Goal: Information Seeking & Learning: Compare options

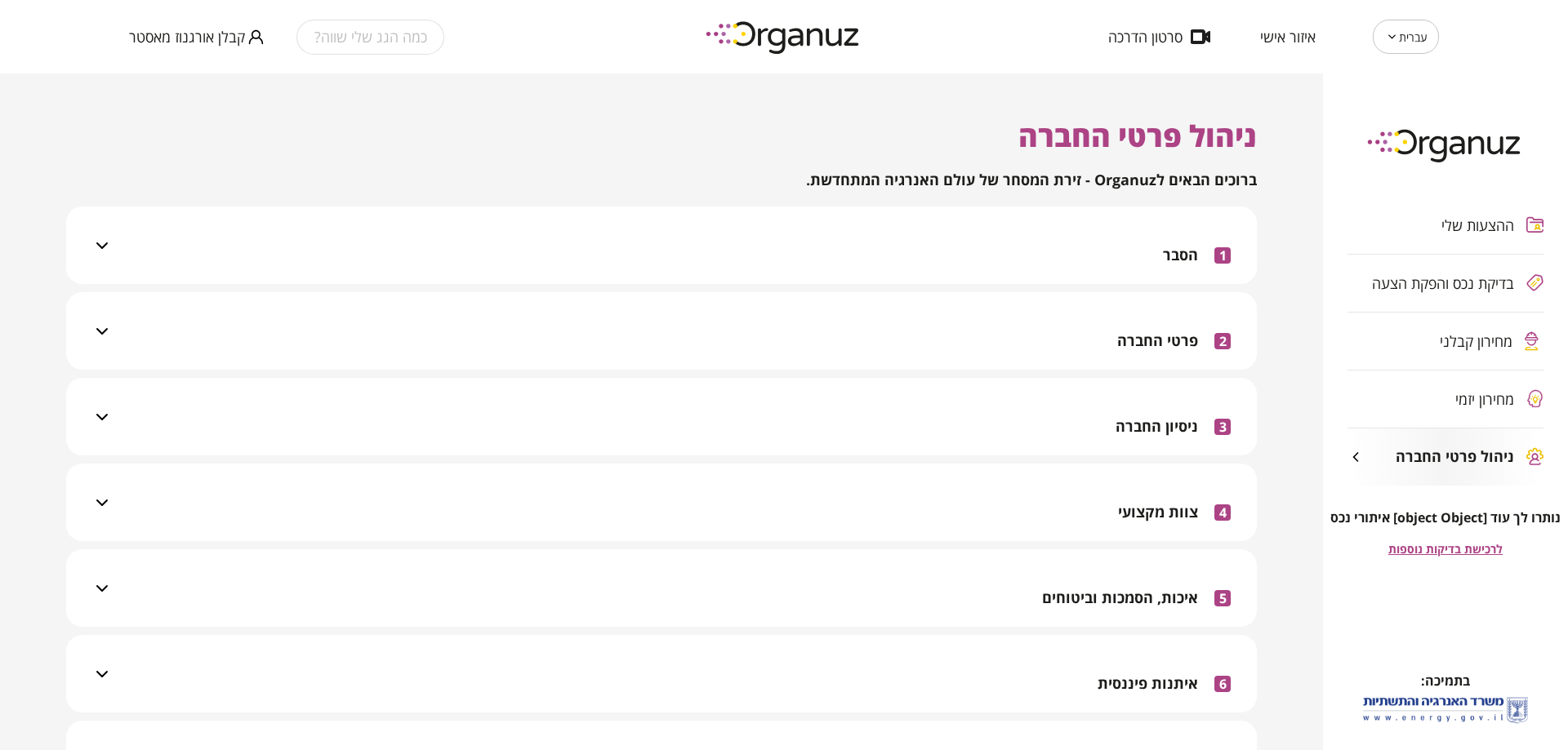
scroll to position [408, 0]
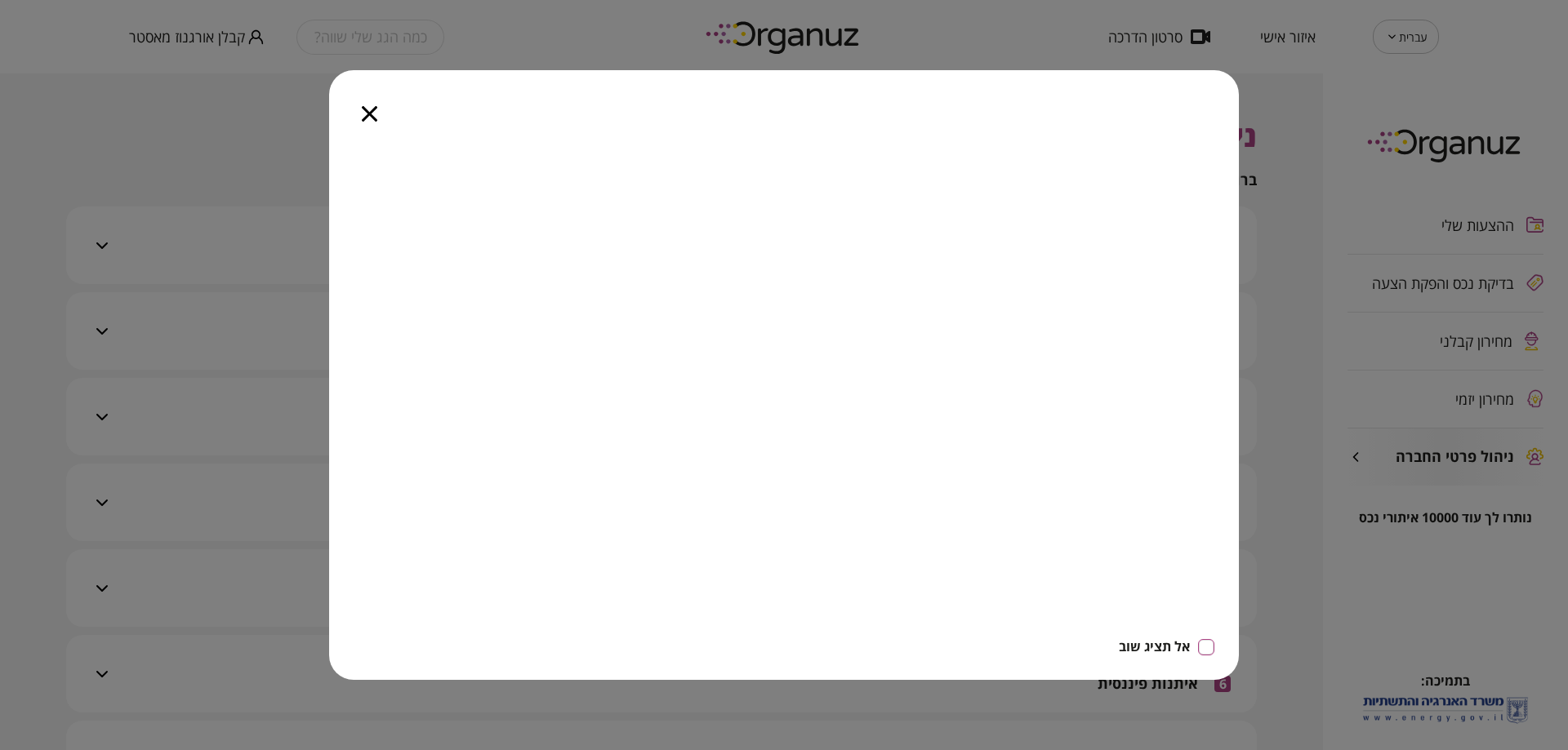
click at [354, 113] on div at bounding box center [370, 104] width 81 height 68
click at [362, 108] on icon "button" at bounding box center [370, 113] width 15 height 15
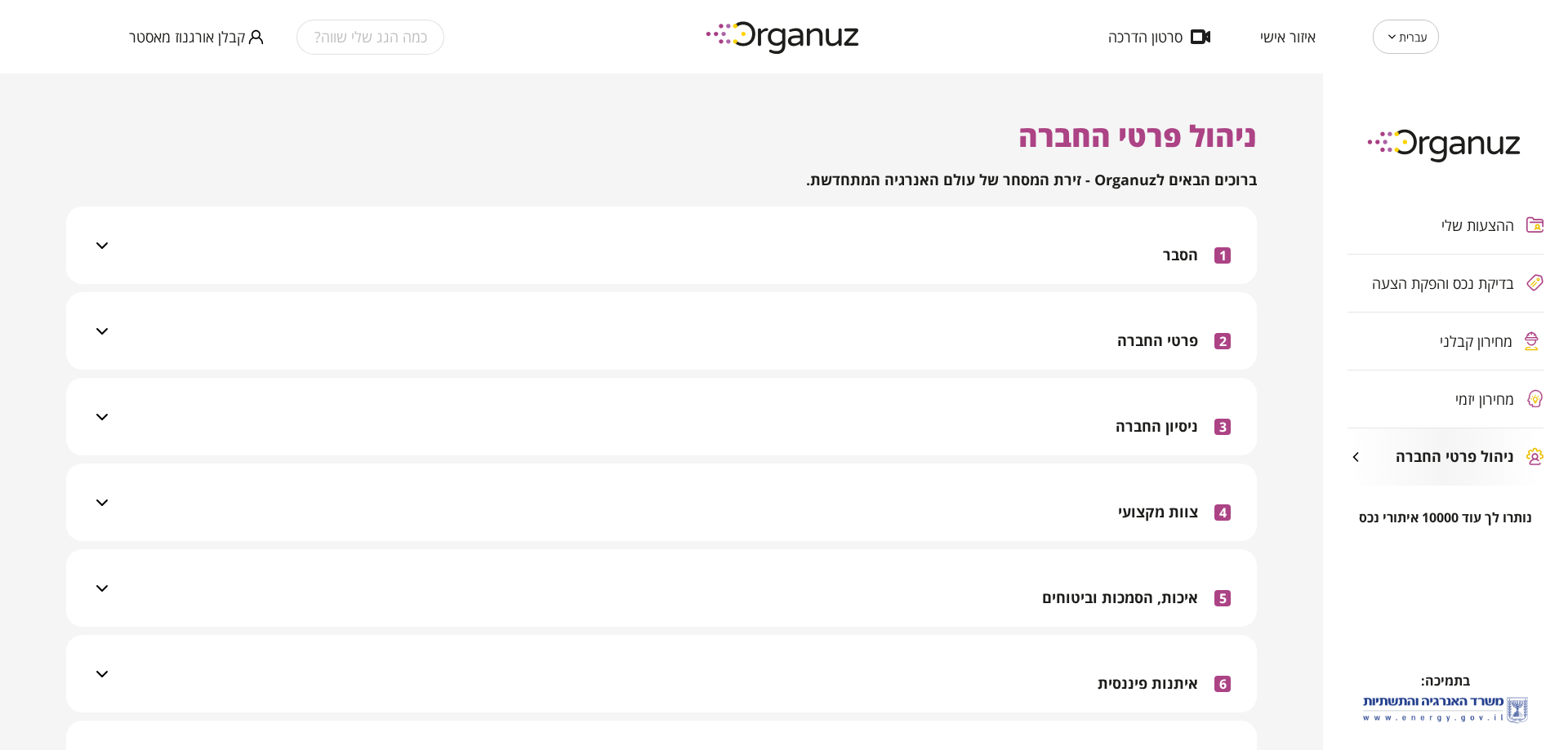
click at [1443, 272] on div "ההצעות שלי בדיקת נכס והפקת הצעה מחירון קבלני מחירון יזמי ניהול פרטי החברה" at bounding box center [1445, 341] width 245 height 338
click at [1446, 282] on div "ההצעות שלי בדיקת נכס והפקת הצעה מחירון קבלני מחירון יזמי ניהול פרטי החברה" at bounding box center [1445, 341] width 245 height 338
click at [1459, 334] on span "מחירון קבלני" at bounding box center [1475, 340] width 73 height 16
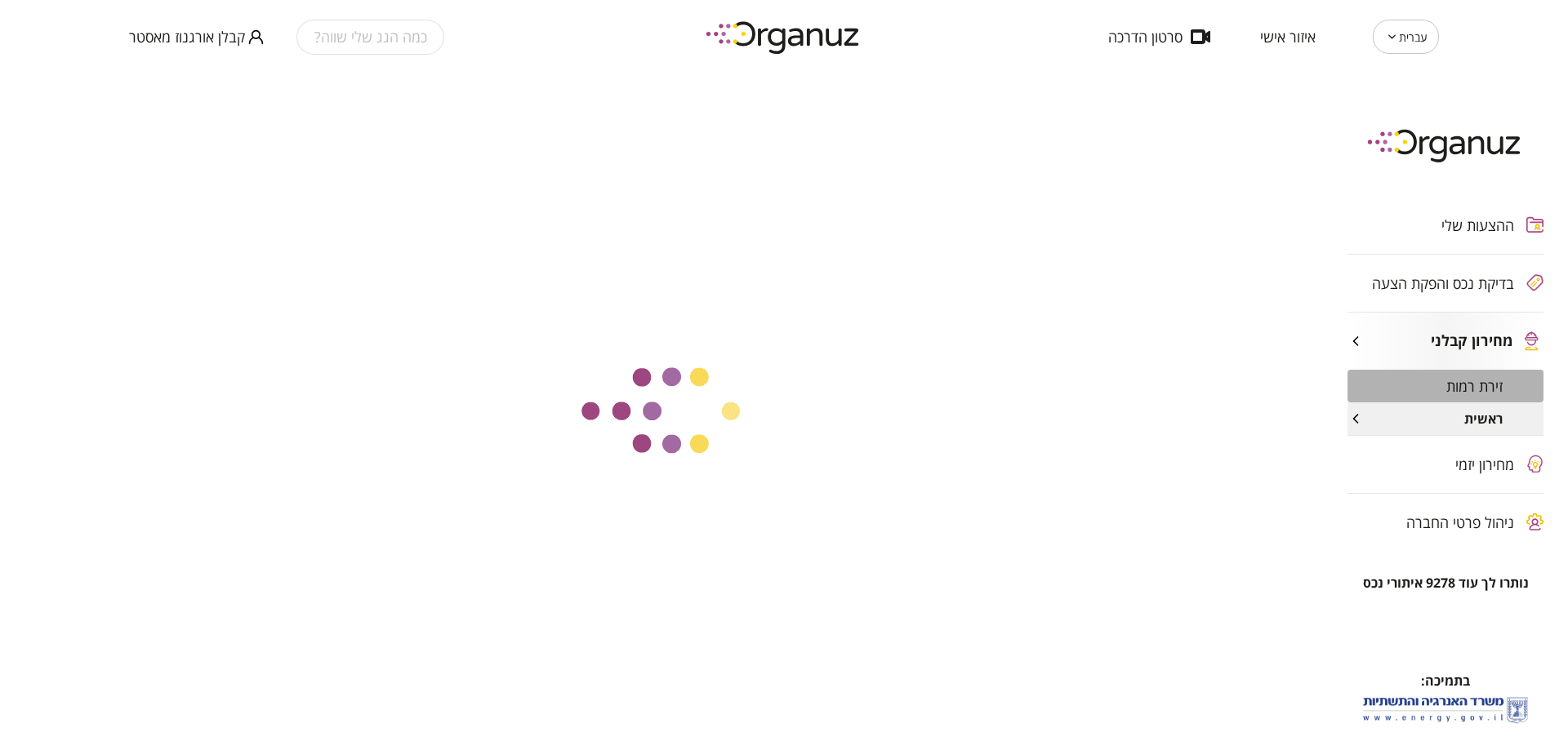
click at [1442, 391] on div "זירת רמות" at bounding box center [1445, 386] width 196 height 32
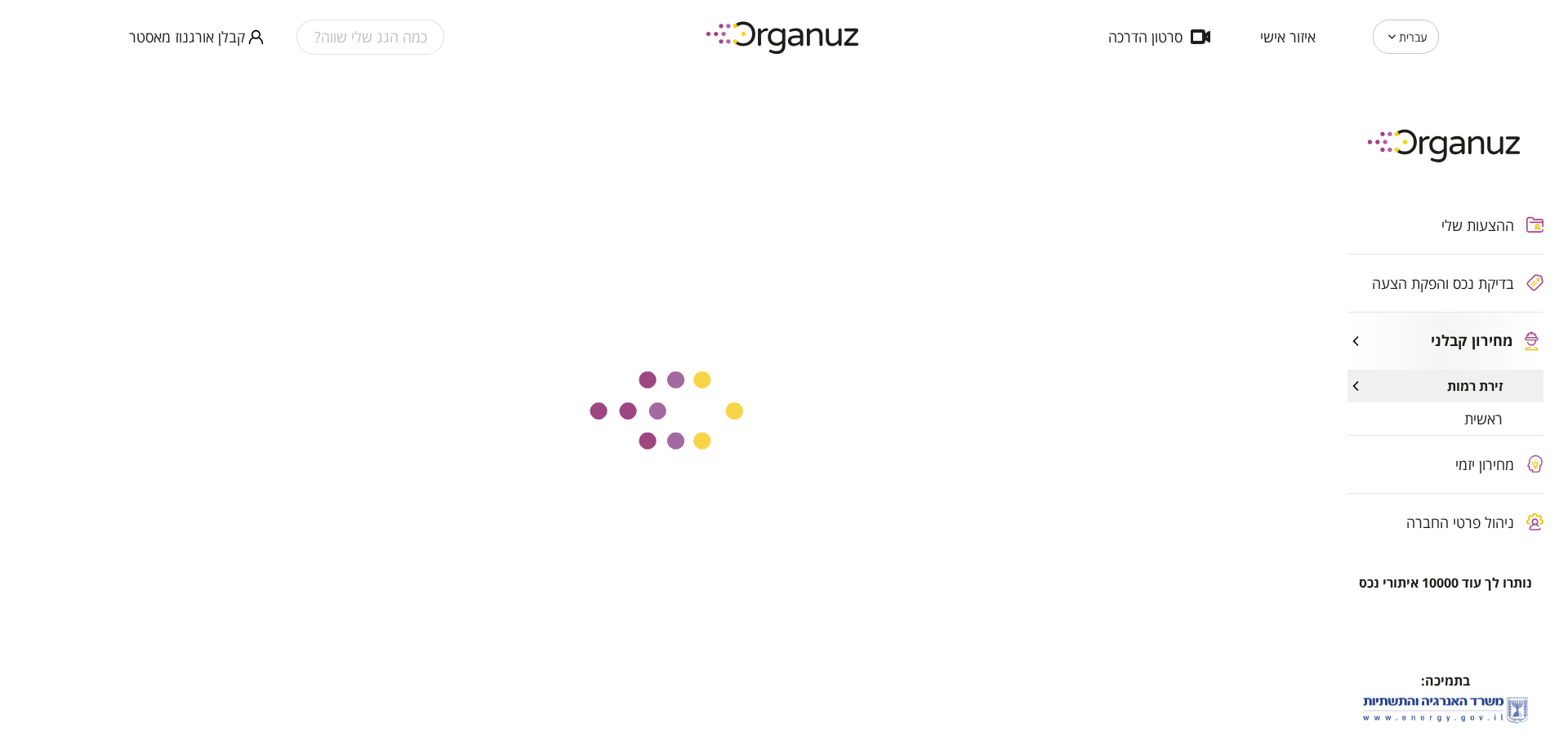
click at [1446, 418] on div "ראשית" at bounding box center [1445, 419] width 196 height 32
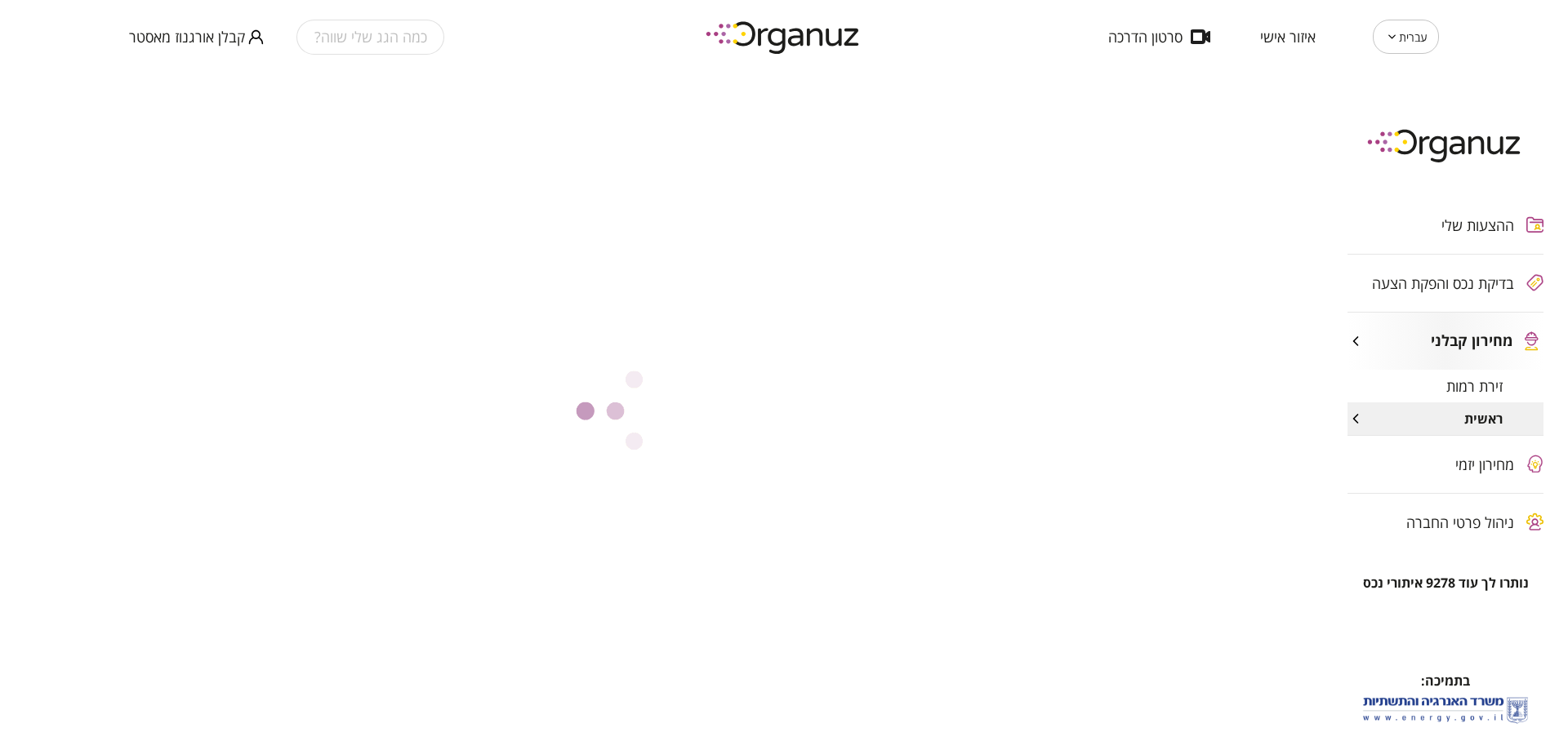
click at [1452, 383] on span "זירת רמות" at bounding box center [1474, 386] width 56 height 16
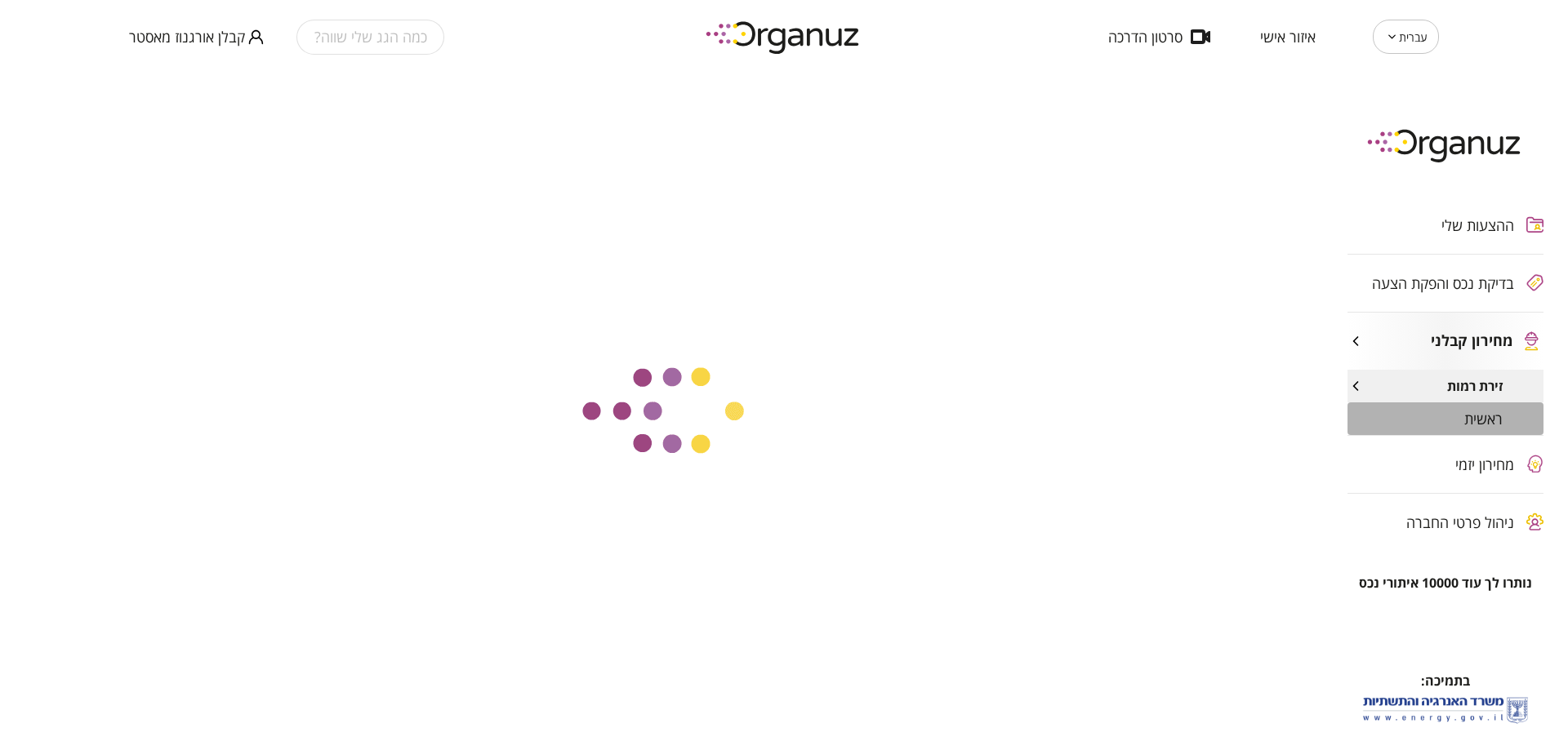
click at [1455, 408] on div "ראשית" at bounding box center [1445, 419] width 196 height 32
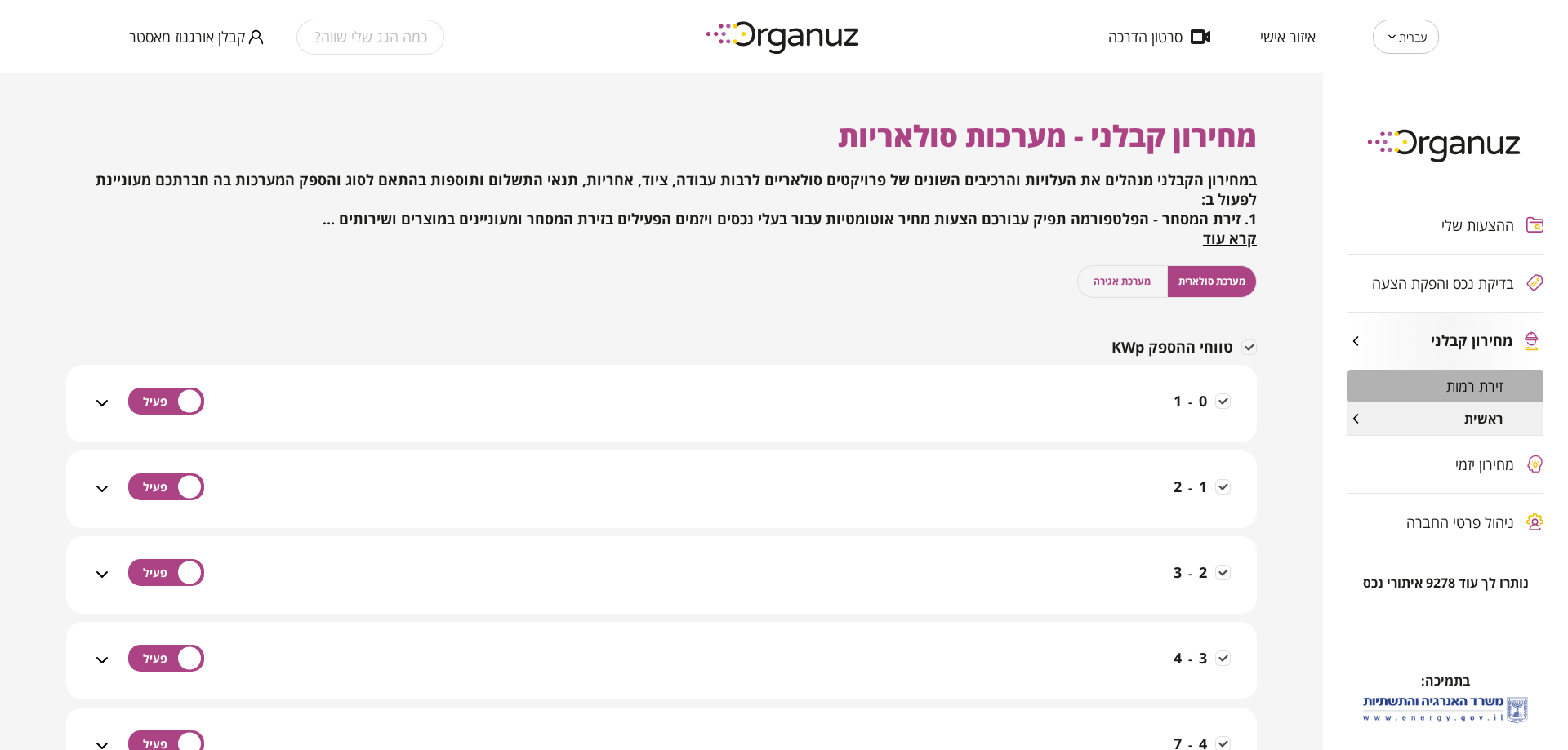
click at [1432, 381] on div "זירת רמות" at bounding box center [1445, 386] width 196 height 32
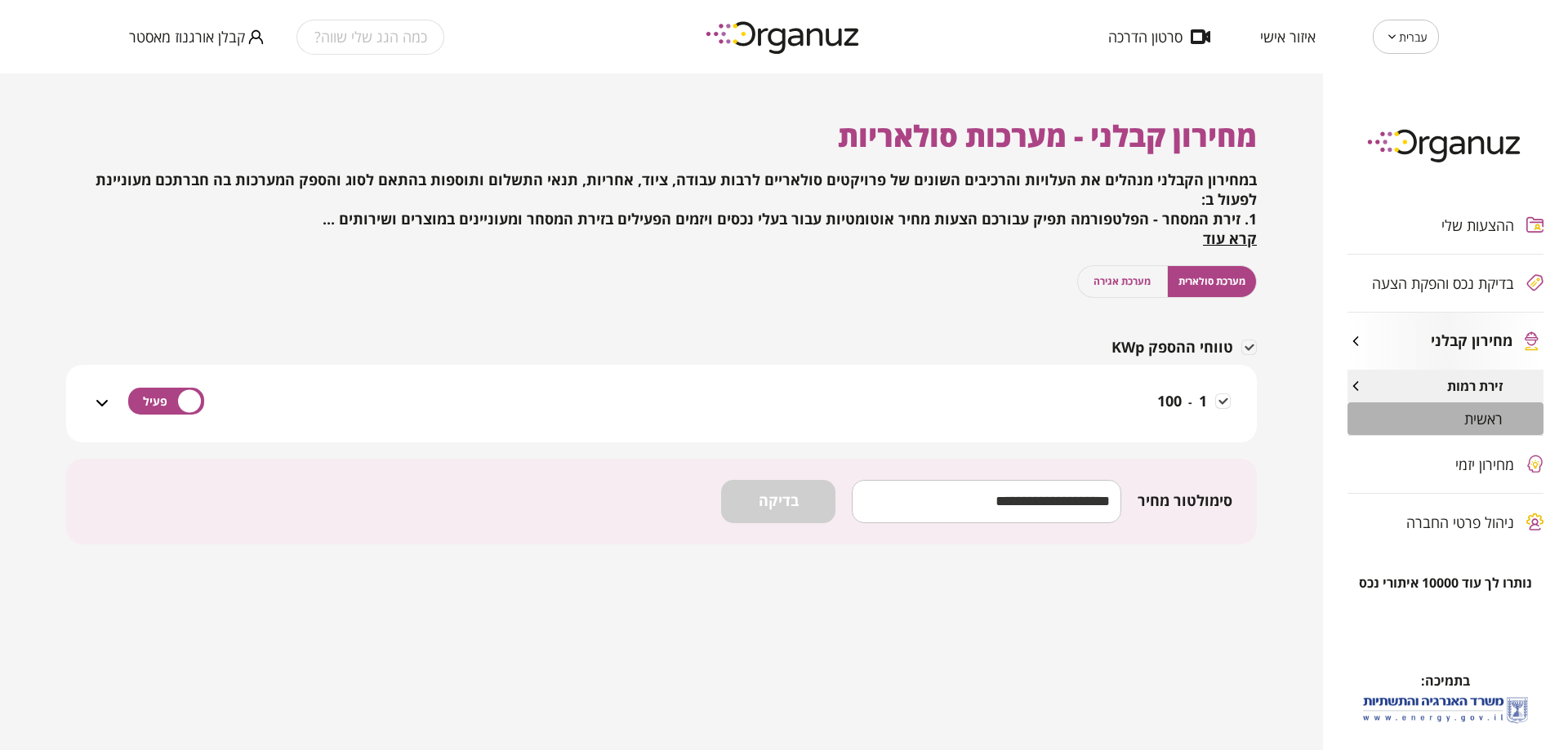
click at [1419, 417] on div "ראשית" at bounding box center [1445, 419] width 196 height 32
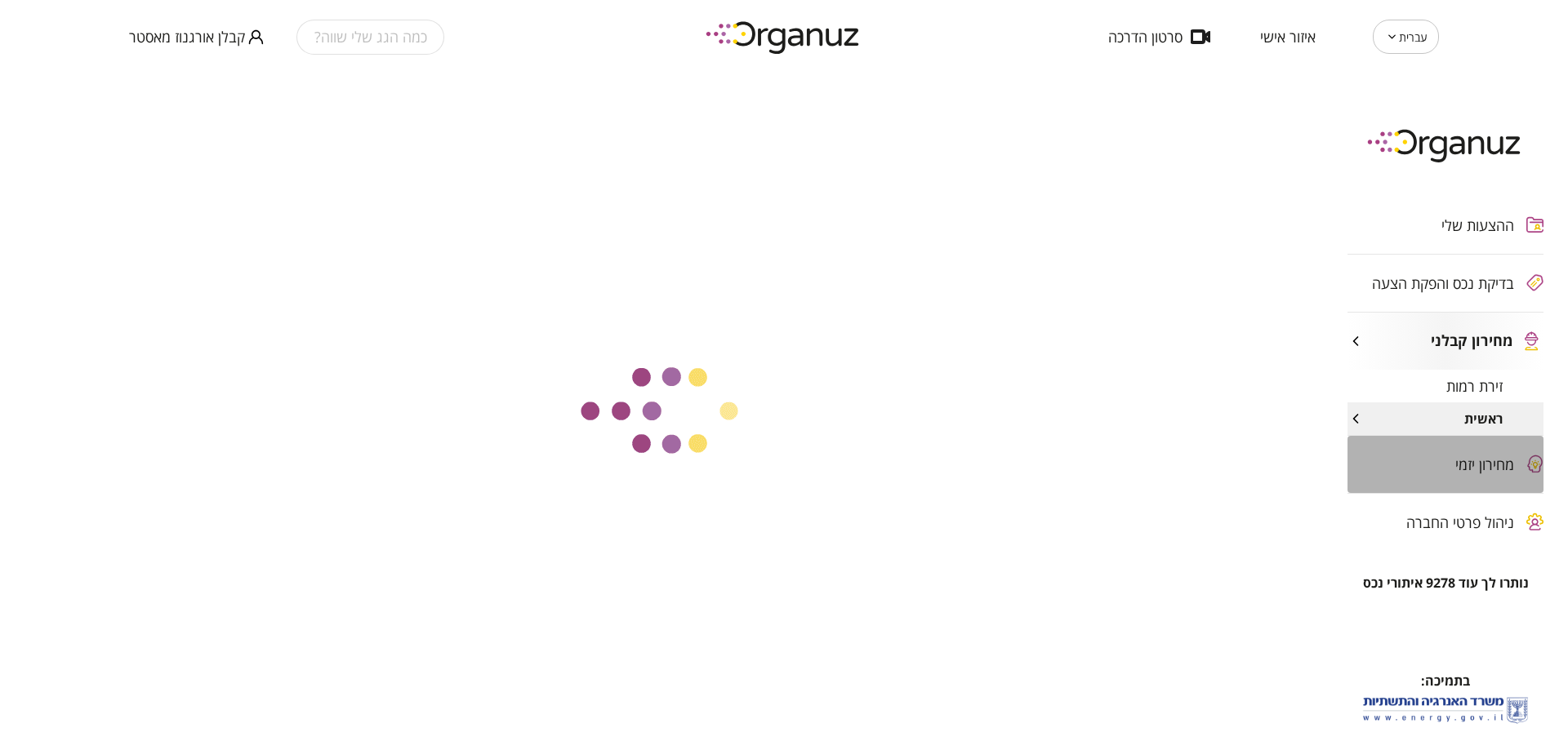
click at [1483, 472] on span "מחירון יזמי" at bounding box center [1484, 464] width 59 height 16
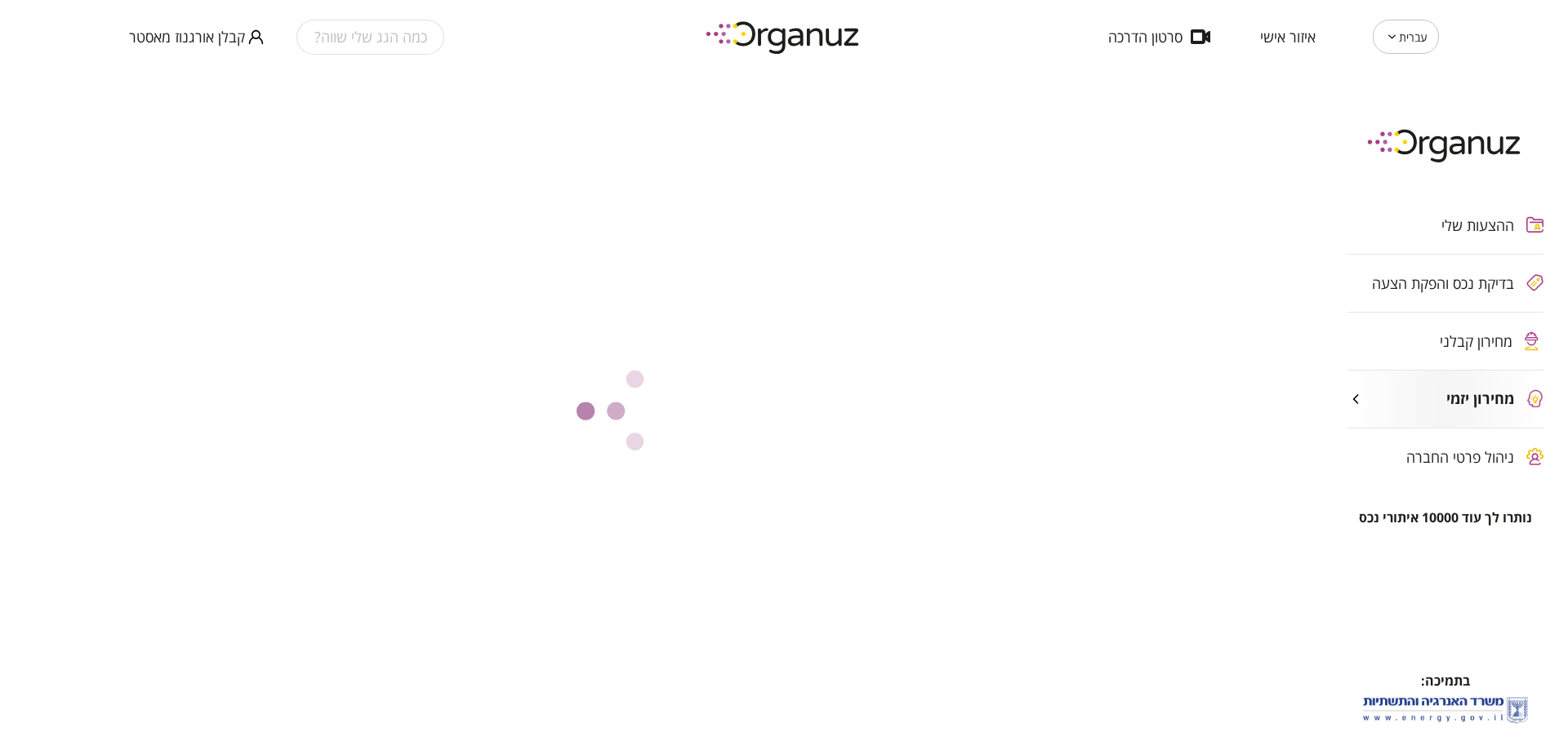
click at [1466, 346] on span "מחירון קבלני" at bounding box center [1475, 340] width 73 height 16
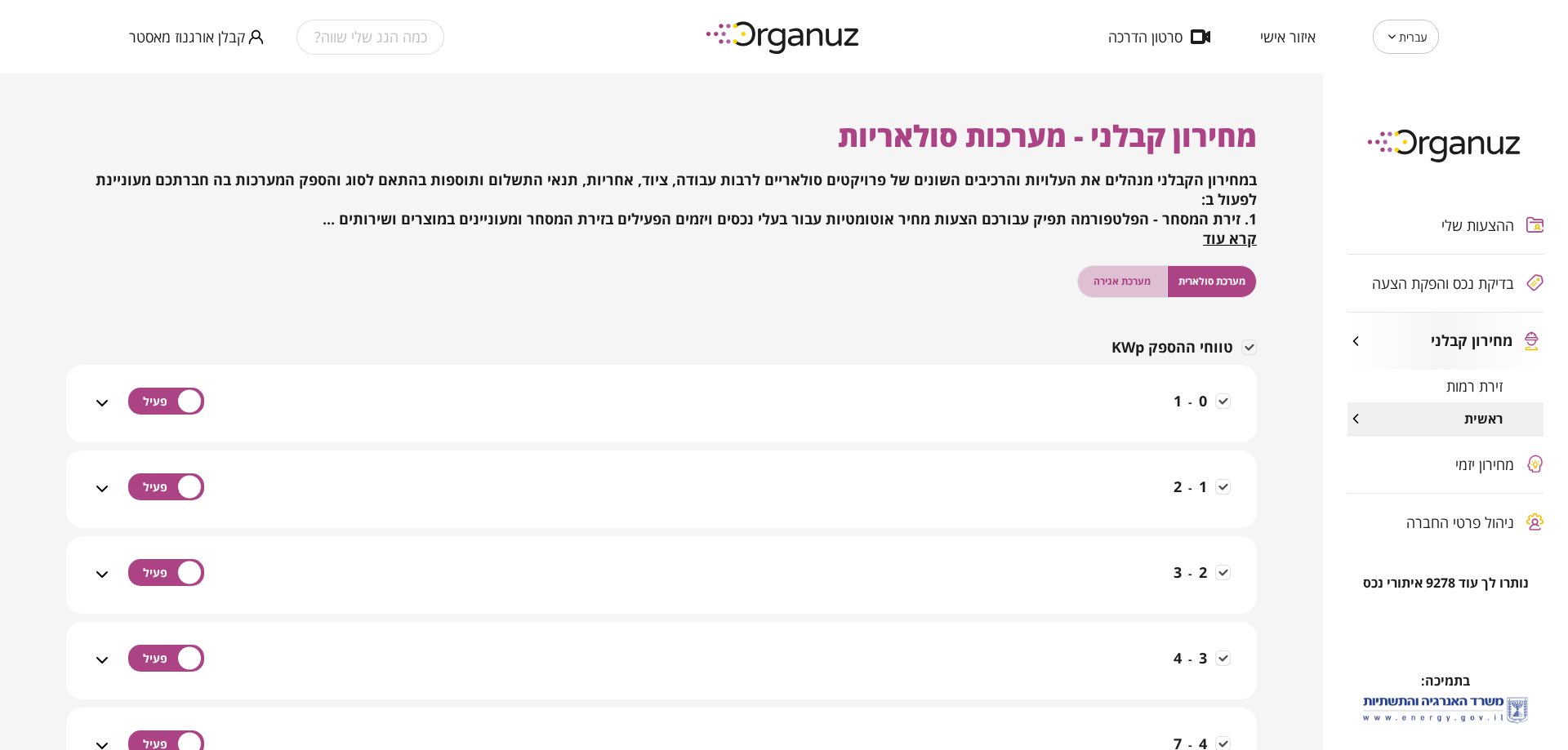
click at [1149, 286] on span "מערכת אגירה" at bounding box center [1122, 281] width 57 height 15
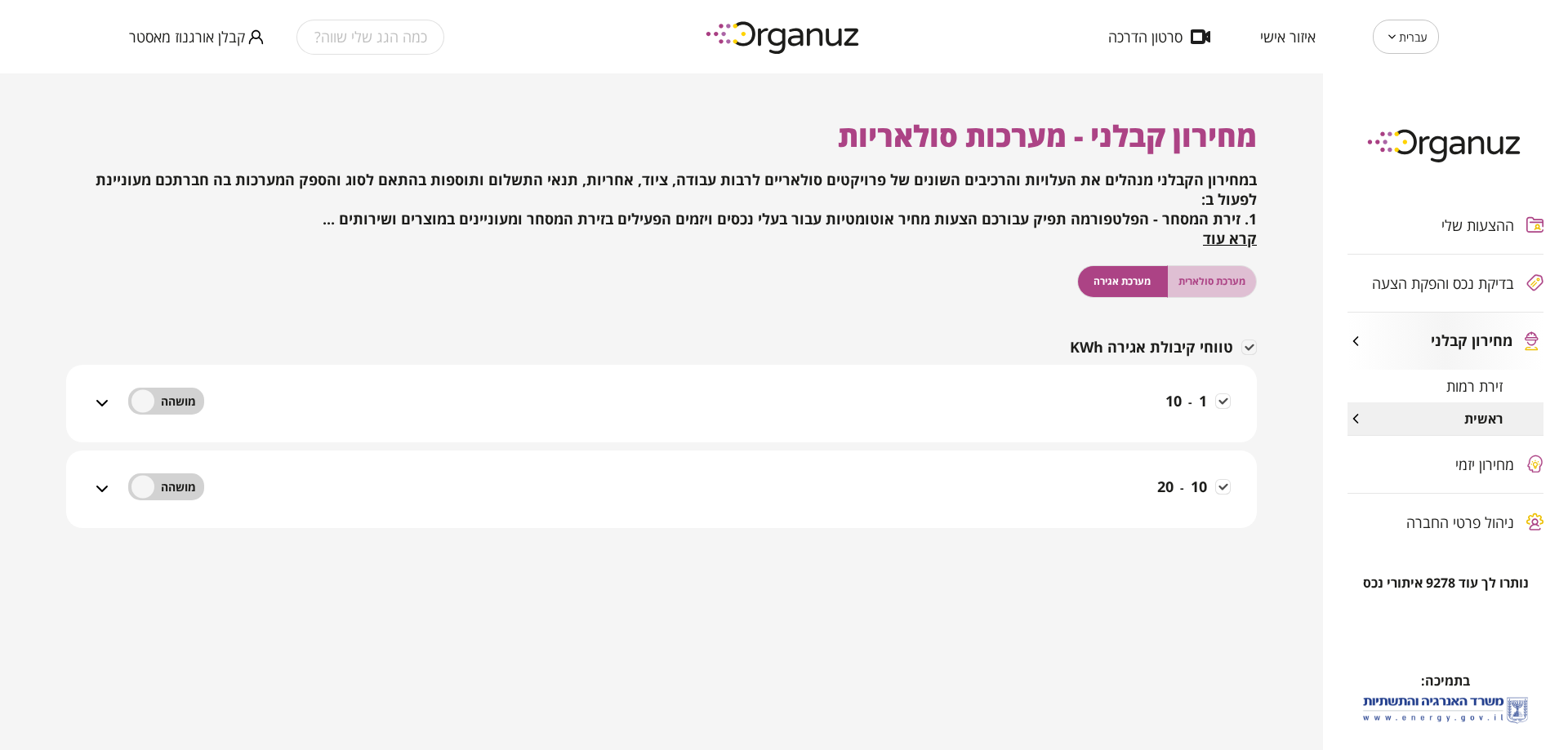
click at [1180, 284] on span "מערכת סולארית" at bounding box center [1211, 281] width 67 height 15
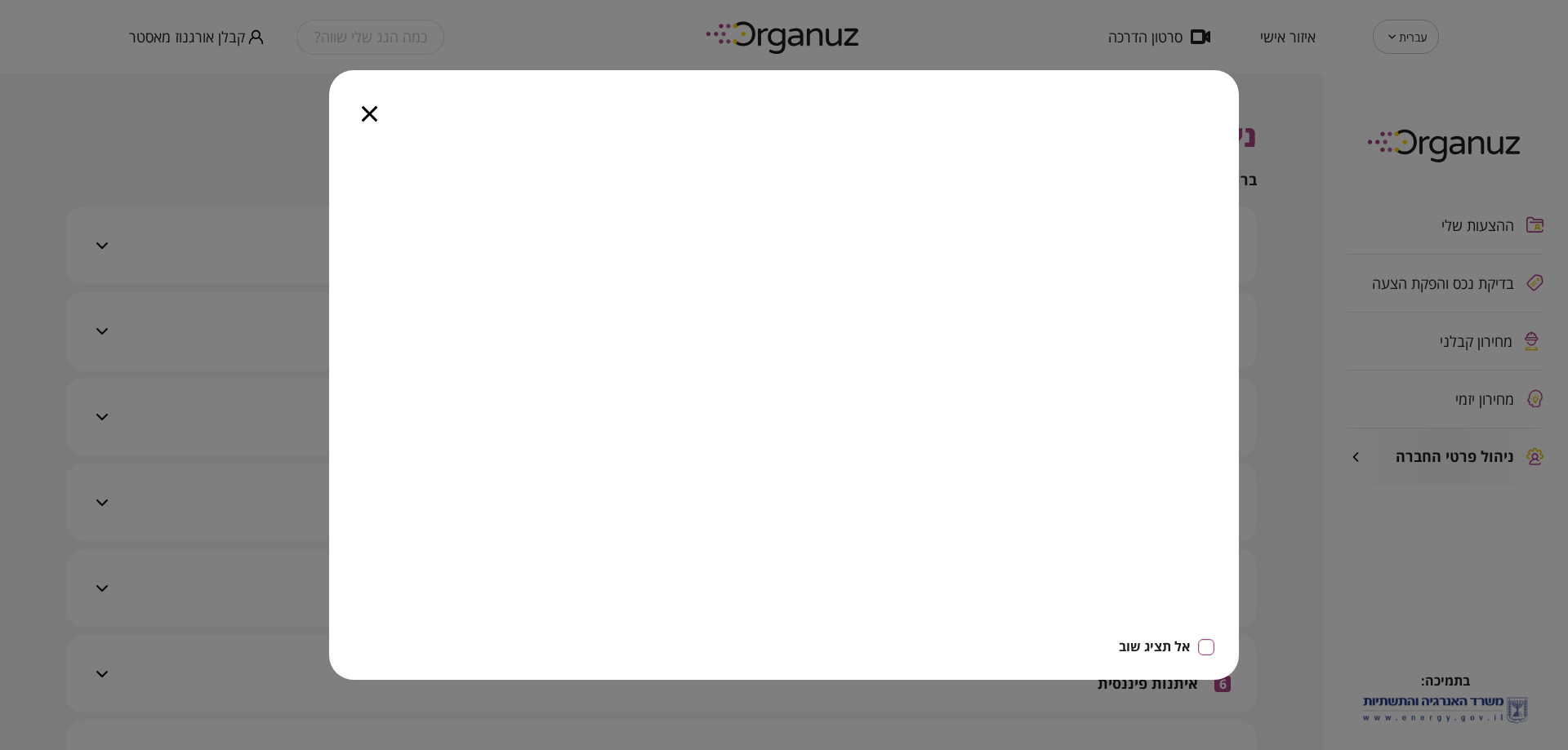
click at [383, 118] on div at bounding box center [370, 104] width 81 height 68
click at [374, 119] on icon "button" at bounding box center [370, 113] width 15 height 15
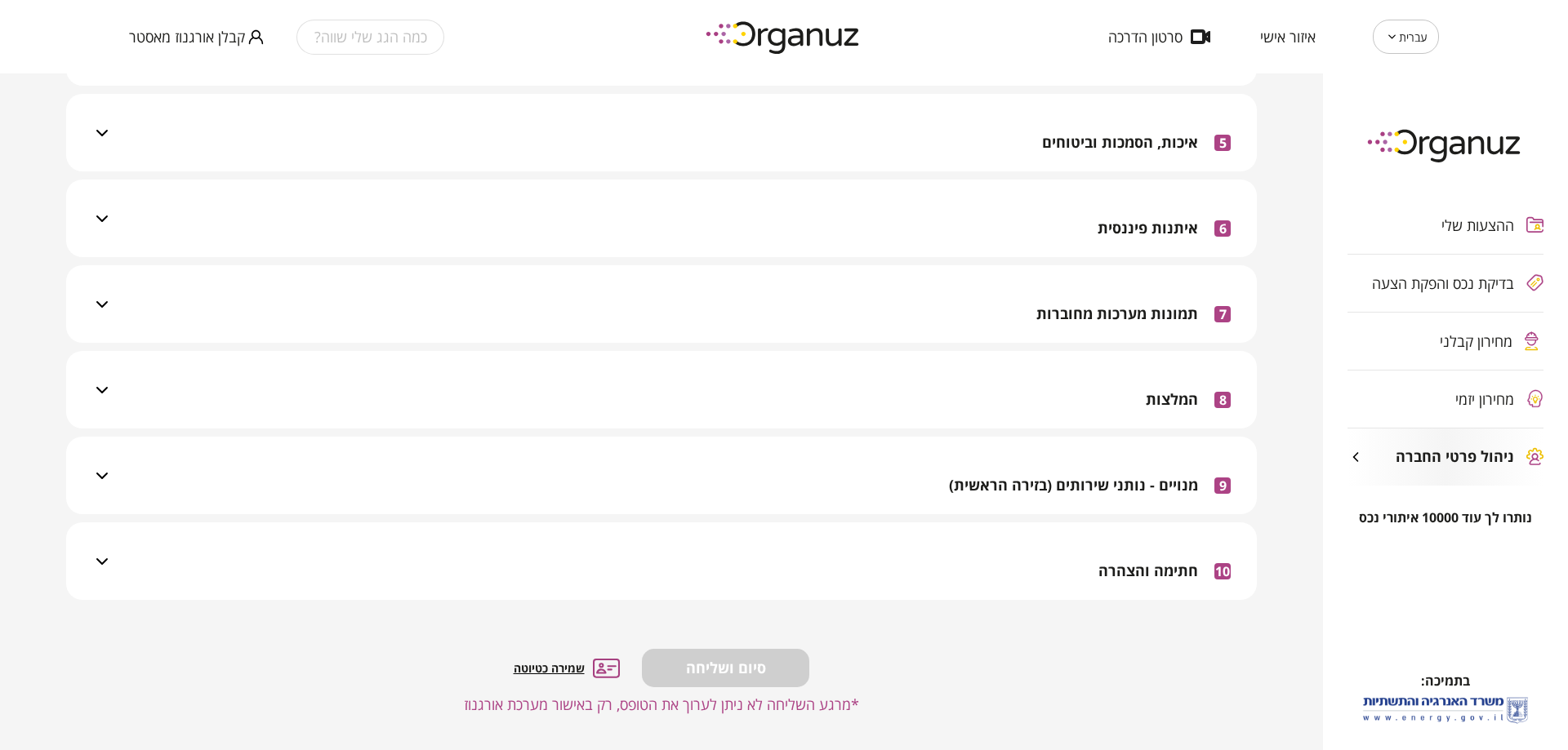
scroll to position [461, 0]
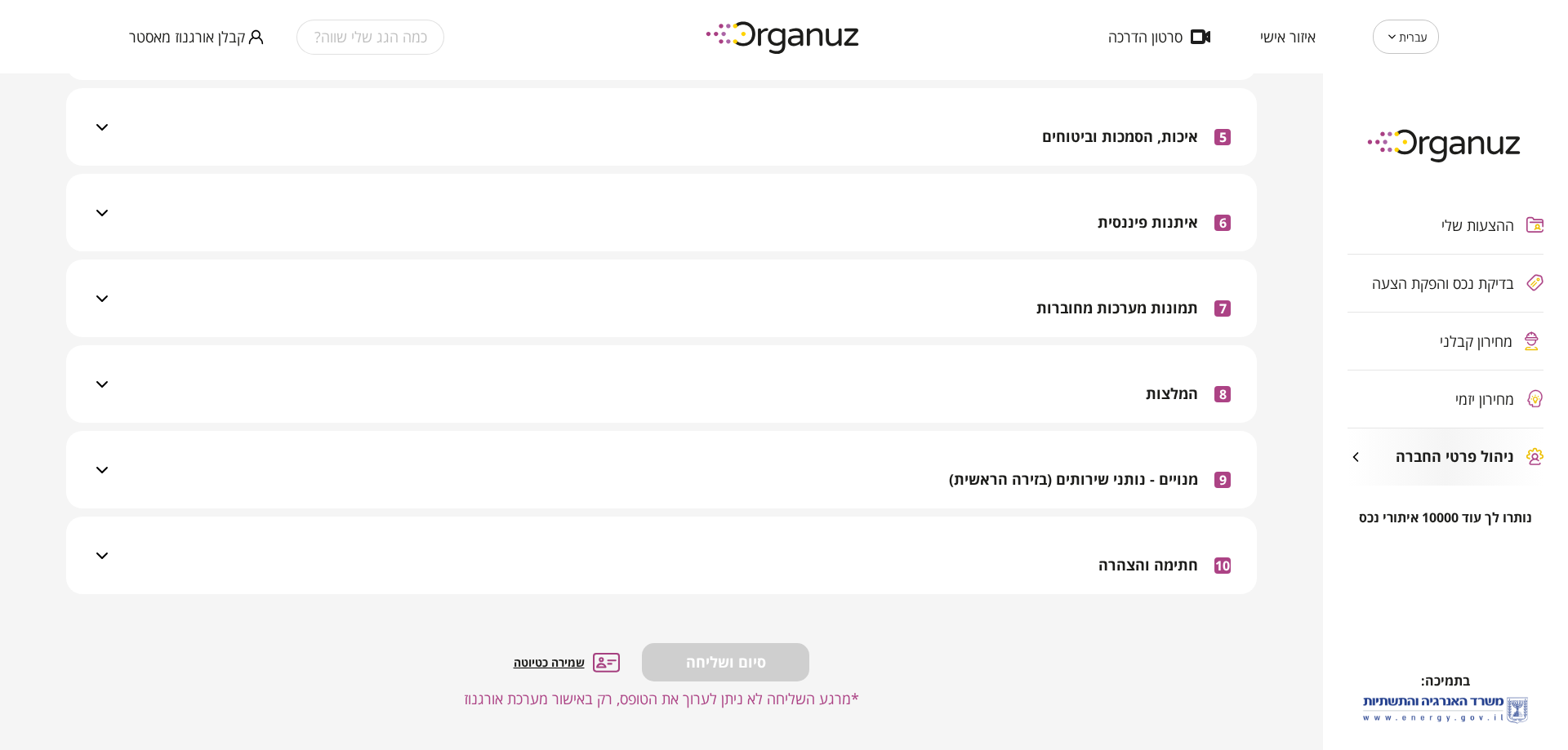
click at [1122, 486] on span "מנויים - נותני שירותים (בזירה הראשית)" at bounding box center [1074, 480] width 249 height 18
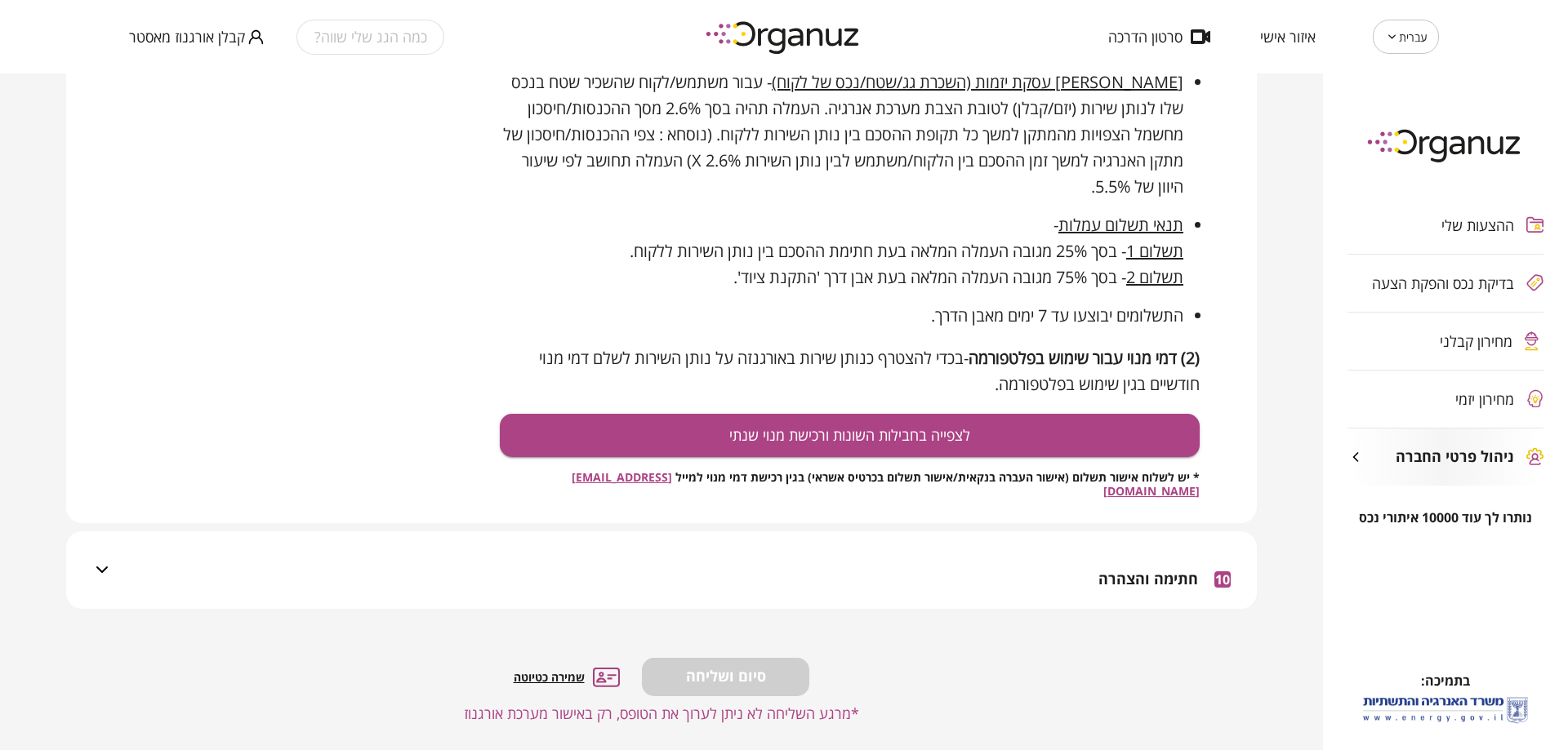
click at [1162, 571] on span "חתימה והצהרה" at bounding box center [1148, 579] width 100 height 18
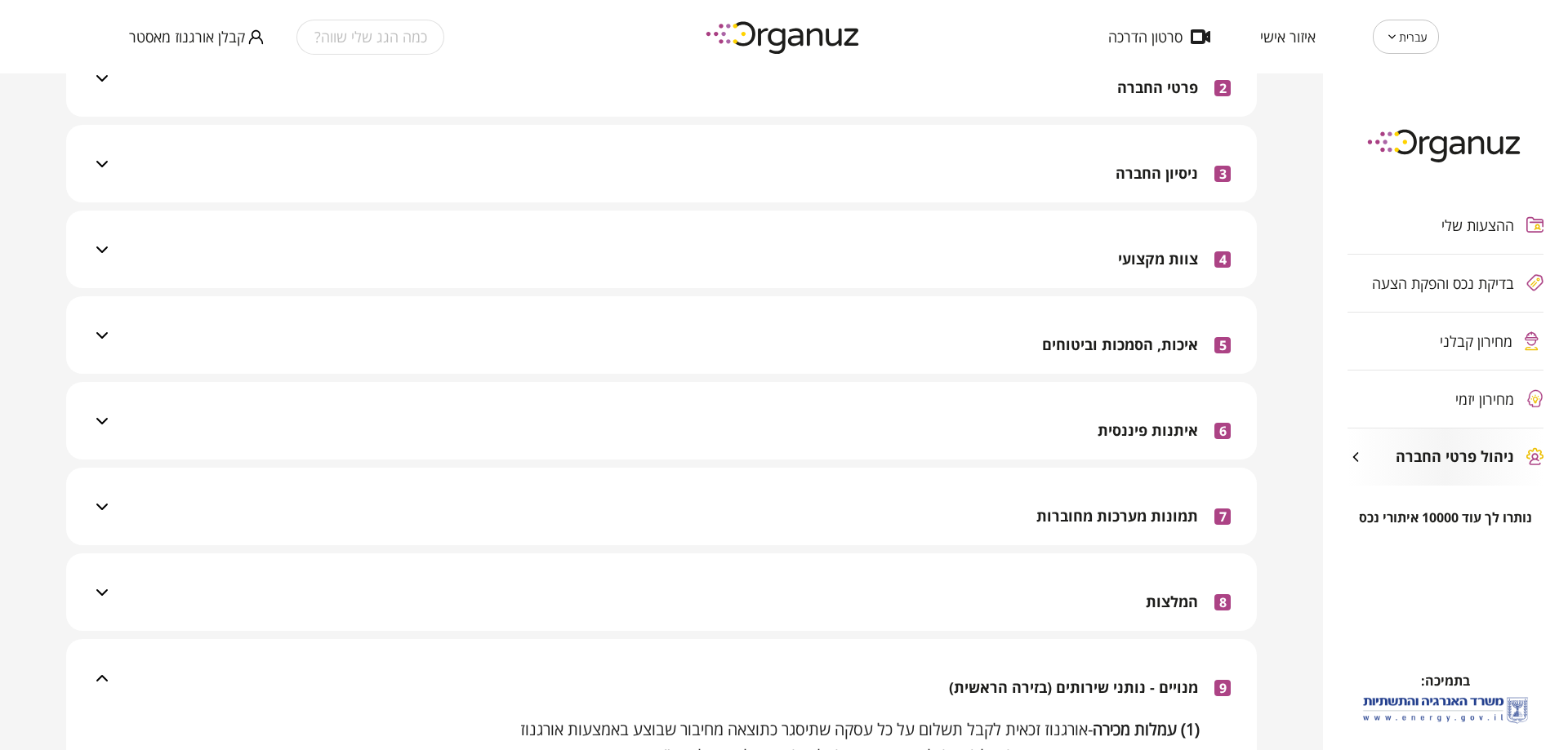
scroll to position [0, 0]
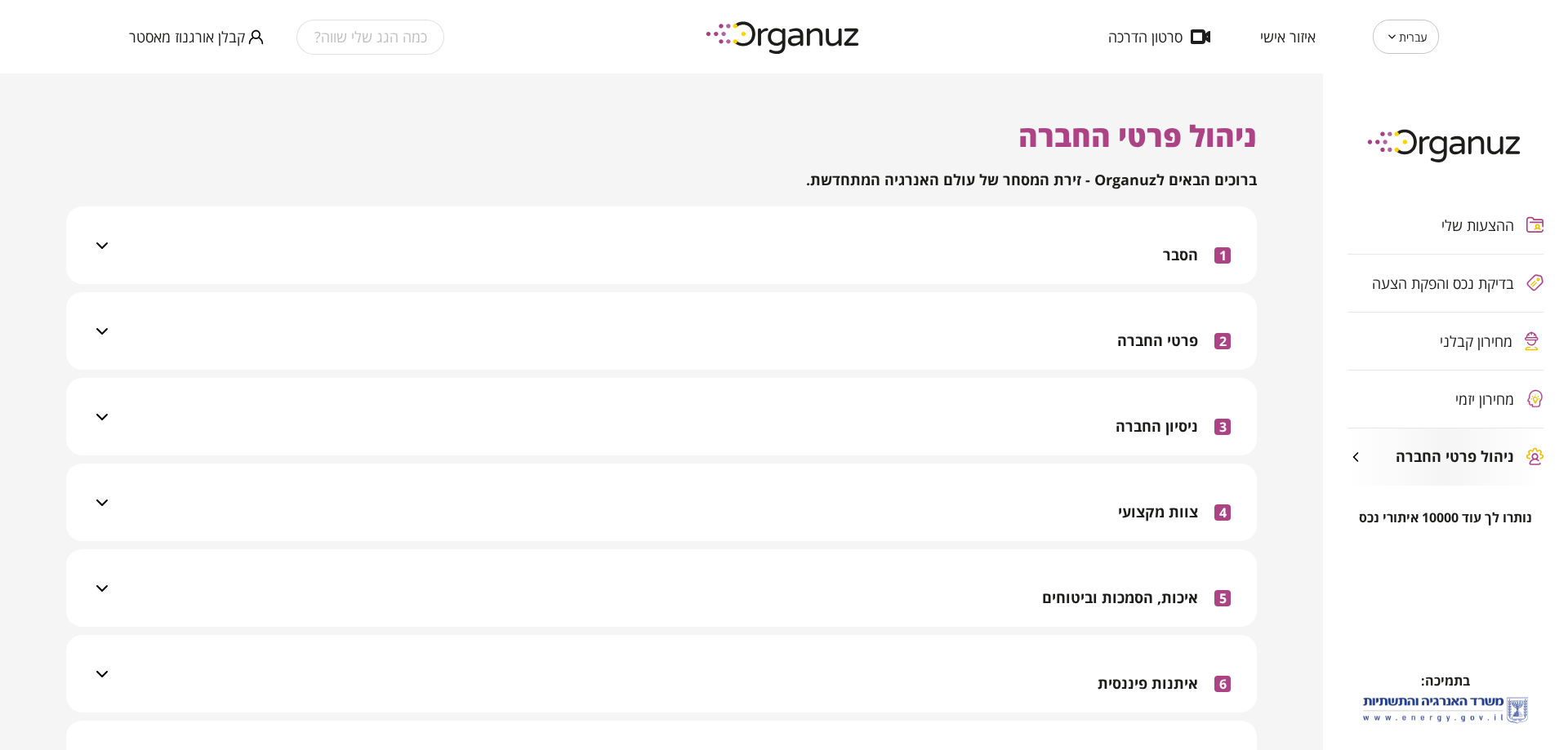
click at [160, 38] on span "קבלן אורגנוז מאסטר" at bounding box center [187, 36] width 116 height 16
click at [164, 77] on li "התנתק" at bounding box center [160, 67] width 64 height 29
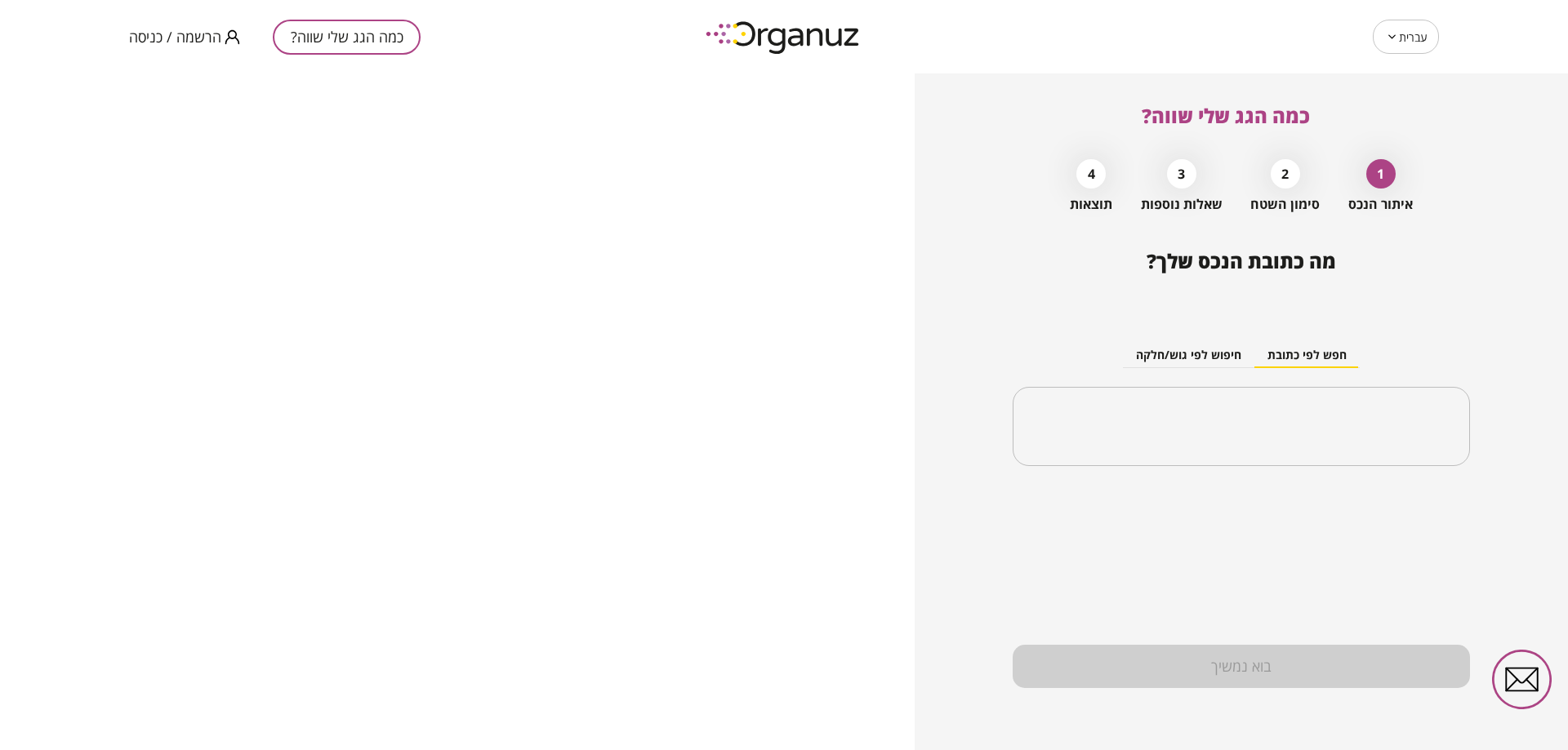
click at [173, 61] on div "כמה הגג שלי שווה? הרשמה / כניסה" at bounding box center [391, 37] width 524 height 73
click at [175, 28] on span "הרשמה / כניסה" at bounding box center [175, 36] width 92 height 16
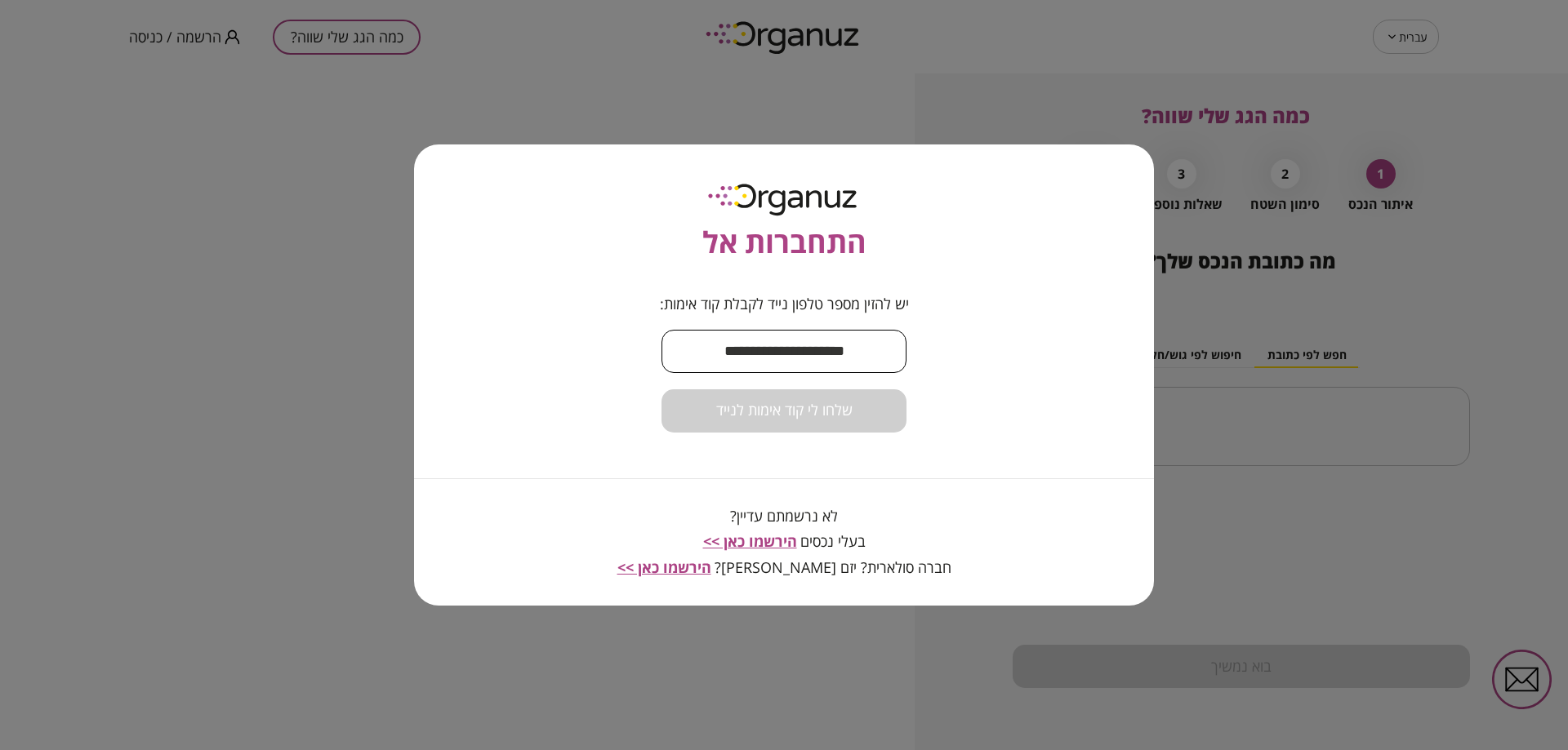
click at [840, 359] on input "text" at bounding box center [784, 352] width 245 height 48
paste input "**********"
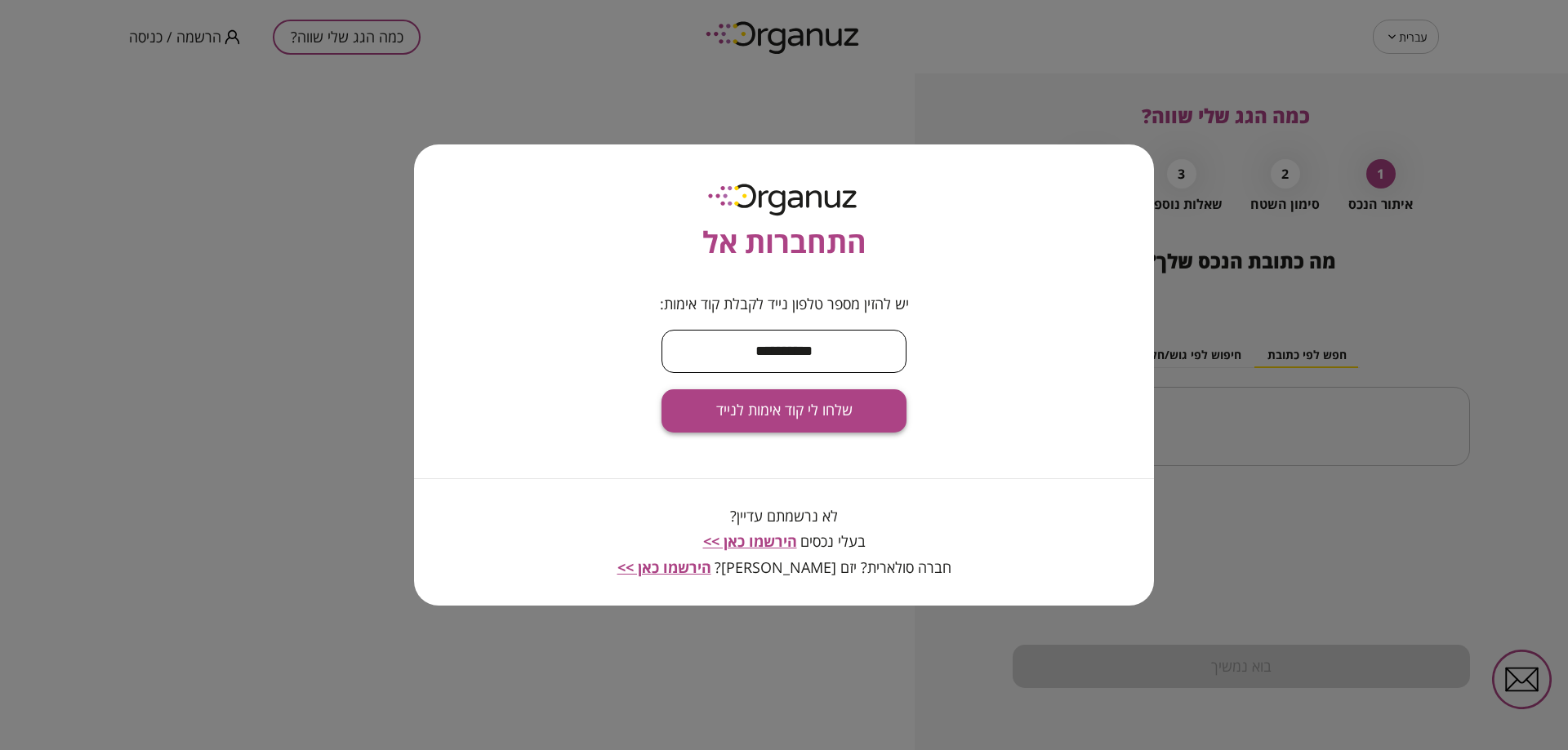
type input "**********"
click at [801, 420] on span "שלחו לי קוד אימות לנייד" at bounding box center [784, 410] width 137 height 18
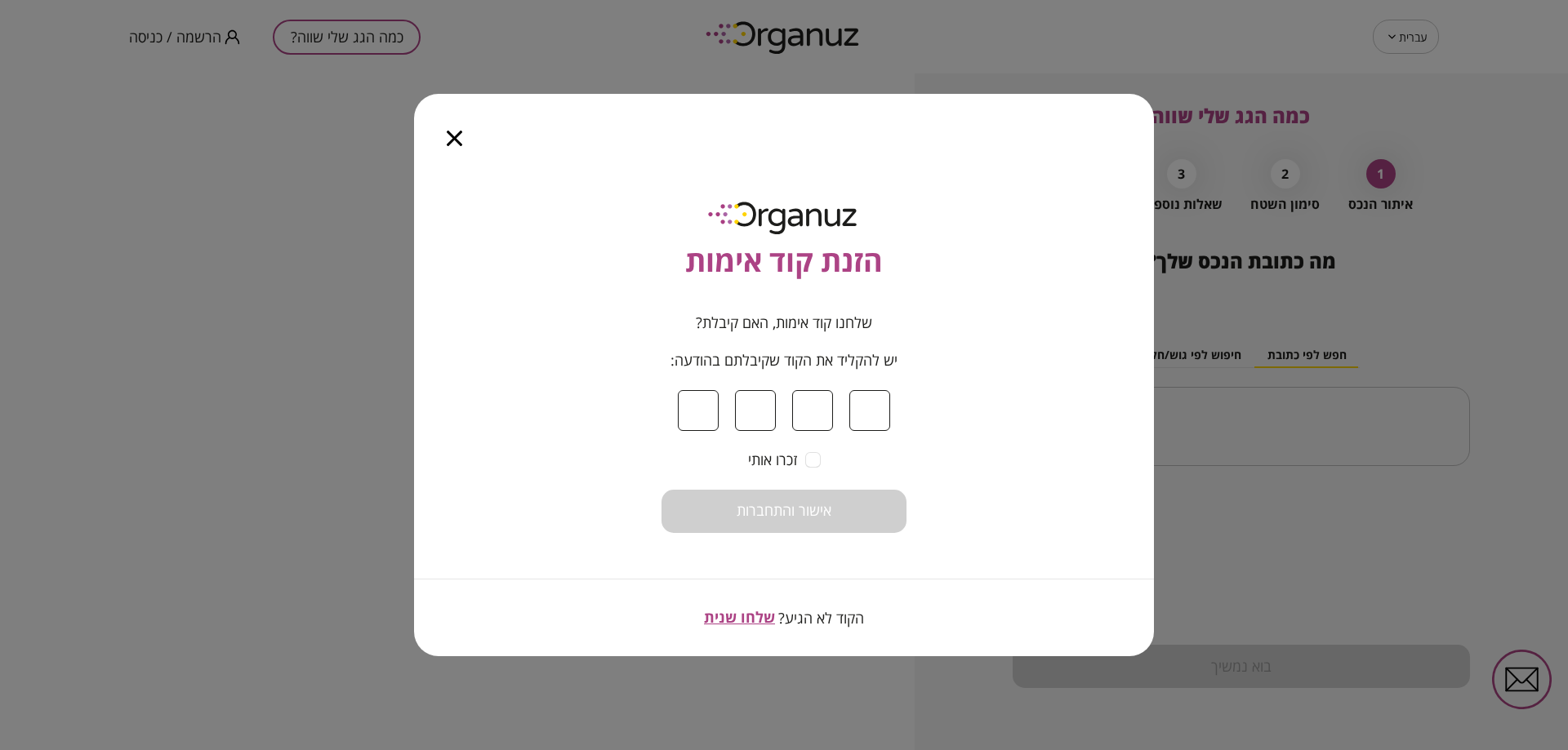
type input "*"
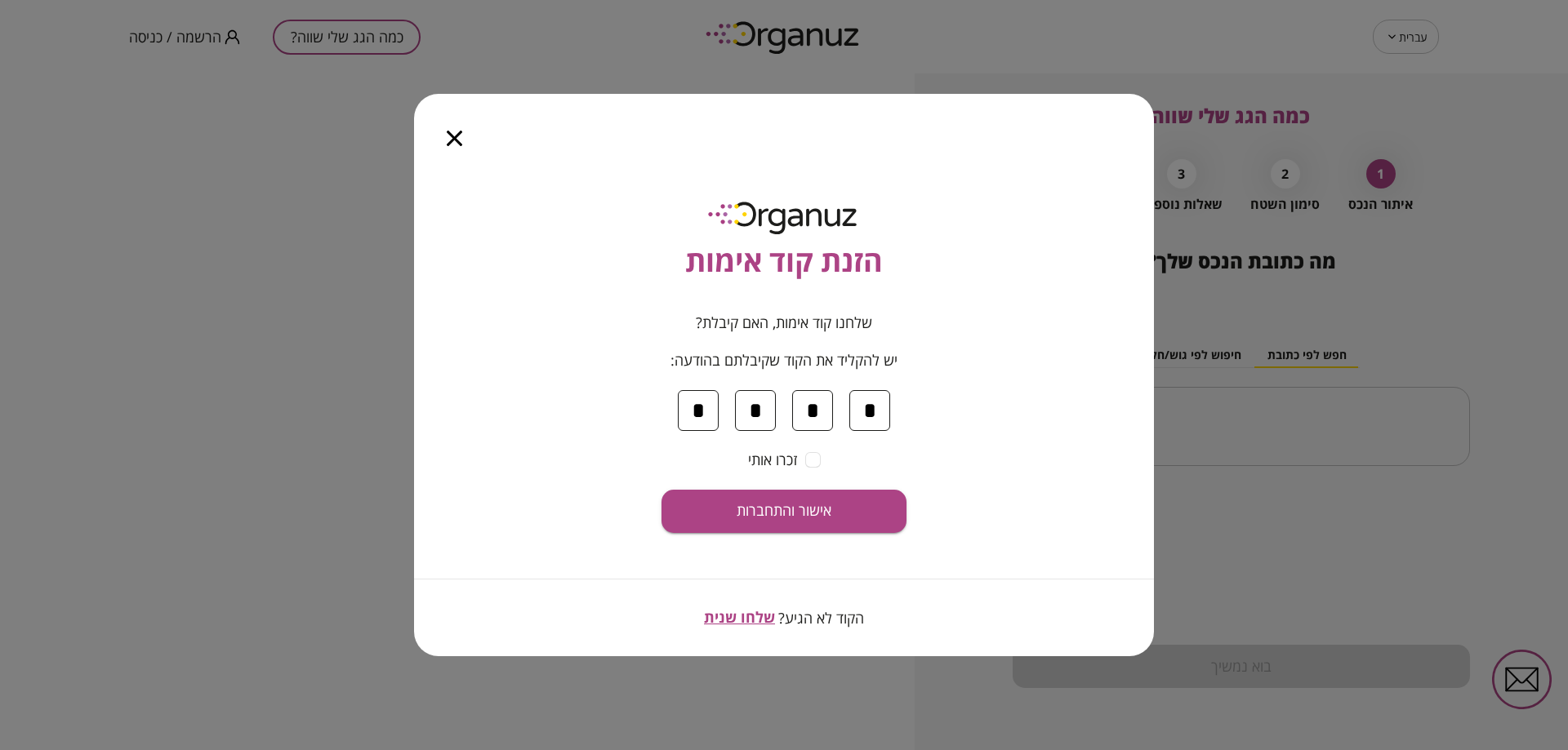
type input "*"
click at [825, 504] on span "אישור והתחברות" at bounding box center [784, 510] width 95 height 18
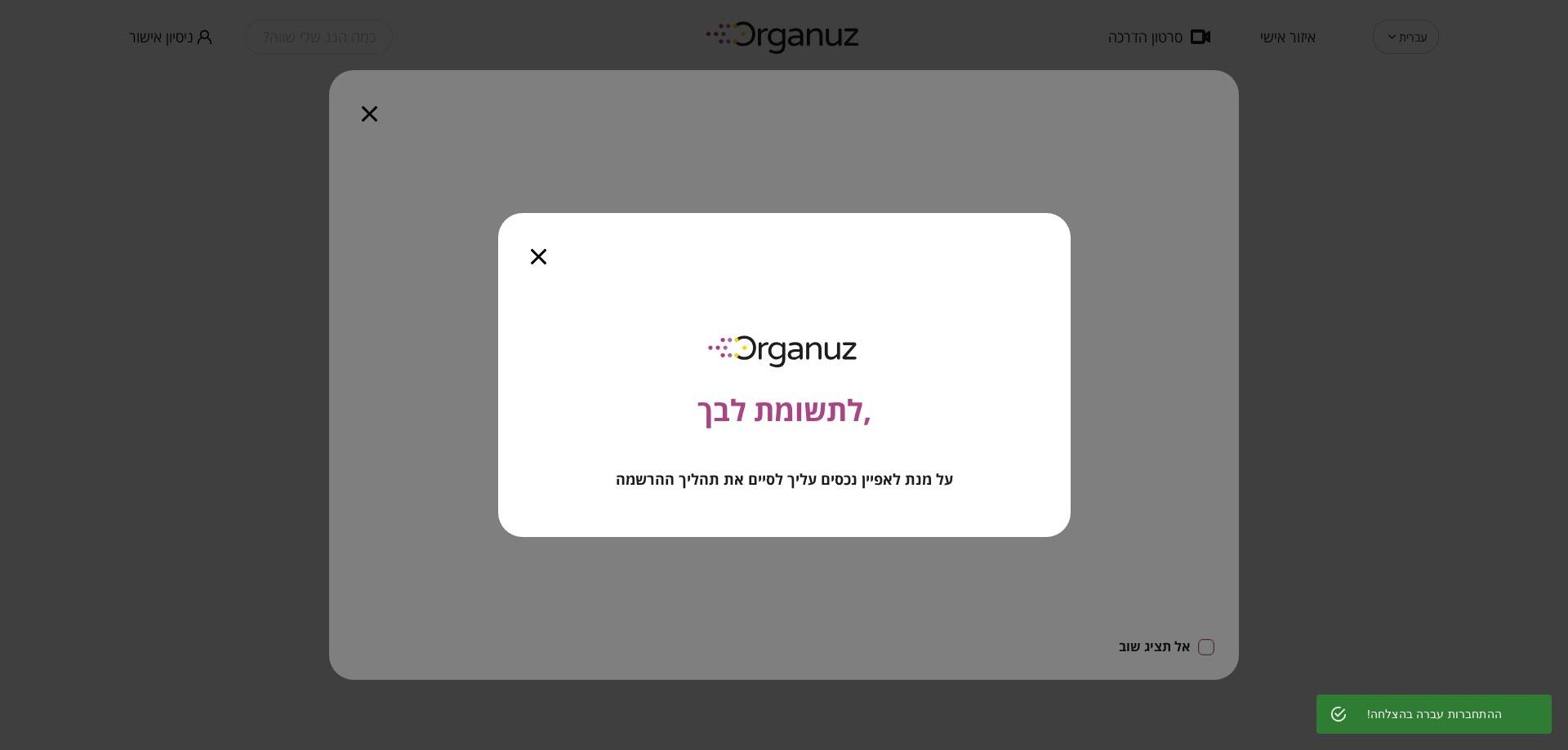
click at [536, 253] on icon "button" at bounding box center [539, 257] width 15 height 15
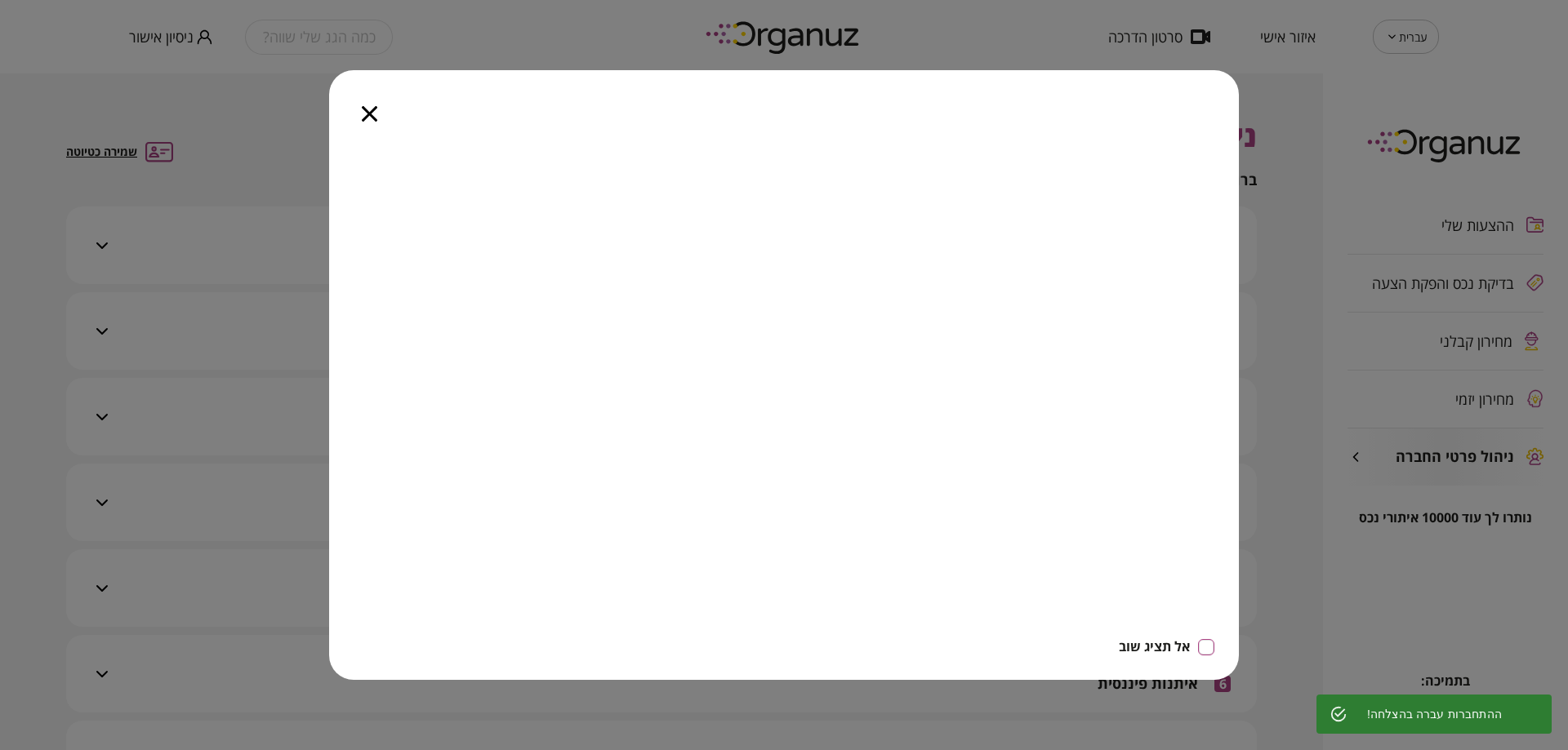
click at [375, 115] on icon "button" at bounding box center [370, 113] width 15 height 15
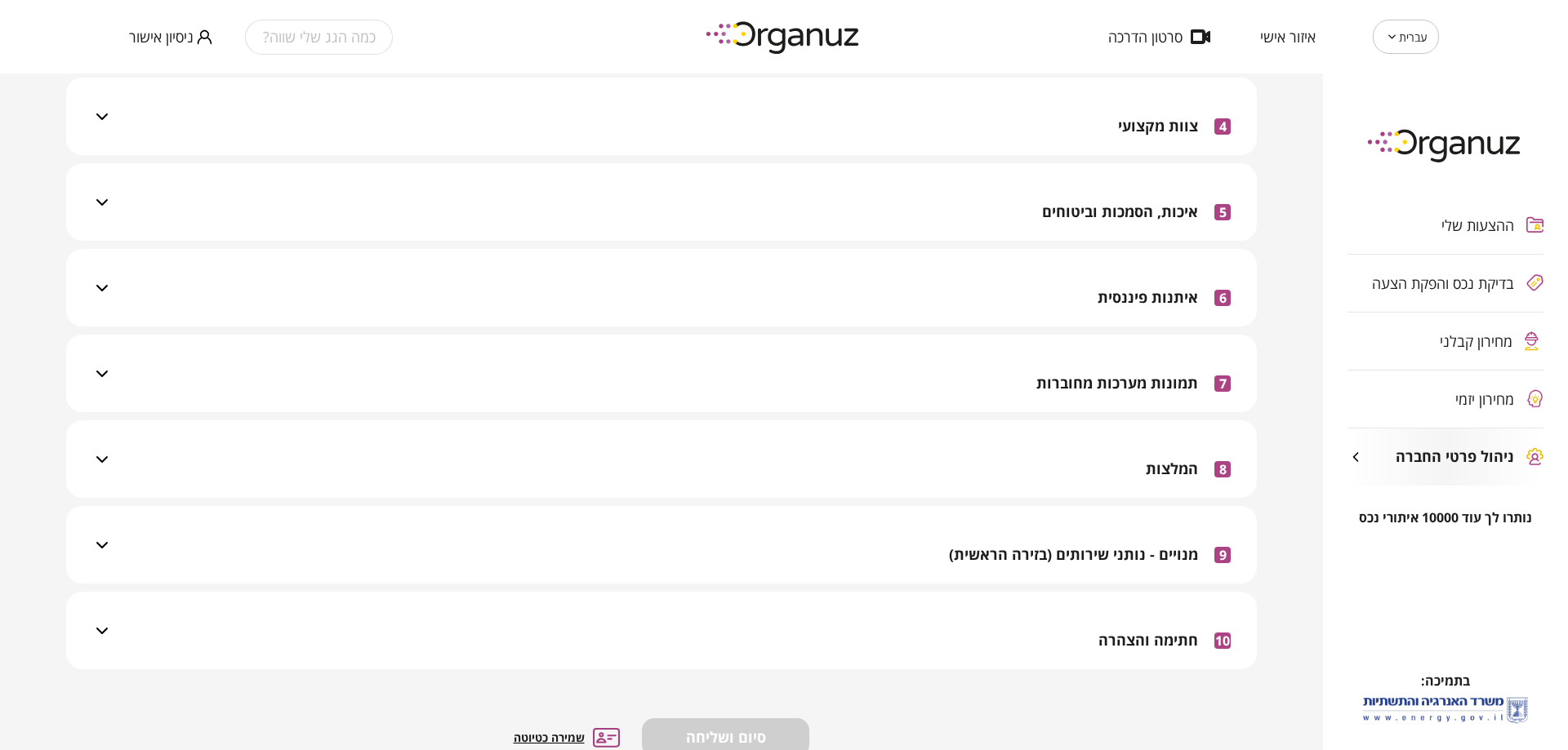
scroll to position [461, 0]
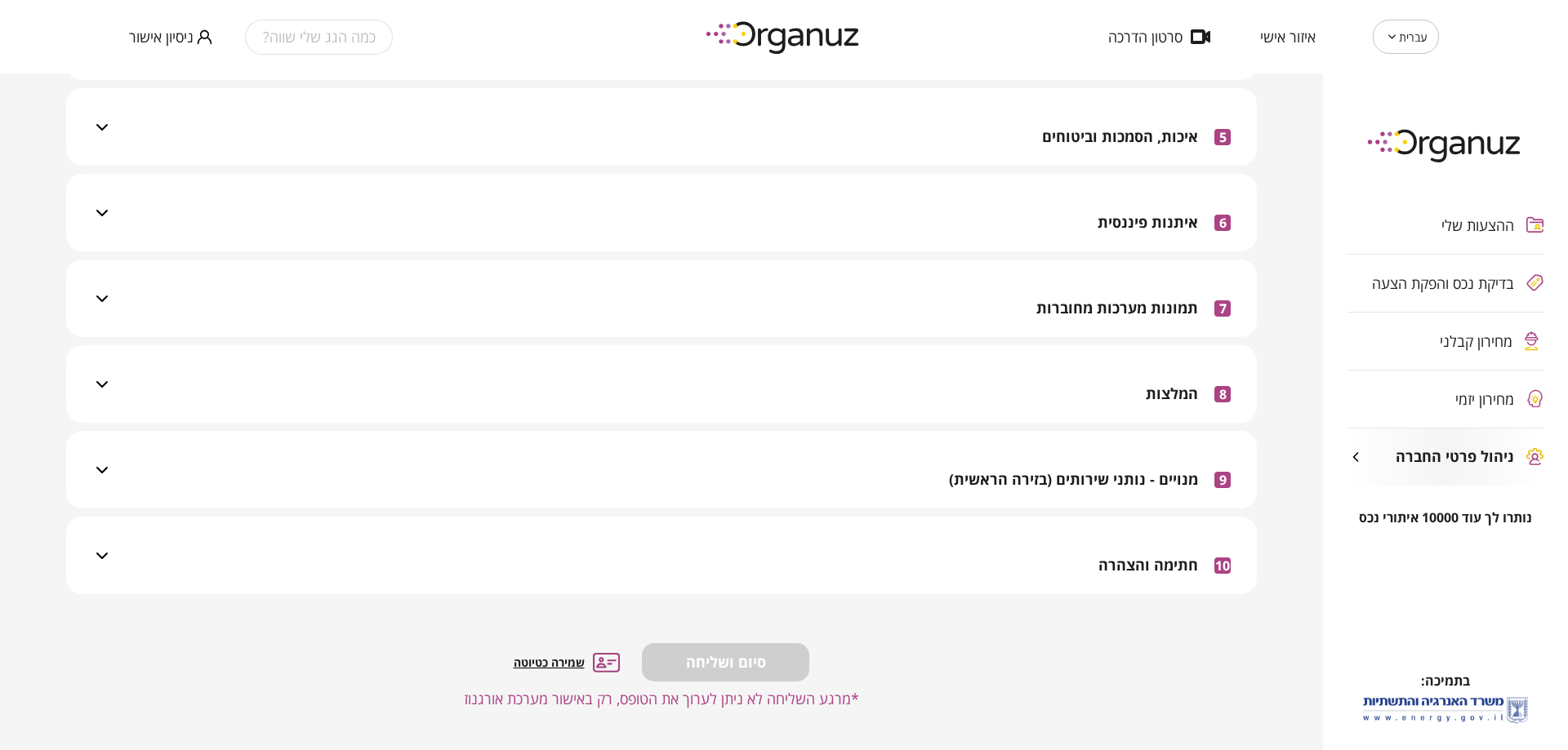
click at [1135, 567] on span "חתימה והצהרה" at bounding box center [1148, 565] width 100 height 18
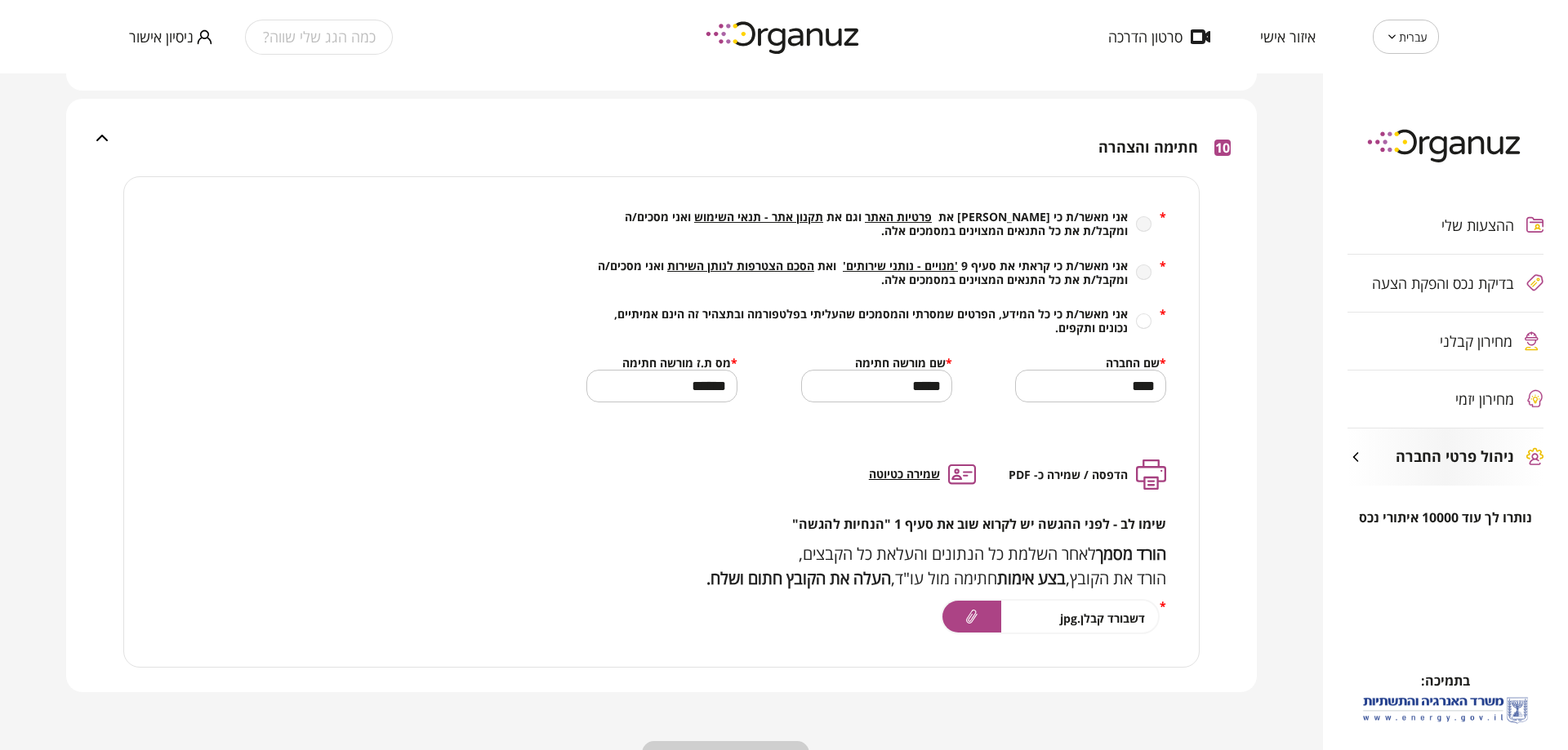
scroll to position [625, 0]
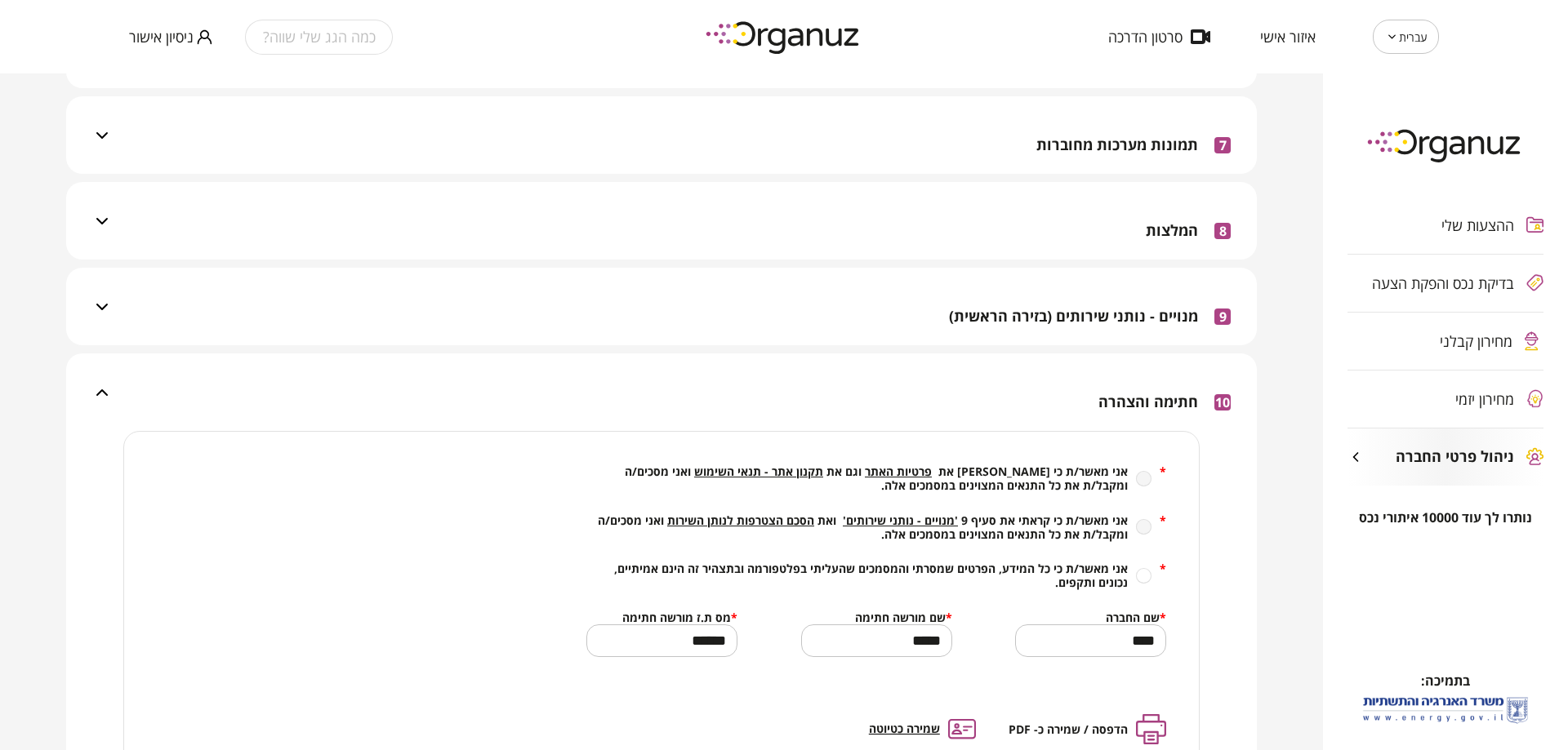
click at [1468, 331] on div "ההצעות שלי בדיקת נכס והפקת הצעה מחירון קבלני מחירון יזמי ניהול פרטי החברה" at bounding box center [1445, 341] width 245 height 338
click at [1468, 335] on div "ההצעות שלי בדיקת נכס והפקת הצעה מחירון קבלני מחירון יזמי ניהול פרטי החברה" at bounding box center [1445, 341] width 245 height 338
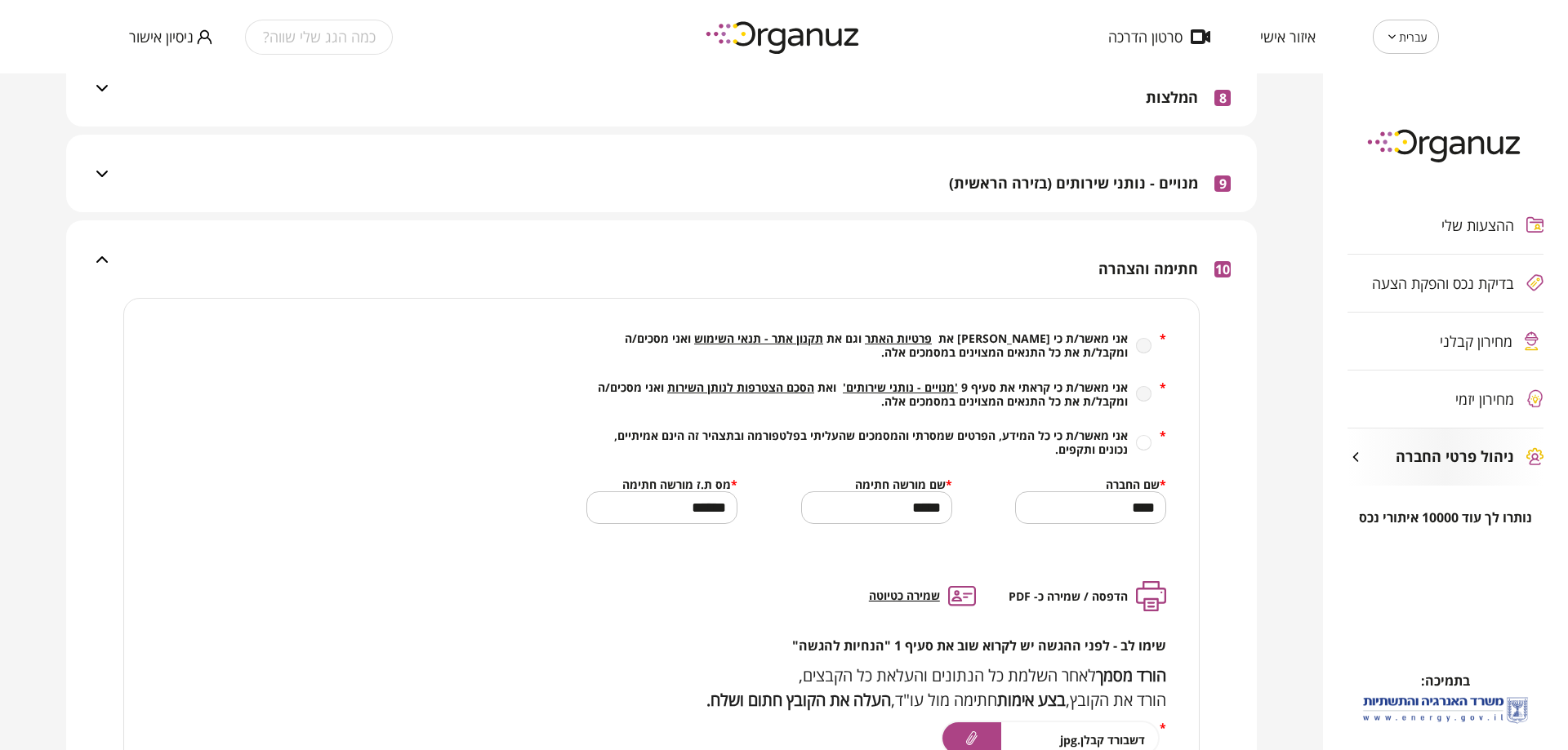
scroll to position [706, 0]
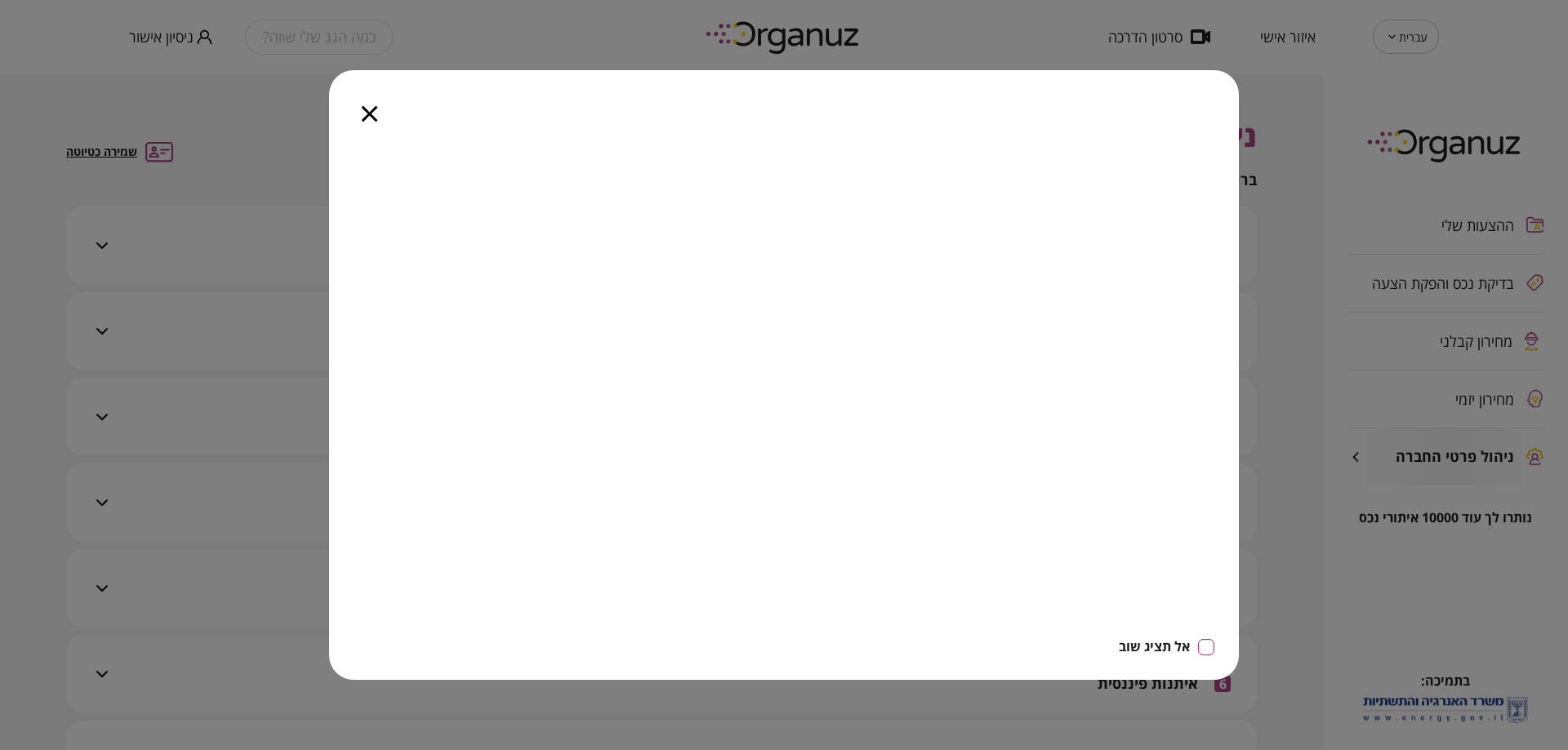
click at [363, 114] on icon "button" at bounding box center [370, 113] width 15 height 15
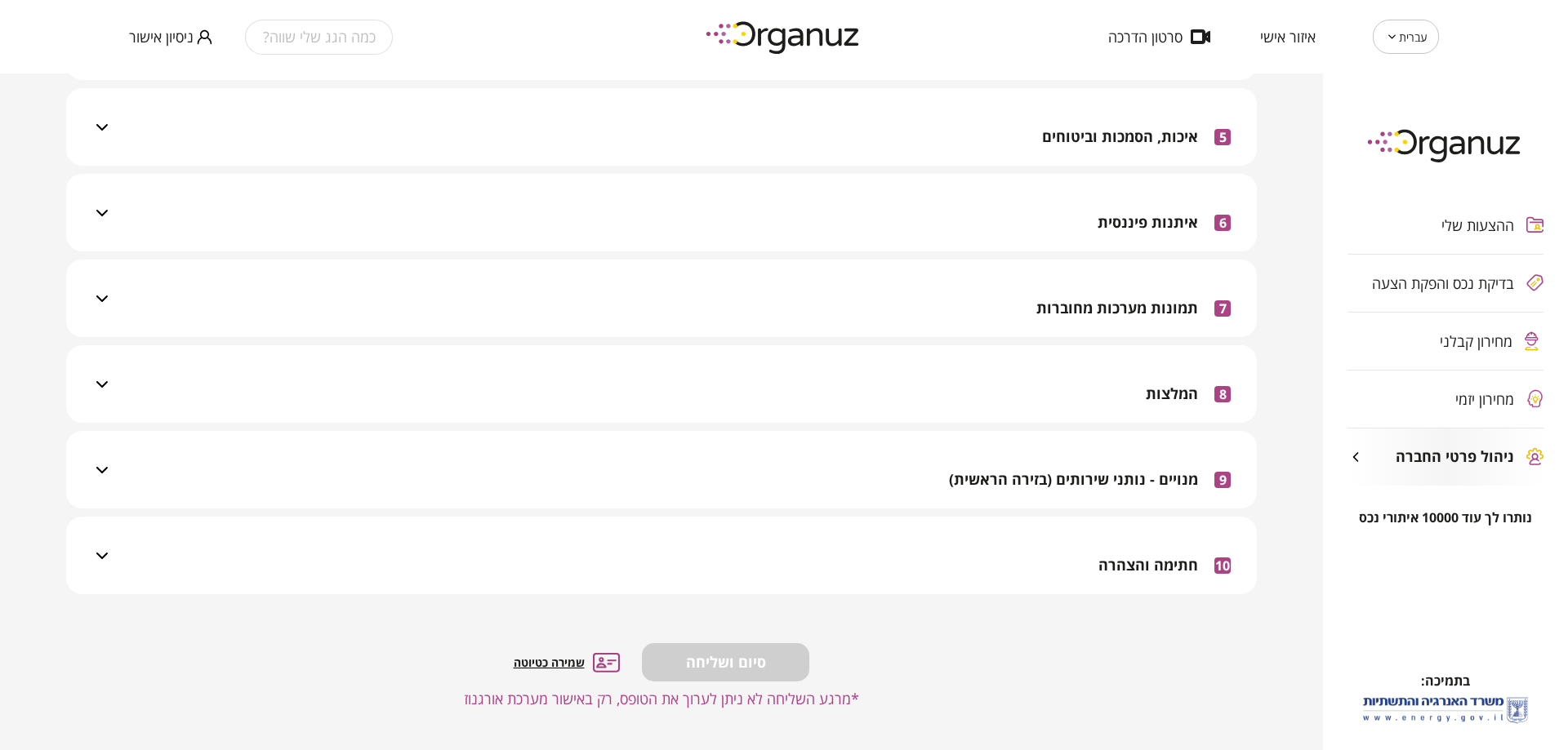
click at [1087, 549] on div "10 חתימה והצהרה" at bounding box center [671, 555] width 1119 height 78
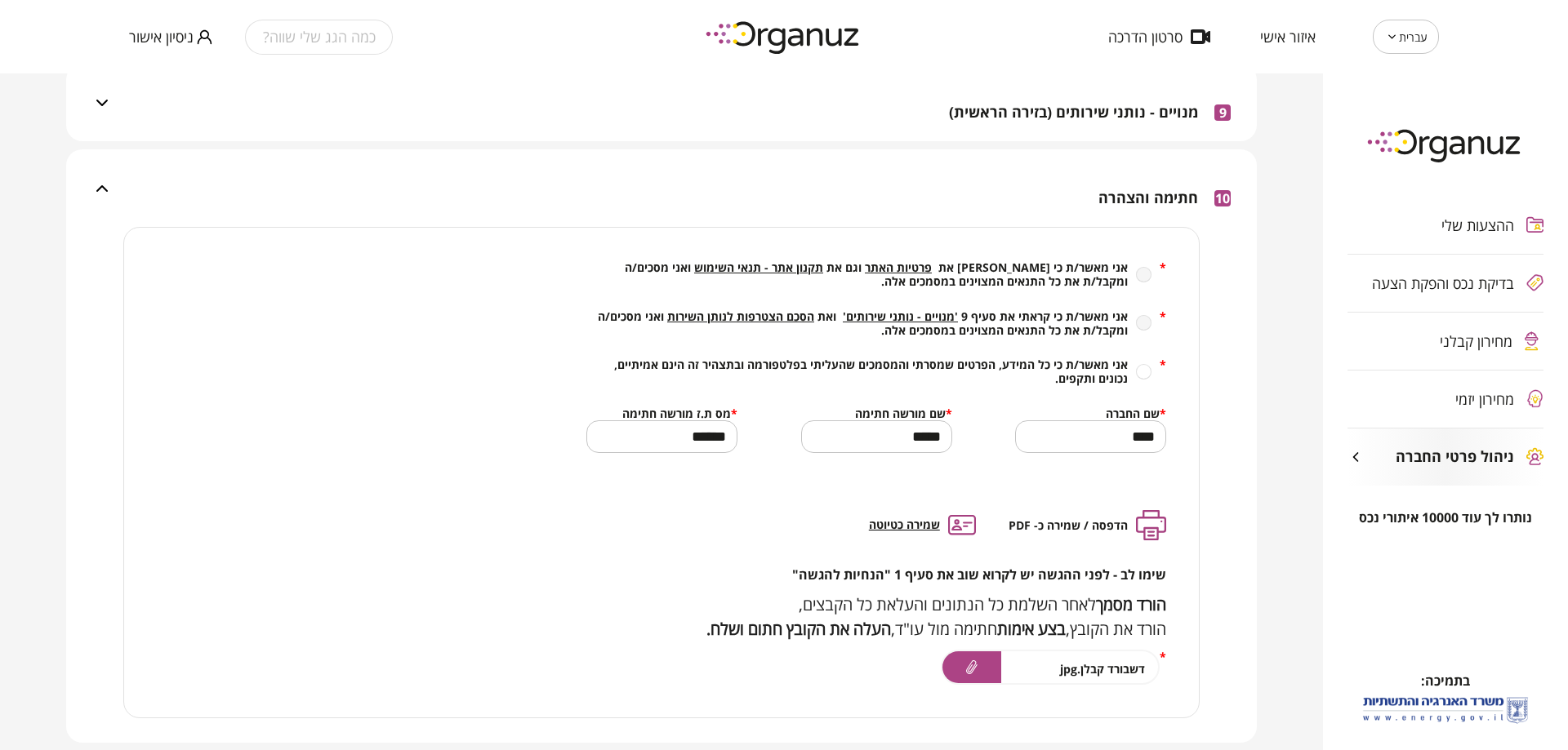
scroll to position [869, 0]
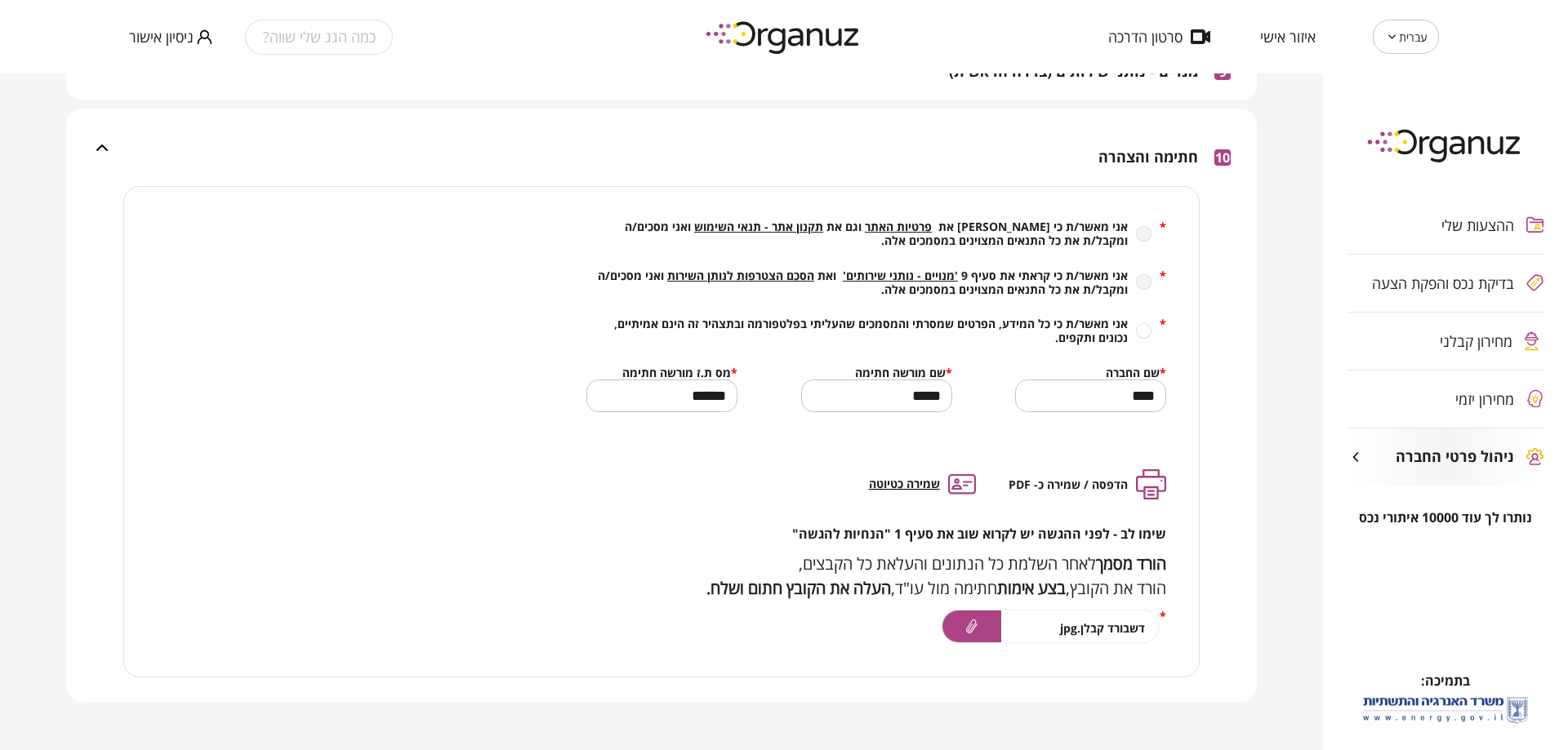
click at [771, 279] on span "הסכם הצטרפות לנותן השירות" at bounding box center [741, 276] width 147 height 15
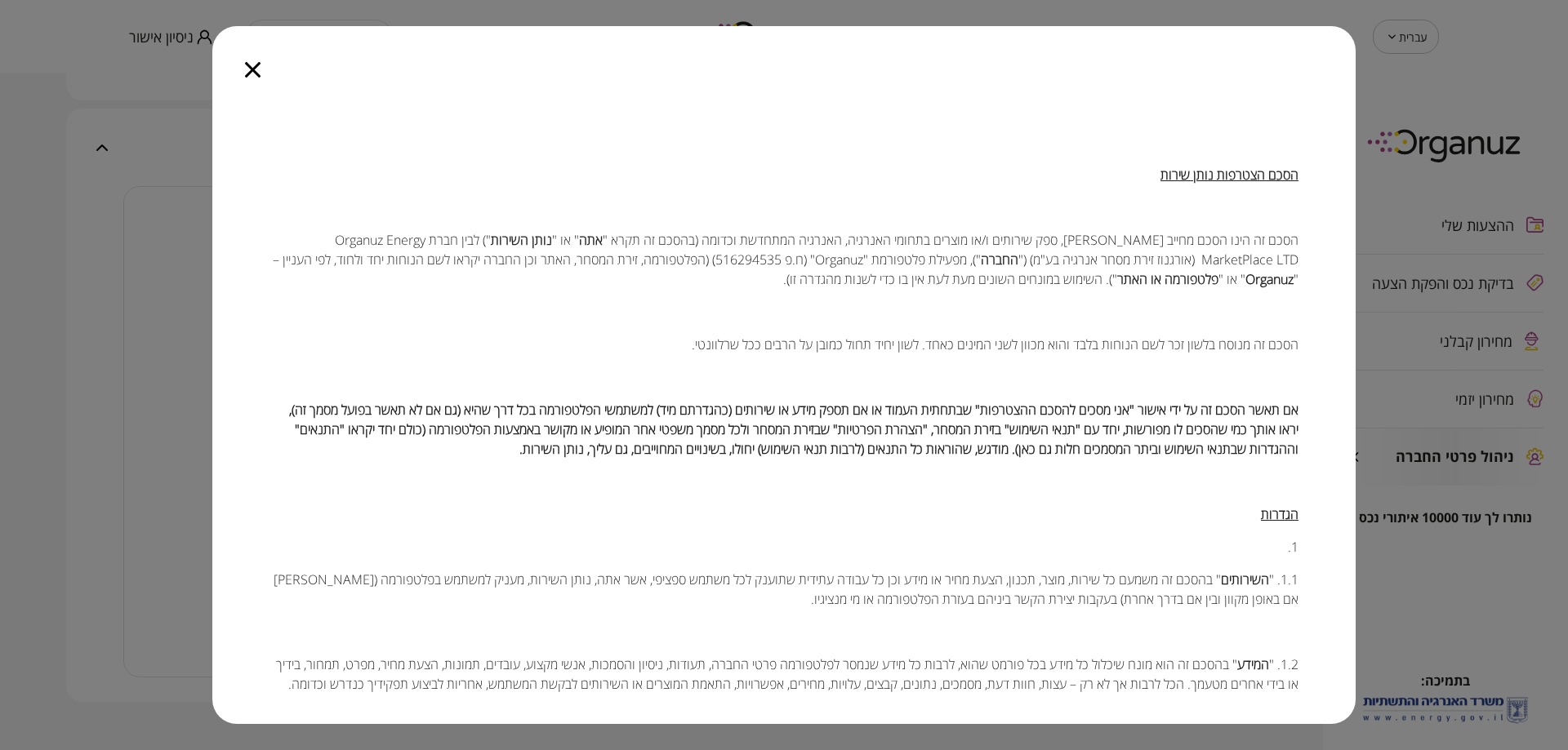
click at [248, 72] on icon "button" at bounding box center [253, 70] width 15 height 15
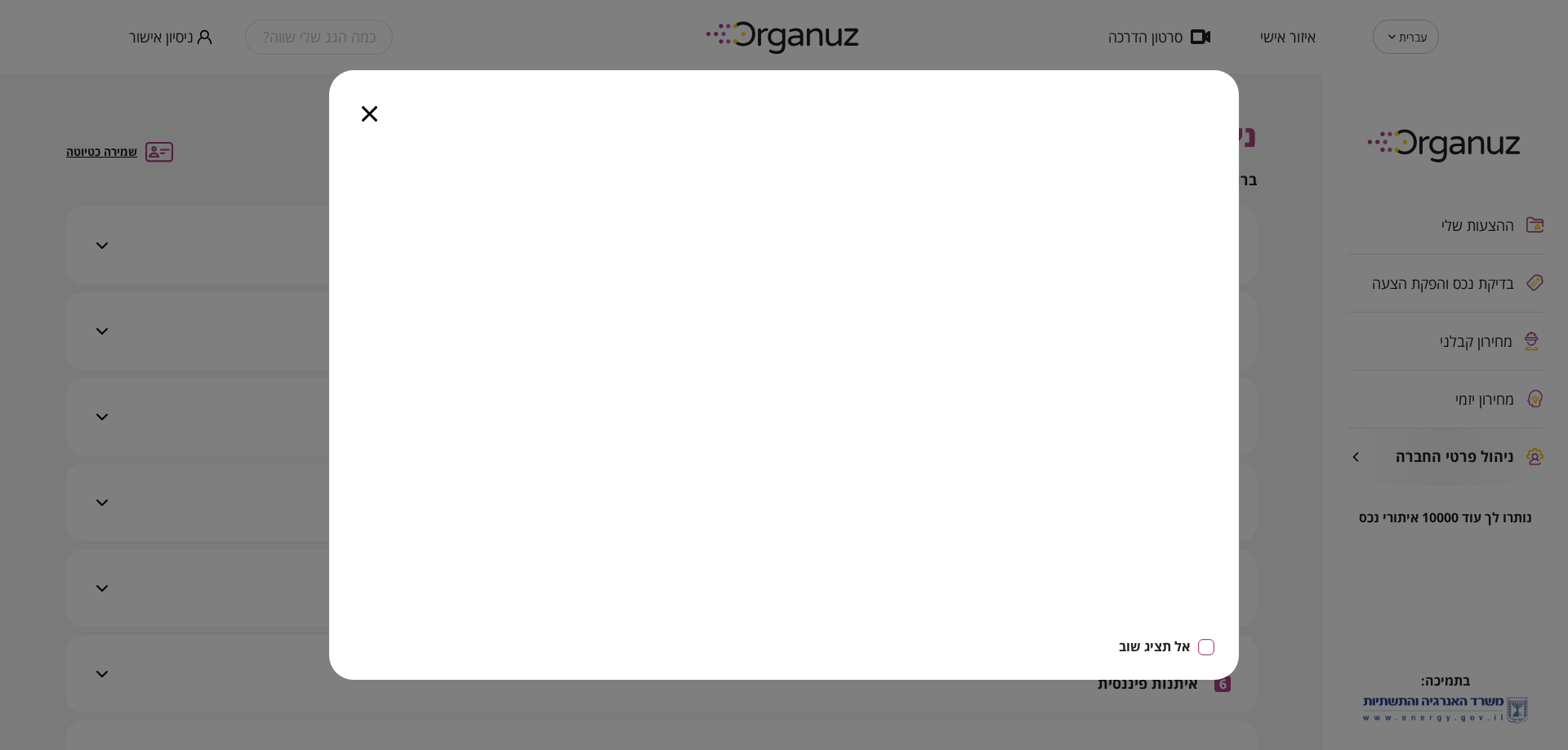
click at [357, 119] on div at bounding box center [370, 104] width 81 height 68
click at [367, 112] on icon "button" at bounding box center [370, 113] width 15 height 15
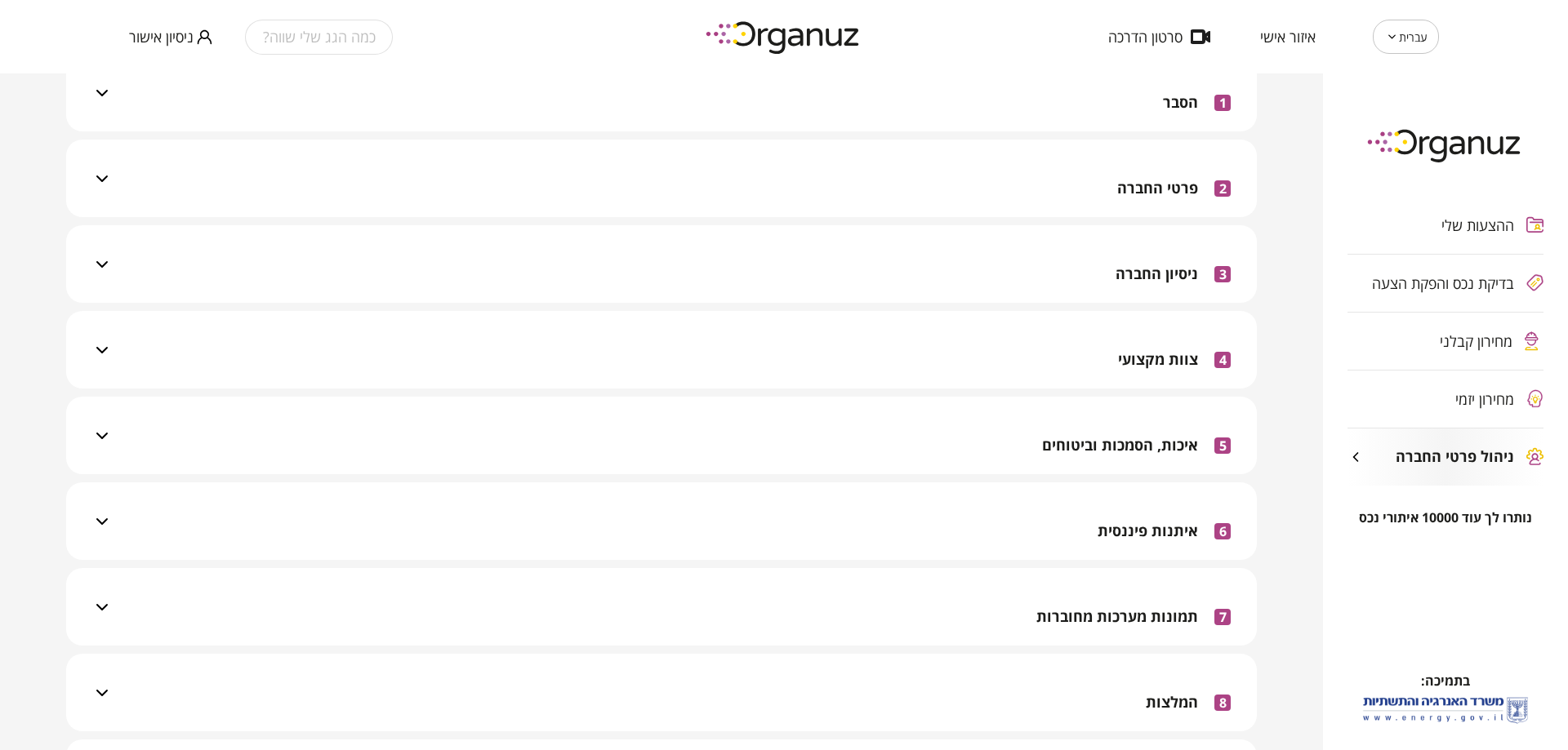
scroll to position [461, 0]
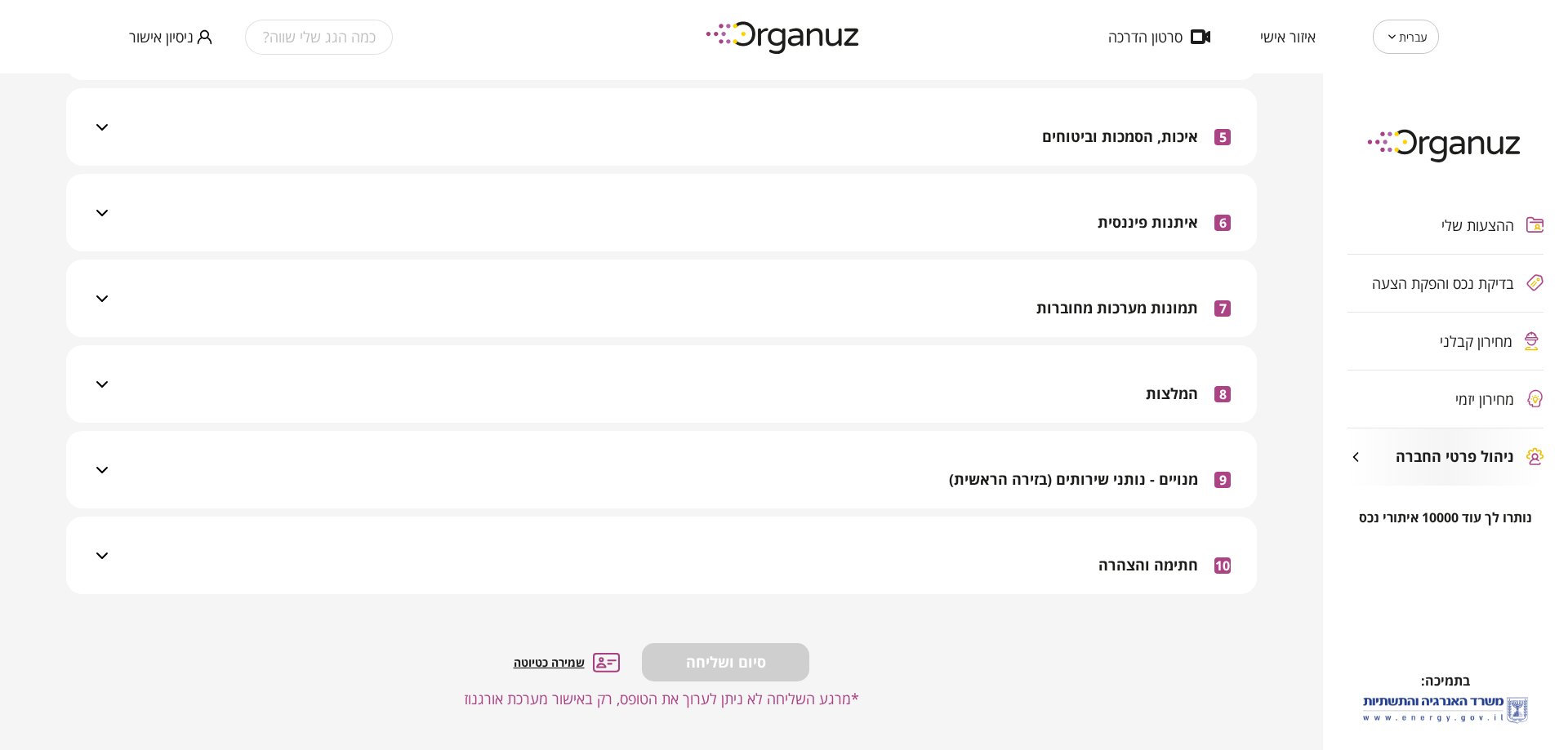
click at [1063, 572] on div "10 חתימה והצהרה" at bounding box center [671, 555] width 1119 height 78
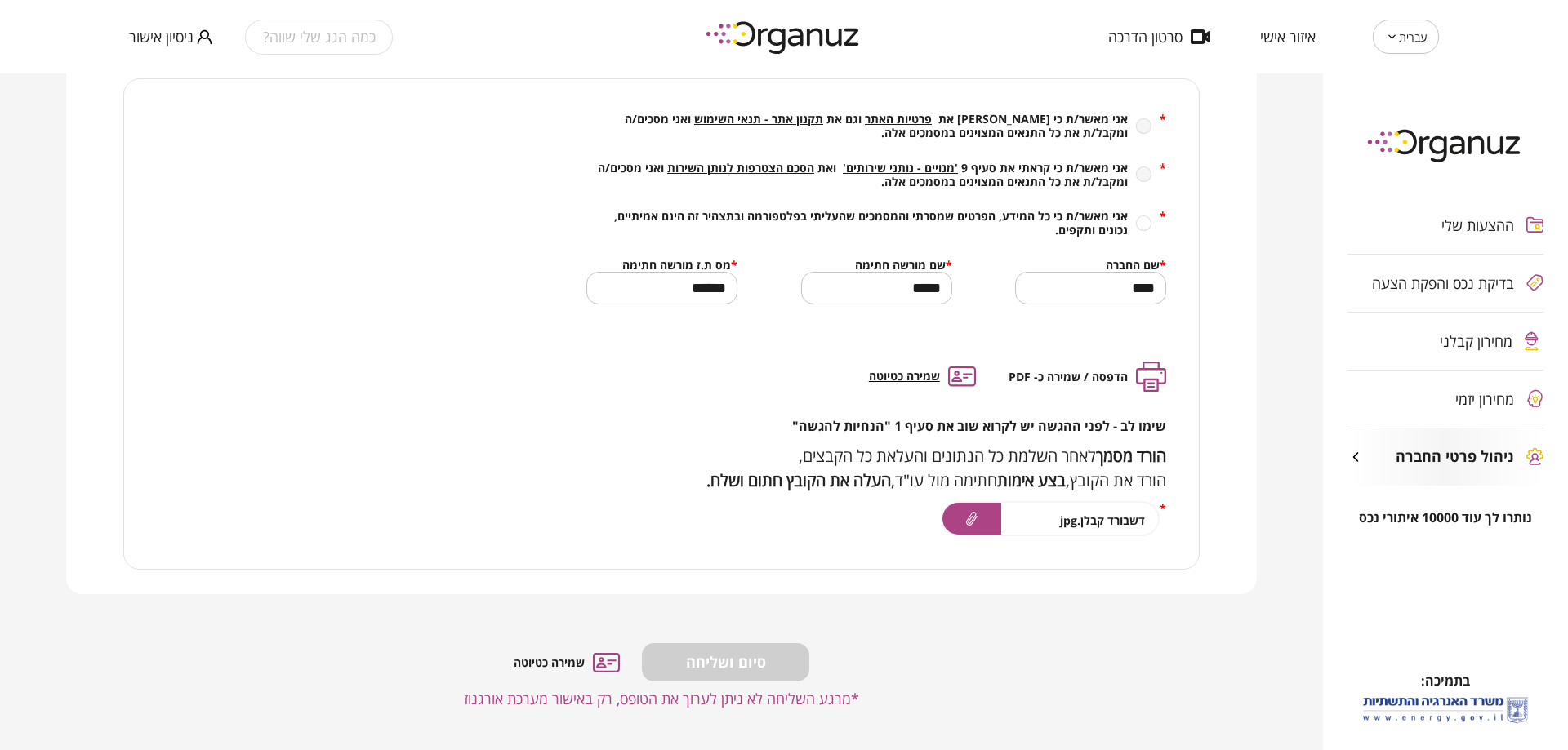
scroll to position [895, 0]
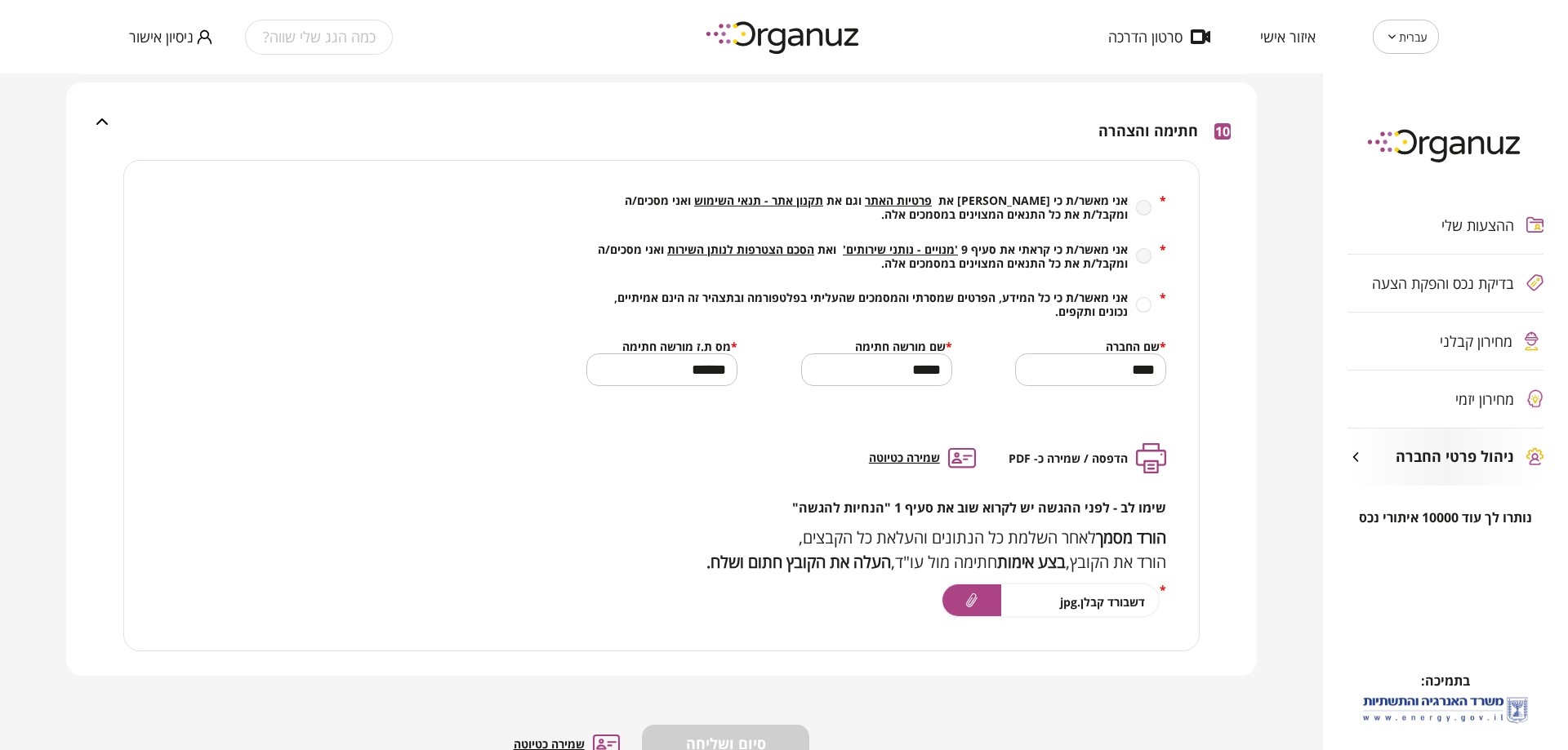
click at [163, 38] on span "ניסיון אישור" at bounding box center [161, 36] width 65 height 16
click at [171, 68] on li "התנתק" at bounding box center [160, 67] width 64 height 29
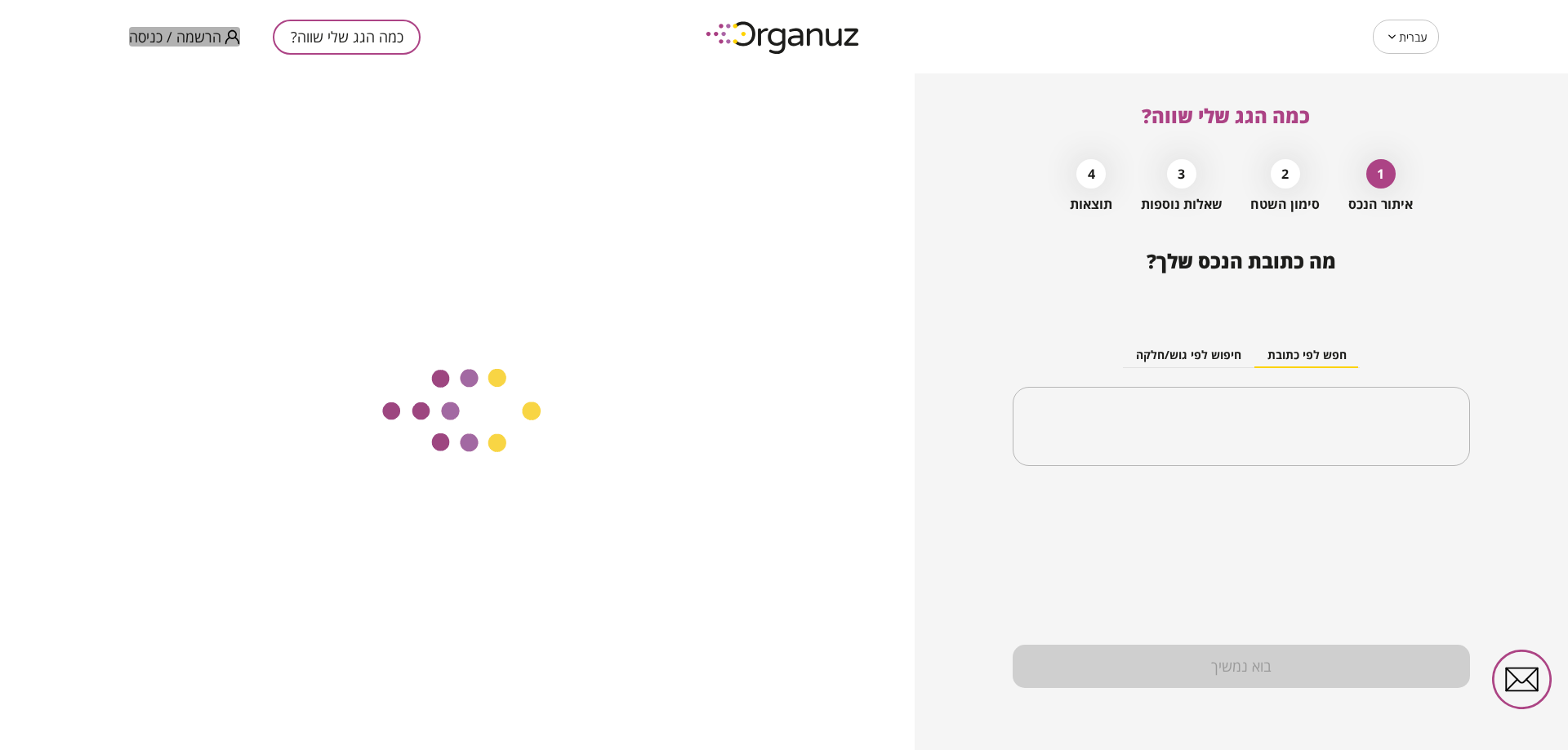
click at [195, 33] on span "הרשמה / כניסה" at bounding box center [175, 36] width 92 height 16
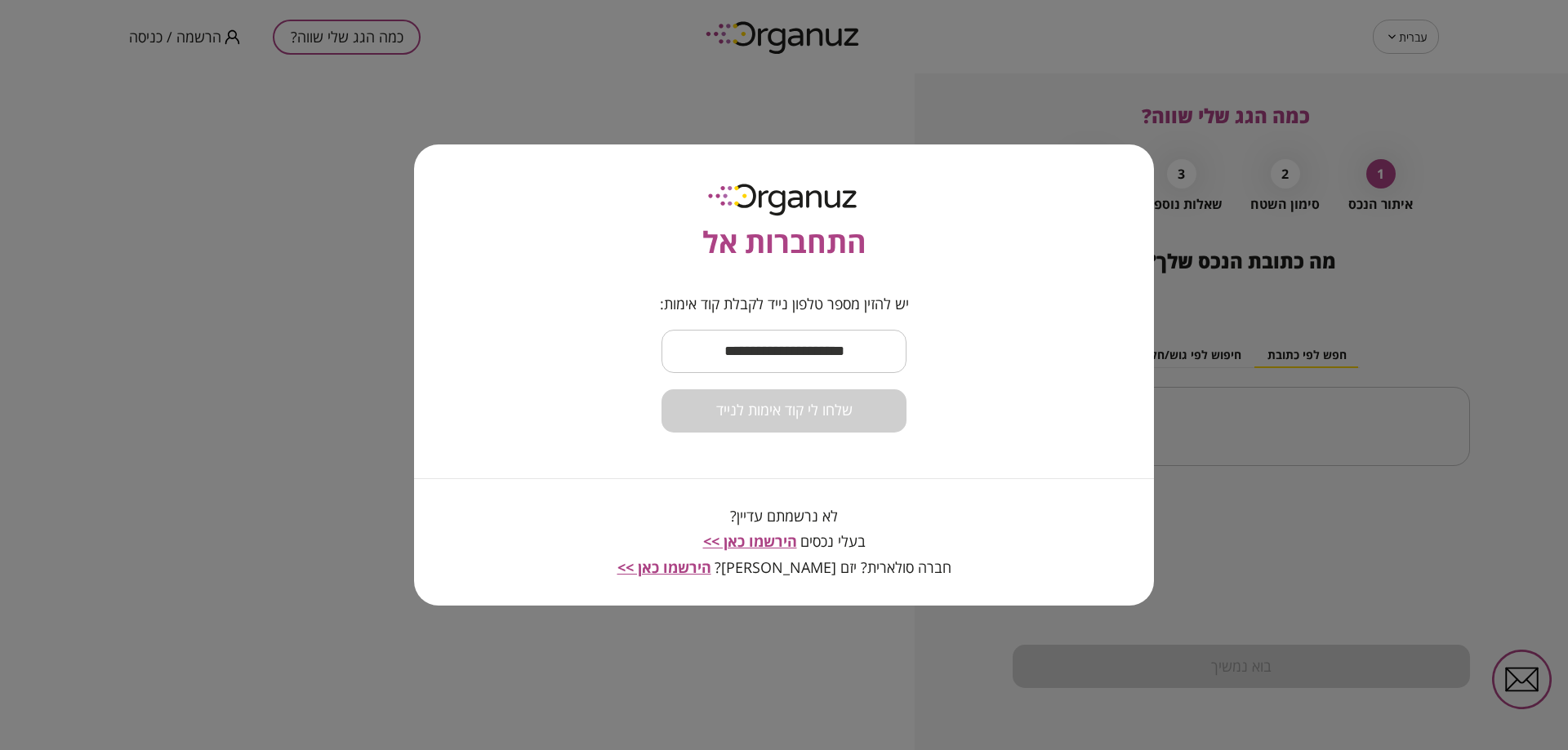
click at [845, 363] on input "text" at bounding box center [784, 352] width 245 height 48
paste input "*******"
click at [842, 404] on div "שלחו לי קוד אימות לנייד" at bounding box center [784, 410] width 245 height 44
click at [800, 358] on input "*******" at bounding box center [784, 352] width 245 height 48
click at [801, 358] on input "*******" at bounding box center [784, 352] width 245 height 48
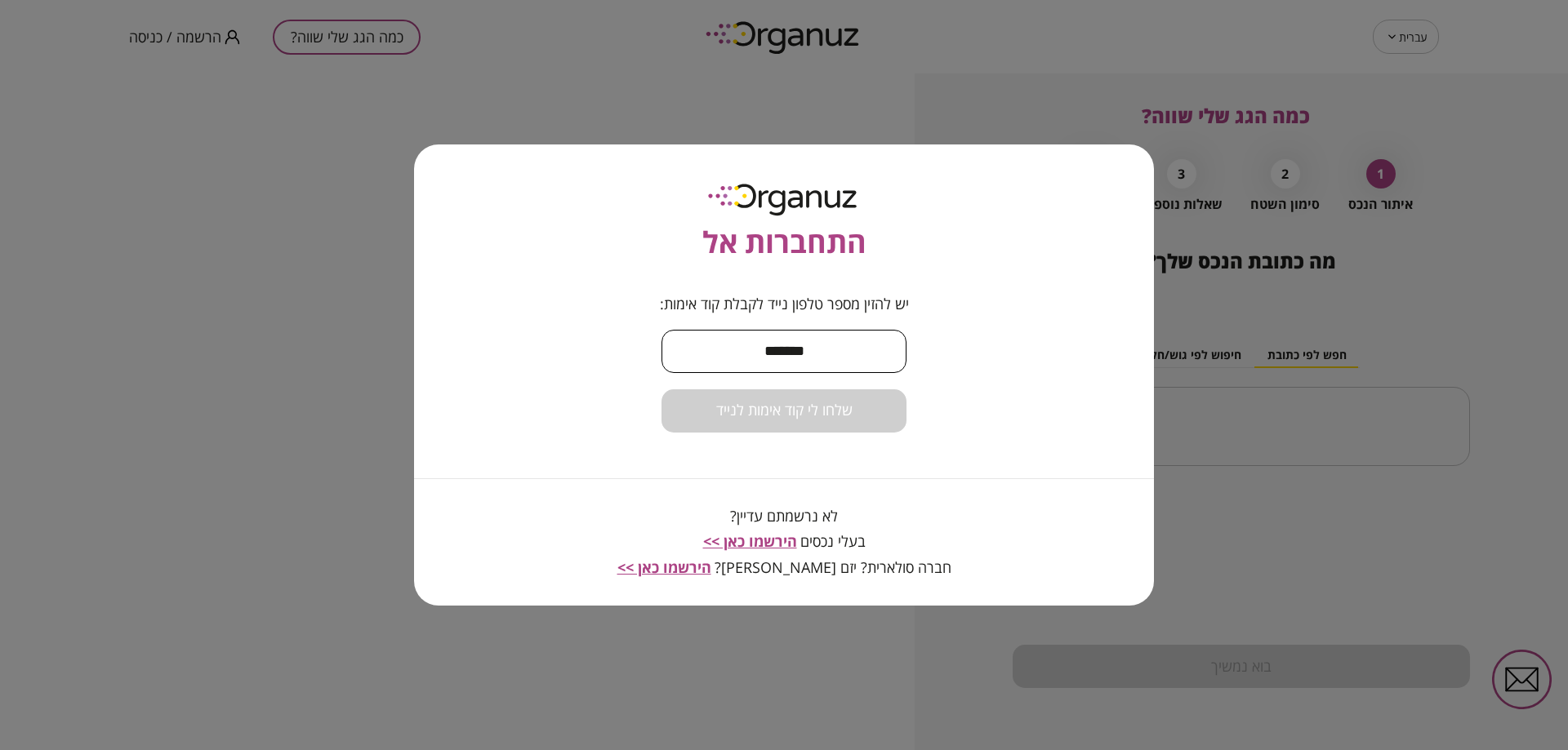
click at [801, 358] on input "*******" at bounding box center [784, 352] width 245 height 48
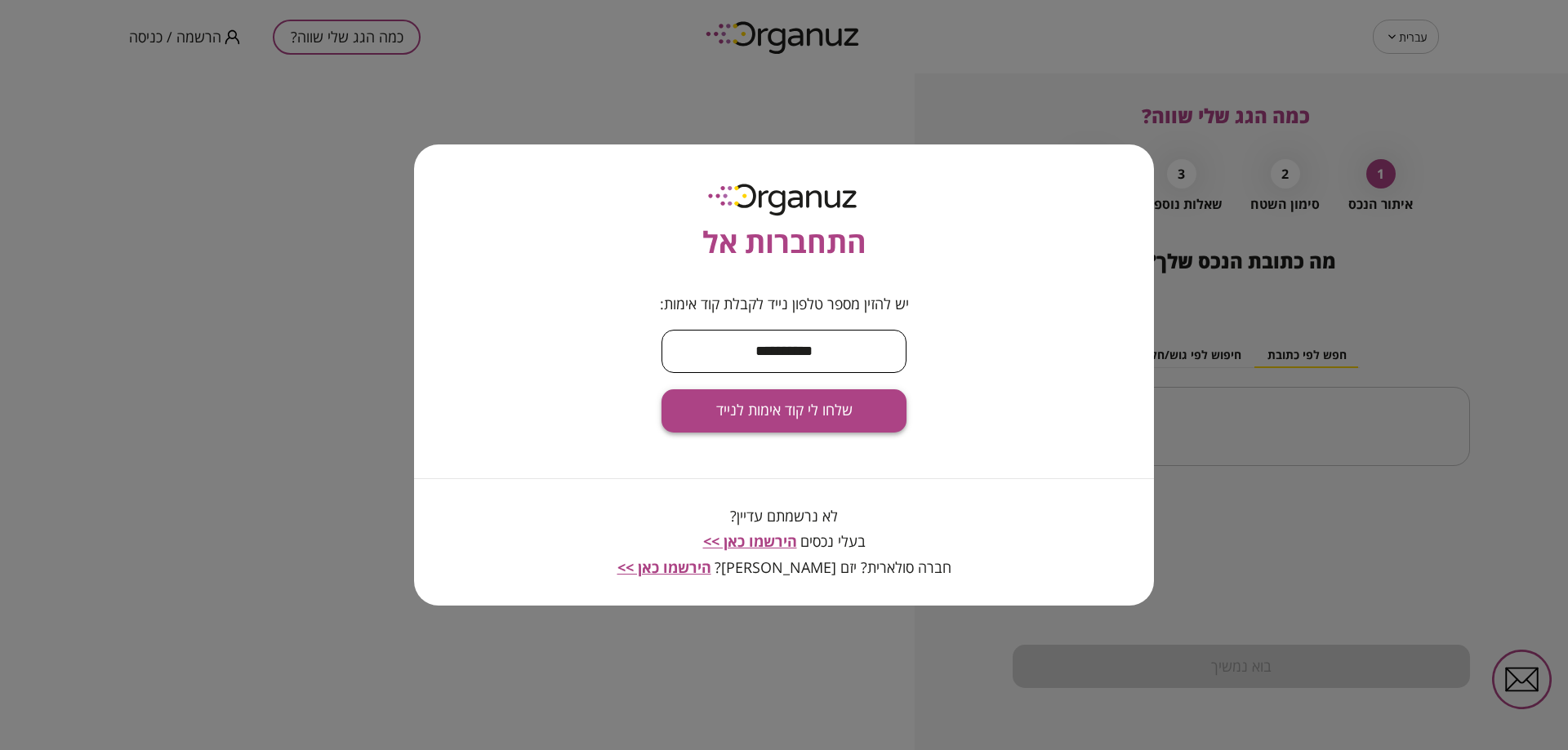
type input "**********"
click at [814, 394] on button "שלחו לי קוד אימות לנייד" at bounding box center [784, 410] width 245 height 44
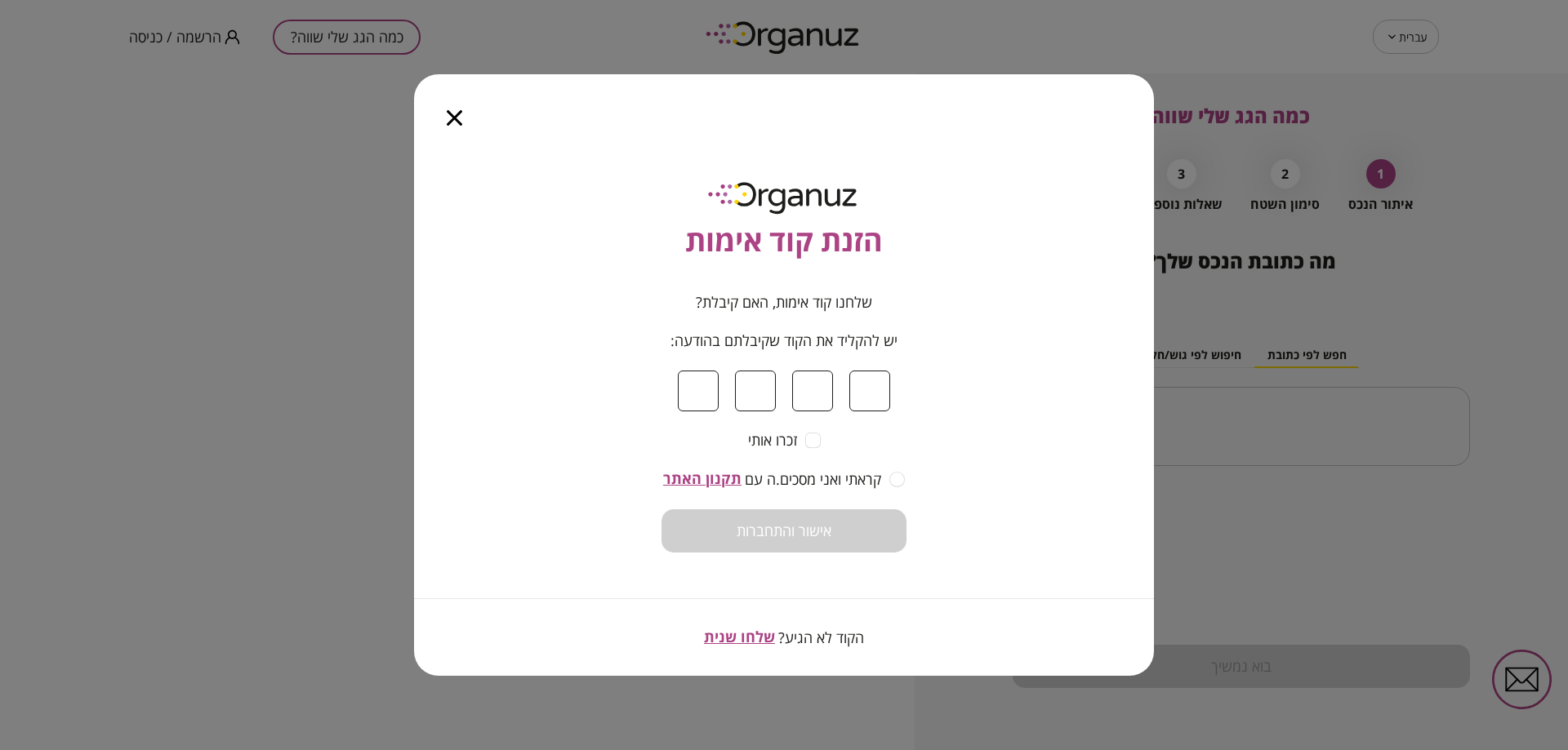
type input "*"
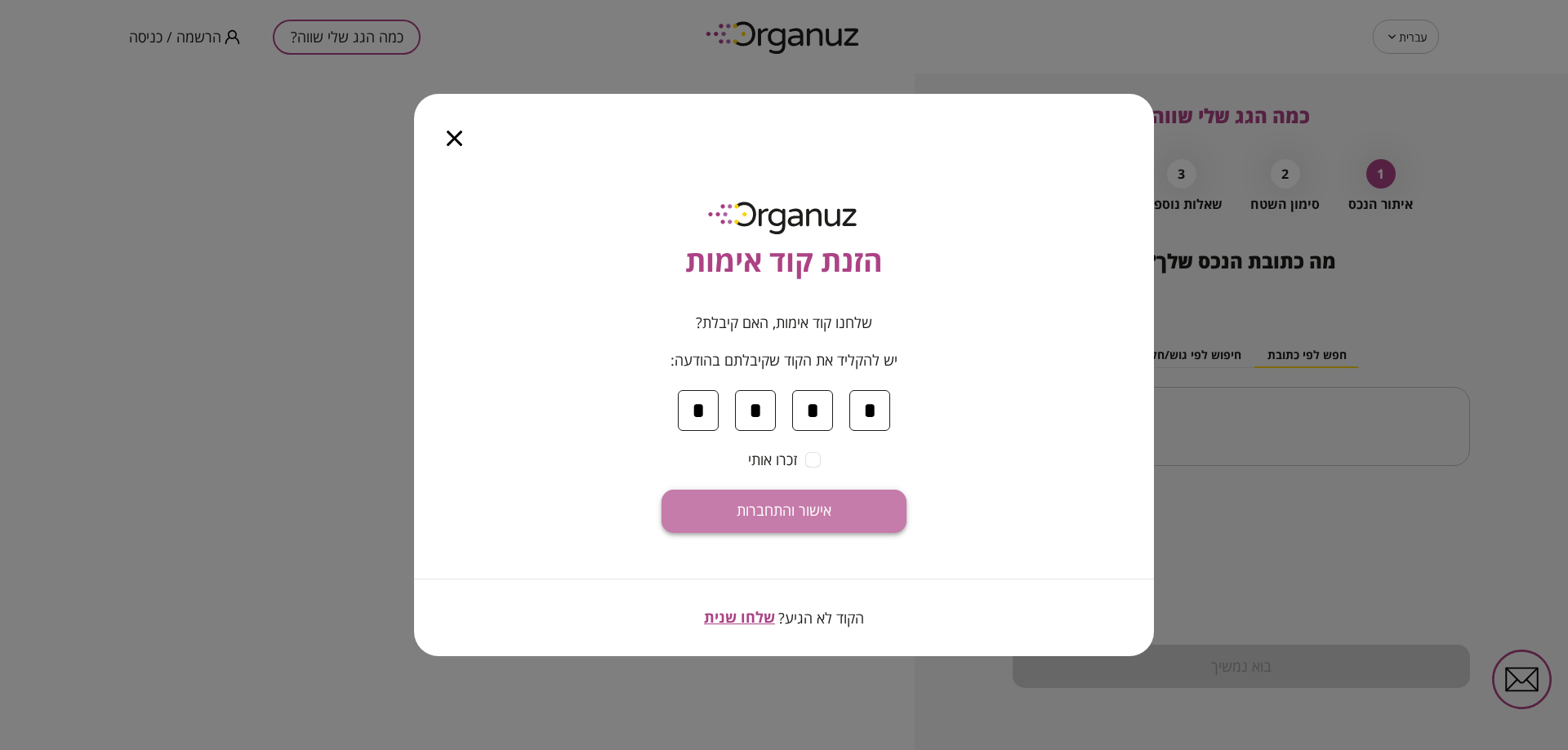
click at [894, 506] on button "אישור והתחברות" at bounding box center [784, 511] width 245 height 44
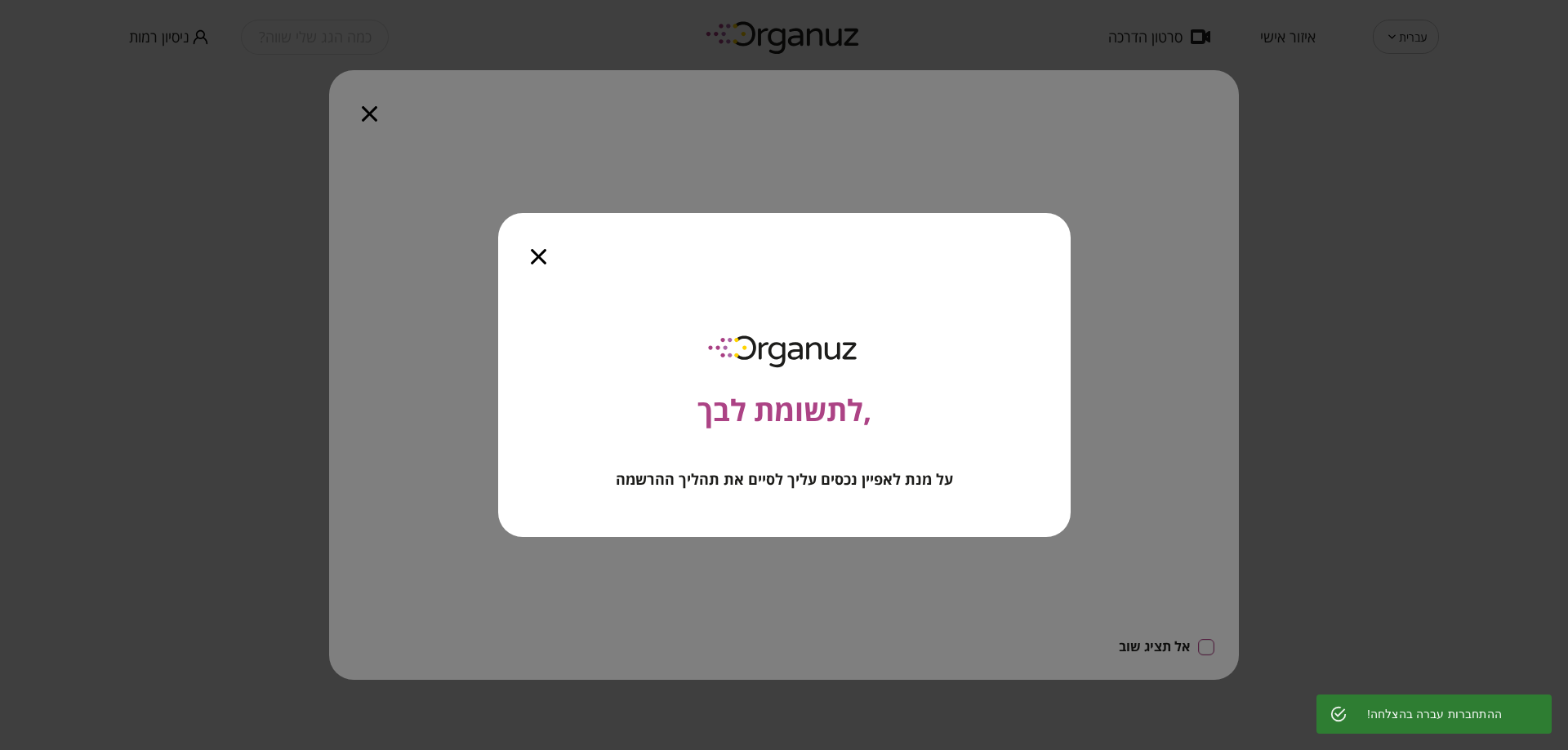
click at [539, 251] on icon "button" at bounding box center [539, 257] width 15 height 15
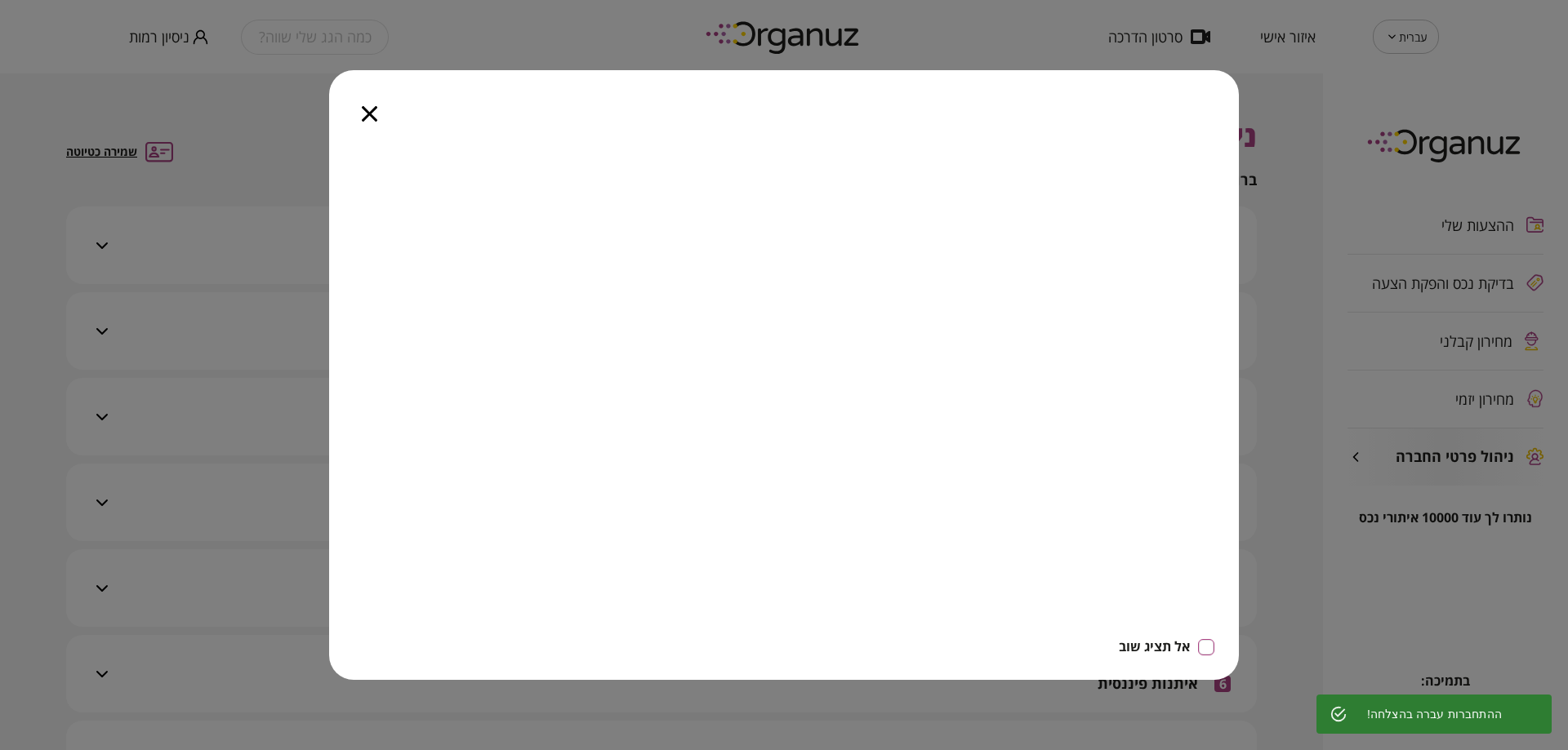
click at [364, 113] on icon "button" at bounding box center [370, 113] width 15 height 15
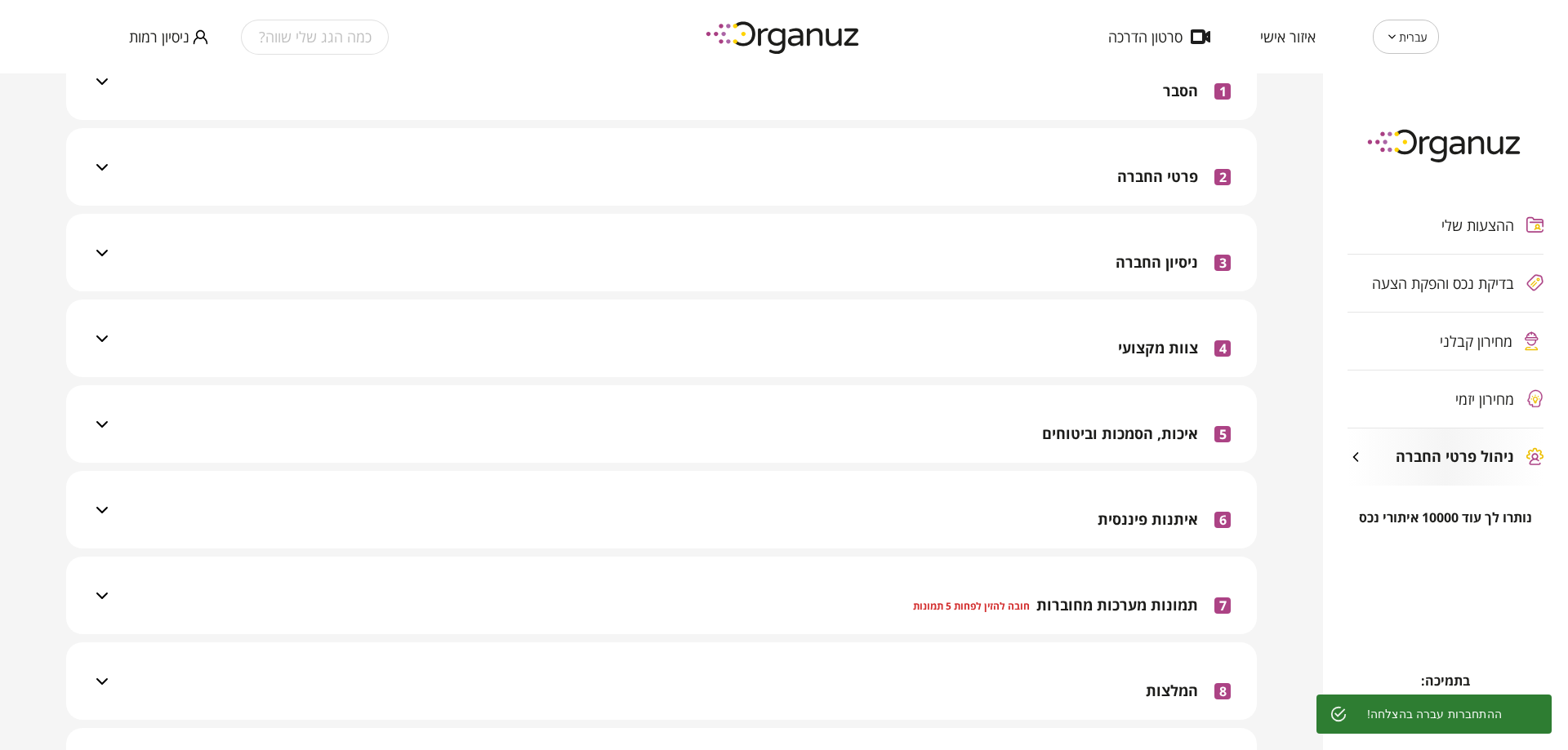
scroll to position [408, 0]
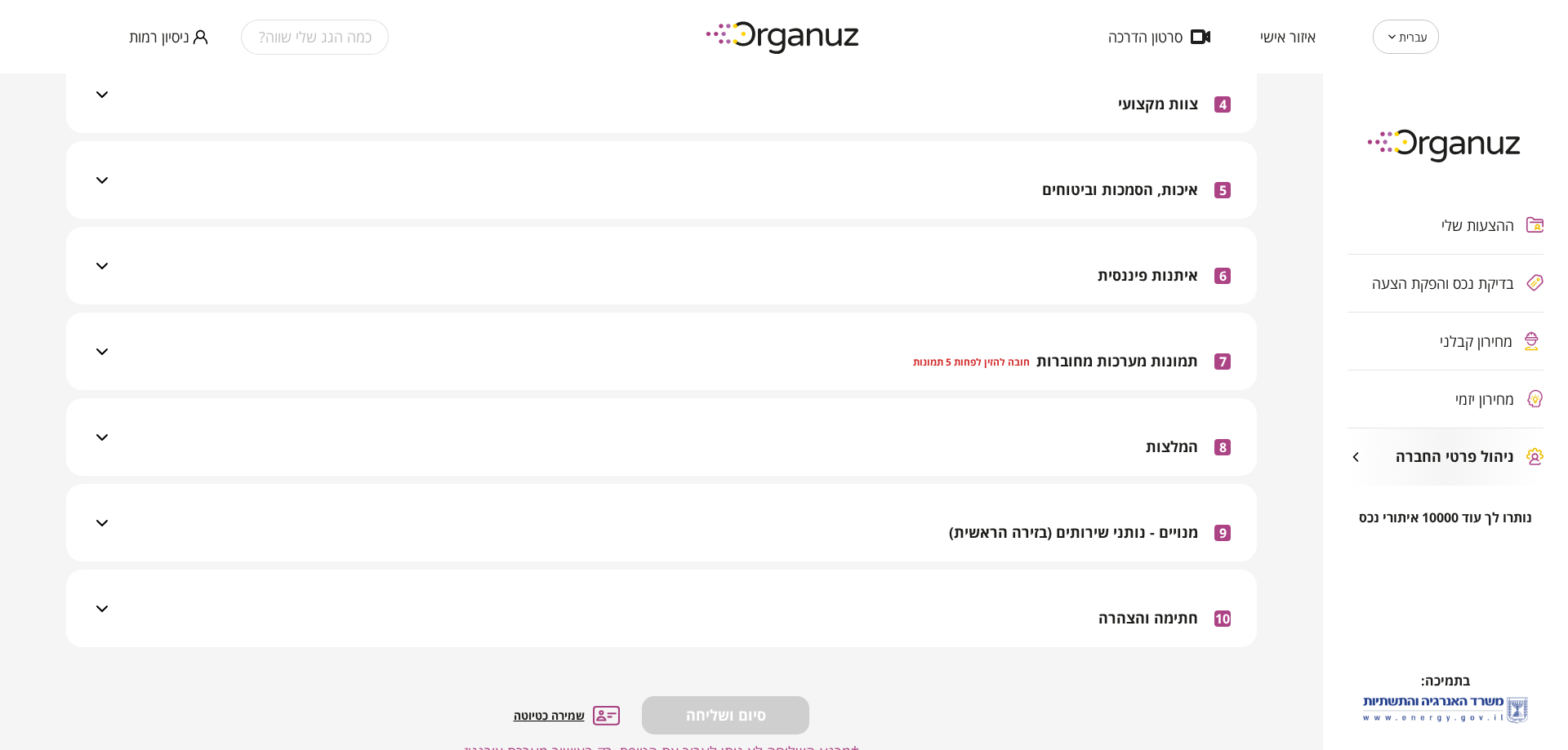
click at [1169, 610] on span "חתימה והצהרה" at bounding box center [1148, 619] width 100 height 18
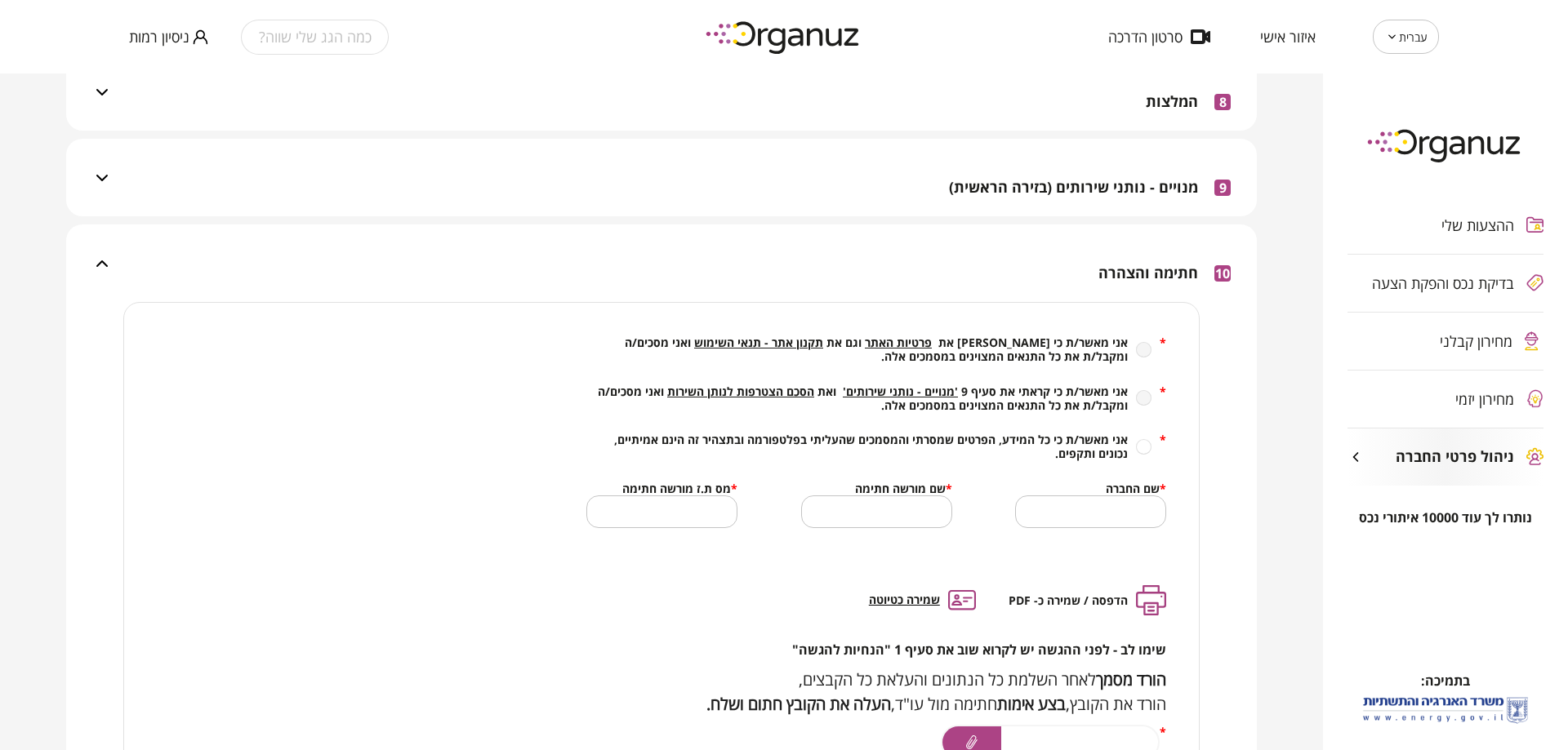
scroll to position [817, 0]
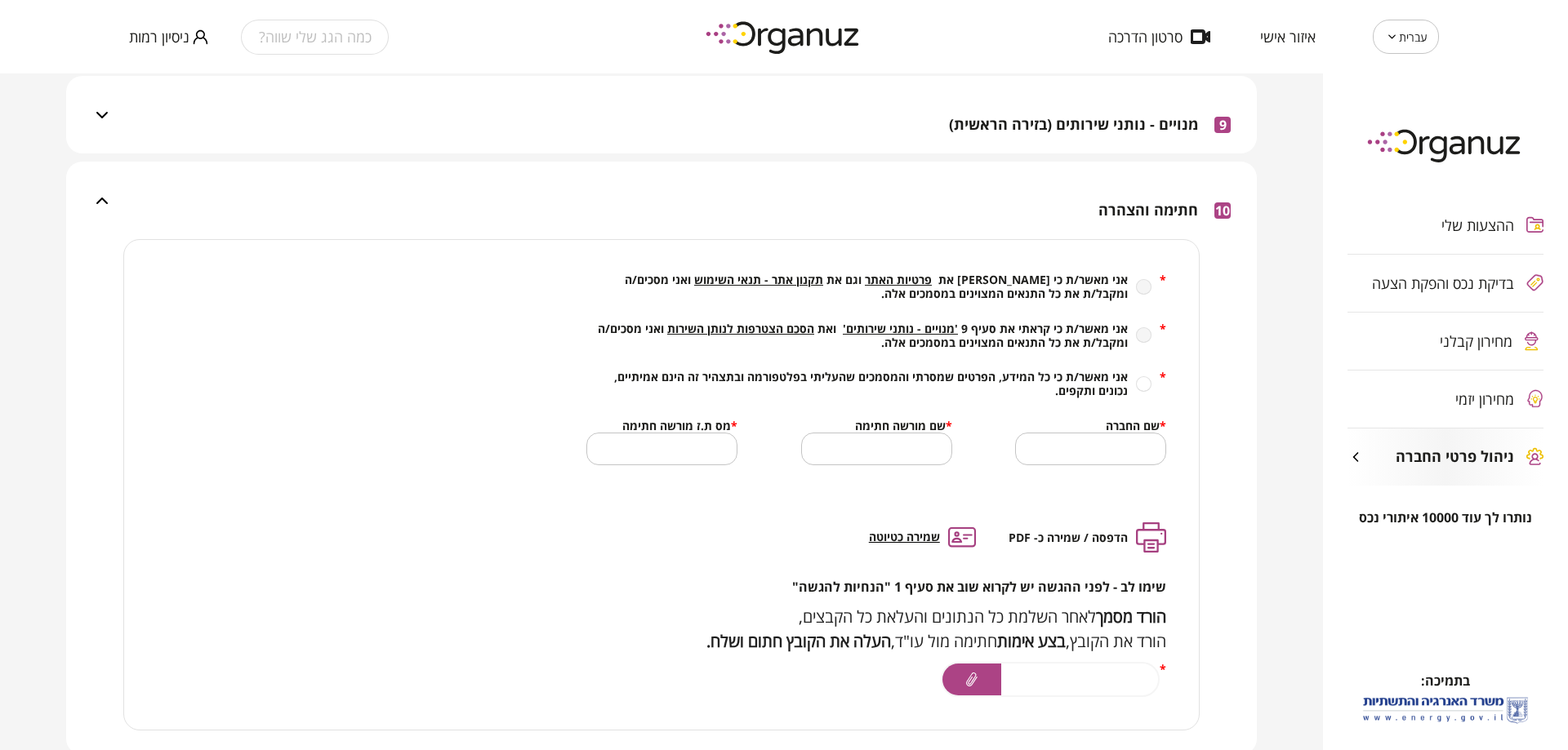
click at [1431, 355] on div "ההצעות שלי בדיקת נכס והפקת הצעה מחירון קבלני מחירון יזמי ניהול פרטי החברה" at bounding box center [1445, 341] width 245 height 338
click at [1487, 332] on div "ההצעות שלי בדיקת נכס והפקת הצעה מחירון קבלני מחירון יזמי ניהול פרטי החברה" at bounding box center [1445, 341] width 245 height 338
click at [1485, 344] on div "ההצעות שלי בדיקת נכס והפקת הצעה מחירון קבלני מחירון יזמי ניהול פרטי החברה" at bounding box center [1445, 341] width 245 height 338
click at [167, 38] on span "ניסיון רמות" at bounding box center [159, 36] width 61 height 16
click at [1447, 271] on div at bounding box center [784, 375] width 1568 height 750
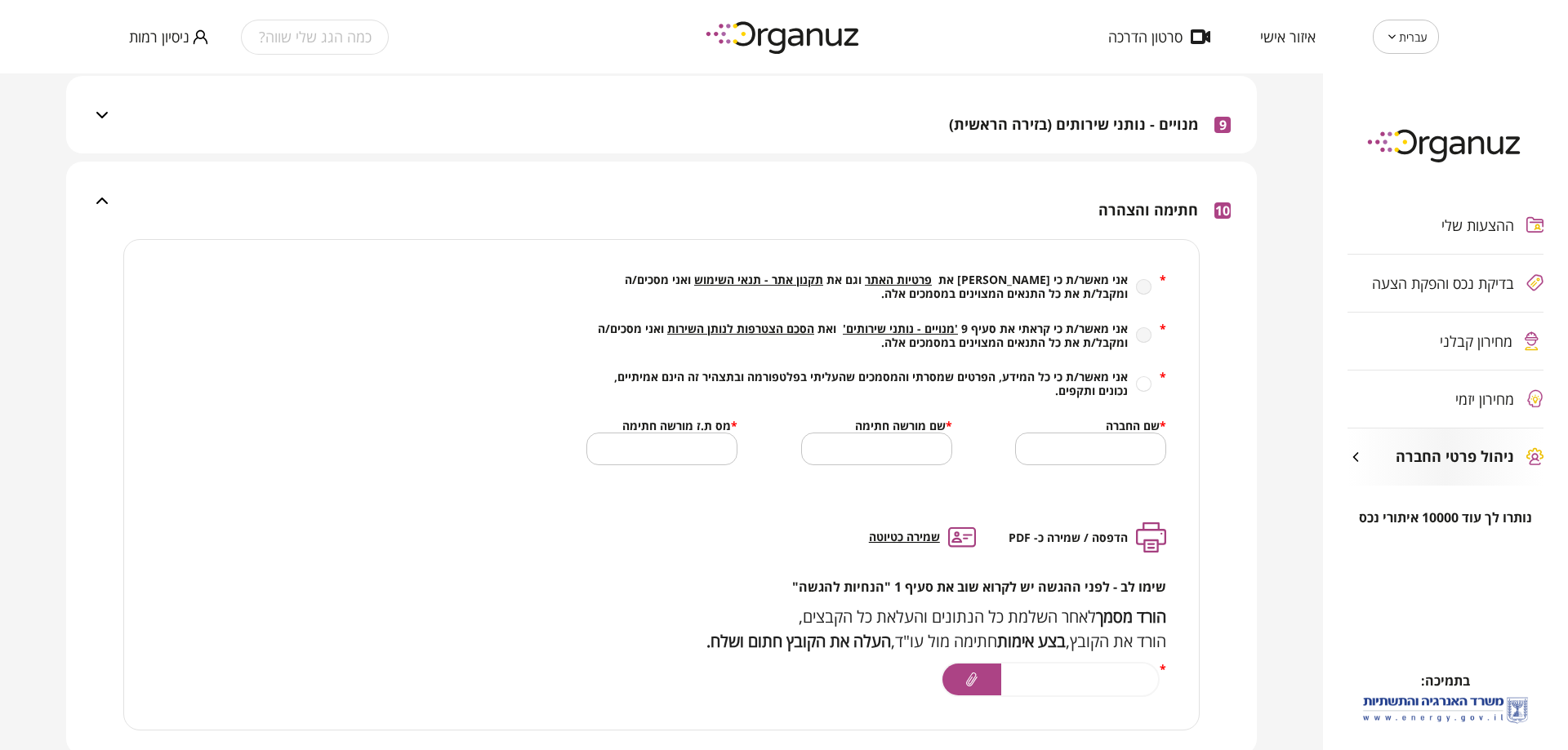
drag, startPoint x: 184, startPoint y: 26, endPoint x: 186, endPoint y: 38, distance: 12.2
click at [184, 26] on div "כמה הגג שלי שווה? ניסיון רמות" at bounding box center [391, 37] width 524 height 73
click at [186, 38] on span "ניסיון רמות" at bounding box center [159, 36] width 61 height 16
click at [160, 81] on li "התנתק" at bounding box center [160, 67] width 64 height 29
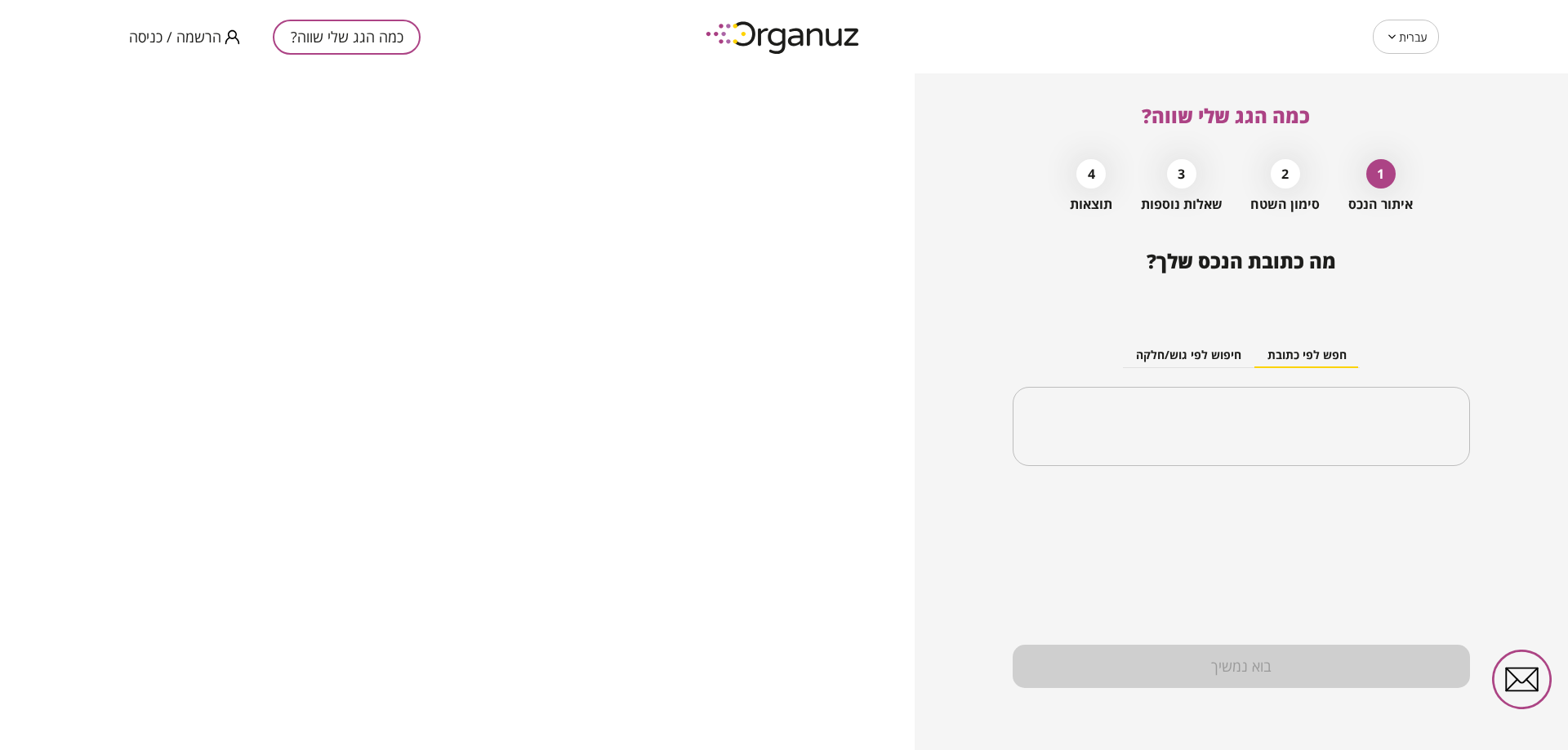
click at [160, 57] on div "כמה הגג שלי שווה? הרשמה / כניסה" at bounding box center [391, 37] width 524 height 73
click at [196, 28] on span "הרשמה / כניסה" at bounding box center [175, 36] width 92 height 16
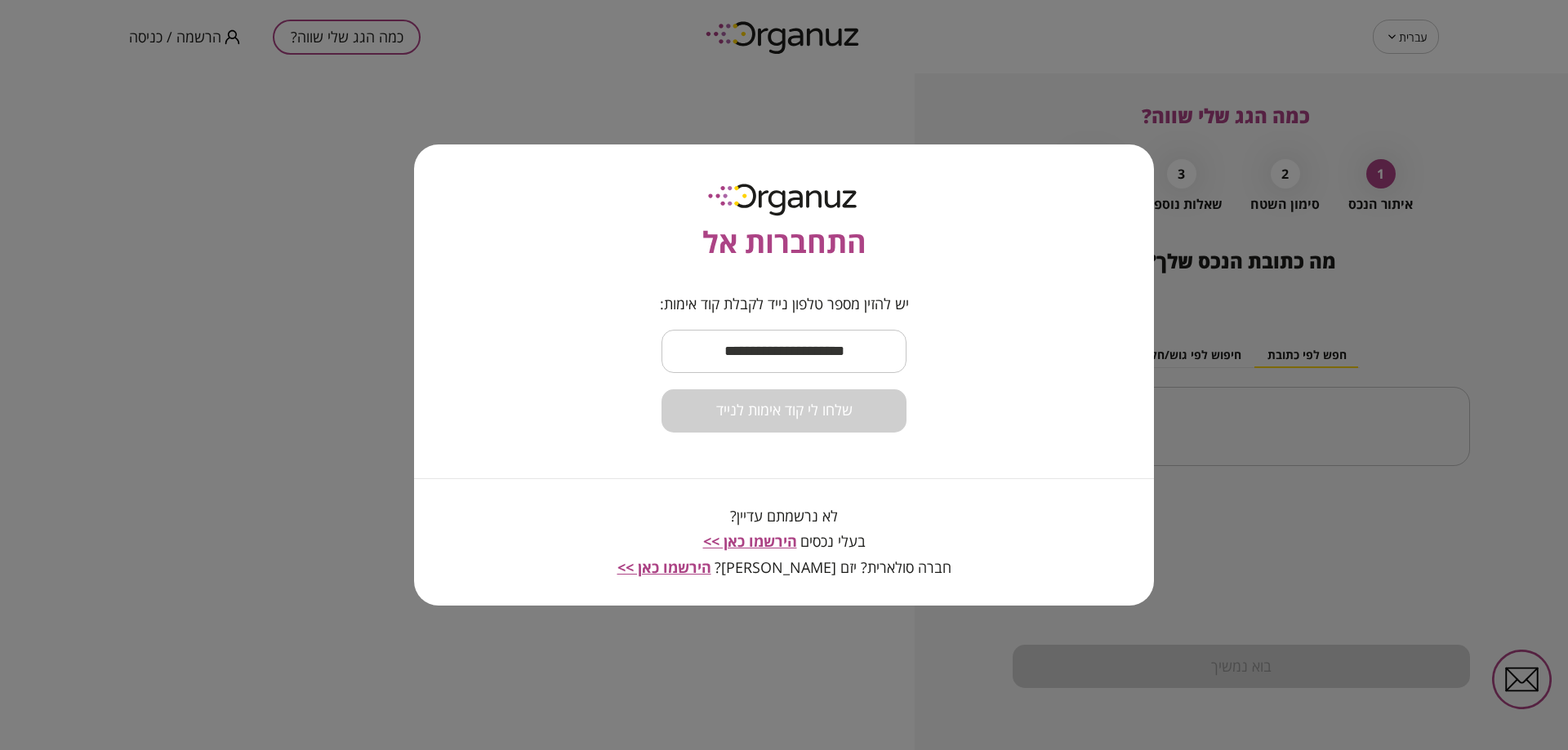
click at [791, 359] on input "text" at bounding box center [784, 352] width 245 height 48
type input "*"
click at [841, 350] on input "text" at bounding box center [784, 352] width 245 height 48
paste input "**********"
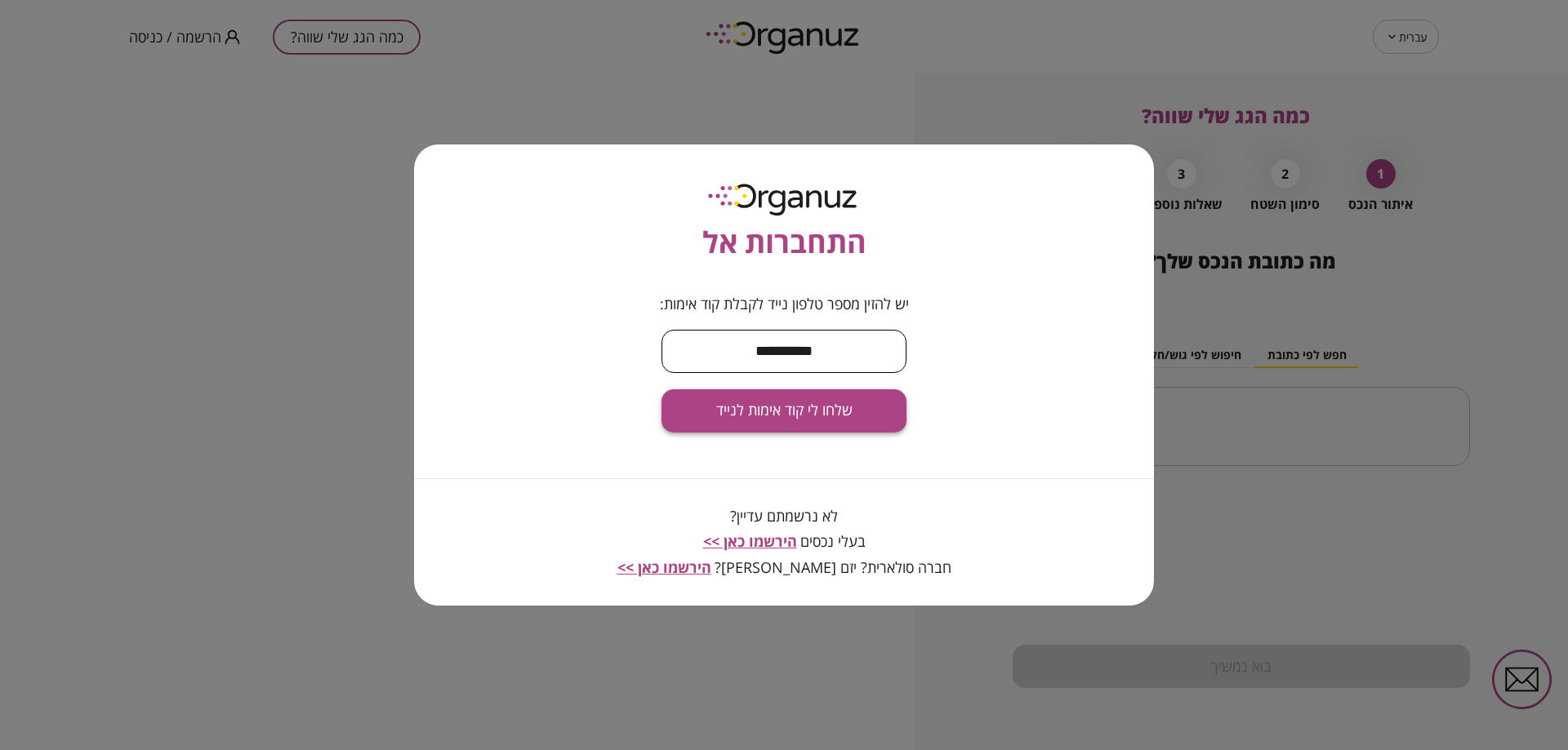
type input "**********"
click at [820, 418] on span "שלחו לי קוד אימות לנייד" at bounding box center [784, 410] width 137 height 18
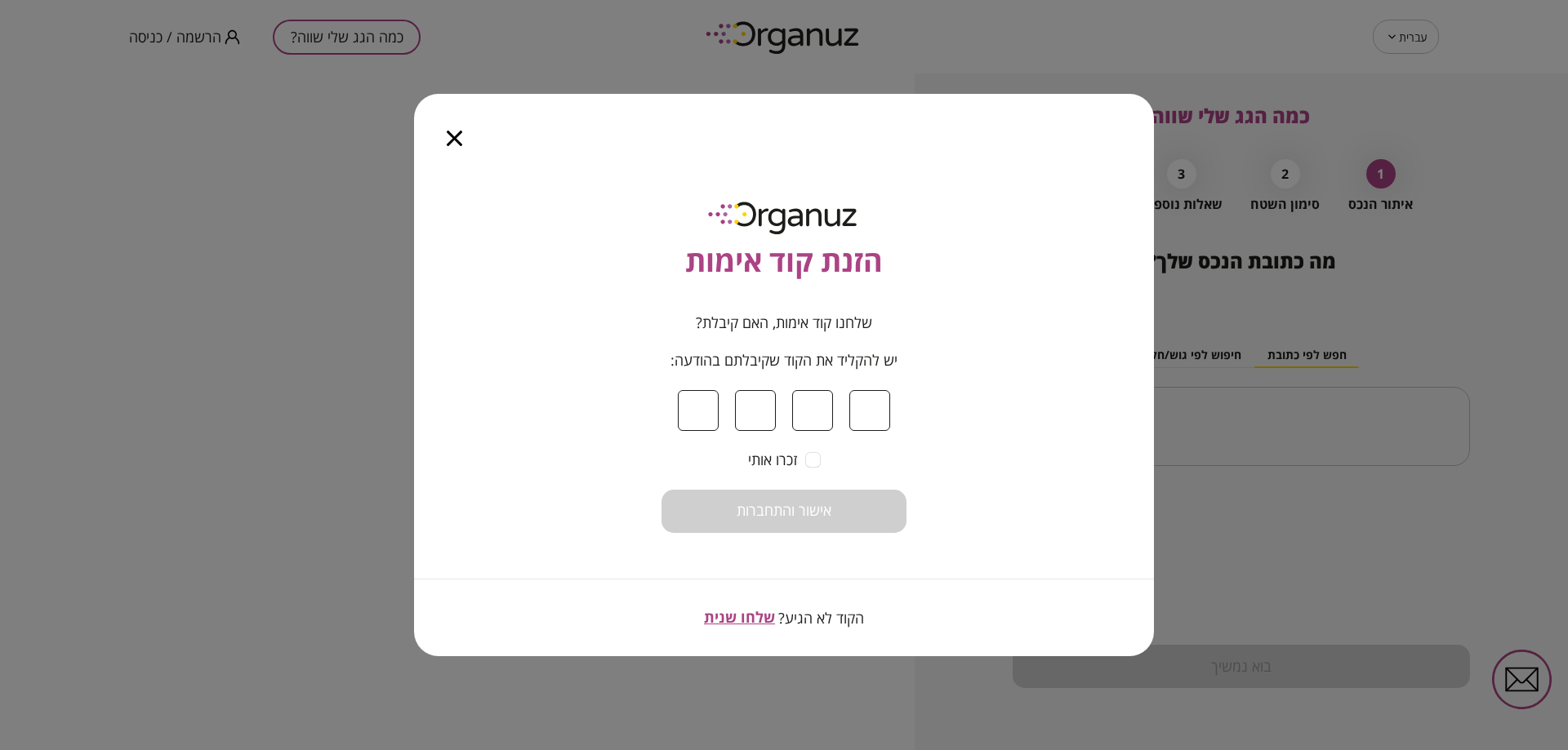
type input "*"
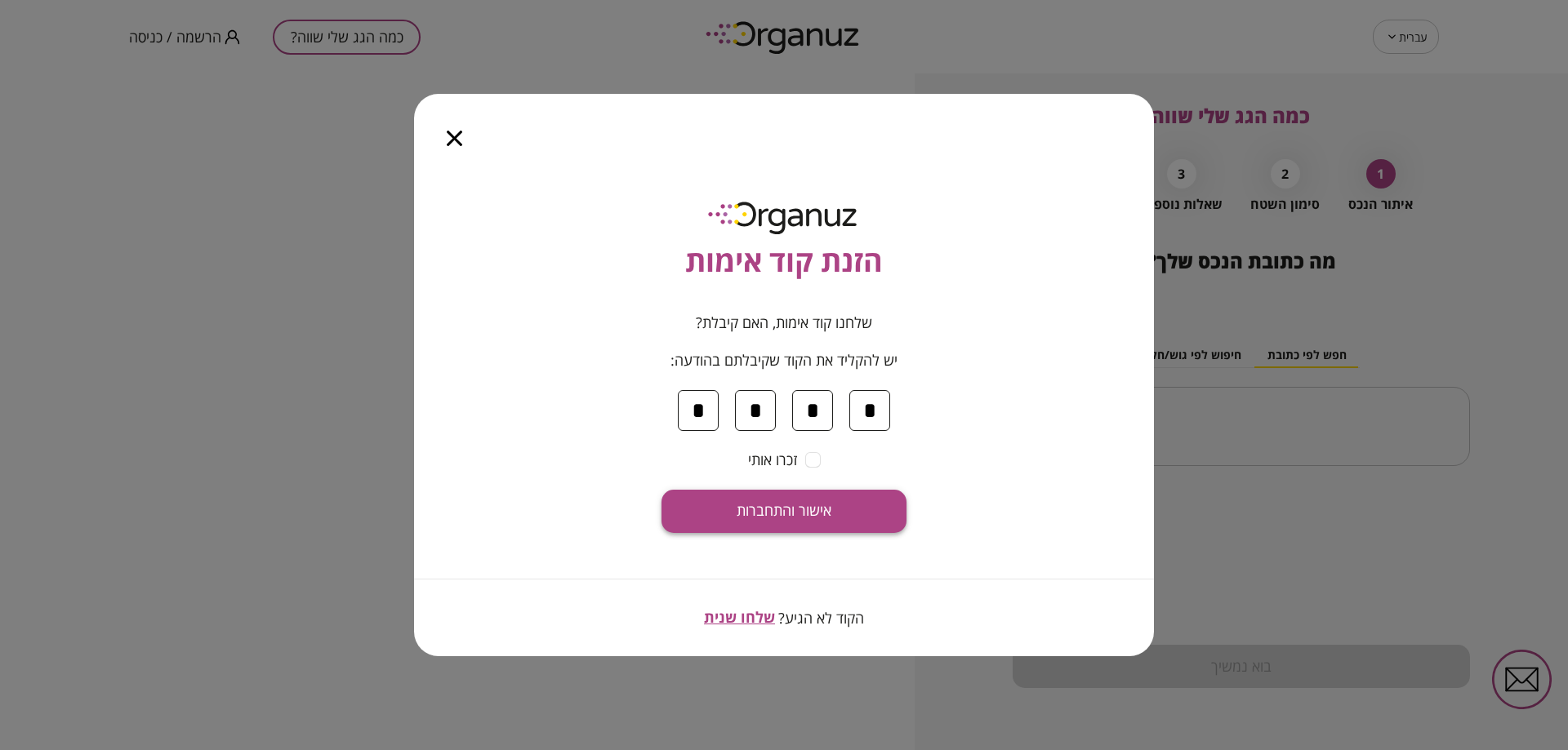
type input "*"
click at [836, 503] on button "אישור והתחברות" at bounding box center [784, 511] width 245 height 44
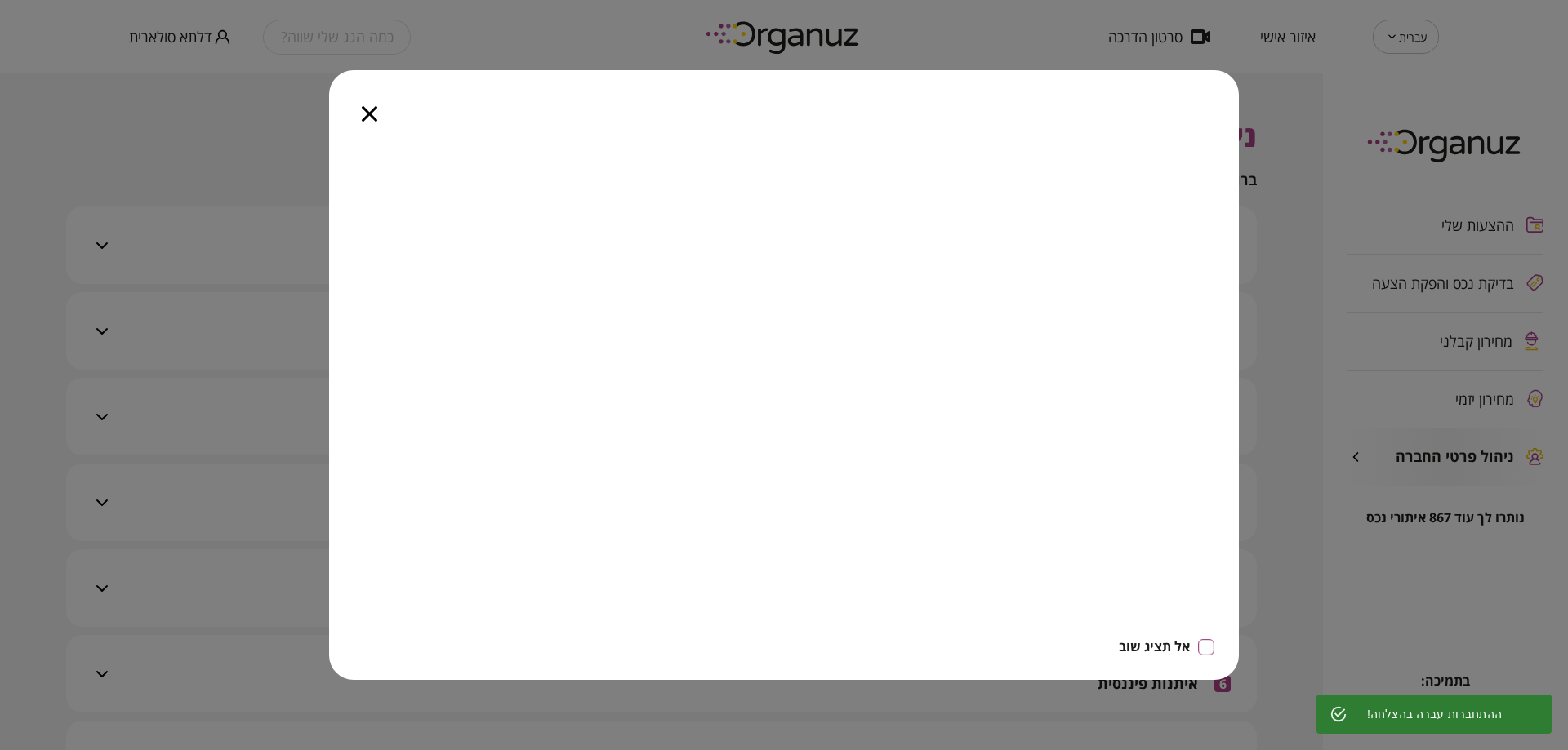
click at [364, 113] on icon "button" at bounding box center [370, 113] width 15 height 15
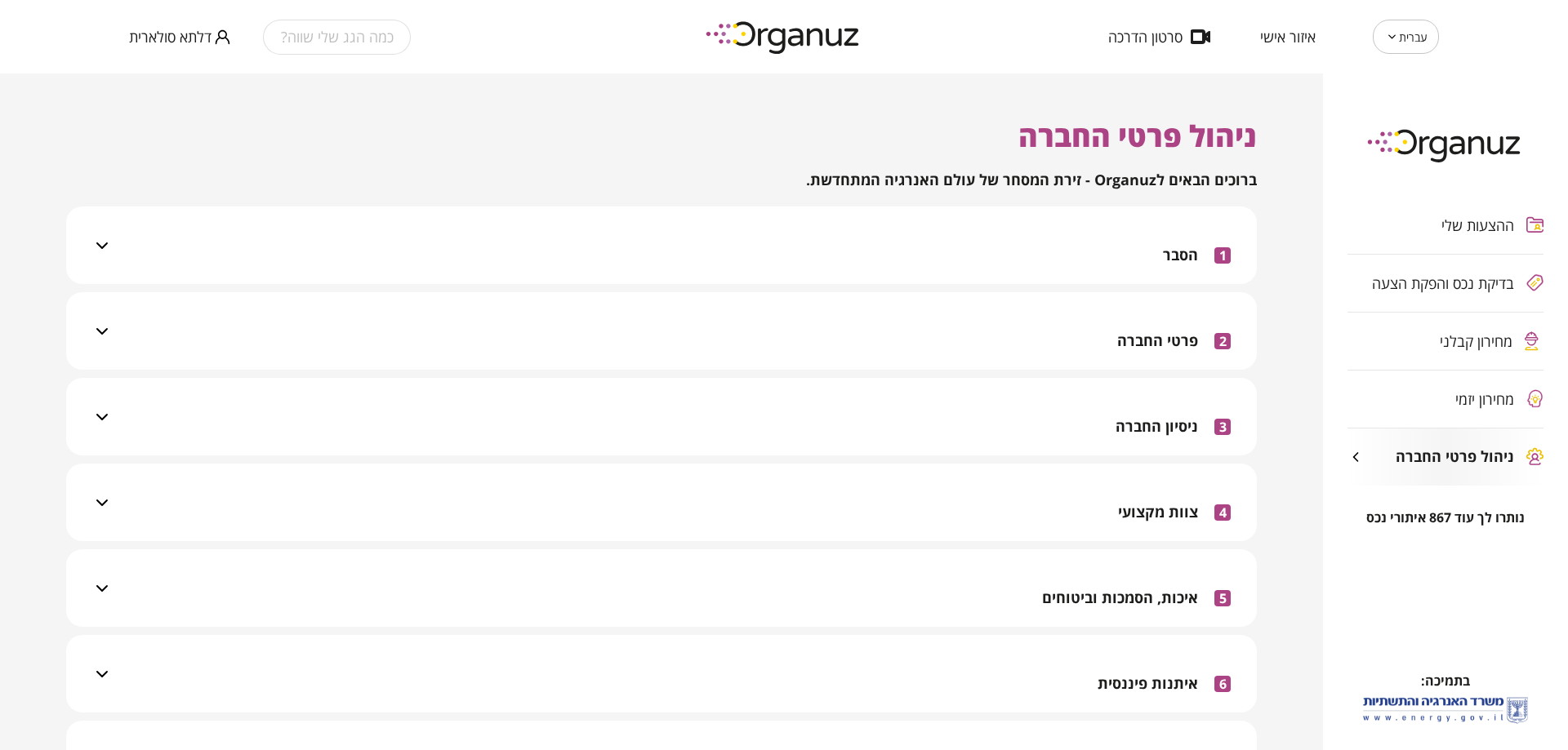
click at [1465, 347] on span "מחירון קבלני" at bounding box center [1475, 340] width 73 height 16
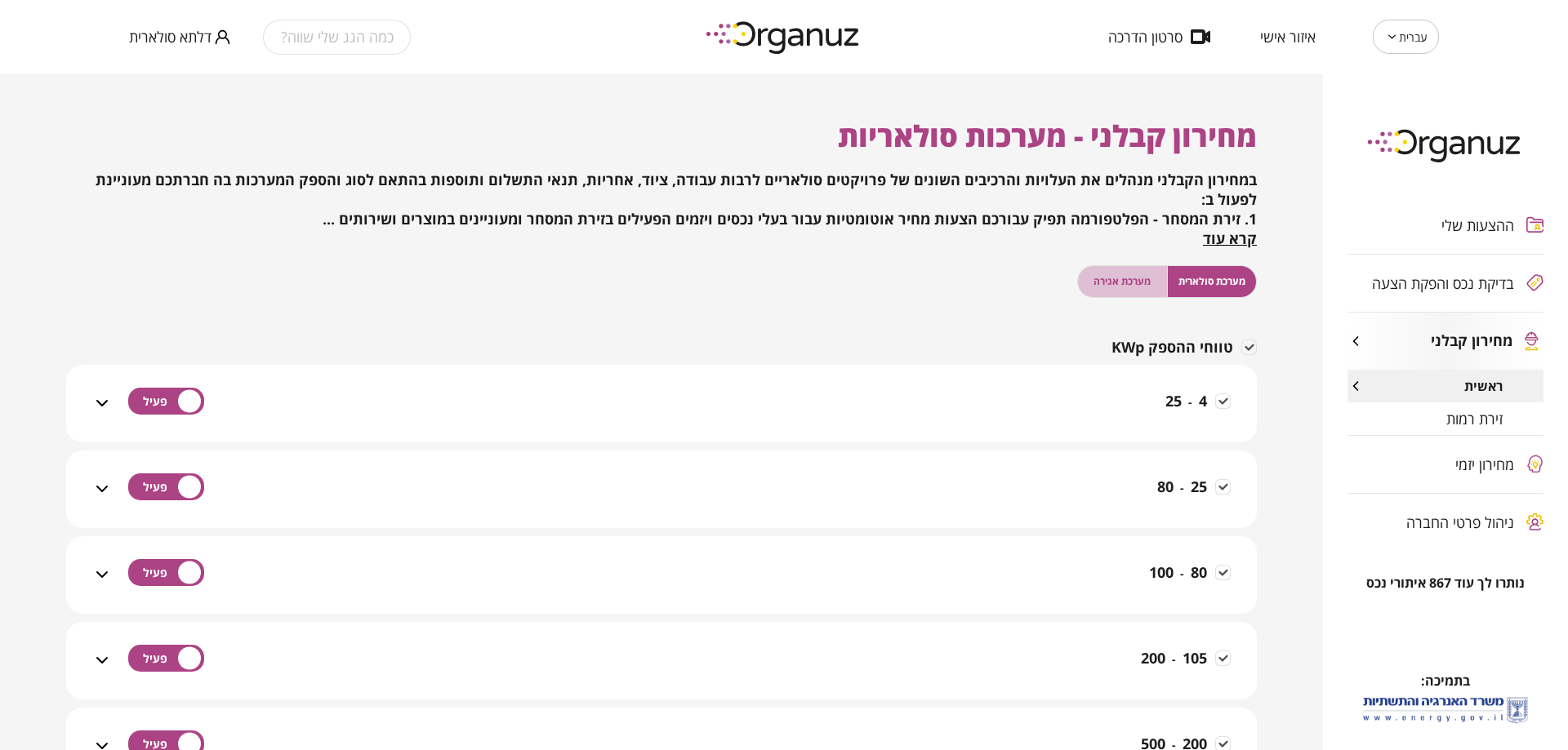
click at [1140, 282] on span "מערכת אגירה" at bounding box center [1122, 281] width 57 height 15
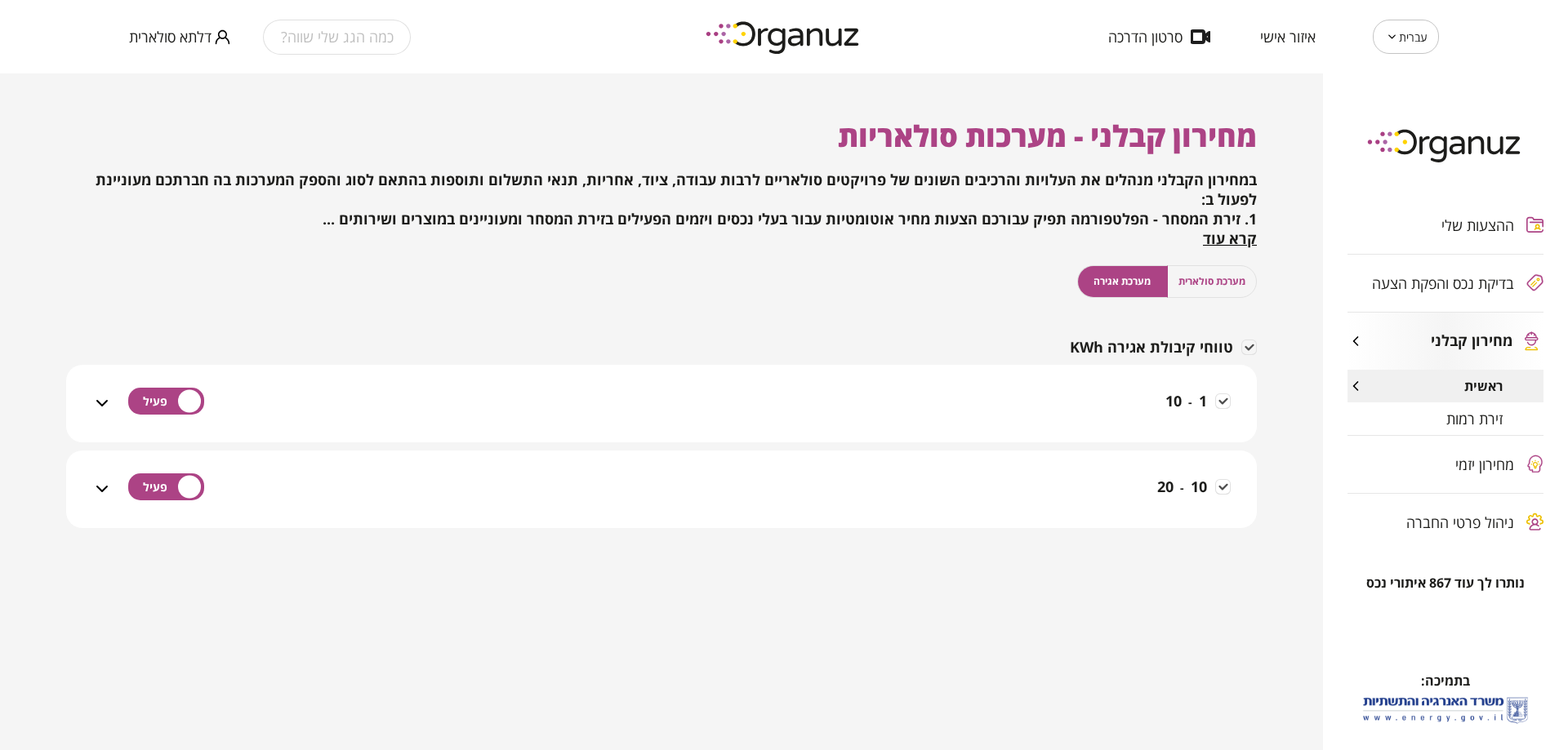
click at [1475, 428] on div "זירת רמות" at bounding box center [1445, 419] width 196 height 32
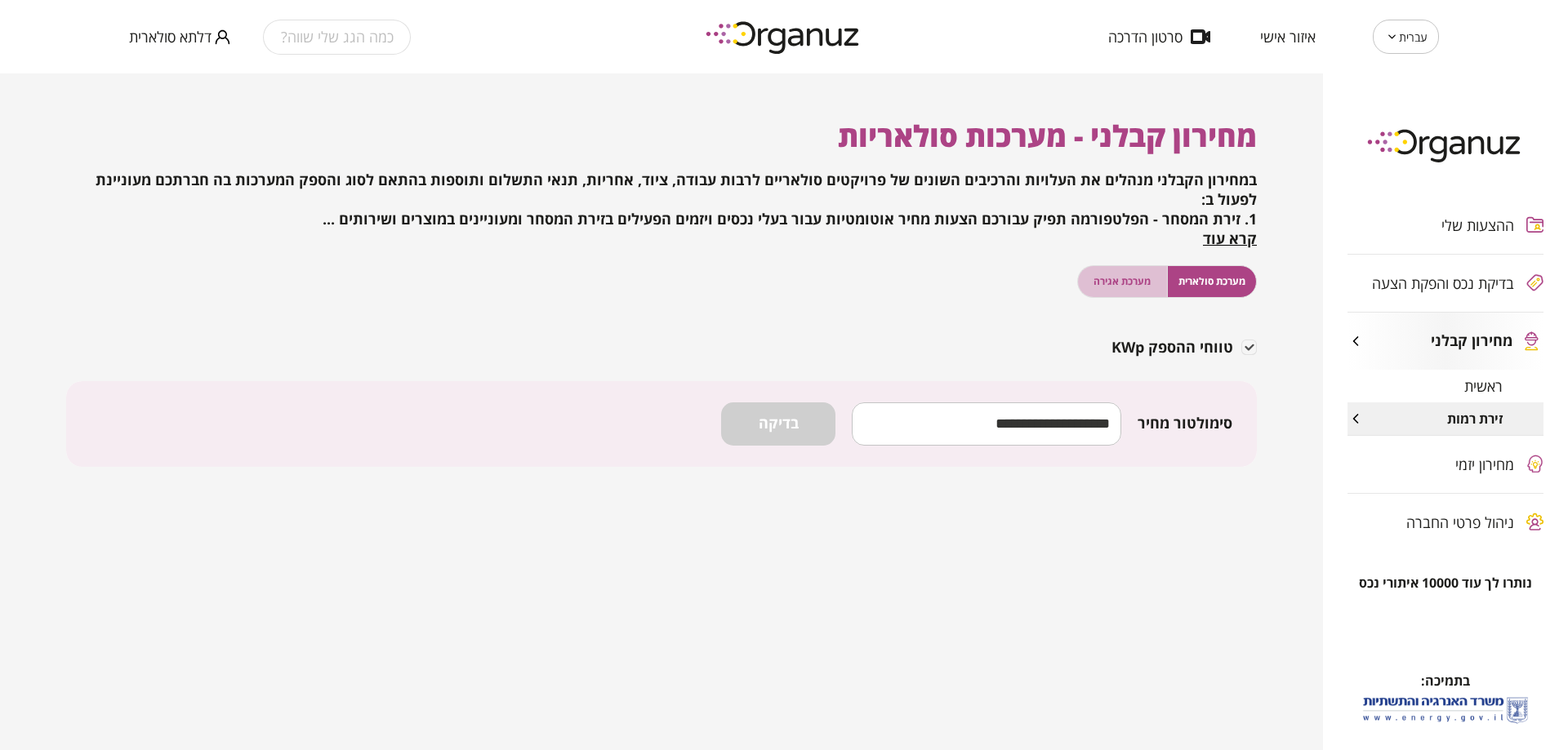
click at [1134, 276] on span "מערכת אגירה" at bounding box center [1122, 281] width 57 height 15
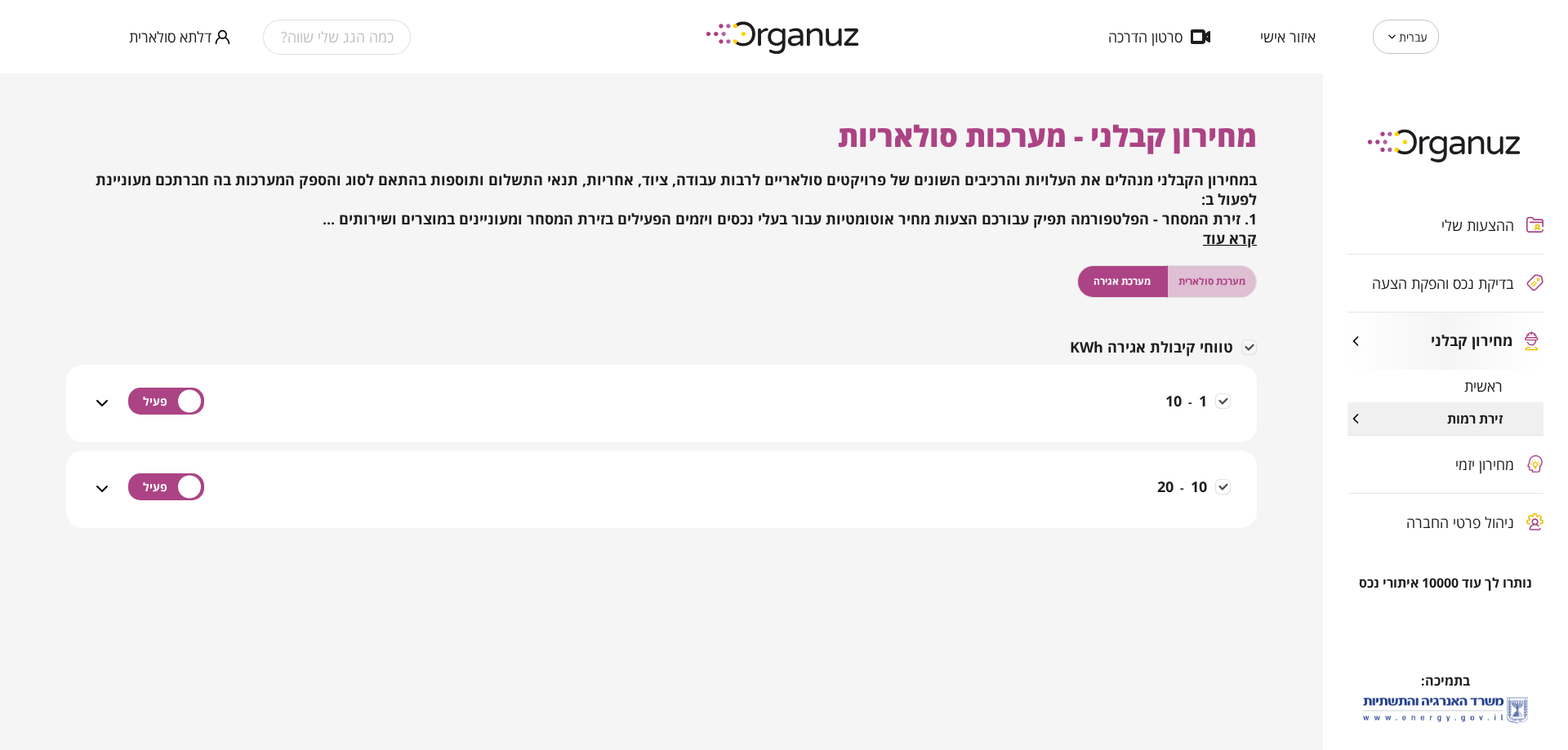
click at [1197, 283] on span "מערכת סולארית" at bounding box center [1211, 281] width 67 height 15
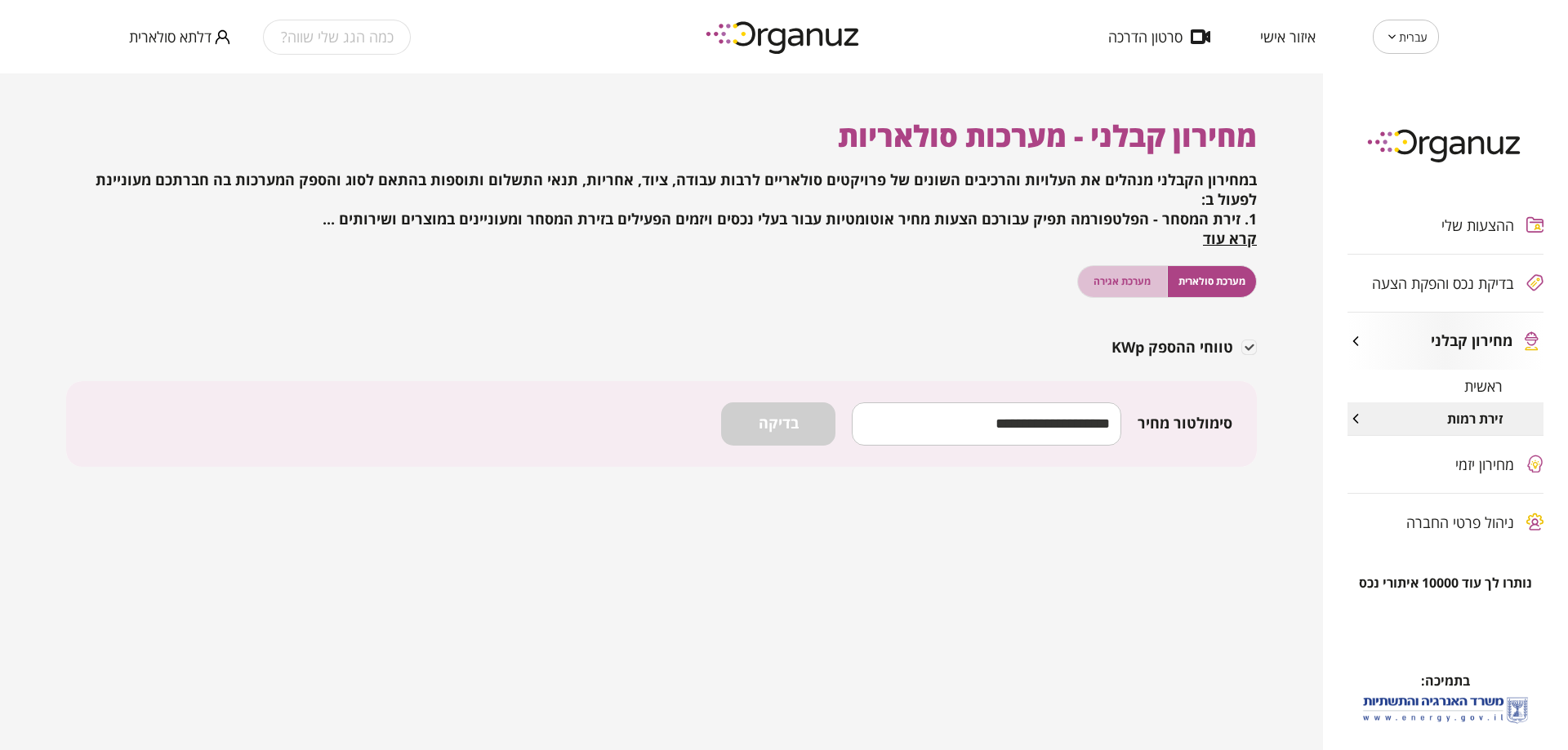
click at [1104, 288] on span "מערכת אגירה" at bounding box center [1122, 281] width 57 height 15
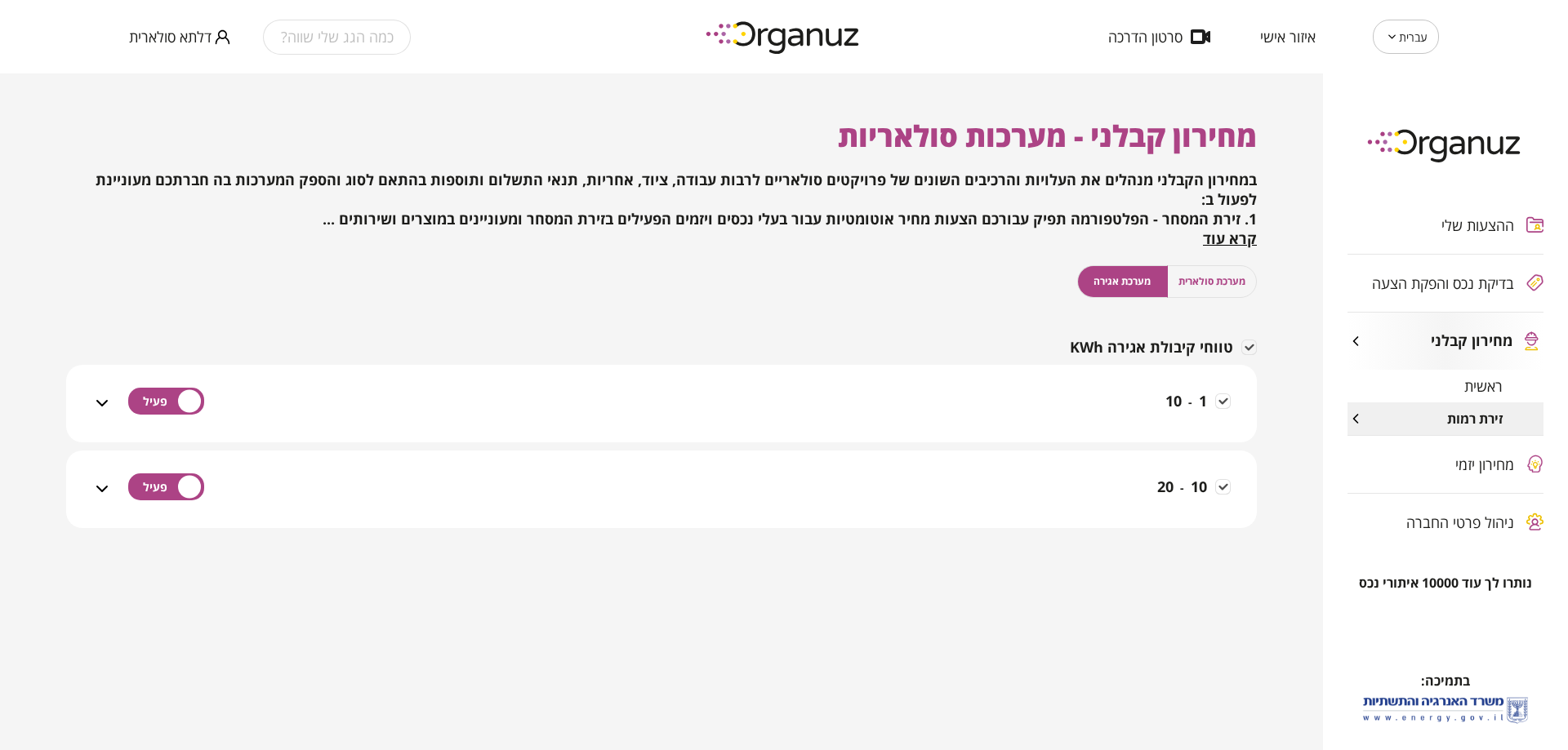
click at [1176, 276] on button "מערכת סולארית" at bounding box center [1212, 282] width 90 height 32
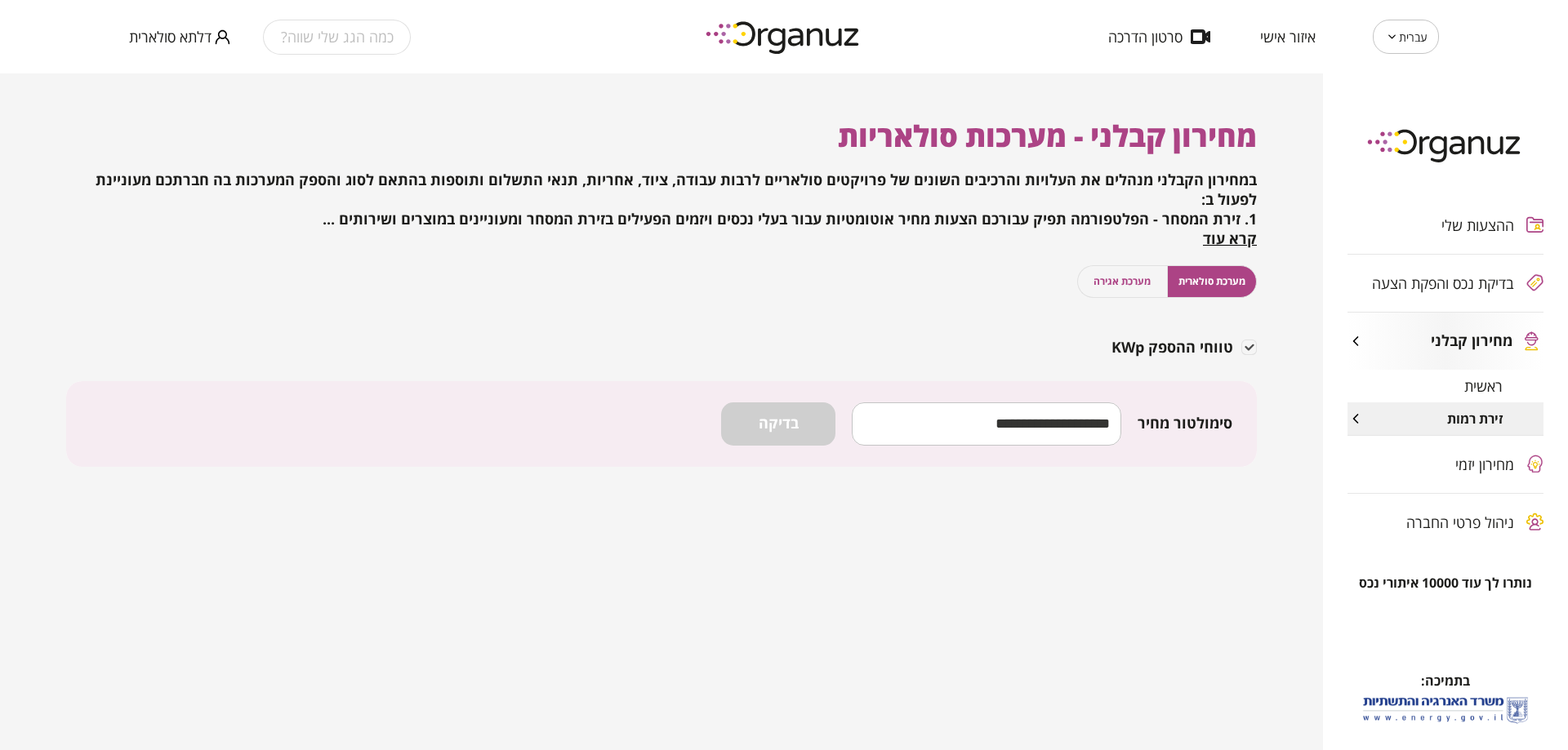
click at [184, 37] on span "דלתא סולארית" at bounding box center [170, 36] width 83 height 16
click at [149, 68] on li "התנתק" at bounding box center [160, 67] width 64 height 29
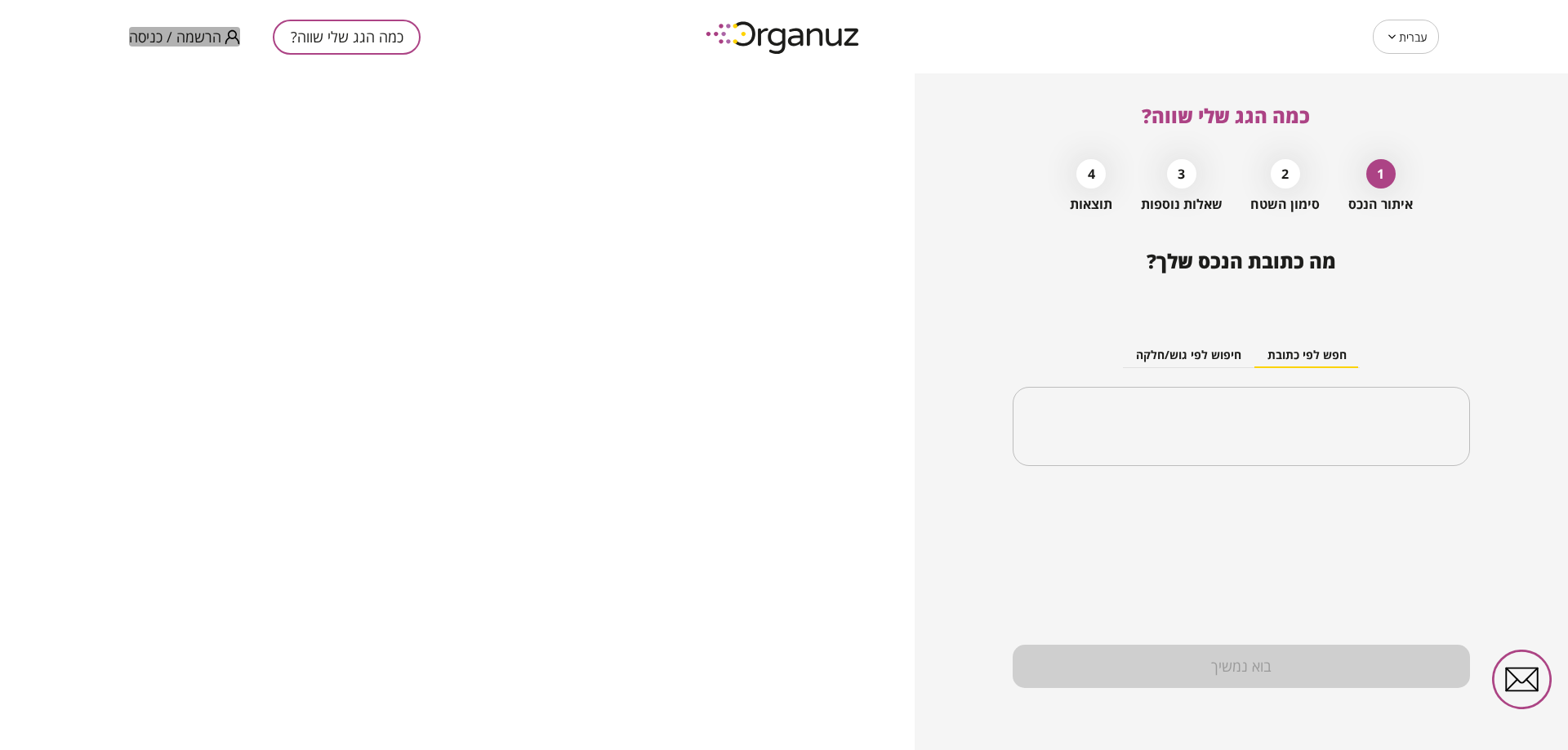
click at [213, 43] on span "הרשמה / כניסה" at bounding box center [175, 36] width 92 height 16
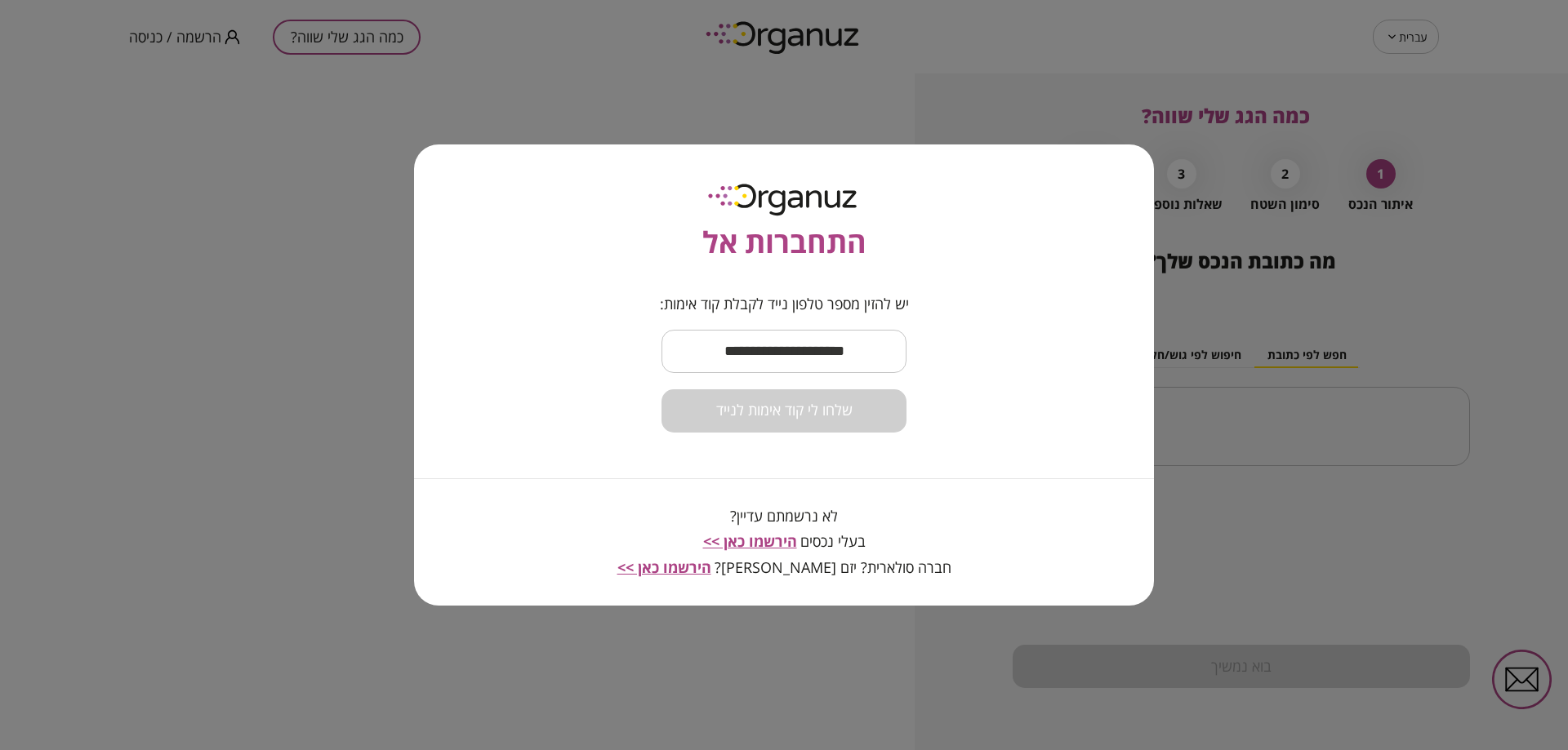
click at [816, 351] on input "text" at bounding box center [784, 352] width 245 height 48
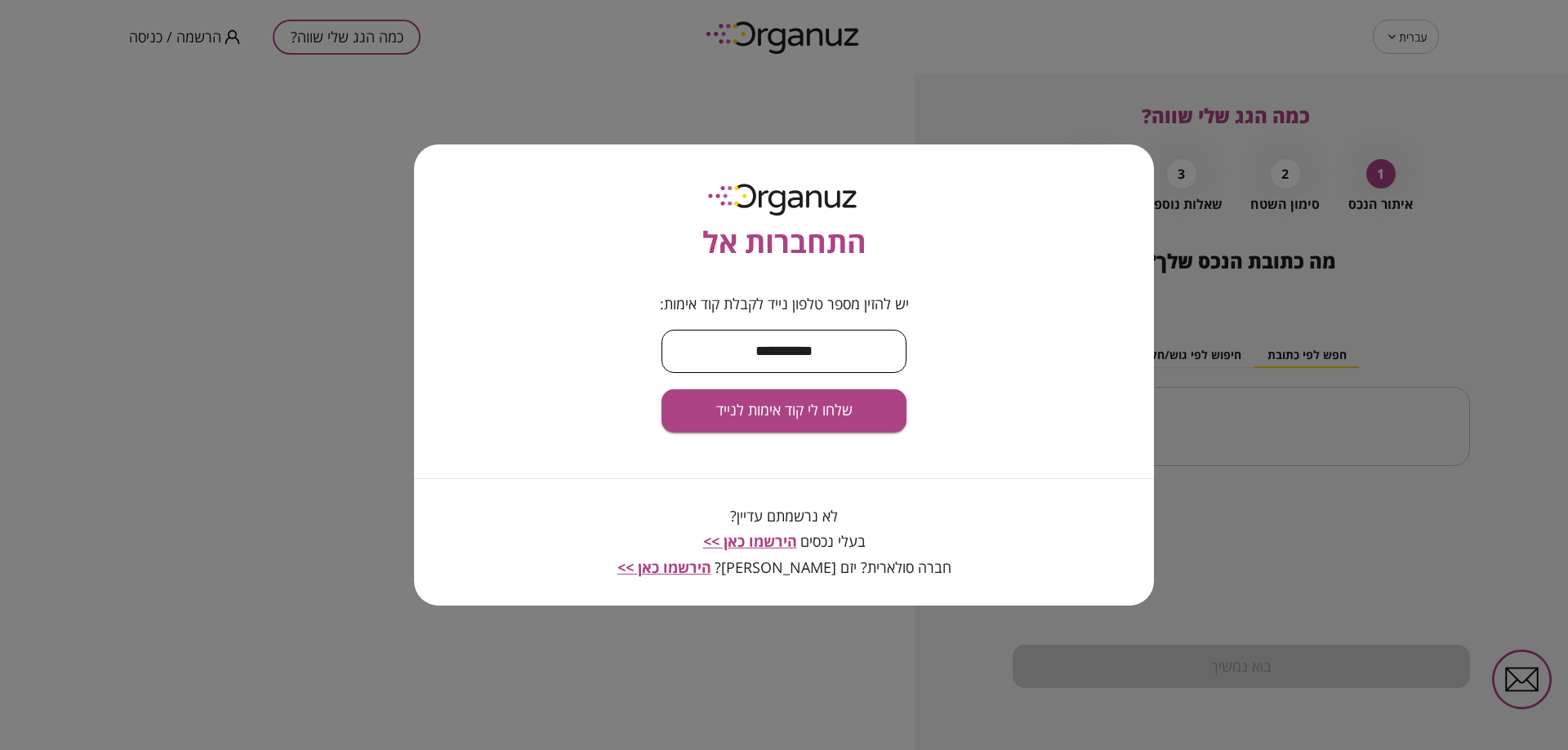
type input "**********"
click at [797, 404] on span "שלחו לי קוד אימות לנייד" at bounding box center [784, 410] width 137 height 18
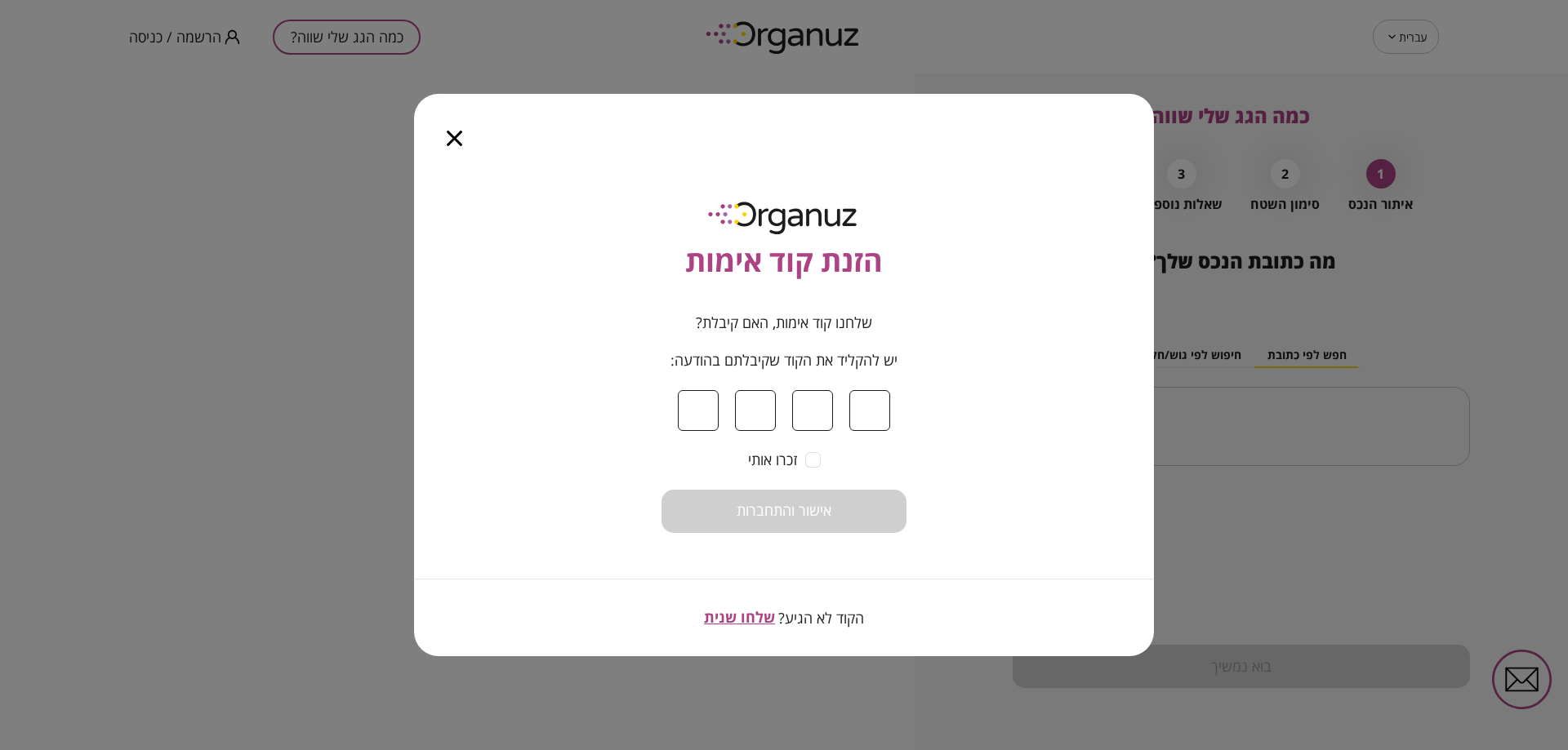
type input "*"
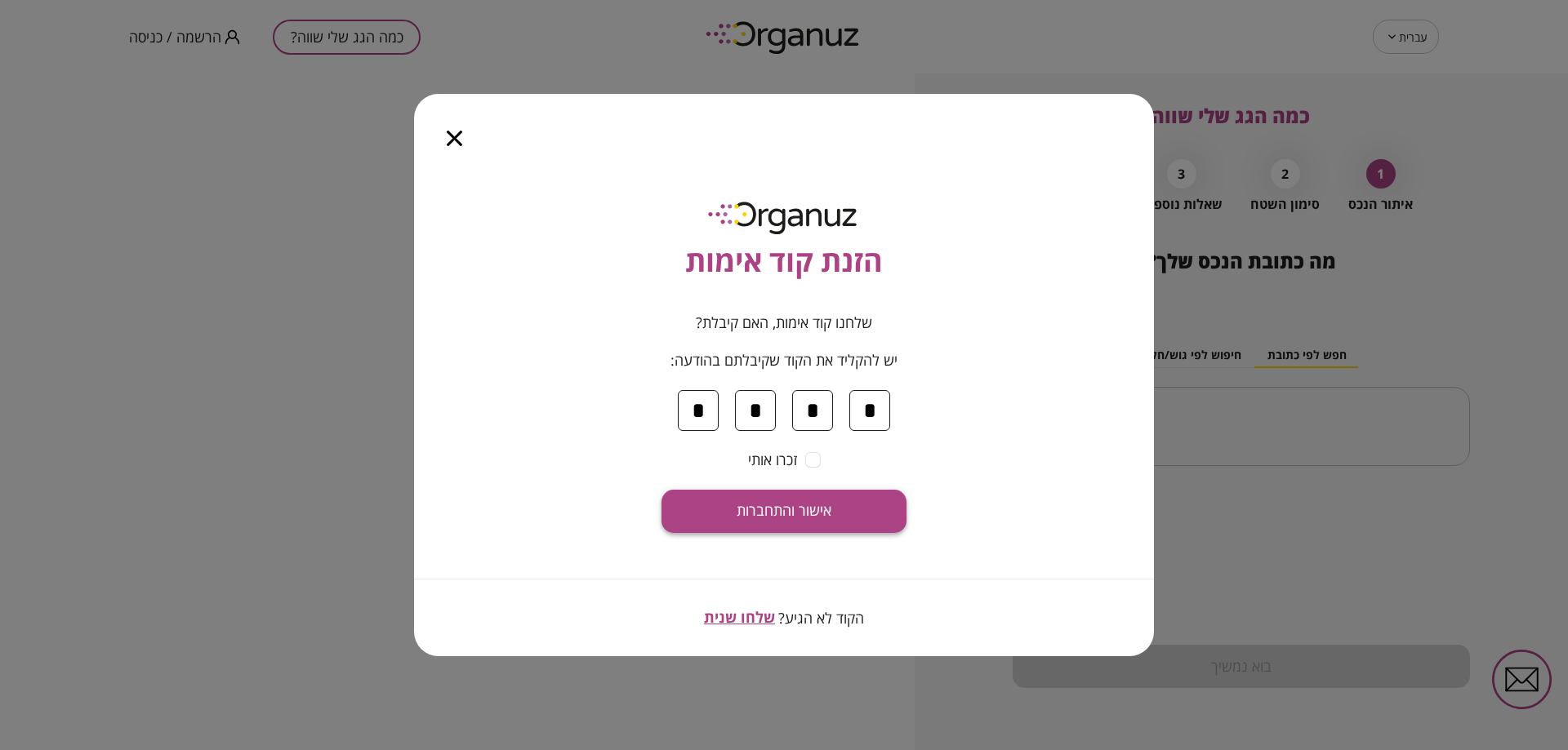
type input "*"
click at [840, 513] on button "אישור והתחברות" at bounding box center [784, 511] width 245 height 44
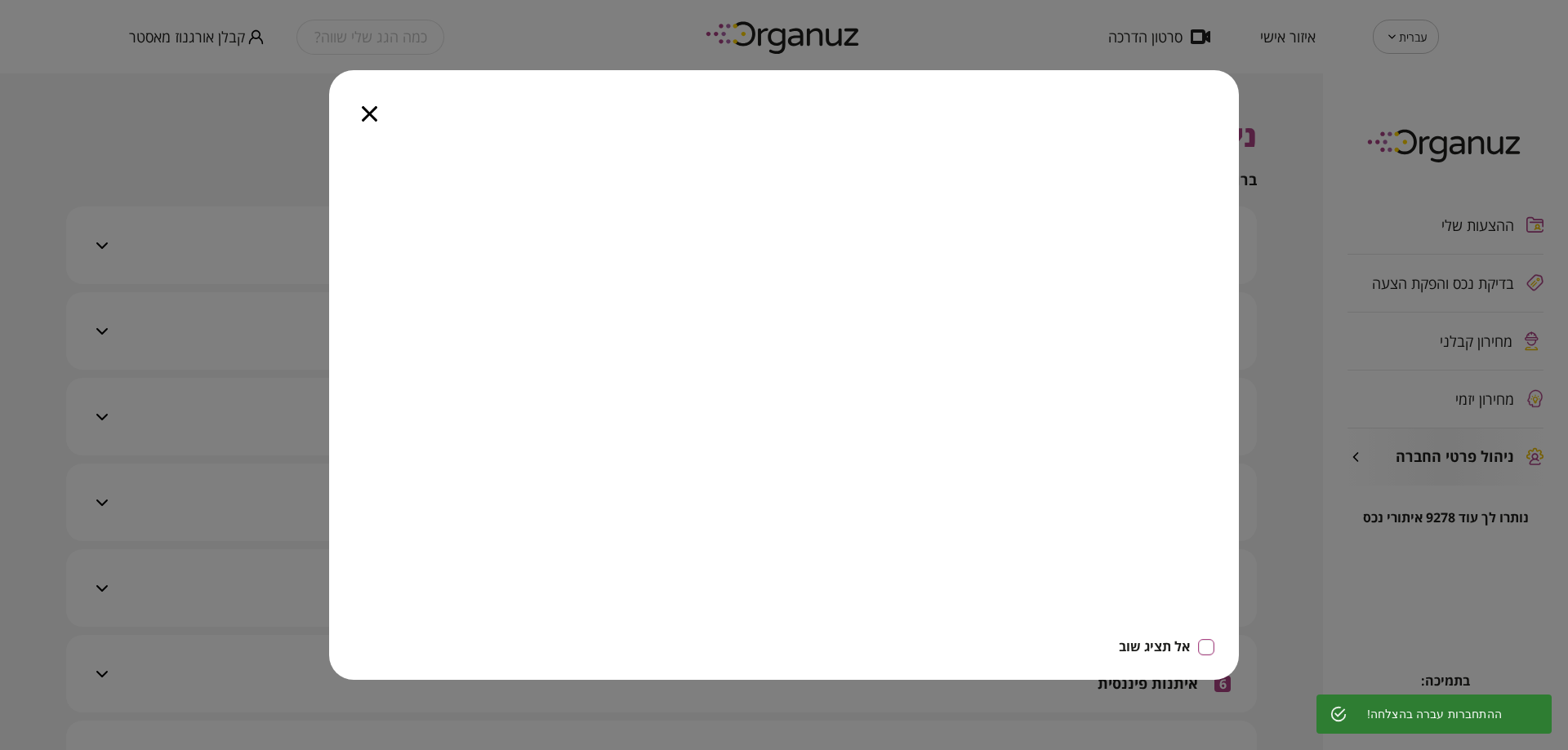
click at [366, 107] on icon "button" at bounding box center [370, 113] width 15 height 15
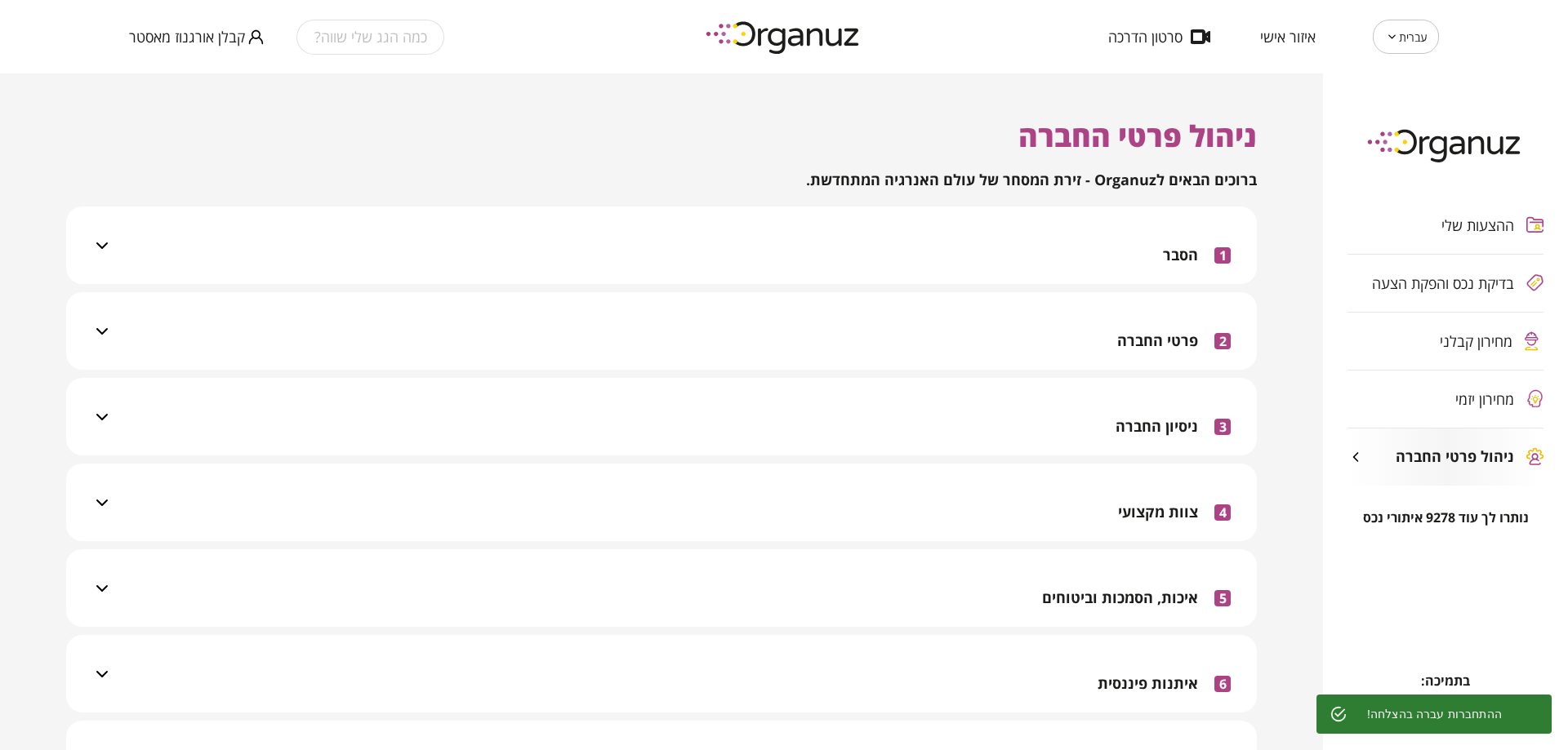
click at [1449, 395] on div "מחירון יזמי" at bounding box center [1430, 398] width 166 height 16
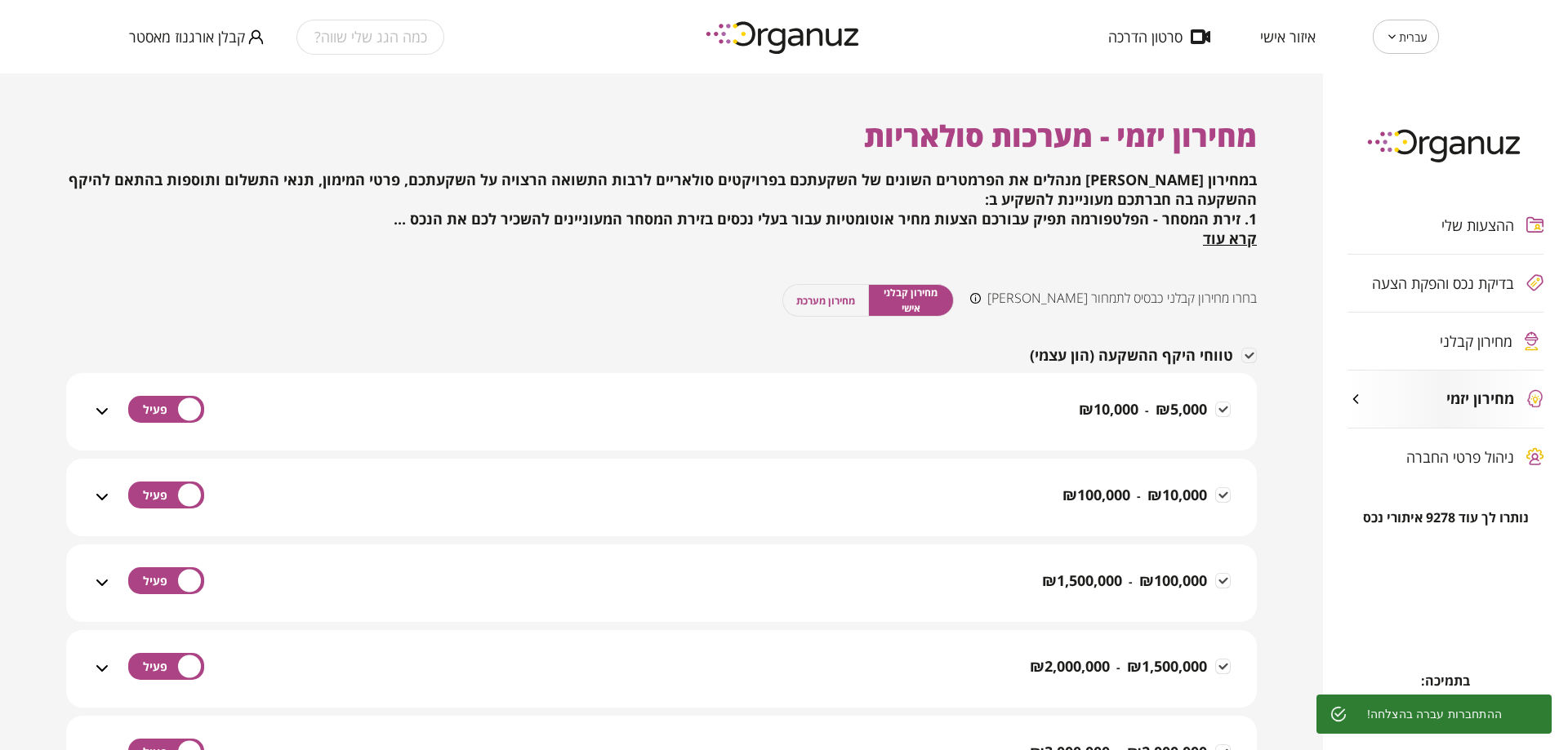
click at [1467, 355] on div "מחירון קבלני" at bounding box center [1445, 340] width 196 height 57
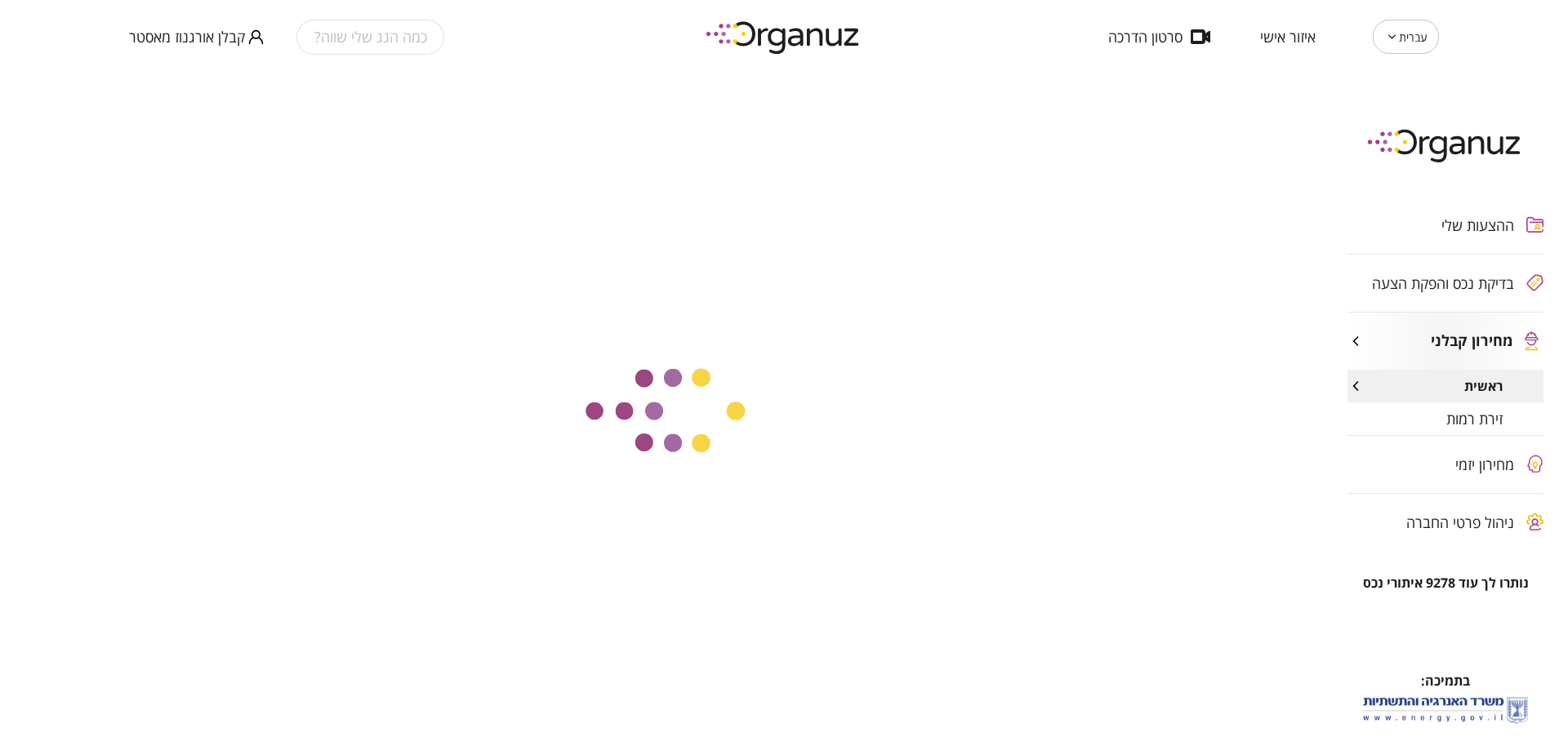
click at [1454, 477] on div "מחירון יזמי" at bounding box center [1445, 464] width 196 height 57
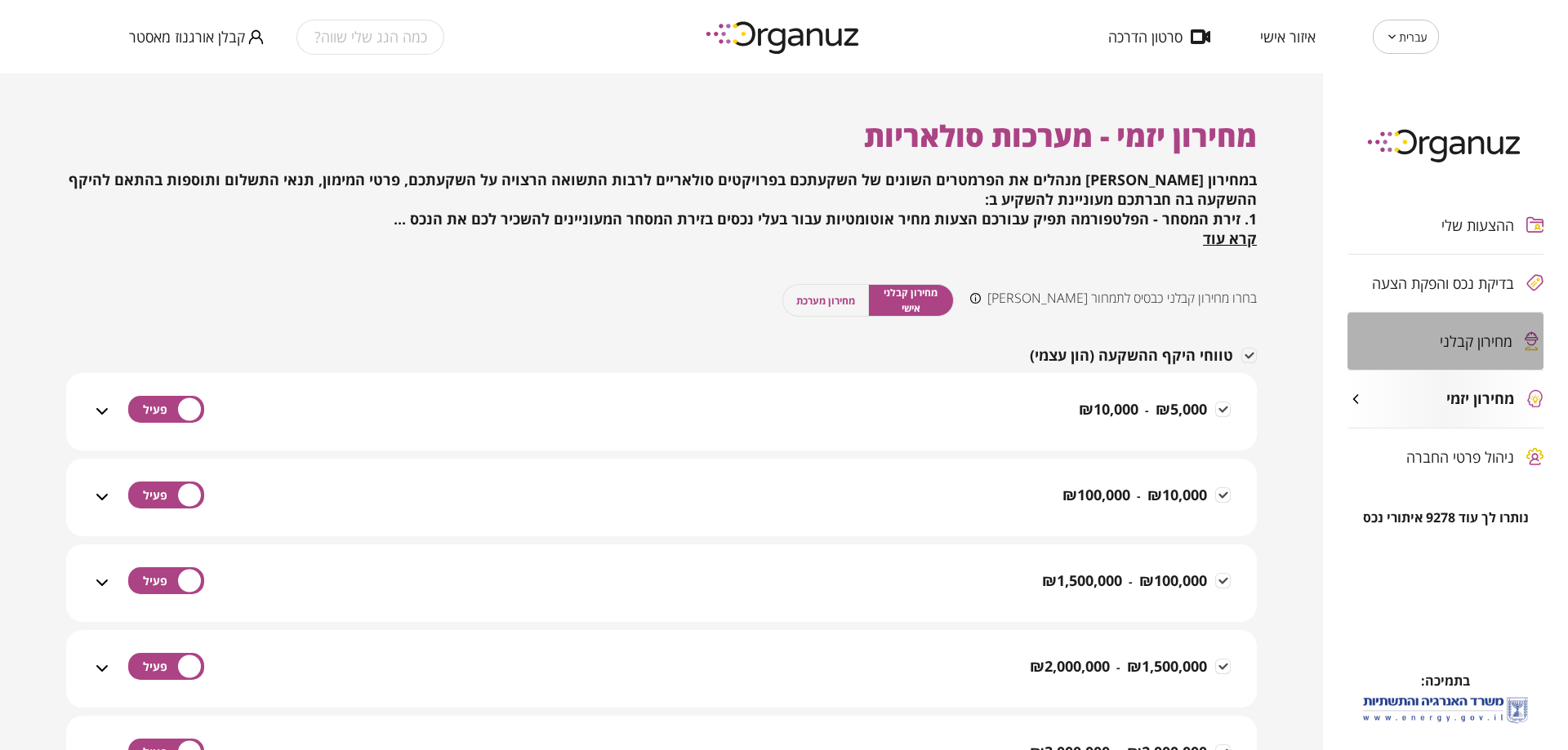
click at [1427, 361] on div "מחירון קבלני" at bounding box center [1445, 340] width 196 height 57
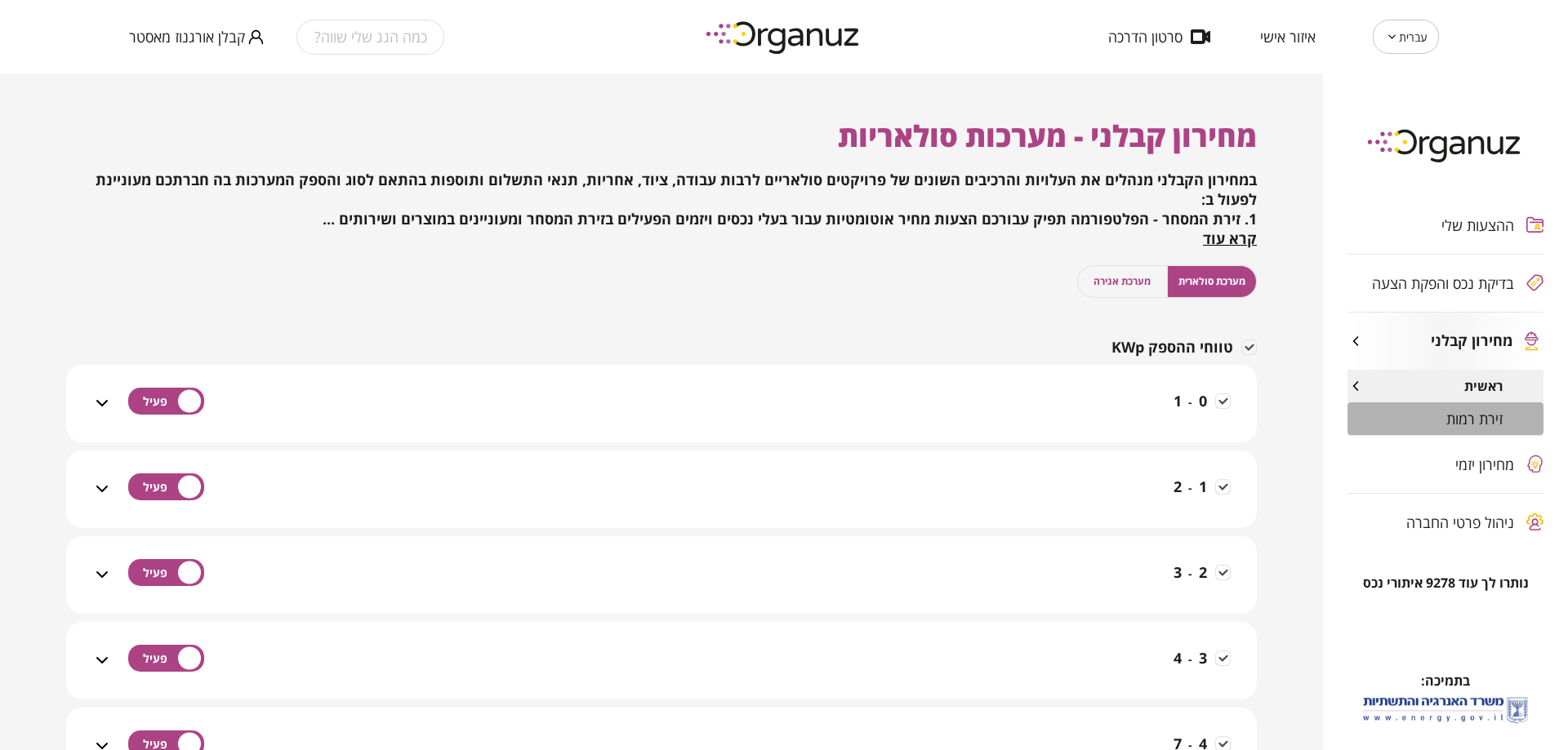
click at [1448, 416] on span "זירת רמות" at bounding box center [1474, 418] width 56 height 16
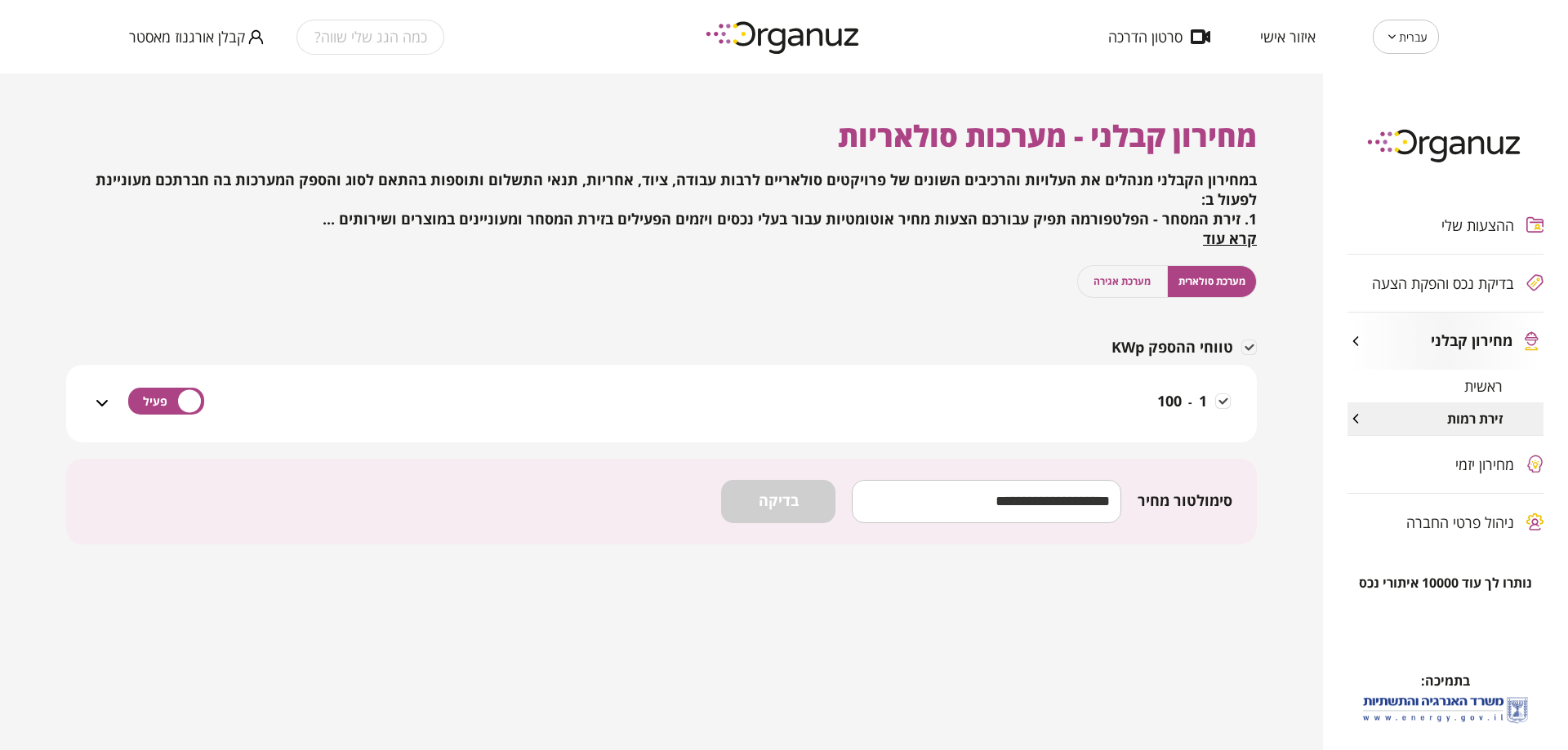
click at [1106, 291] on button "מערכת אגירה" at bounding box center [1122, 282] width 90 height 32
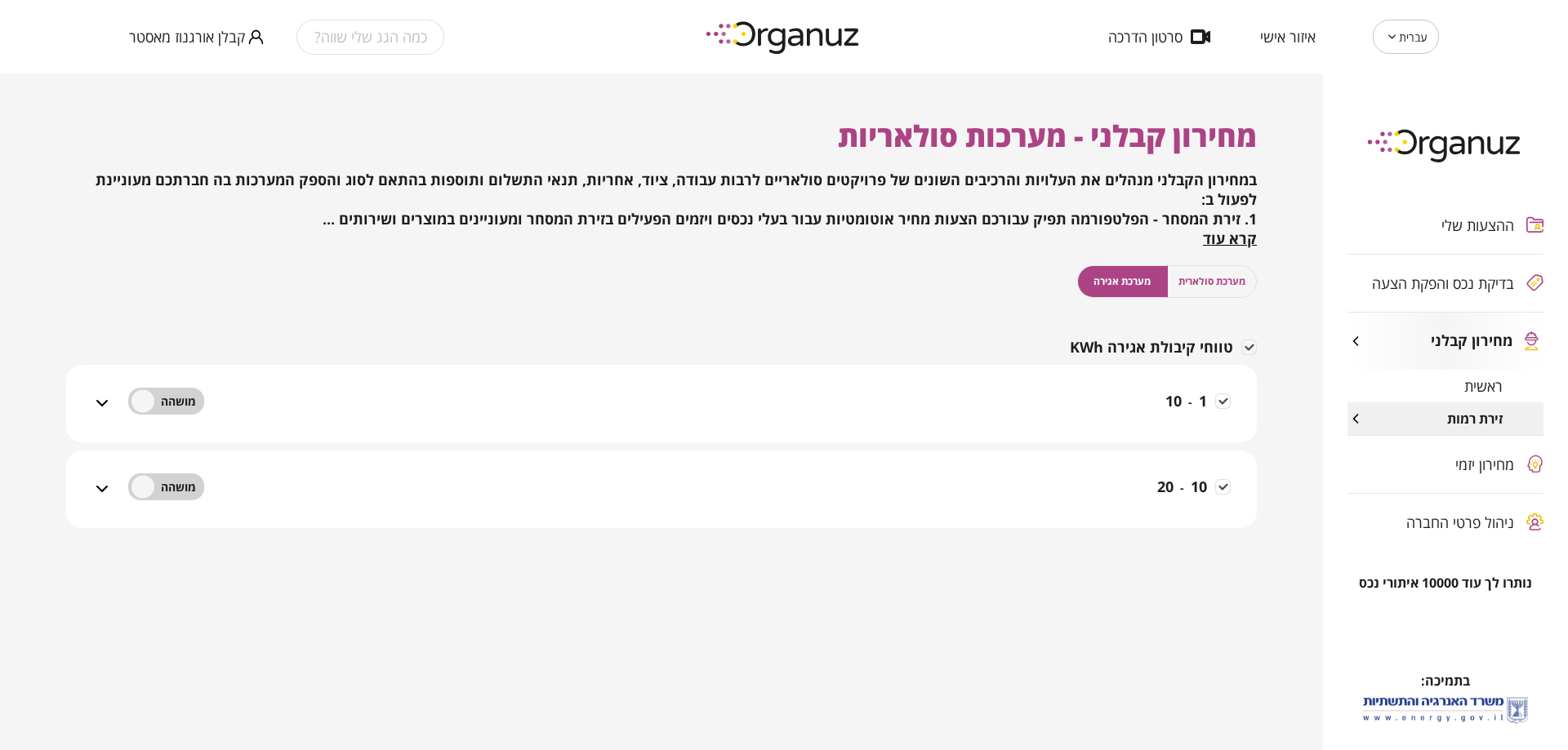
click at [1142, 410] on div "1 - 10" at bounding box center [671, 414] width 1119 height 58
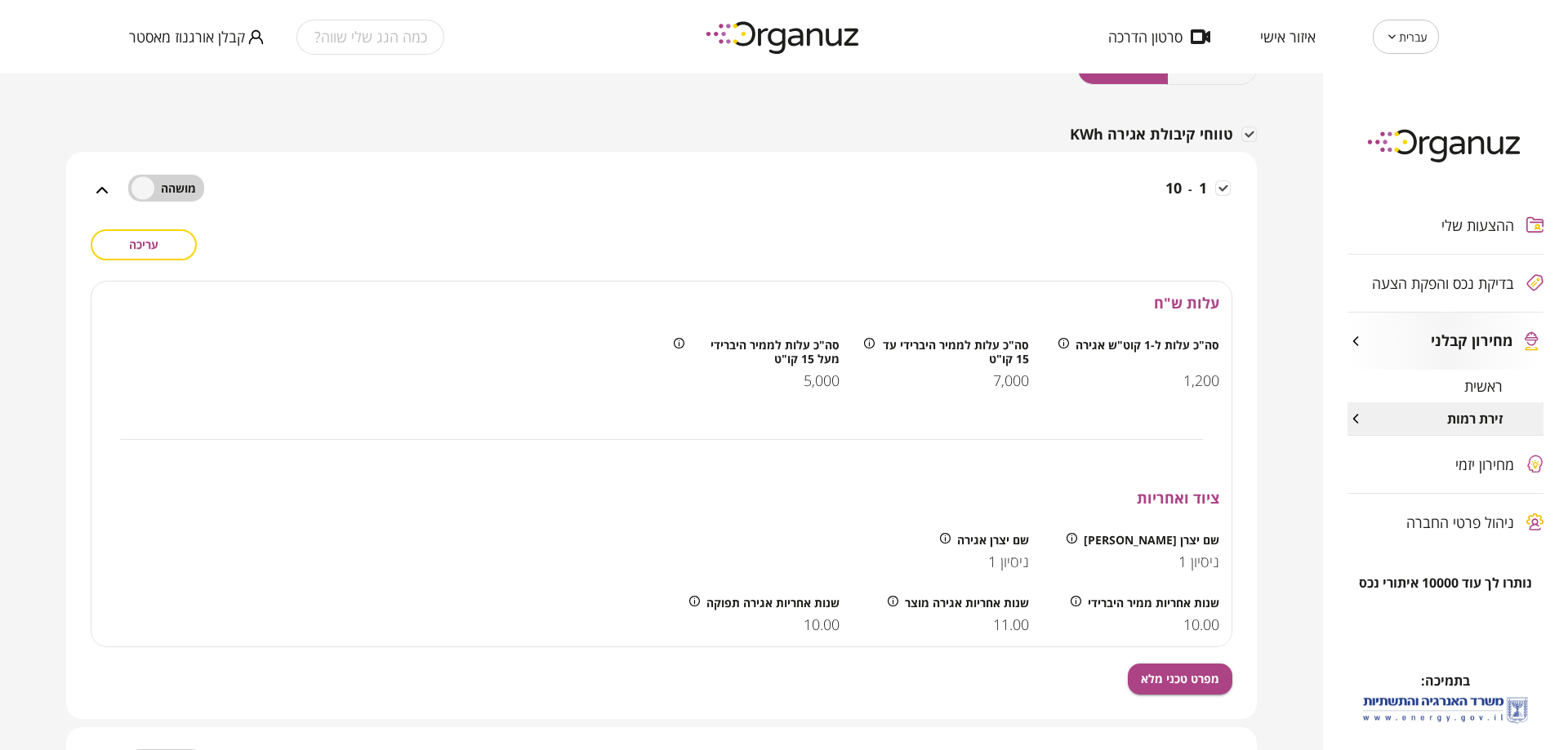
scroll to position [245, 0]
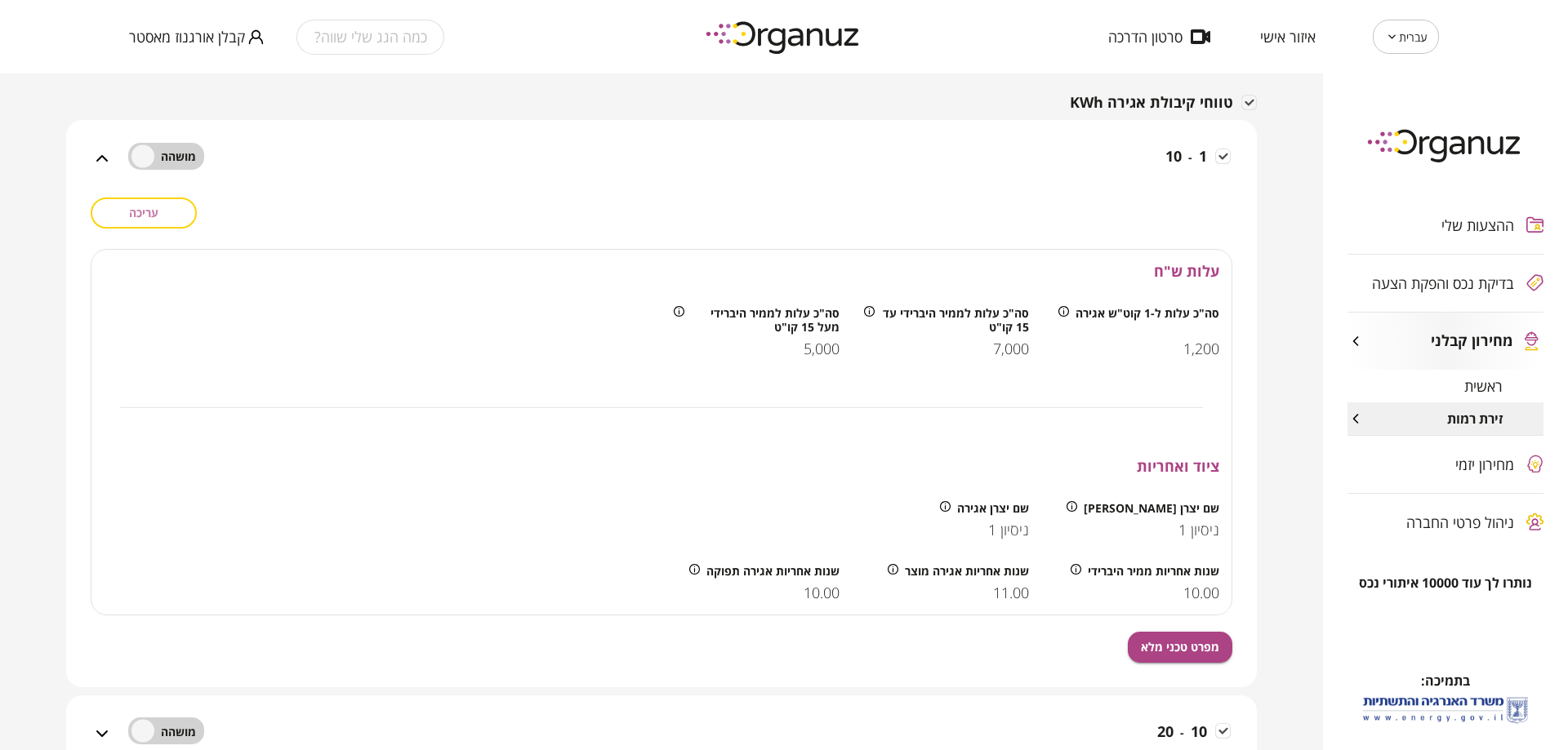
click at [159, 213] on span "עריכה" at bounding box center [143, 212] width 29 height 14
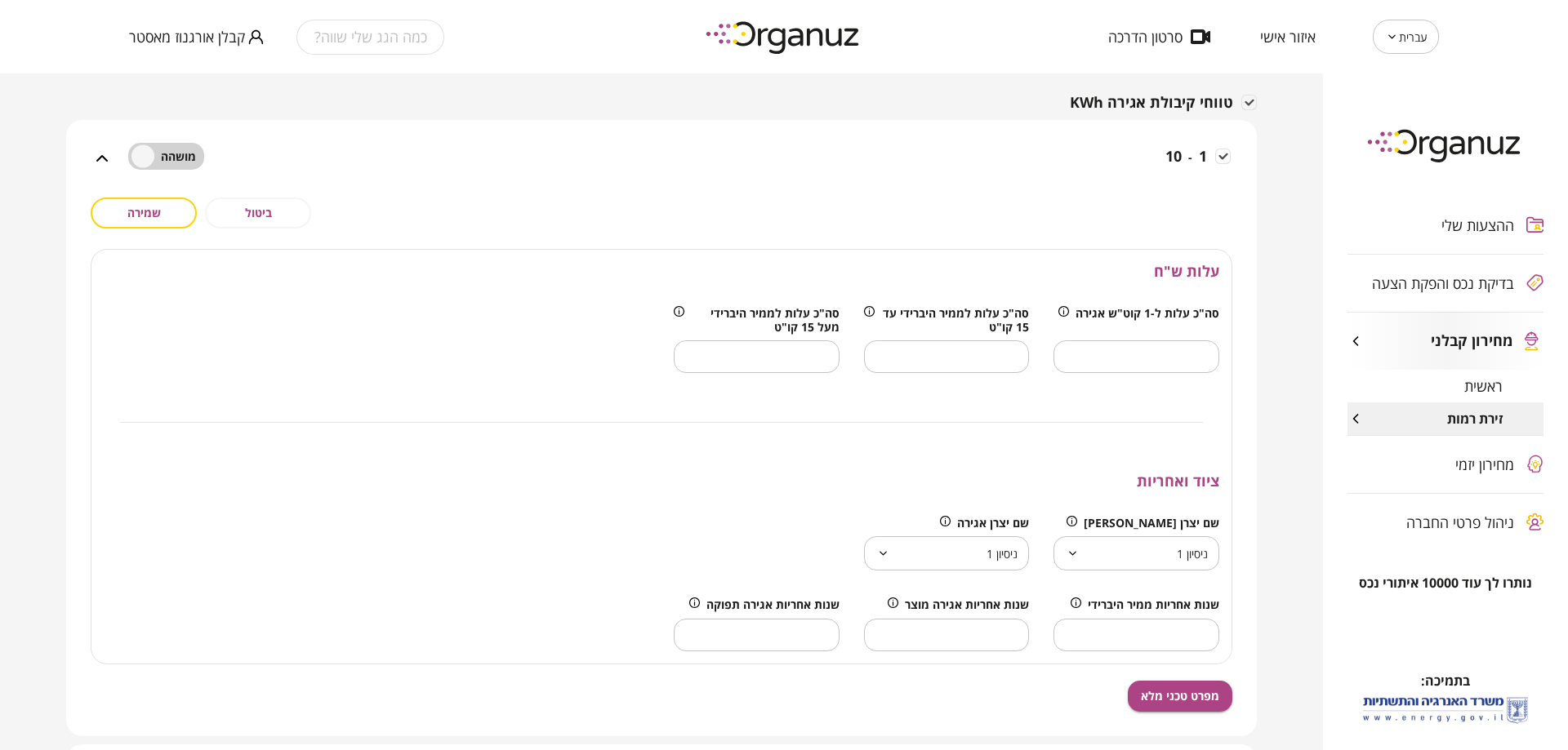
click at [183, 222] on button "שמירה" at bounding box center [143, 212] width 106 height 31
click at [159, 216] on span "שמירה" at bounding box center [143, 212] width 33 height 14
click at [277, 201] on button "ביטול" at bounding box center [258, 212] width 106 height 31
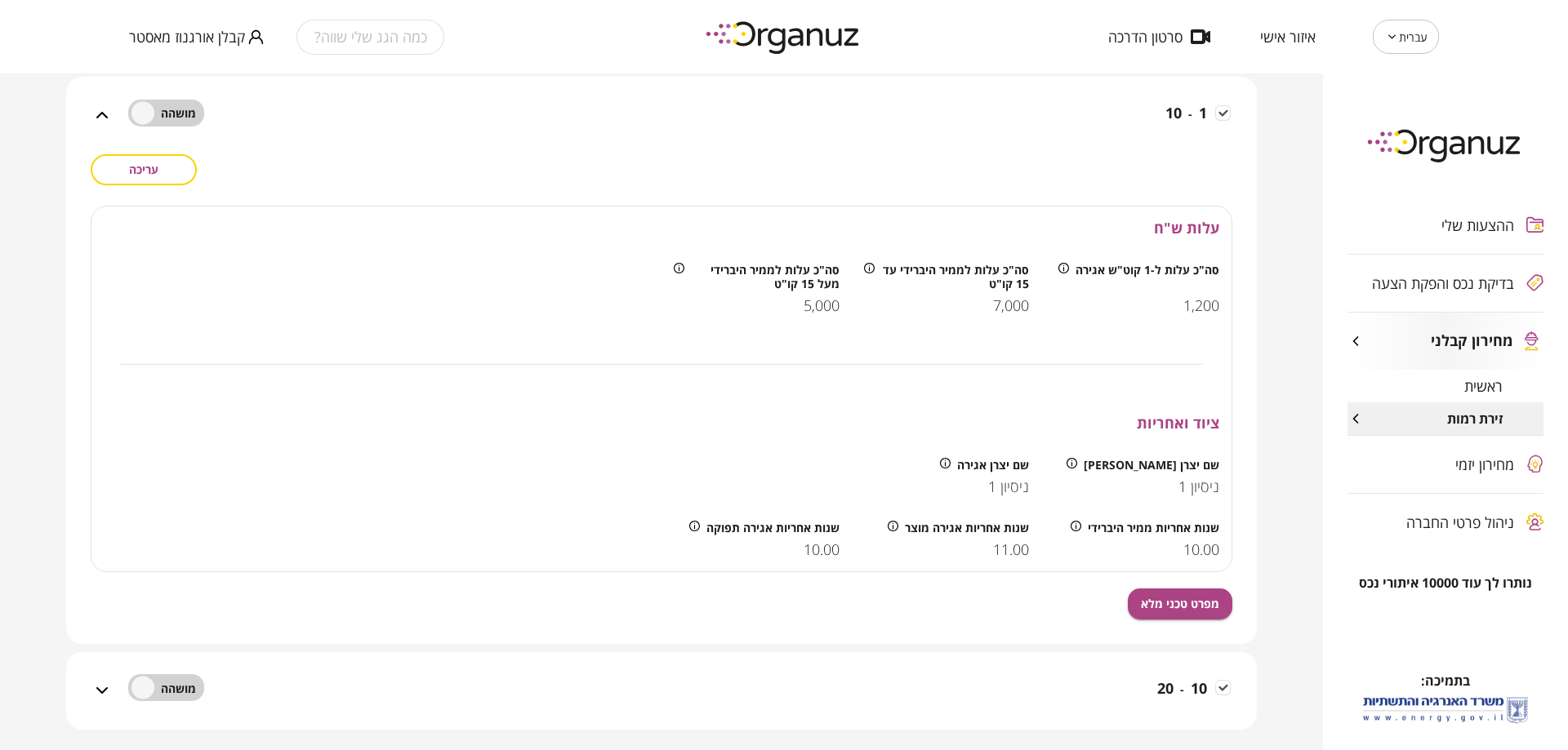
scroll to position [325, 0]
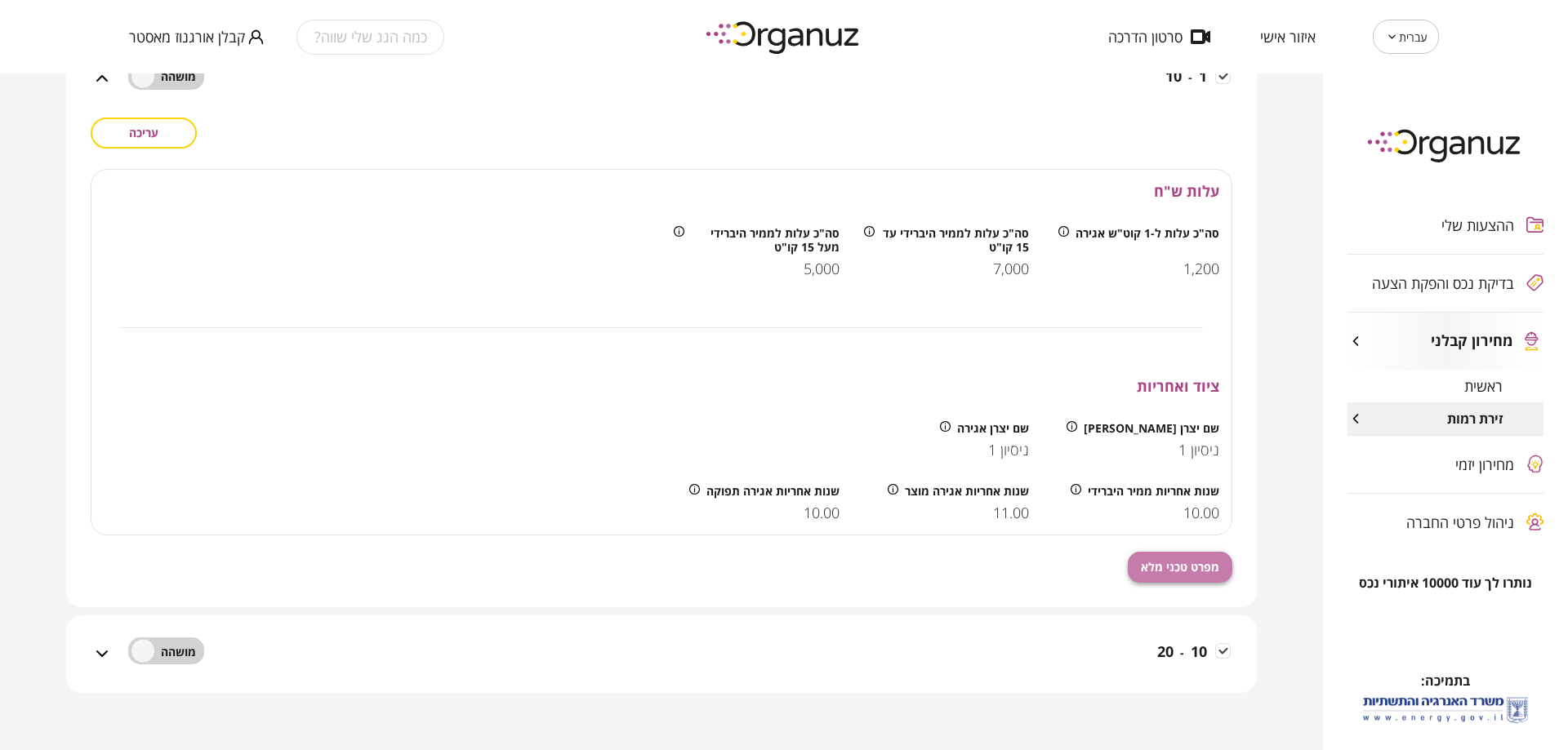
click at [1164, 560] on span "מפרט טכני מלא" at bounding box center [1180, 567] width 79 height 14
click at [149, 144] on button "עריכה" at bounding box center [143, 133] width 106 height 31
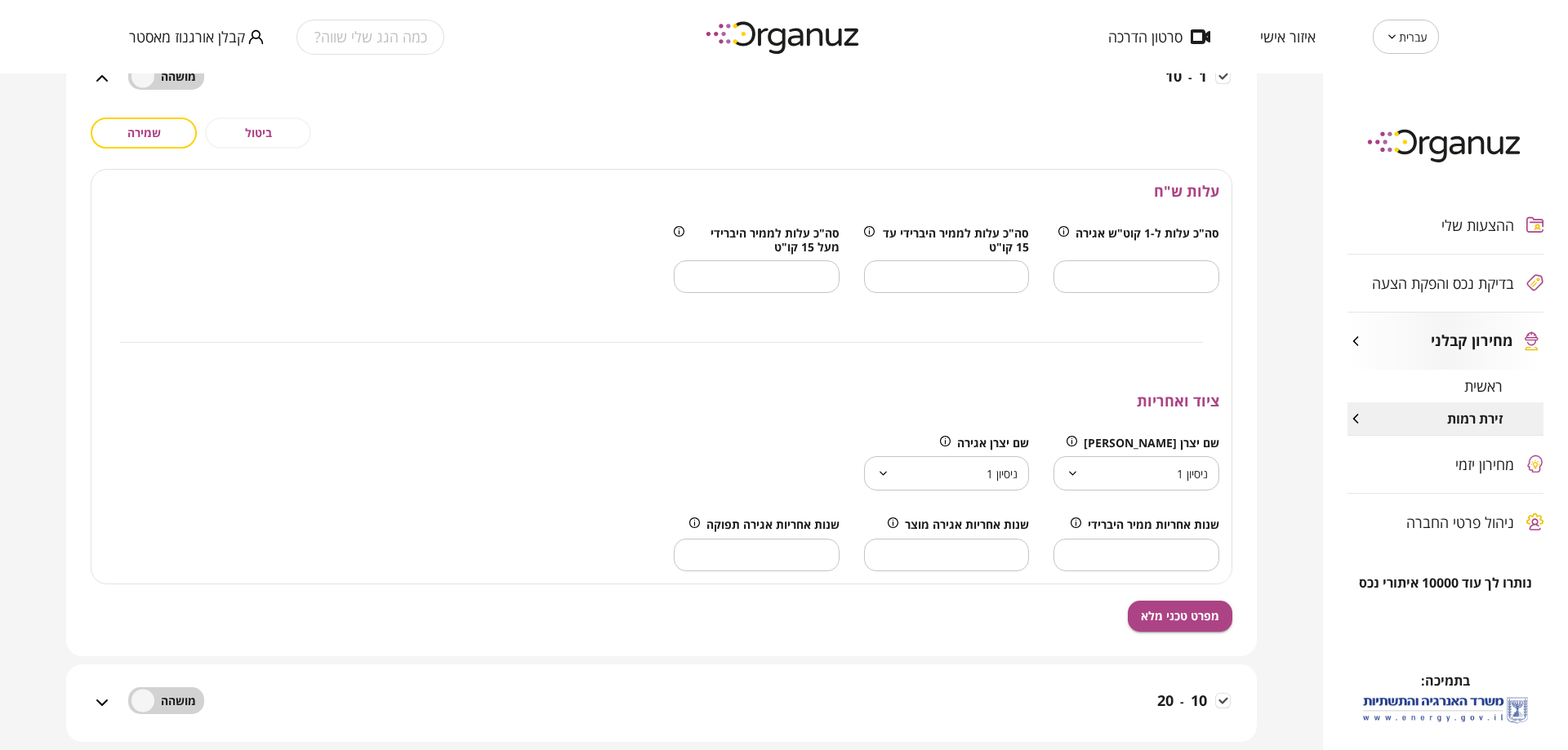
click at [1148, 563] on input "*****" at bounding box center [1136, 555] width 166 height 48
click at [1069, 549] on input "****" at bounding box center [1136, 555] width 166 height 48
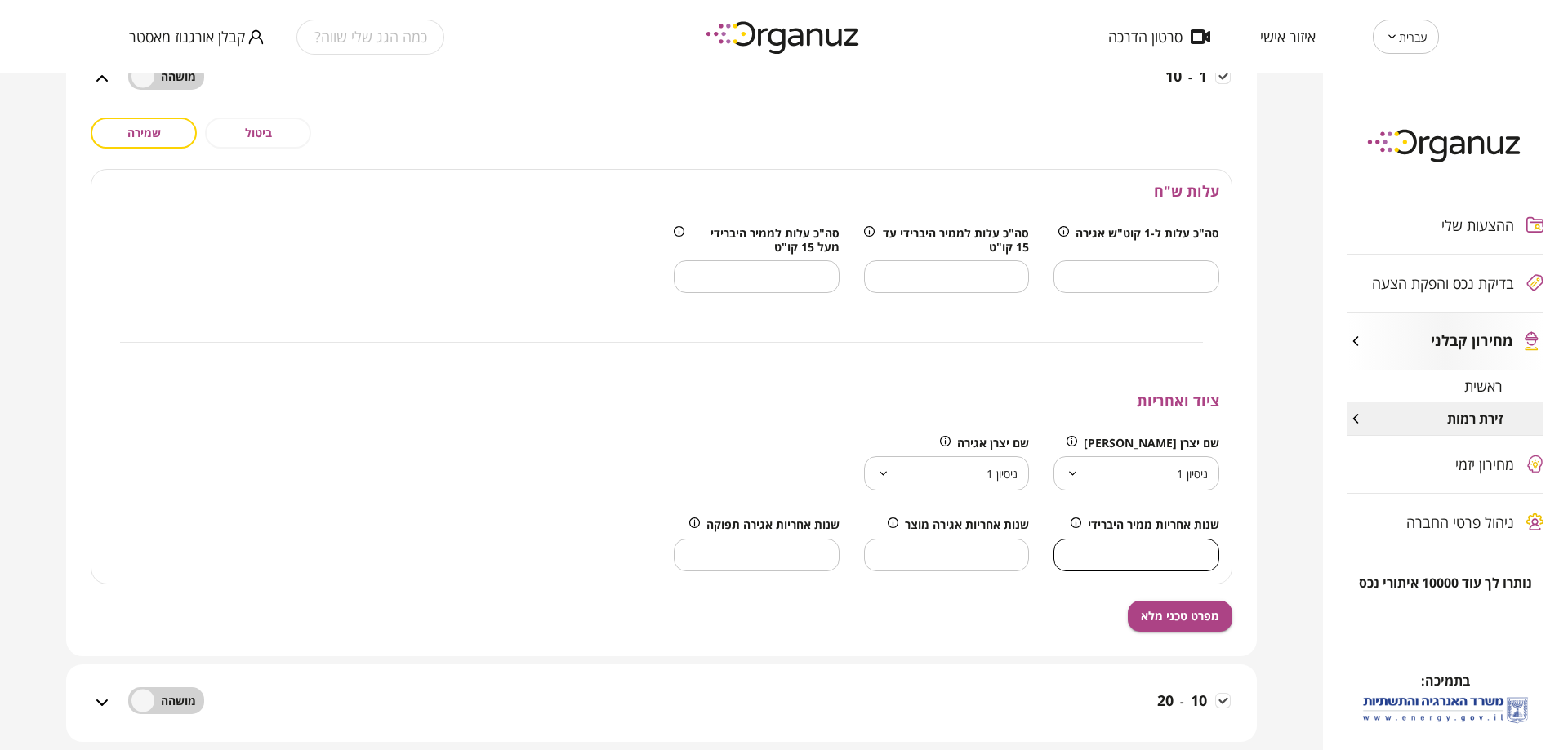
type input "****"
click at [1069, 549] on input "****" at bounding box center [1136, 555] width 166 height 48
click at [979, 524] on span "שנות אחריות אגירה מוצר" at bounding box center [966, 524] width 124 height 14
click at [602, 448] on div at bounding box center [471, 464] width 761 height 82
click at [175, 118] on button "שמירה" at bounding box center [143, 133] width 106 height 31
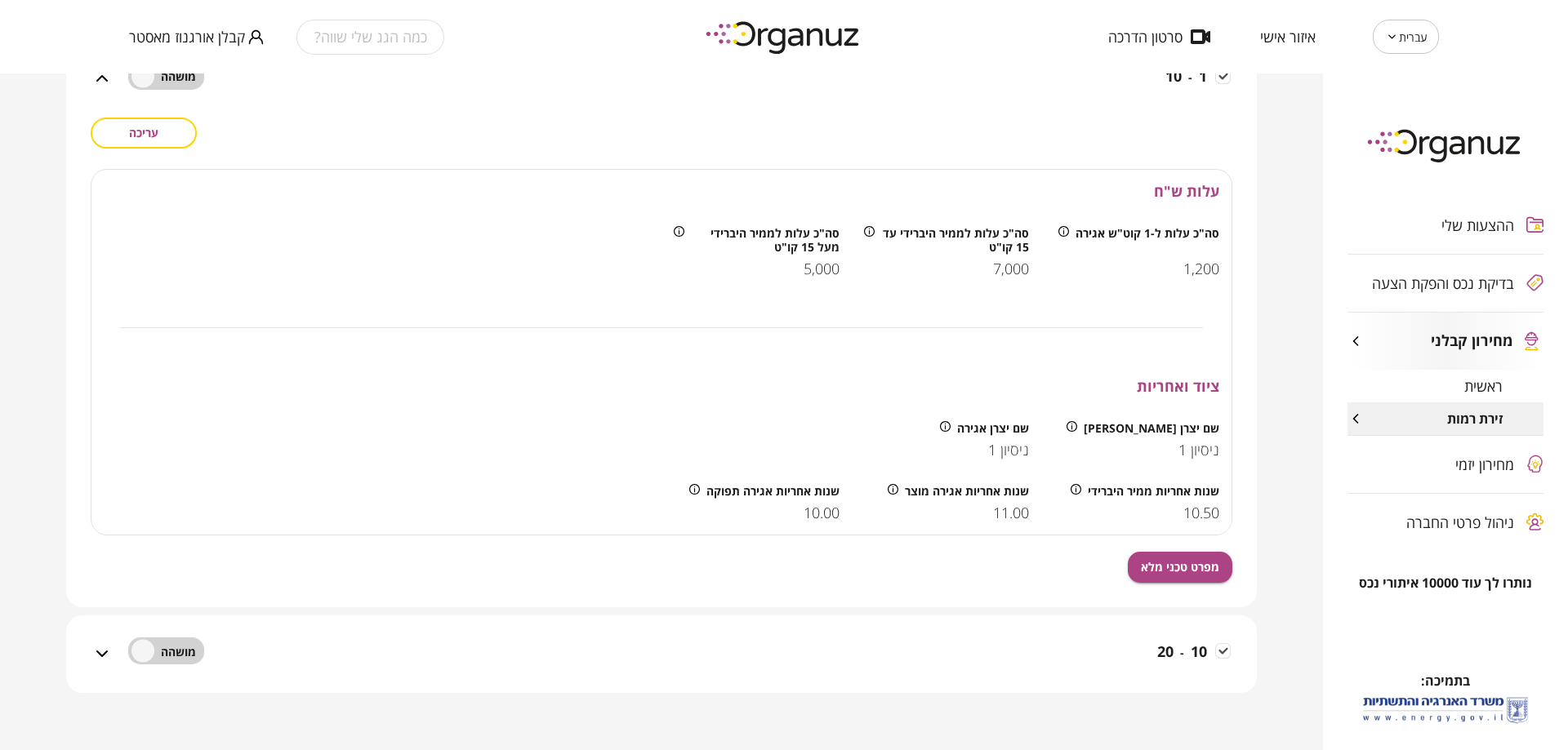
click at [168, 141] on button "עריכה" at bounding box center [143, 133] width 106 height 31
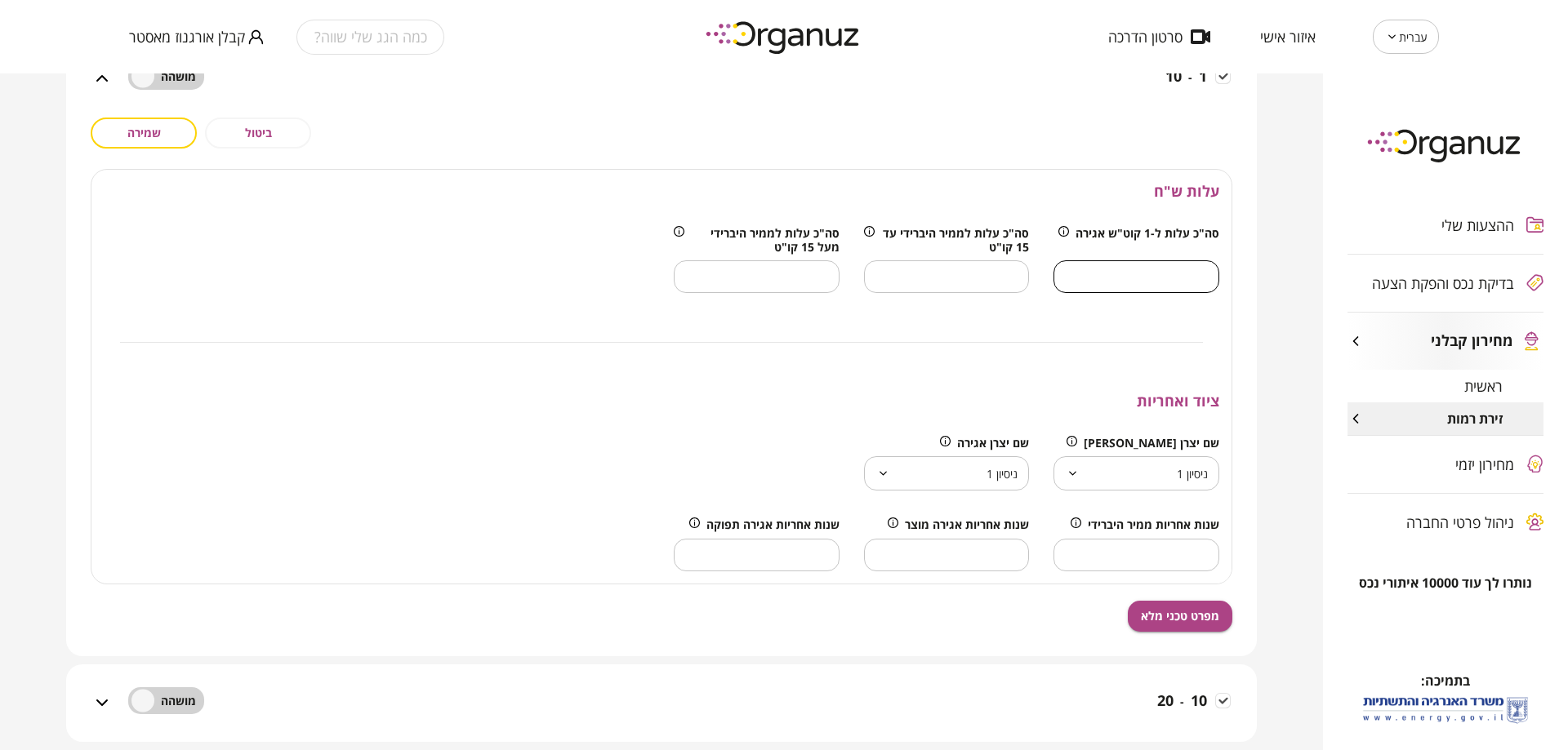
click at [1174, 285] on input "****" at bounding box center [1136, 277] width 166 height 48
type input "******"
click at [1133, 311] on div "**********" at bounding box center [661, 376] width 1141 height 416
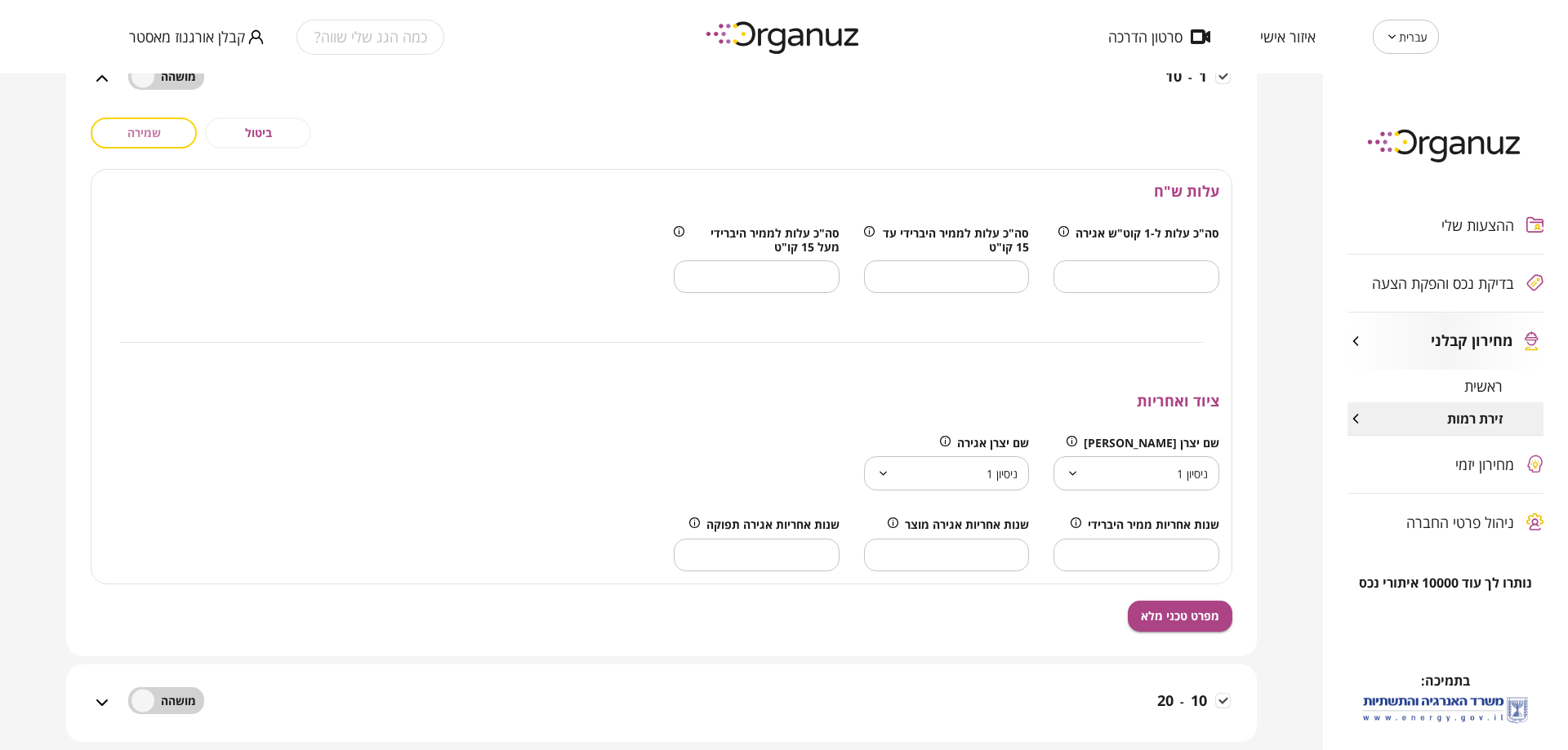
click at [161, 141] on button "שמירה" at bounding box center [143, 133] width 106 height 31
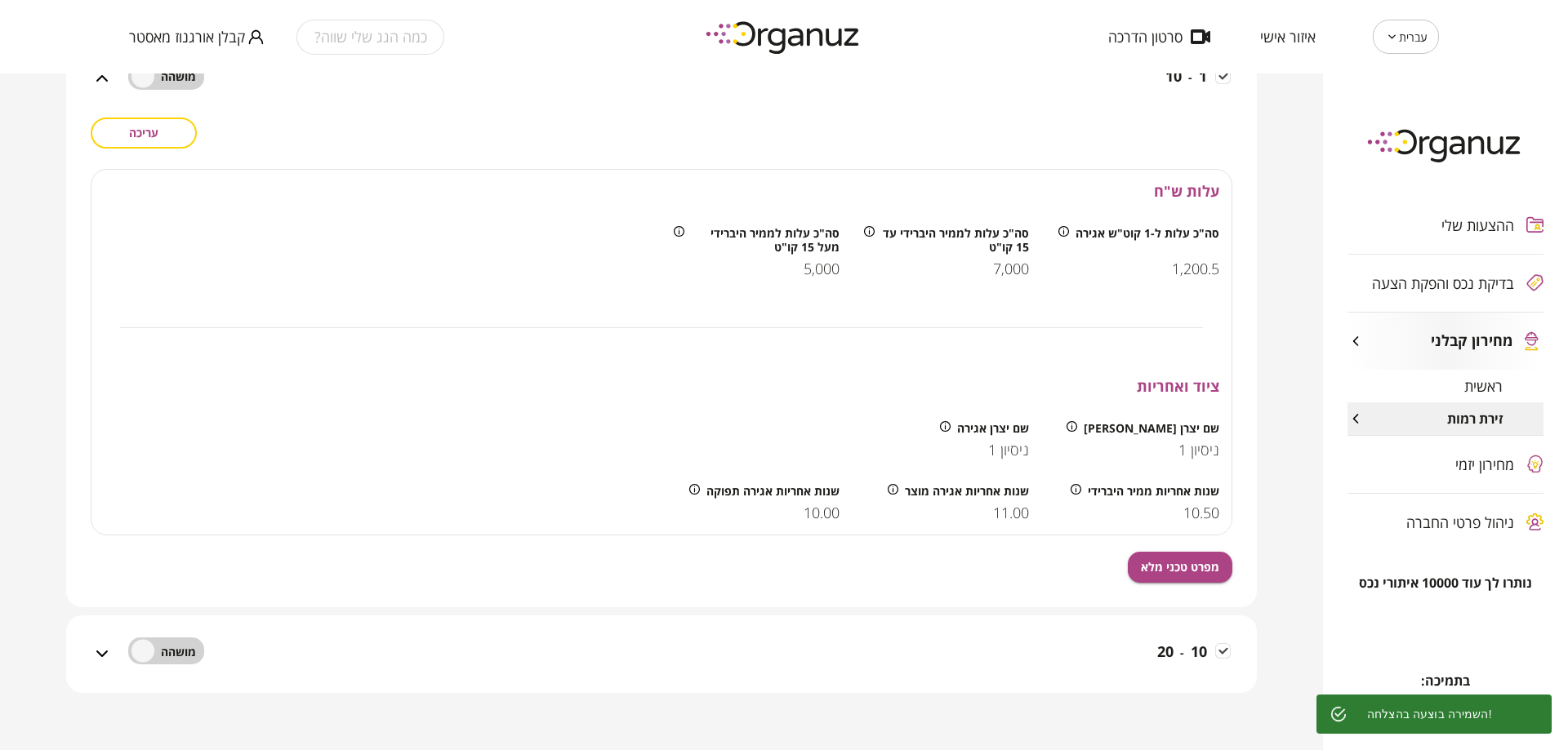
click at [1185, 272] on span "1,200.5" at bounding box center [1195, 269] width 47 height 18
click at [159, 145] on button "עריכה" at bounding box center [143, 133] width 106 height 31
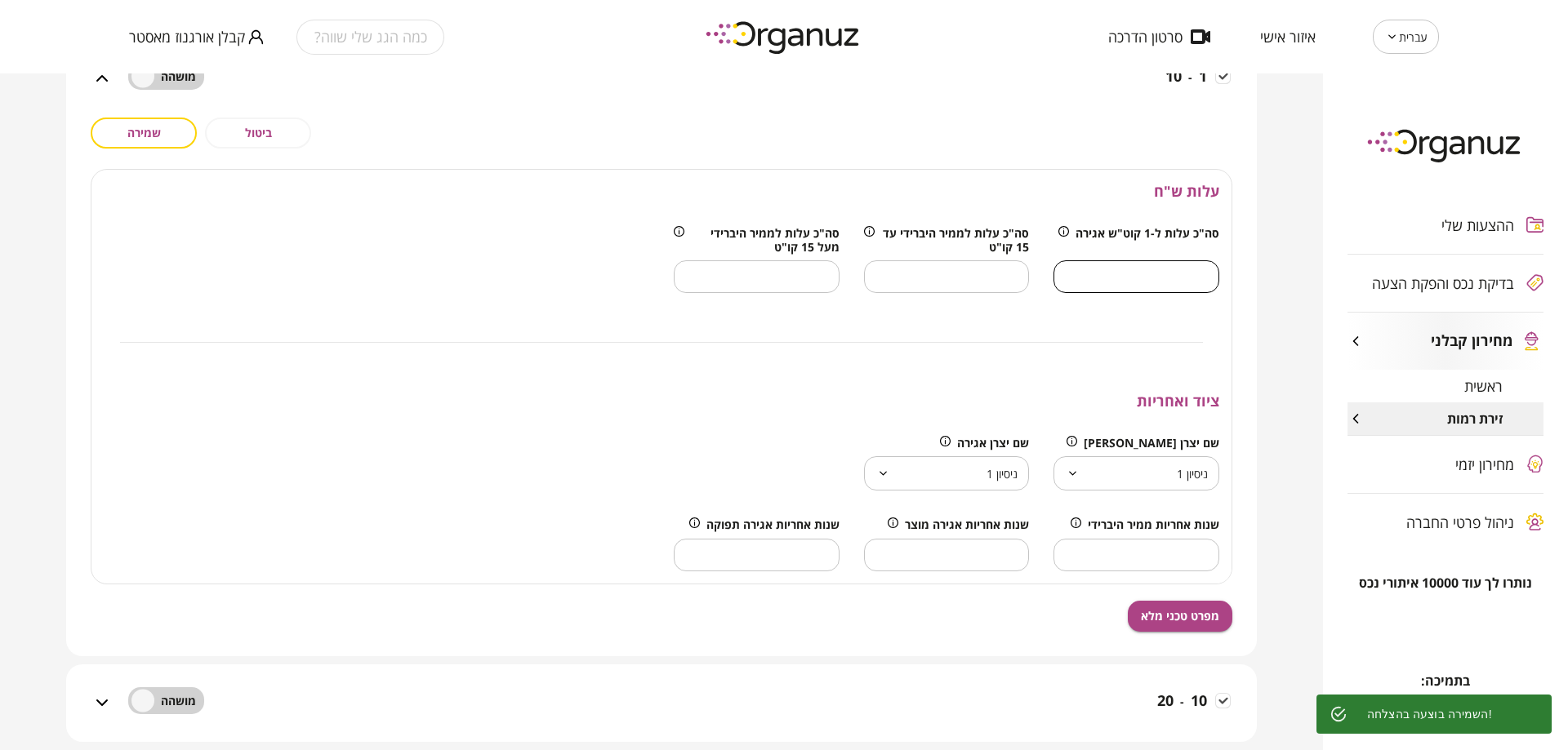
click at [1163, 277] on input "******" at bounding box center [1136, 277] width 166 height 48
type input "****"
click at [144, 131] on span "שמירה" at bounding box center [143, 132] width 33 height 14
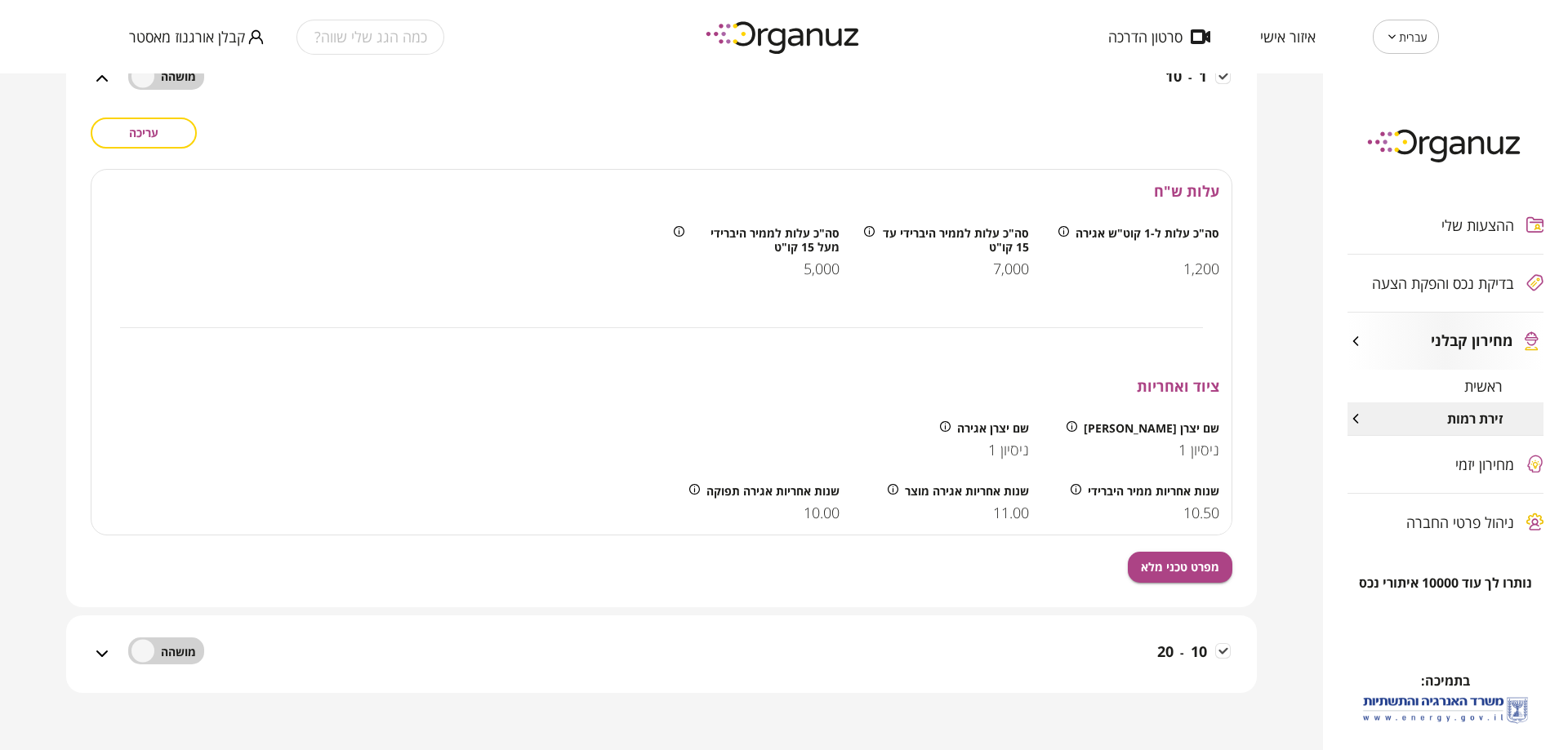
click at [1158, 509] on div "10.50" at bounding box center [1136, 513] width 166 height 18
click at [1194, 497] on span "שנות אחריות ממיר היברידי" at bounding box center [1153, 491] width 131 height 14
click at [1075, 497] on div at bounding box center [1075, 491] width 10 height 14
click at [141, 141] on button "עריכה" at bounding box center [143, 133] width 106 height 31
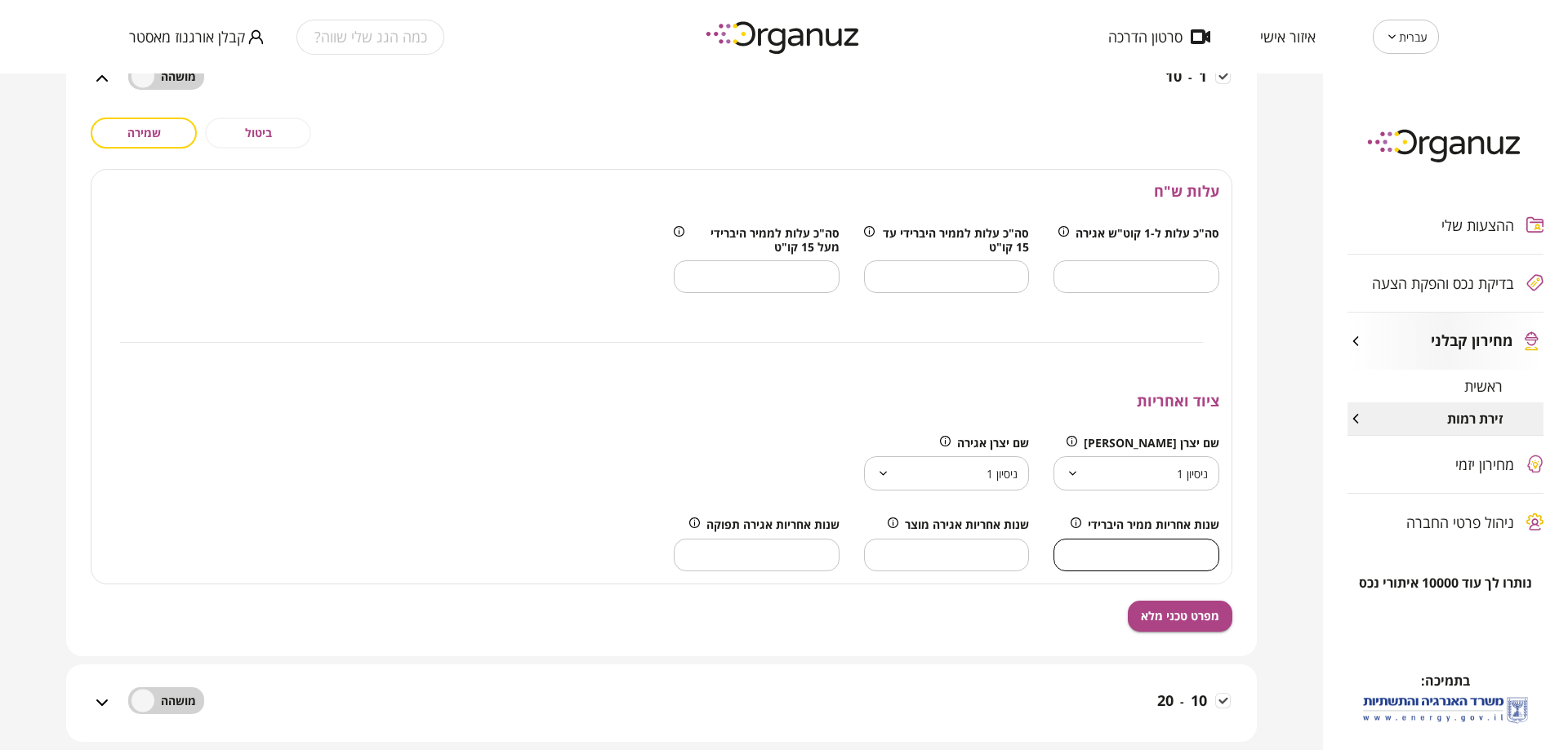
click at [1140, 555] on input "*****" at bounding box center [1136, 555] width 166 height 48
click at [1140, 555] on input "*****" at bounding box center [1136, 555] width 166 height 48
click at [1142, 555] on input "*****" at bounding box center [1136, 555] width 166 height 48
type input "**"
click at [166, 132] on button "שמירה" at bounding box center [143, 133] width 106 height 31
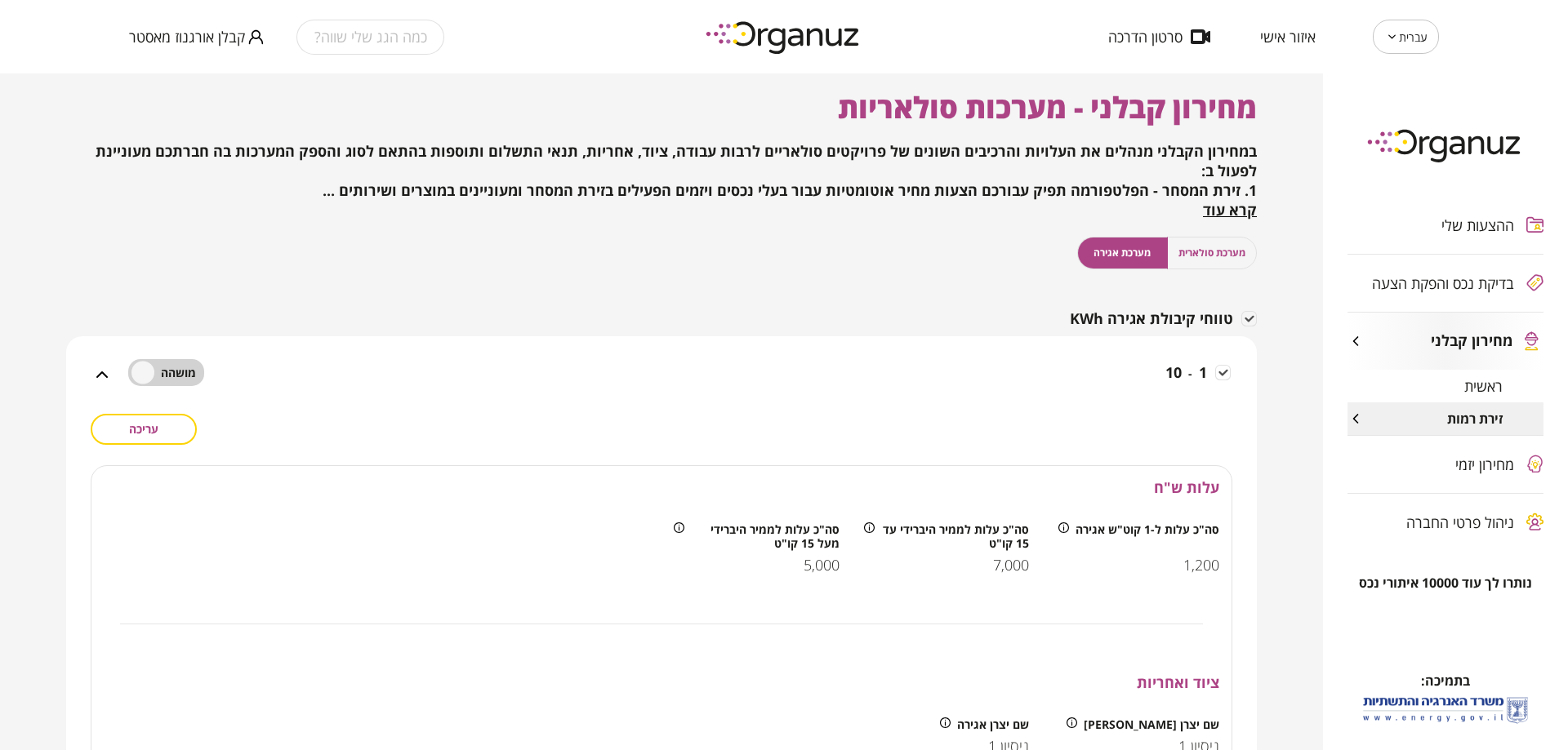
scroll to position [0, 0]
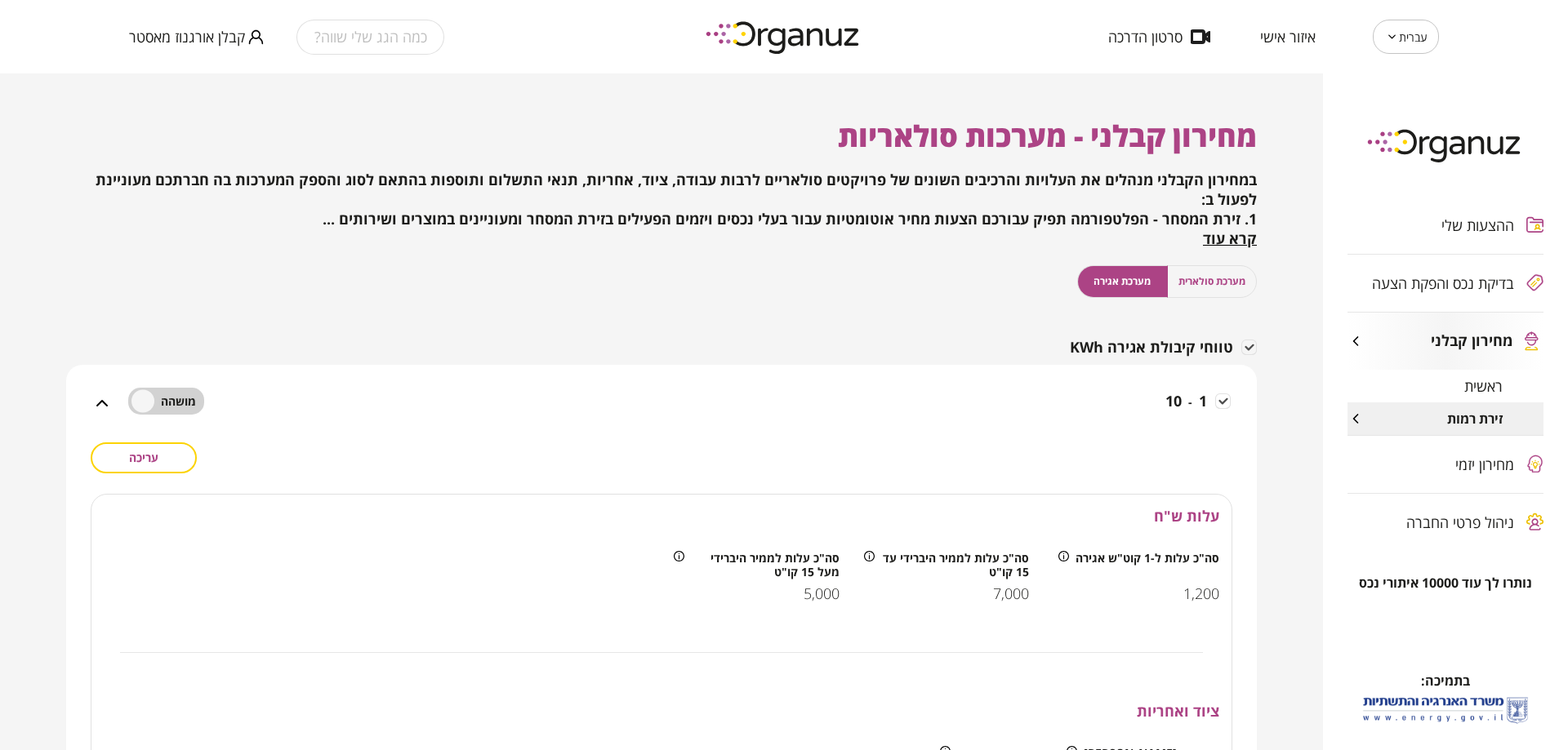
click at [1202, 287] on span "מערכת סולארית" at bounding box center [1211, 281] width 67 height 15
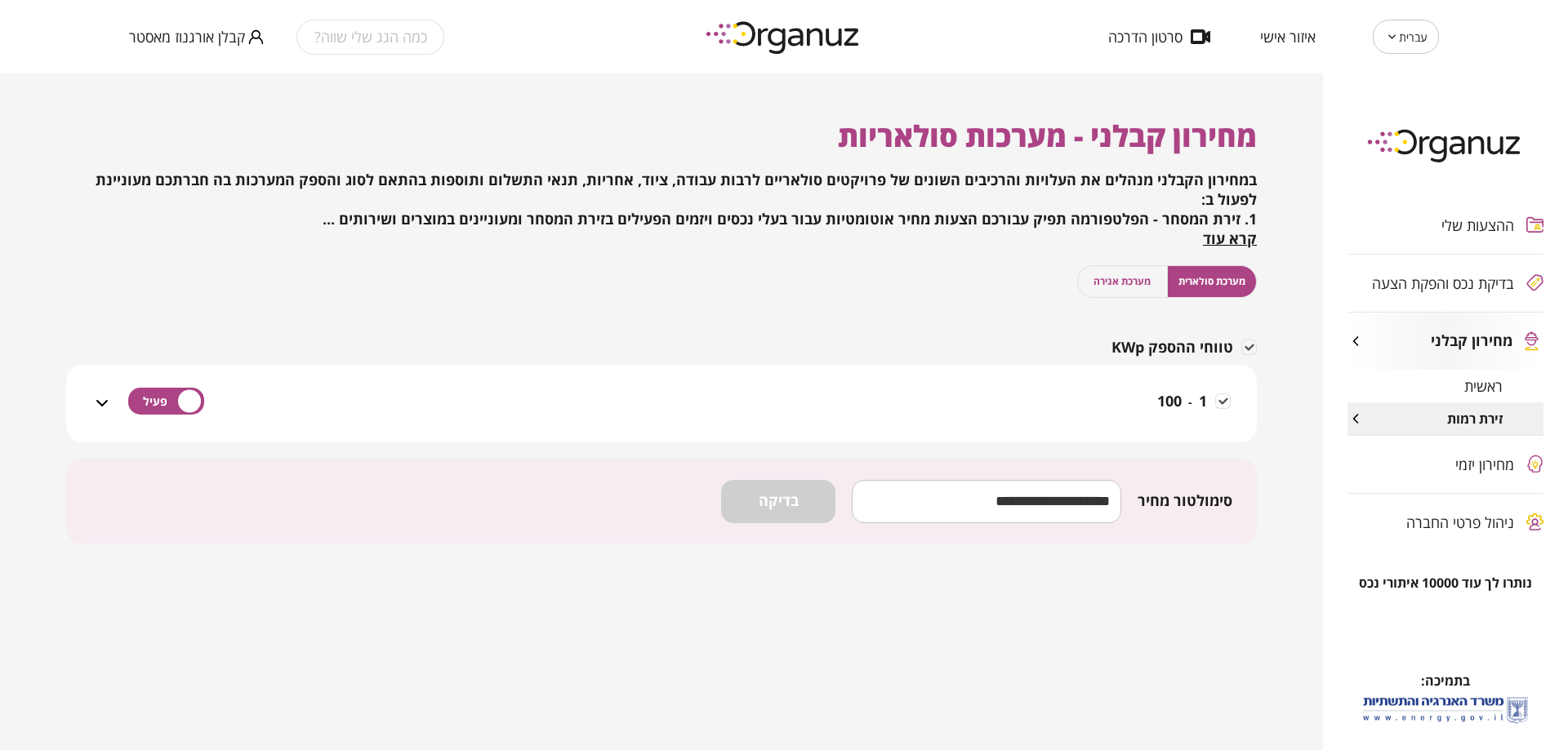
click at [222, 31] on span "קבלן אורגנוז מאסטר" at bounding box center [187, 36] width 116 height 16
click at [169, 68] on li "התנתק" at bounding box center [160, 67] width 64 height 29
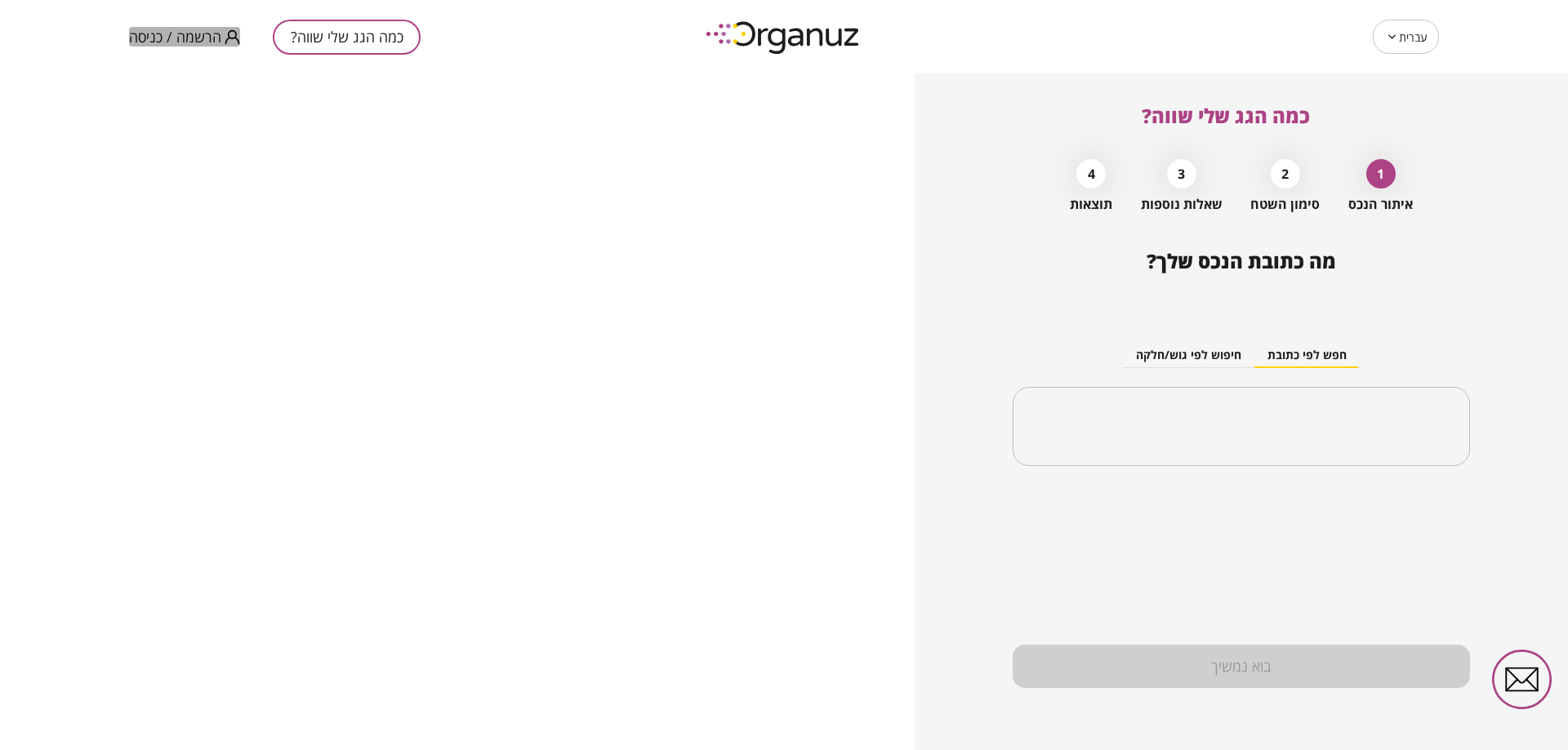
click at [217, 41] on span "הרשמה / כניסה" at bounding box center [175, 36] width 92 height 16
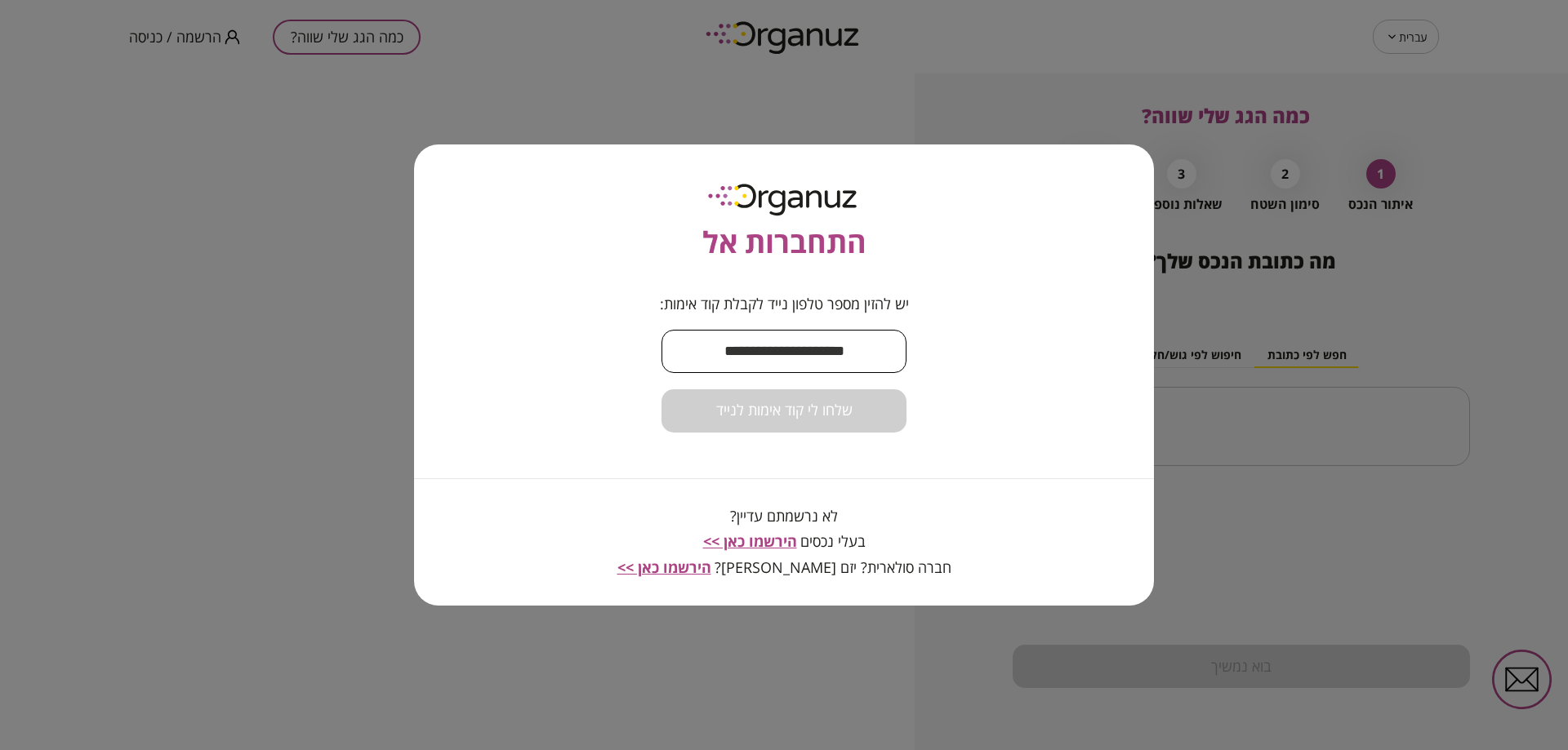
click at [795, 343] on input "text" at bounding box center [784, 352] width 245 height 48
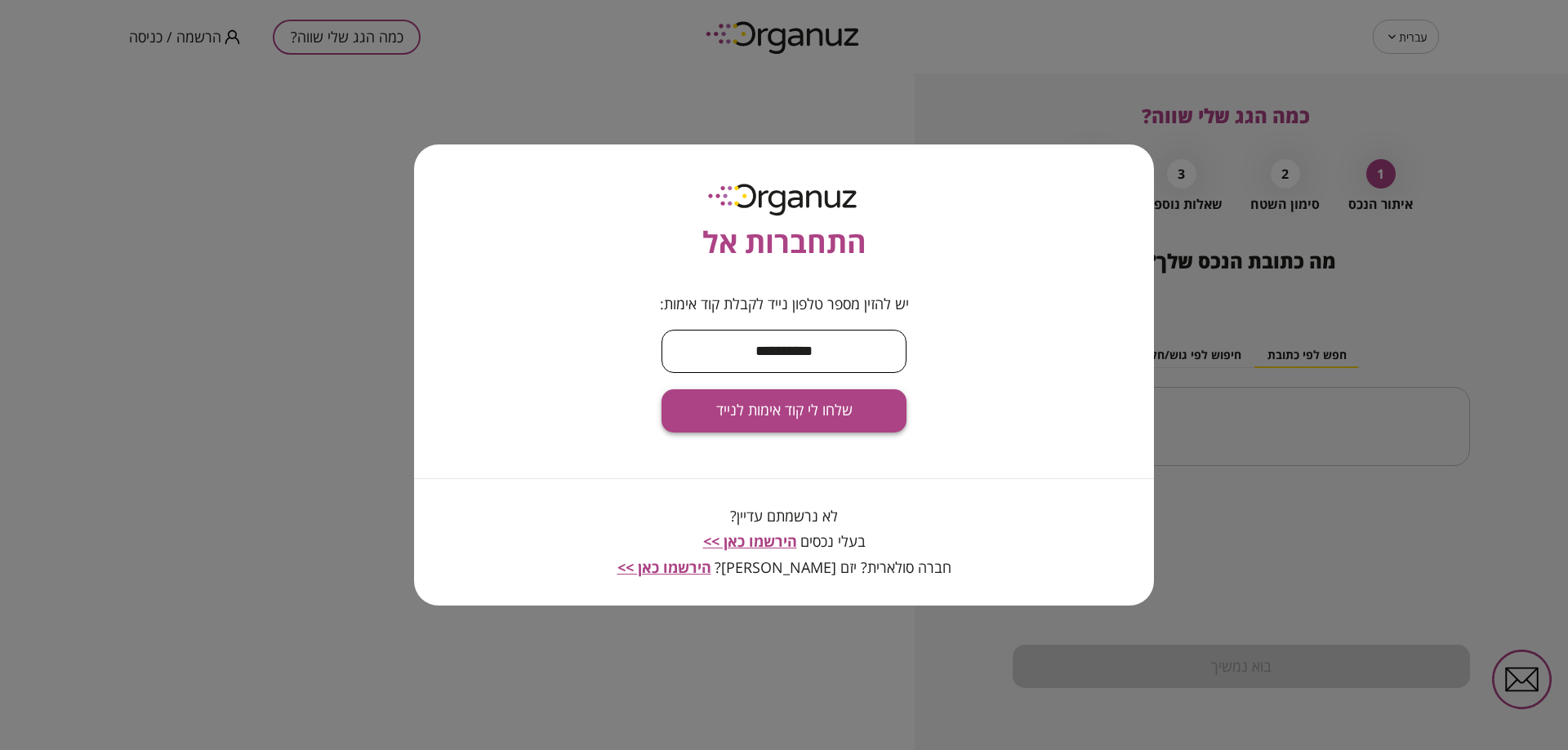
type input "**********"
click at [755, 406] on span "שלחו לי קוד אימות לנייד" at bounding box center [784, 410] width 137 height 18
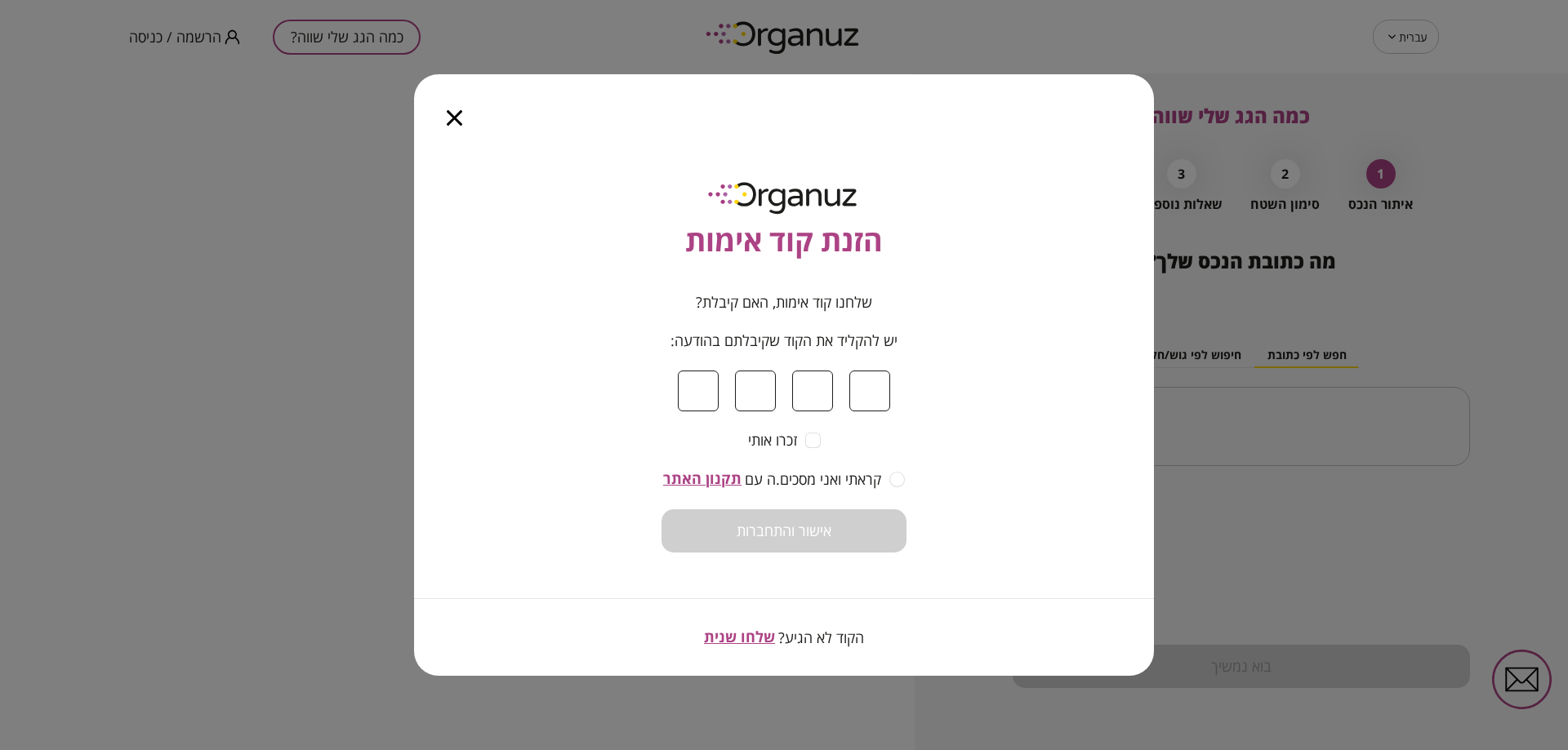
type input "*"
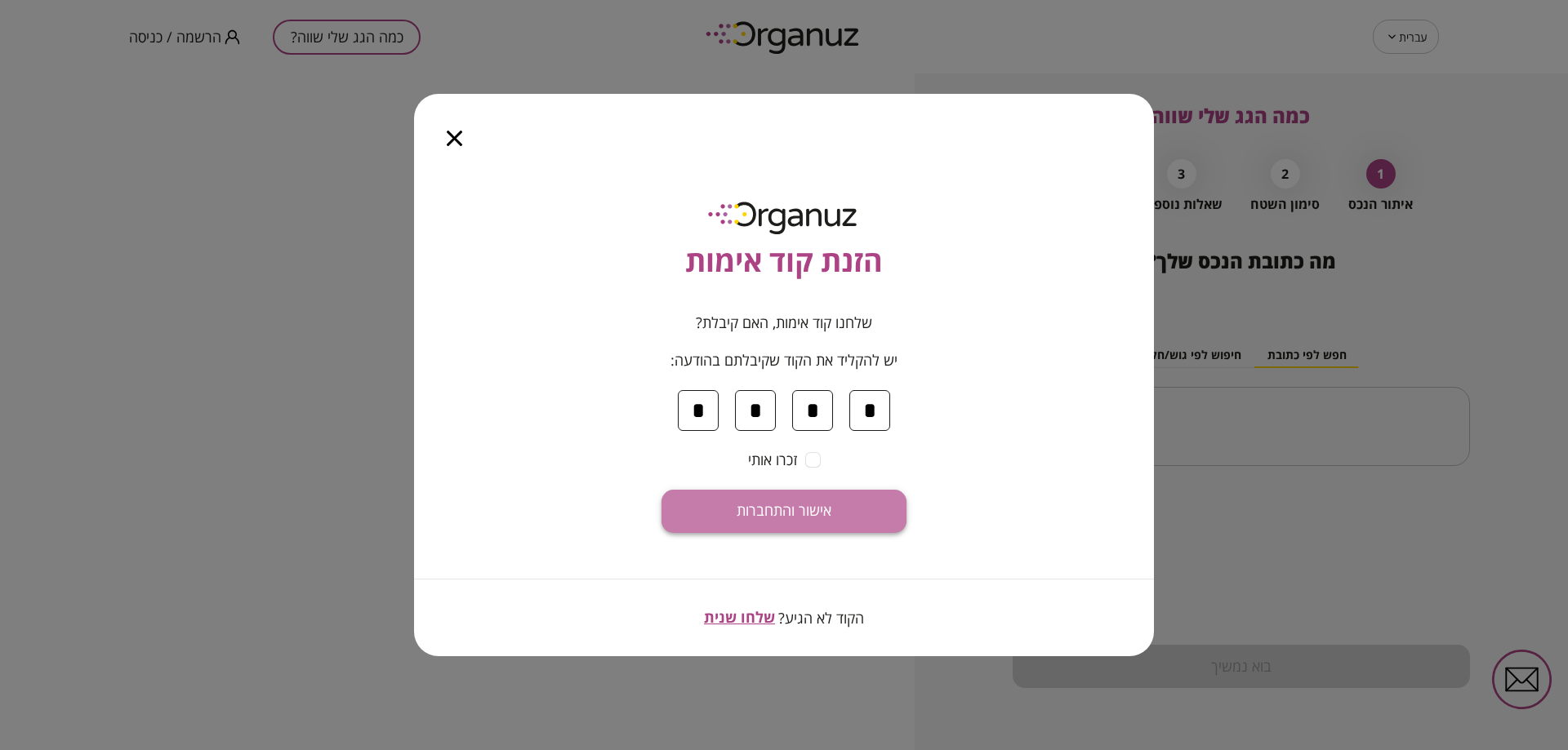
click at [868, 523] on button "אישור והתחברות" at bounding box center [784, 511] width 245 height 44
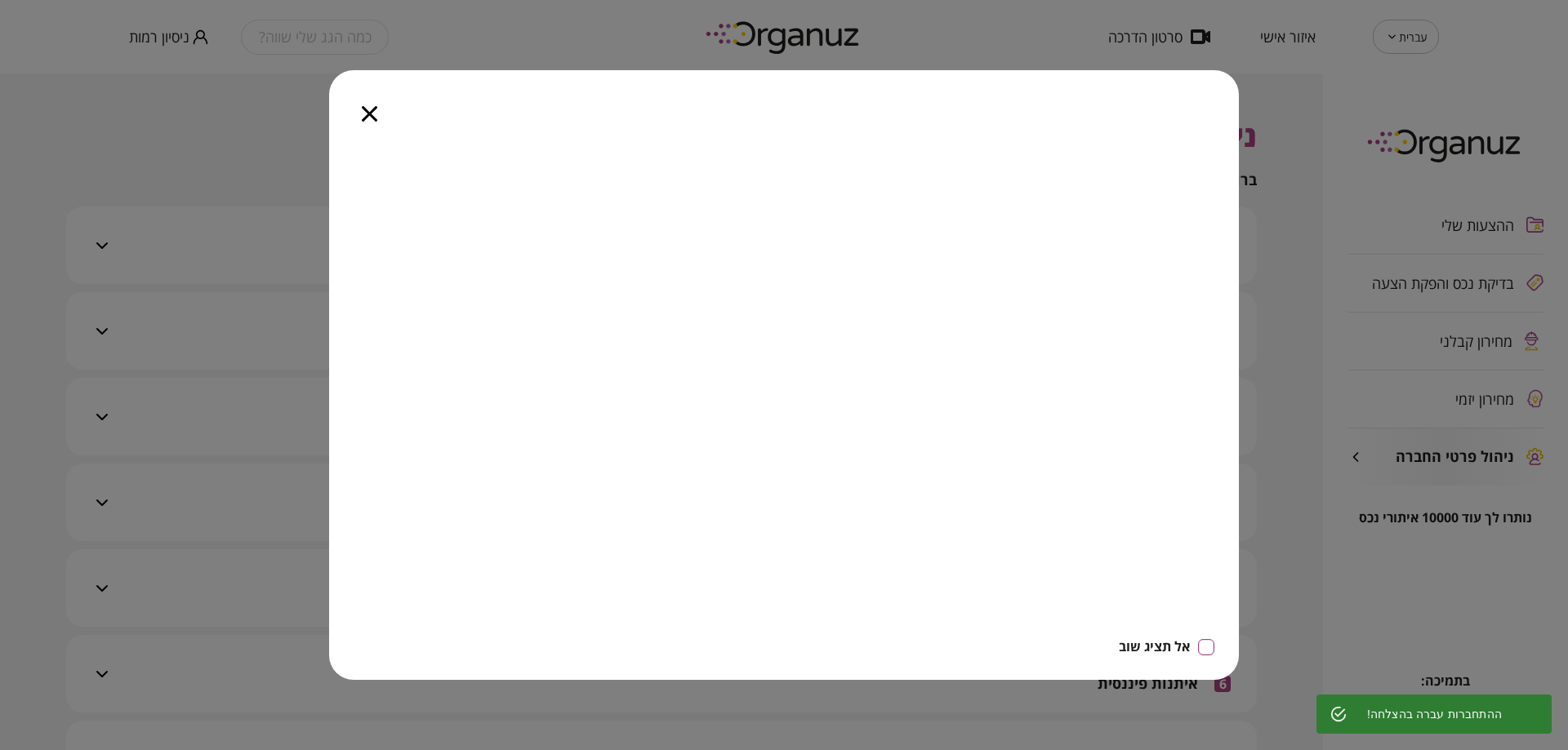
click at [371, 108] on icon "button" at bounding box center [370, 113] width 15 height 15
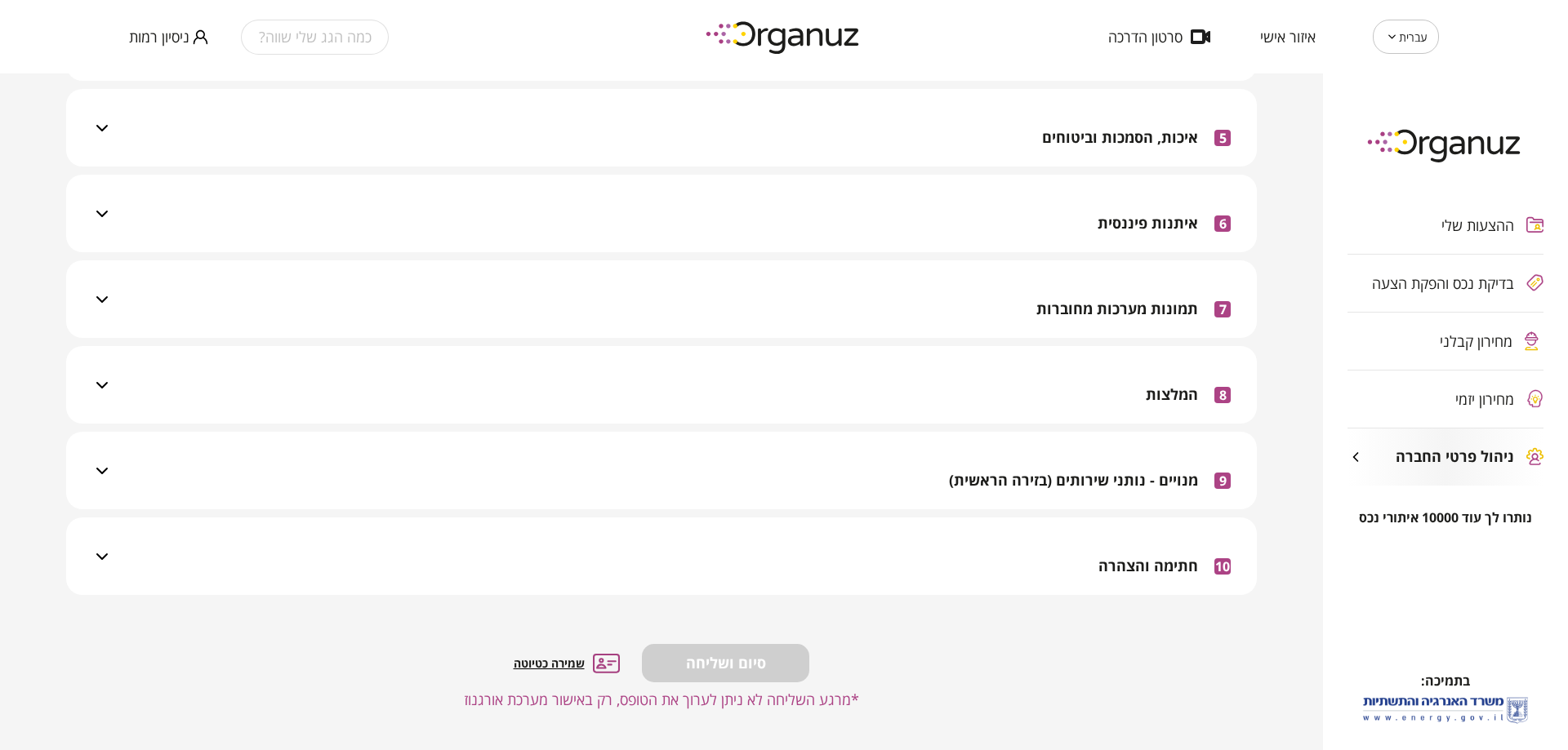
scroll to position [461, 0]
click at [1466, 356] on div "מחירון קבלני" at bounding box center [1445, 340] width 196 height 57
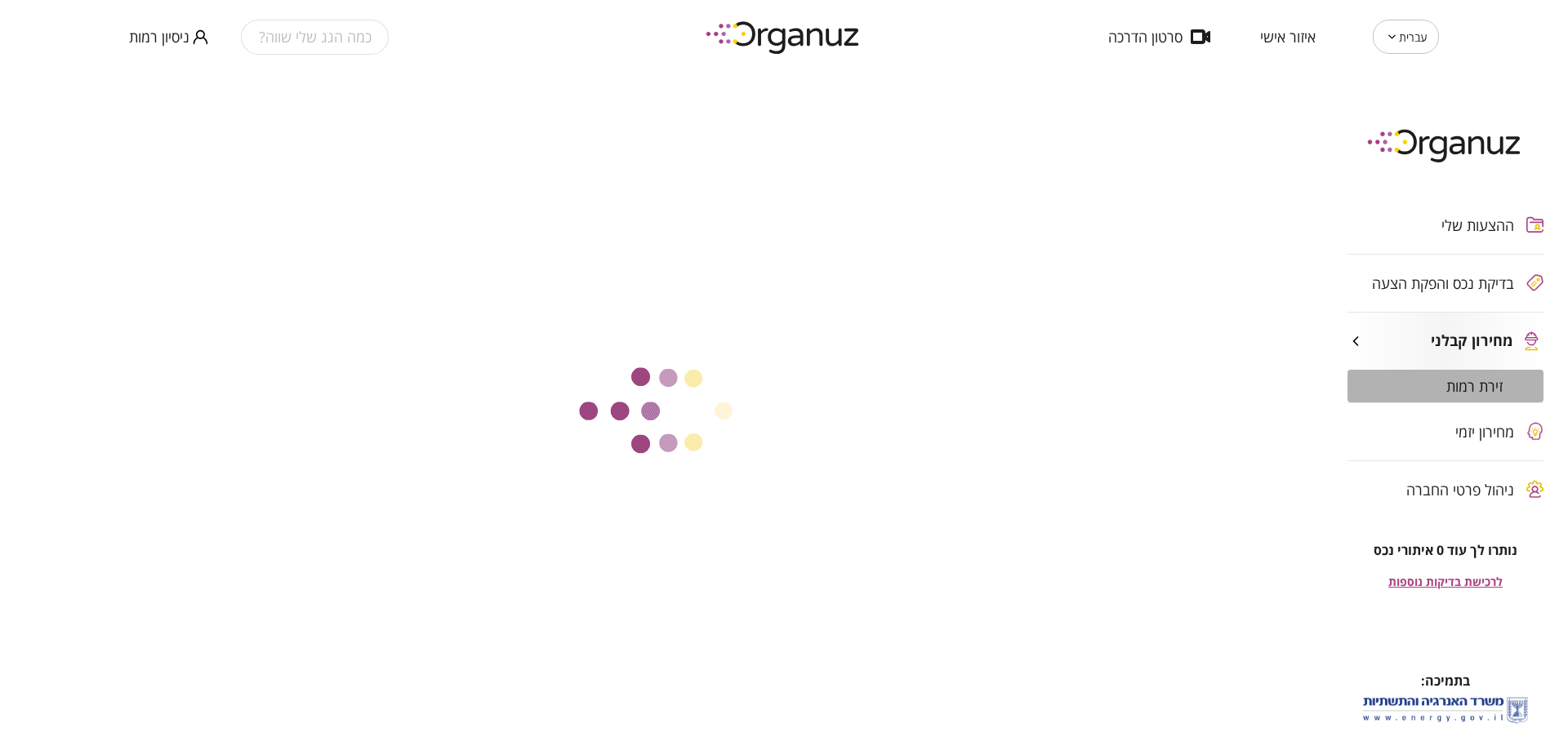
click at [1454, 384] on span "זירת רמות" at bounding box center [1474, 386] width 56 height 16
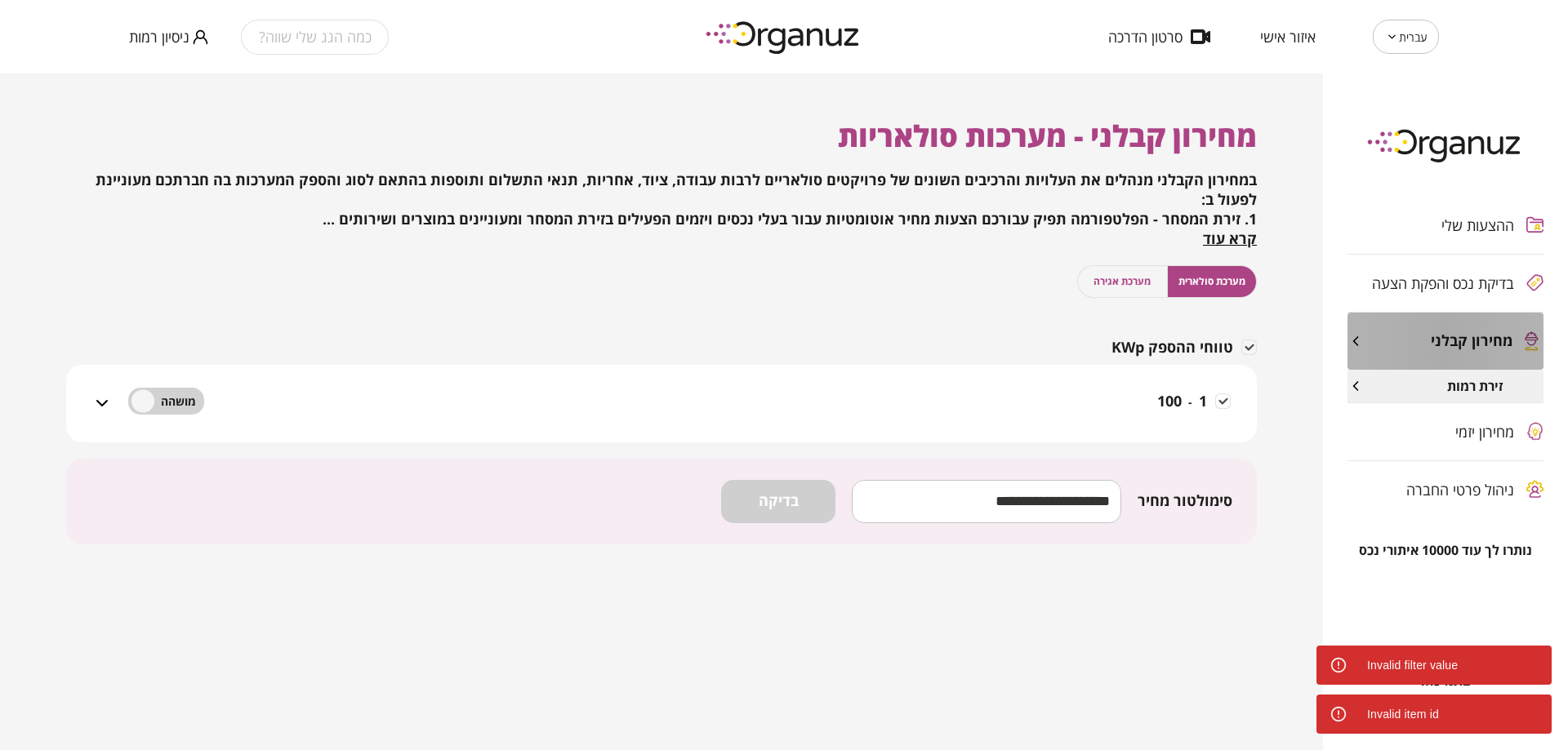
click at [1483, 349] on span "מחירון קבלני" at bounding box center [1472, 340] width 82 height 18
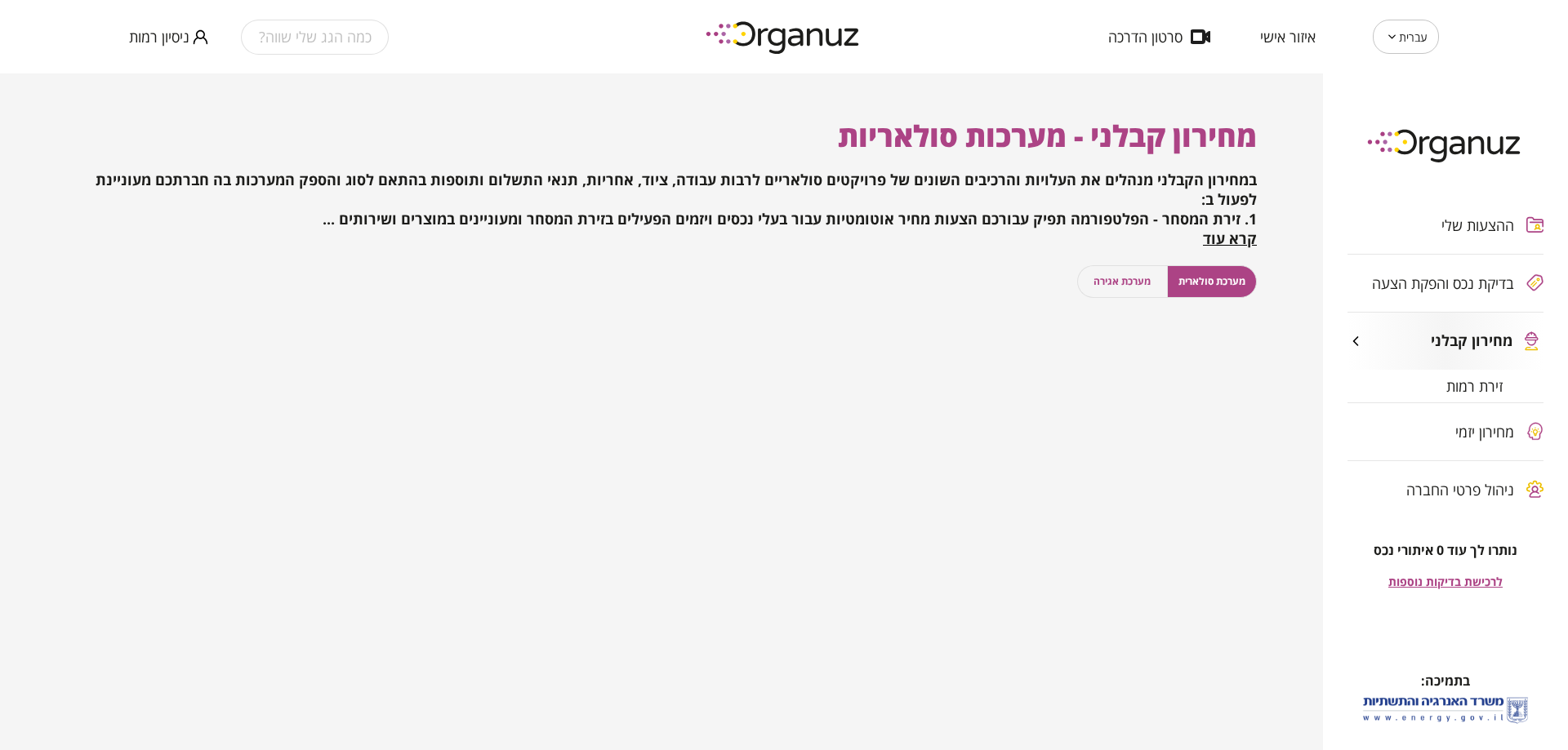
click at [1135, 272] on button "מערכת אגירה" at bounding box center [1122, 282] width 90 height 32
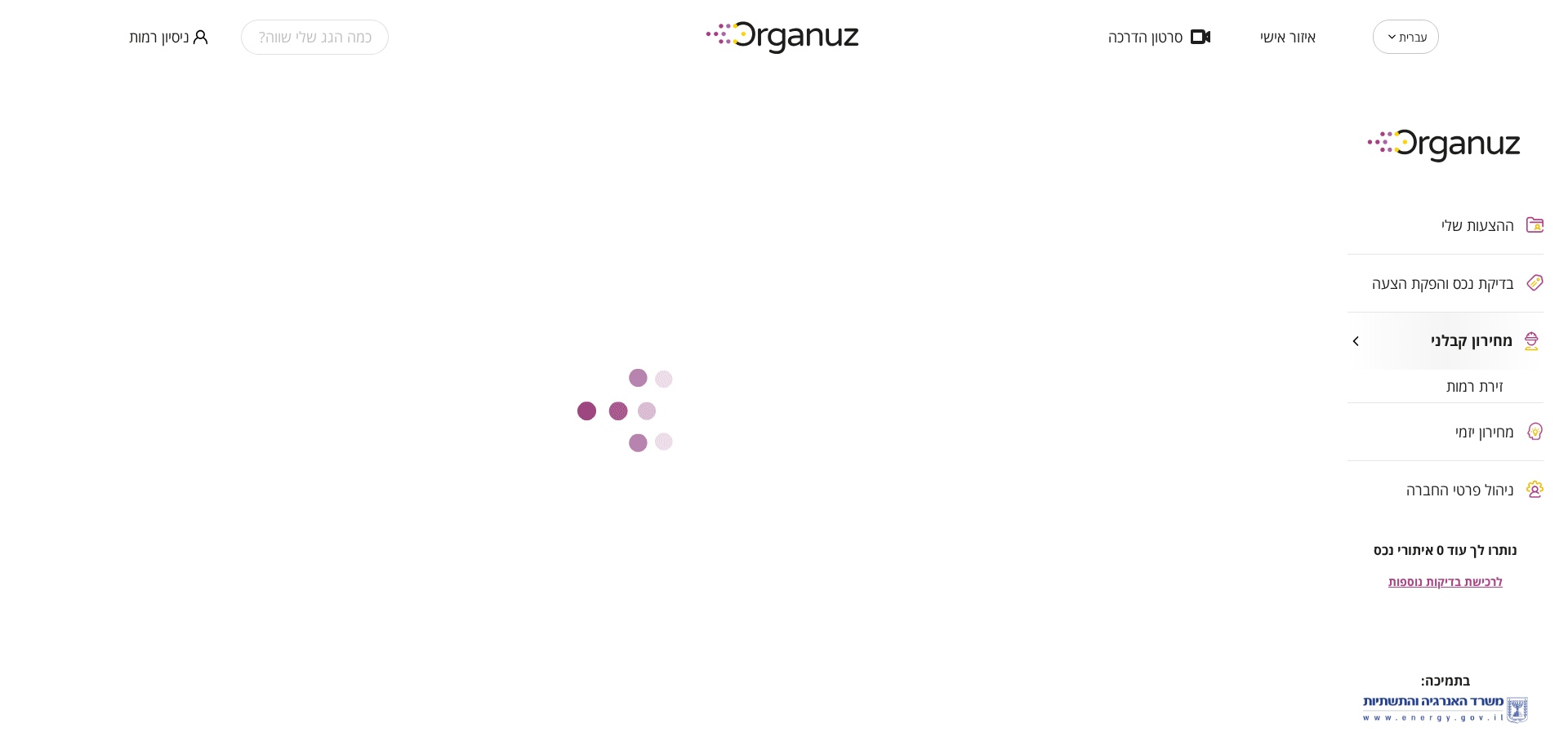
click at [1501, 385] on span "זירת רמות" at bounding box center [1474, 386] width 56 height 16
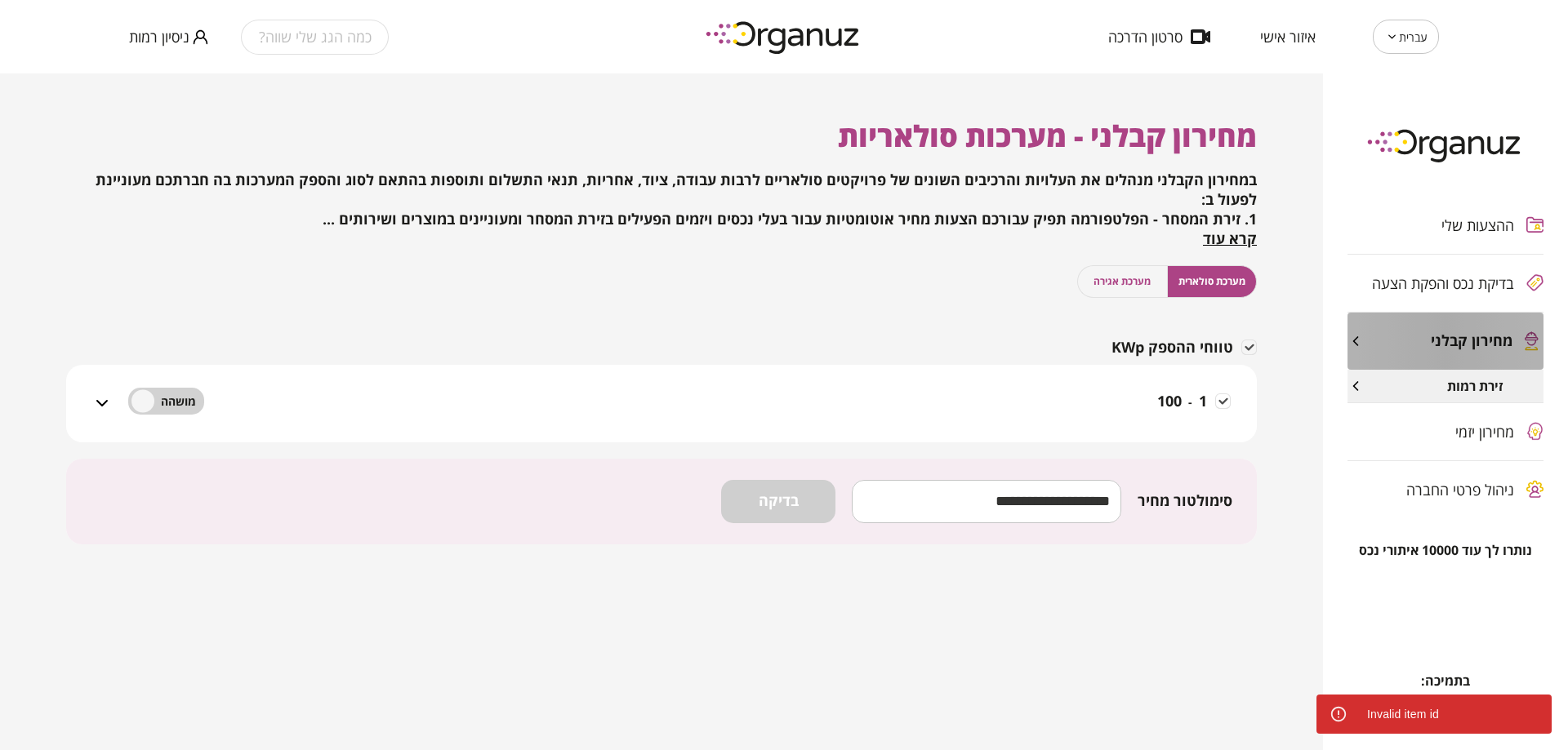
click at [1466, 346] on span "מחירון קבלני" at bounding box center [1472, 340] width 82 height 18
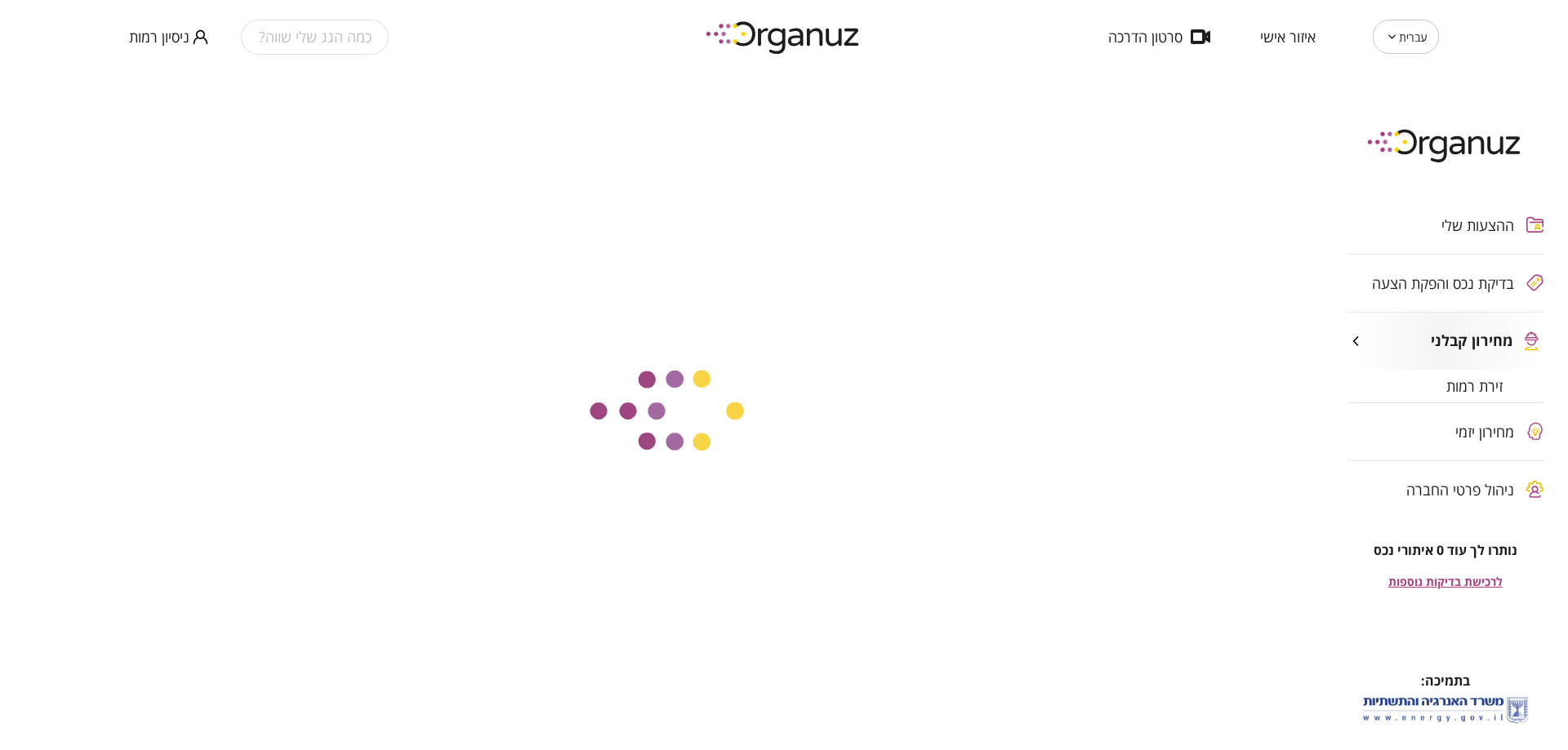
click at [1451, 387] on span "זירת רמות" at bounding box center [1474, 386] width 56 height 16
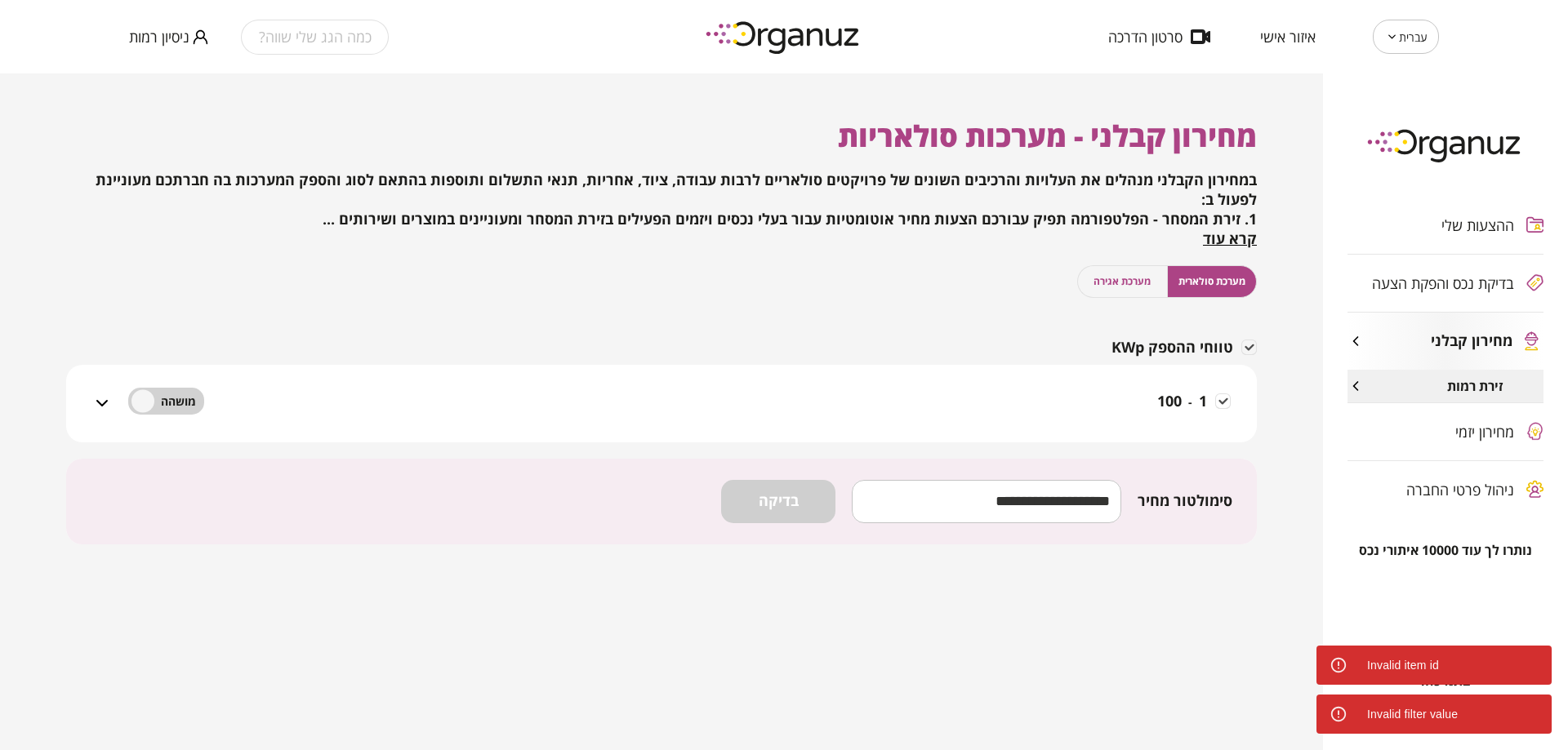
click at [1462, 340] on span "מחירון קבלני" at bounding box center [1472, 340] width 82 height 18
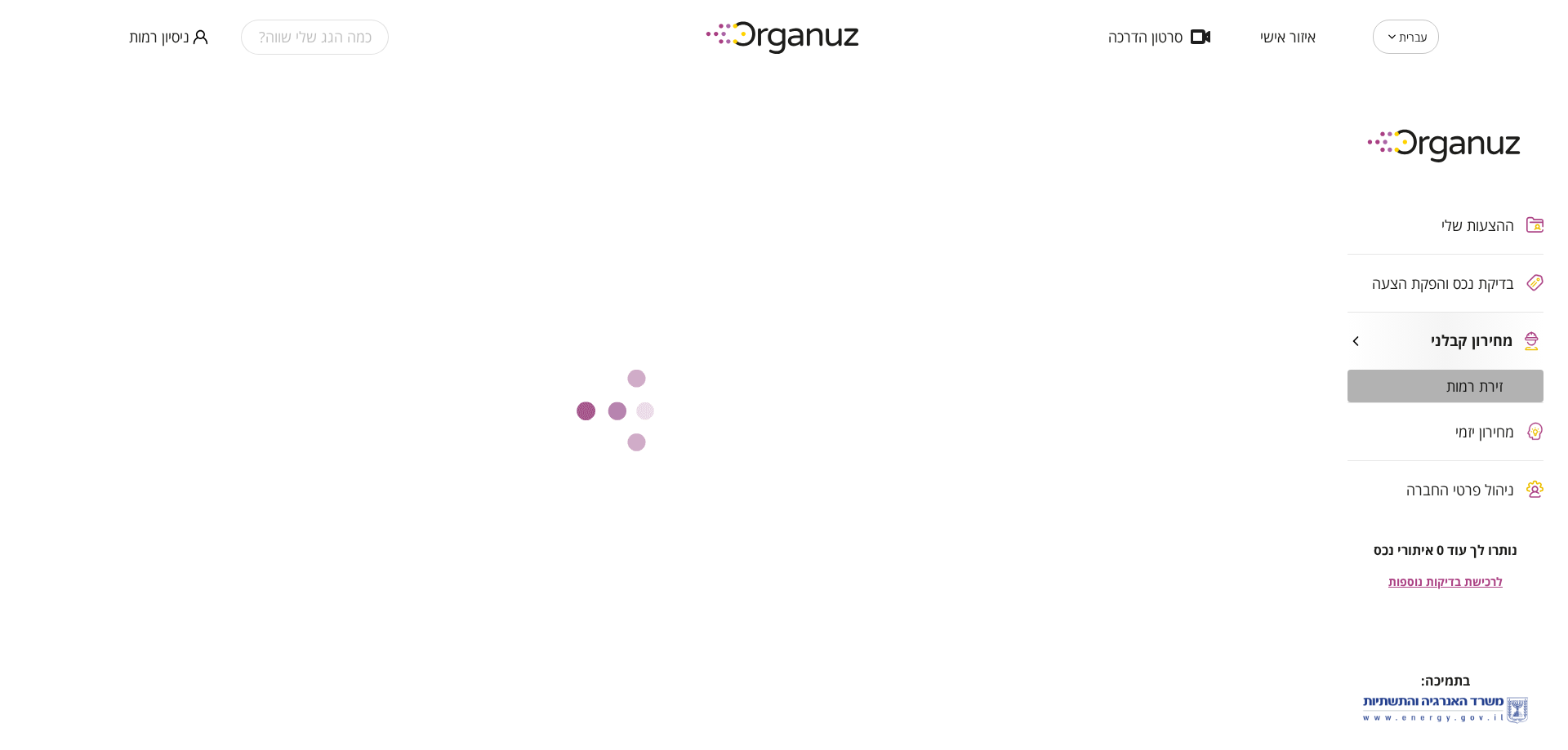
click at [1436, 394] on div "זירת רמות" at bounding box center [1445, 386] width 196 height 32
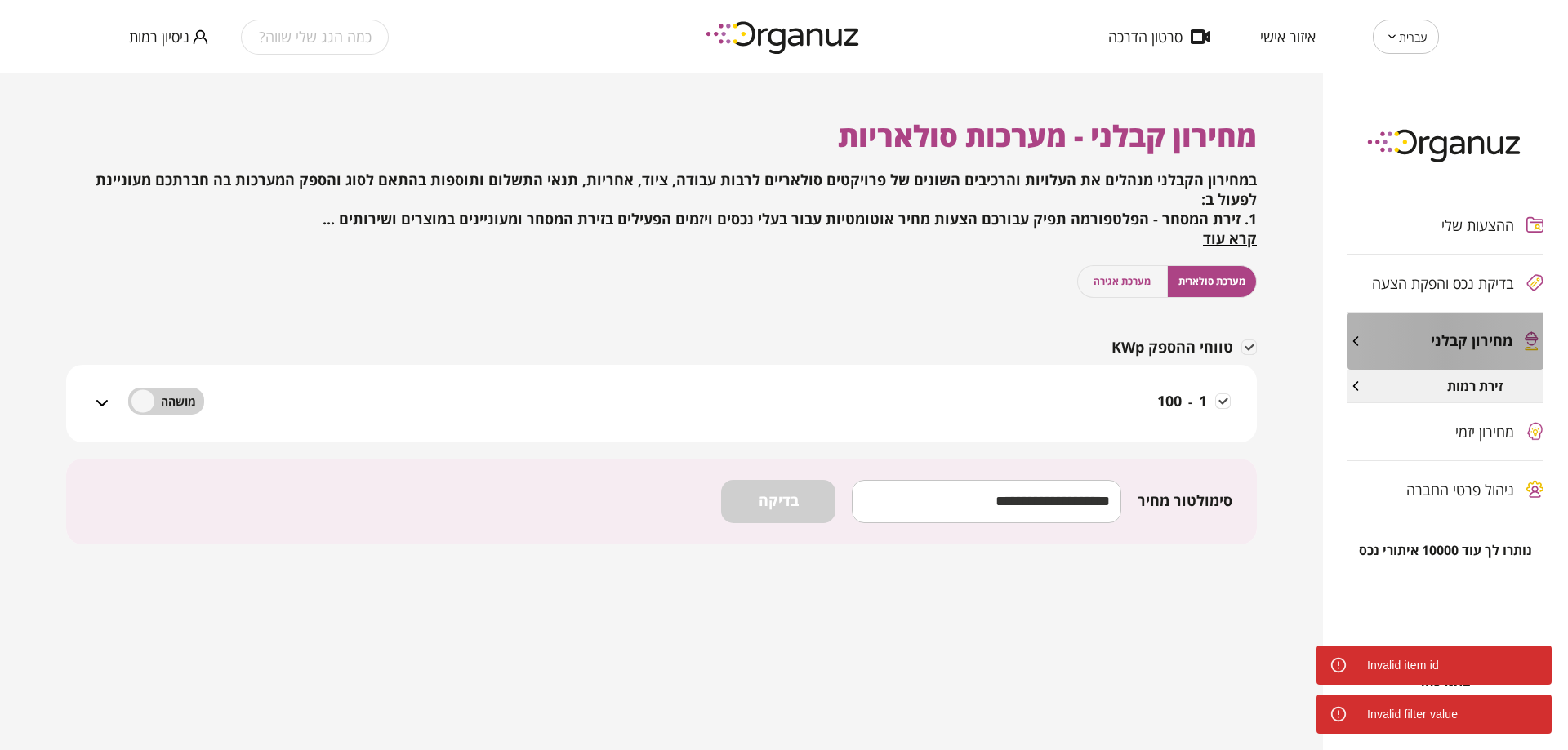
click at [1443, 341] on span "מחירון קבלני" at bounding box center [1472, 340] width 82 height 18
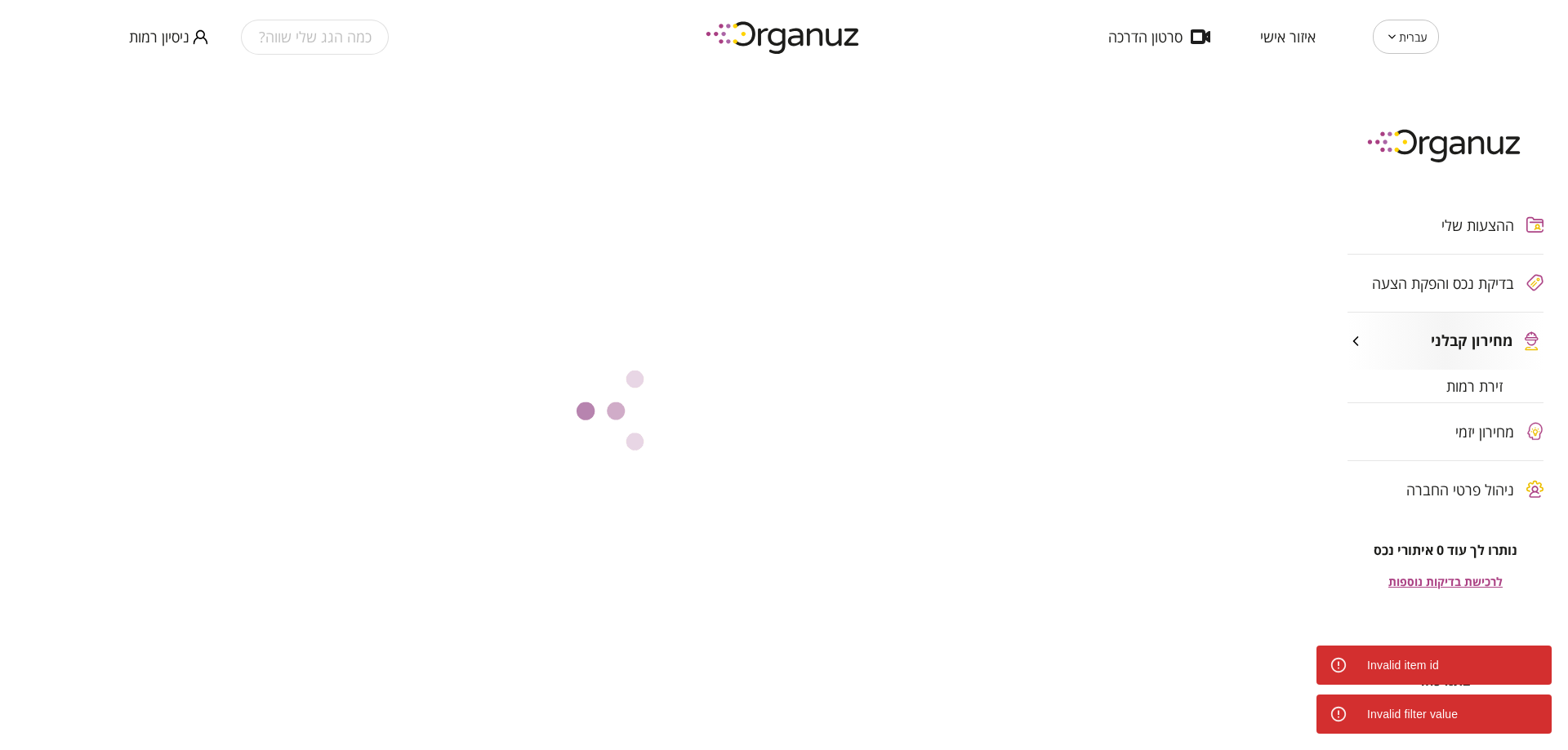
click at [1437, 402] on div "זירת רמות" at bounding box center [1445, 386] width 196 height 32
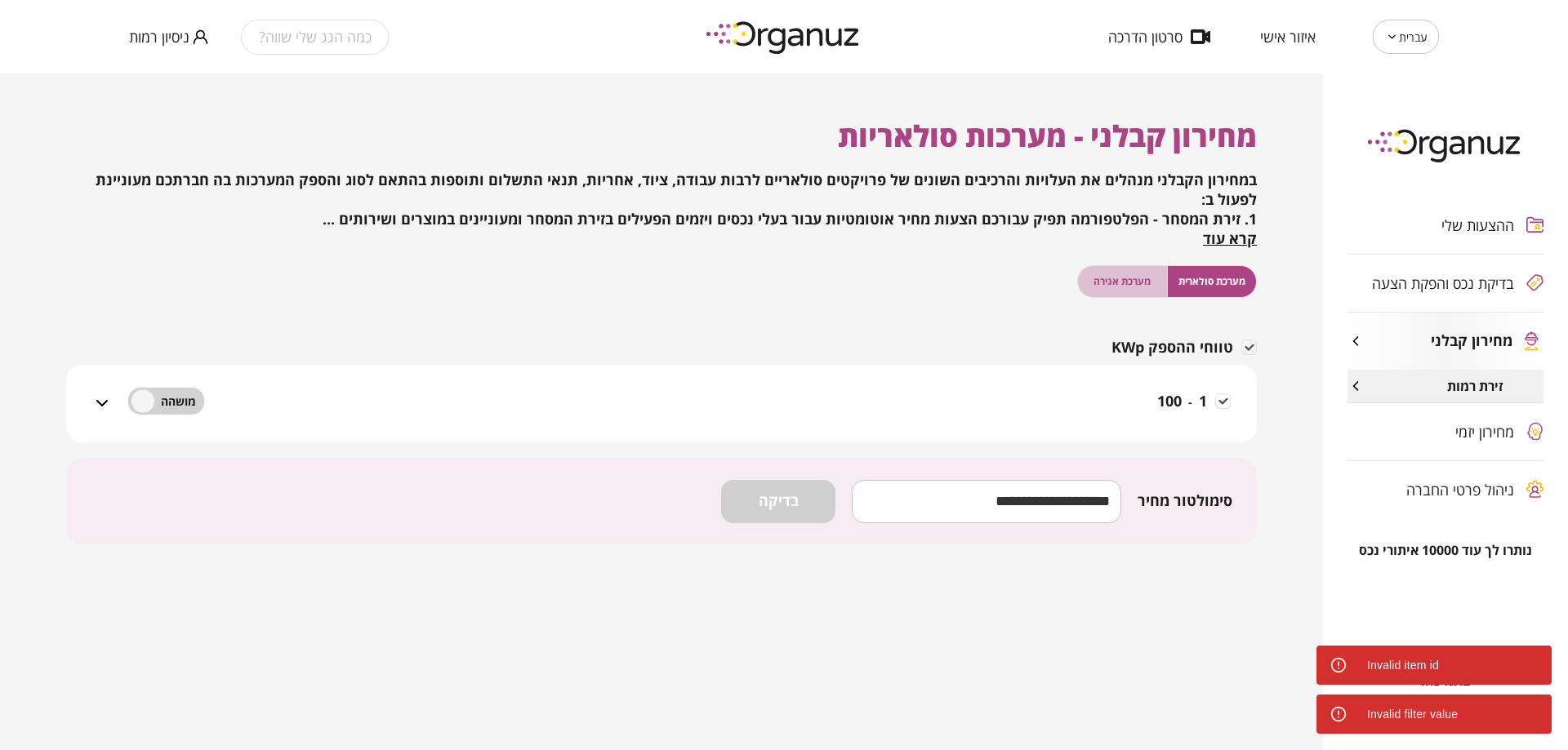
click at [1144, 289] on span "מערכת אגירה" at bounding box center [1122, 281] width 57 height 15
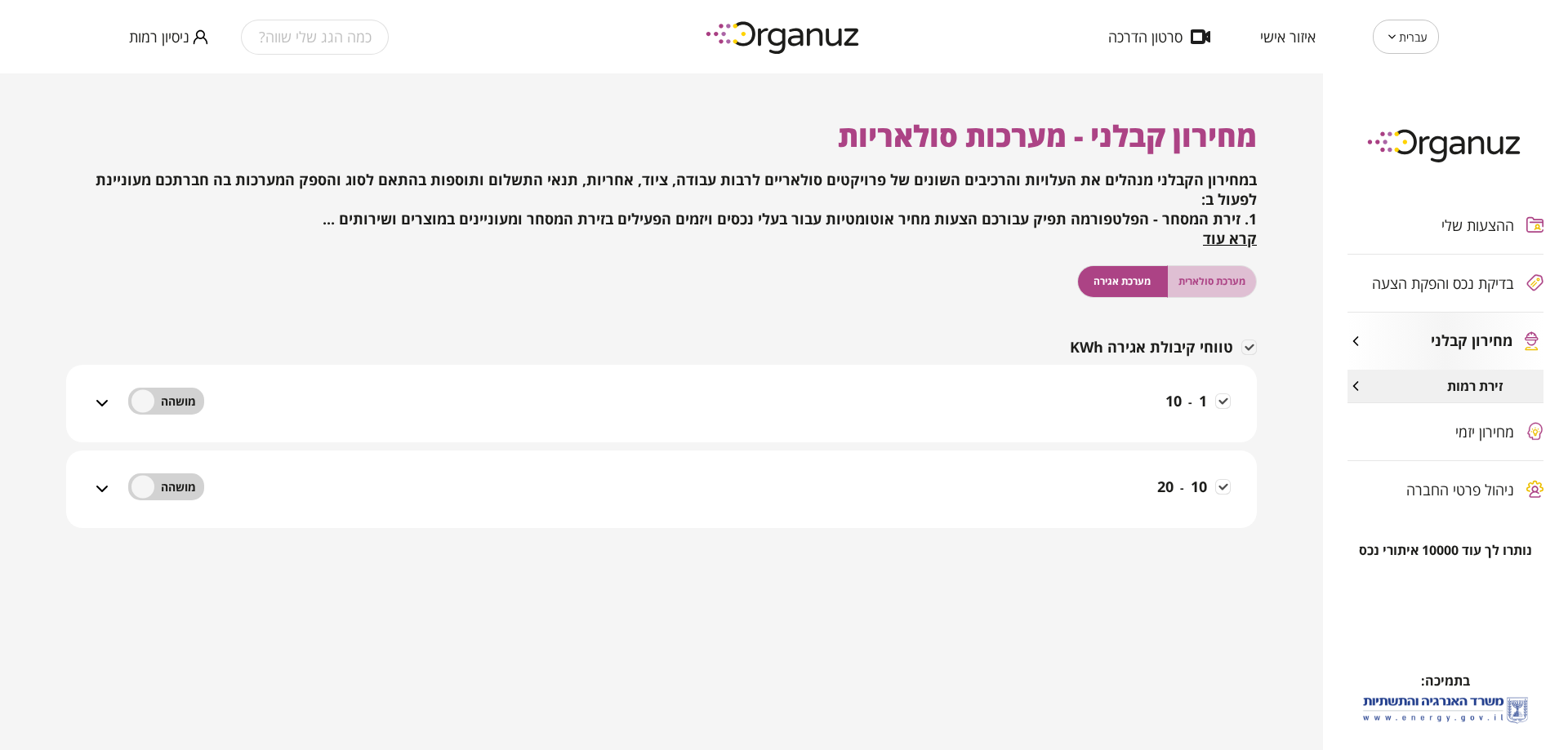
click at [1202, 289] on span "מערכת סולארית" at bounding box center [1211, 281] width 67 height 15
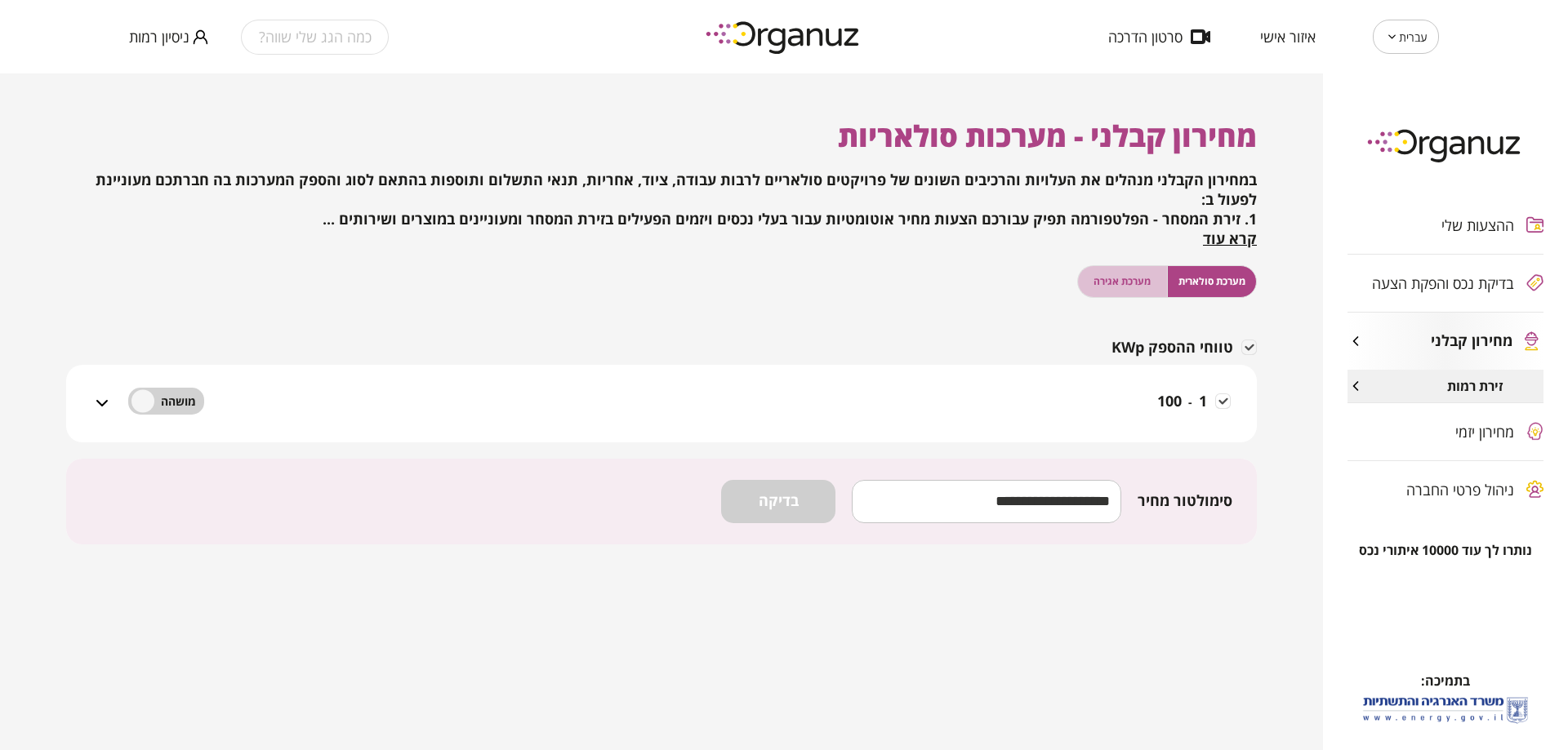
click at [1128, 286] on span "מערכת אגירה" at bounding box center [1122, 281] width 57 height 15
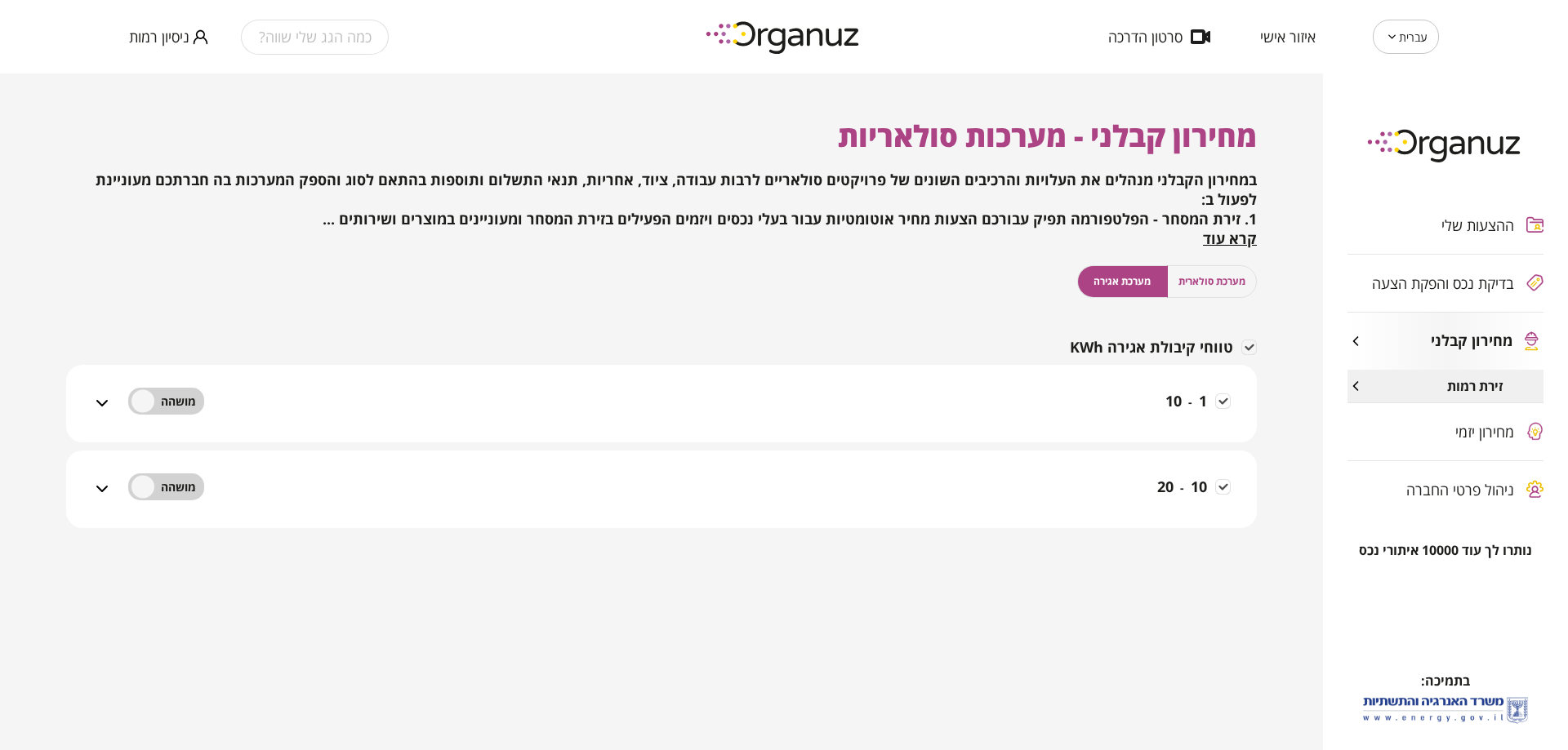
click at [275, 400] on div "1 - 10" at bounding box center [671, 414] width 1119 height 58
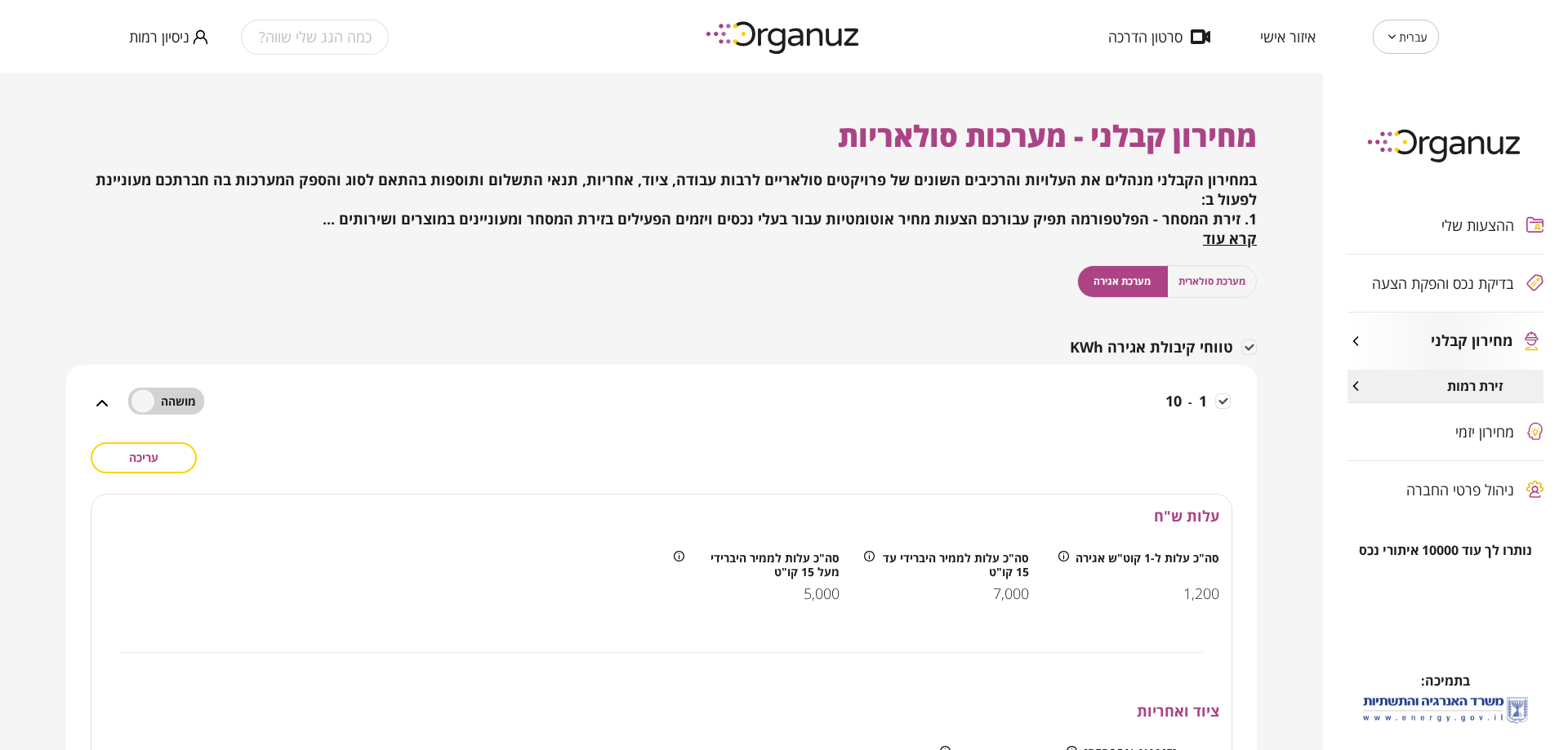
click at [275, 400] on div "1 - 10" at bounding box center [671, 414] width 1119 height 58
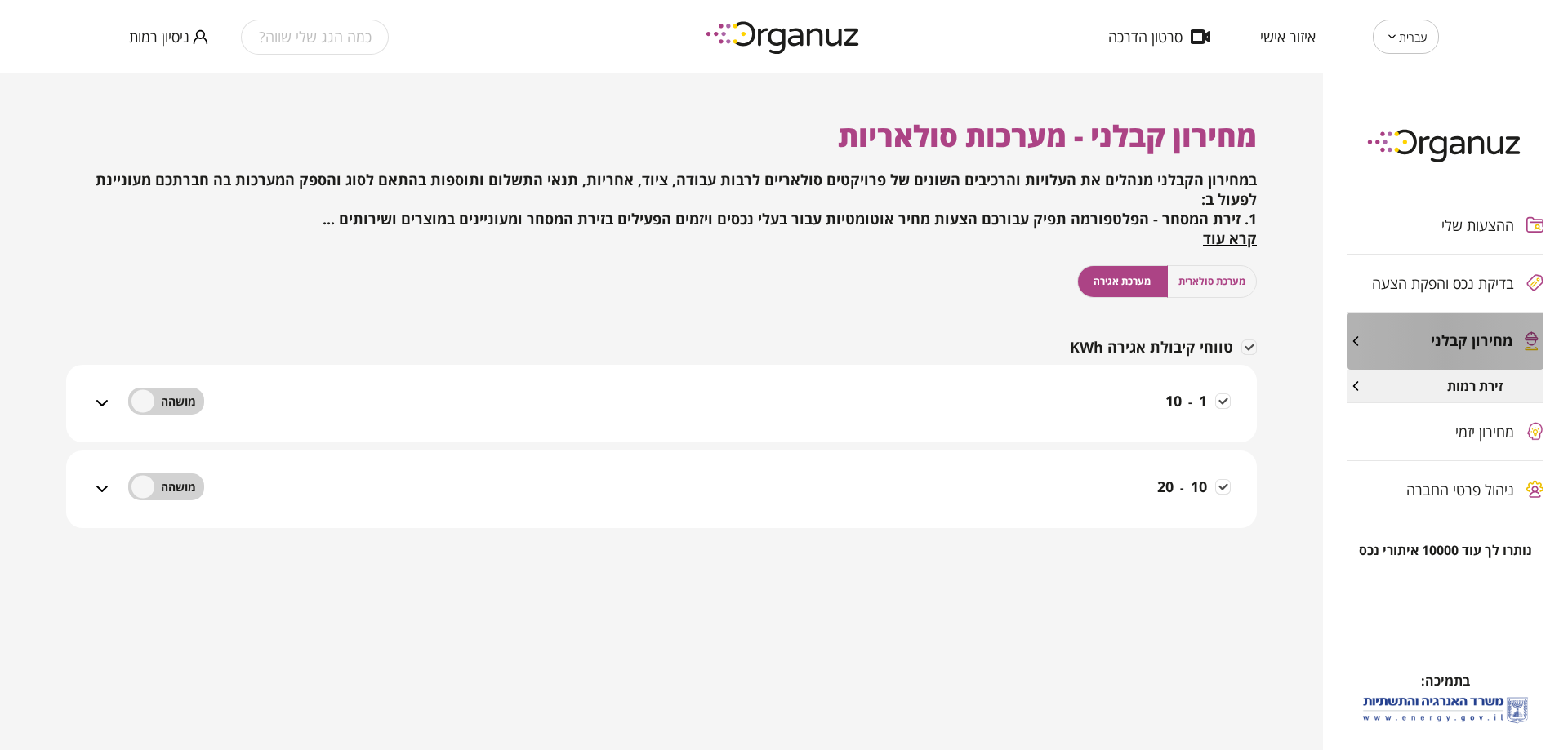
click at [1498, 352] on div "מחירון קבלני" at bounding box center [1445, 340] width 196 height 57
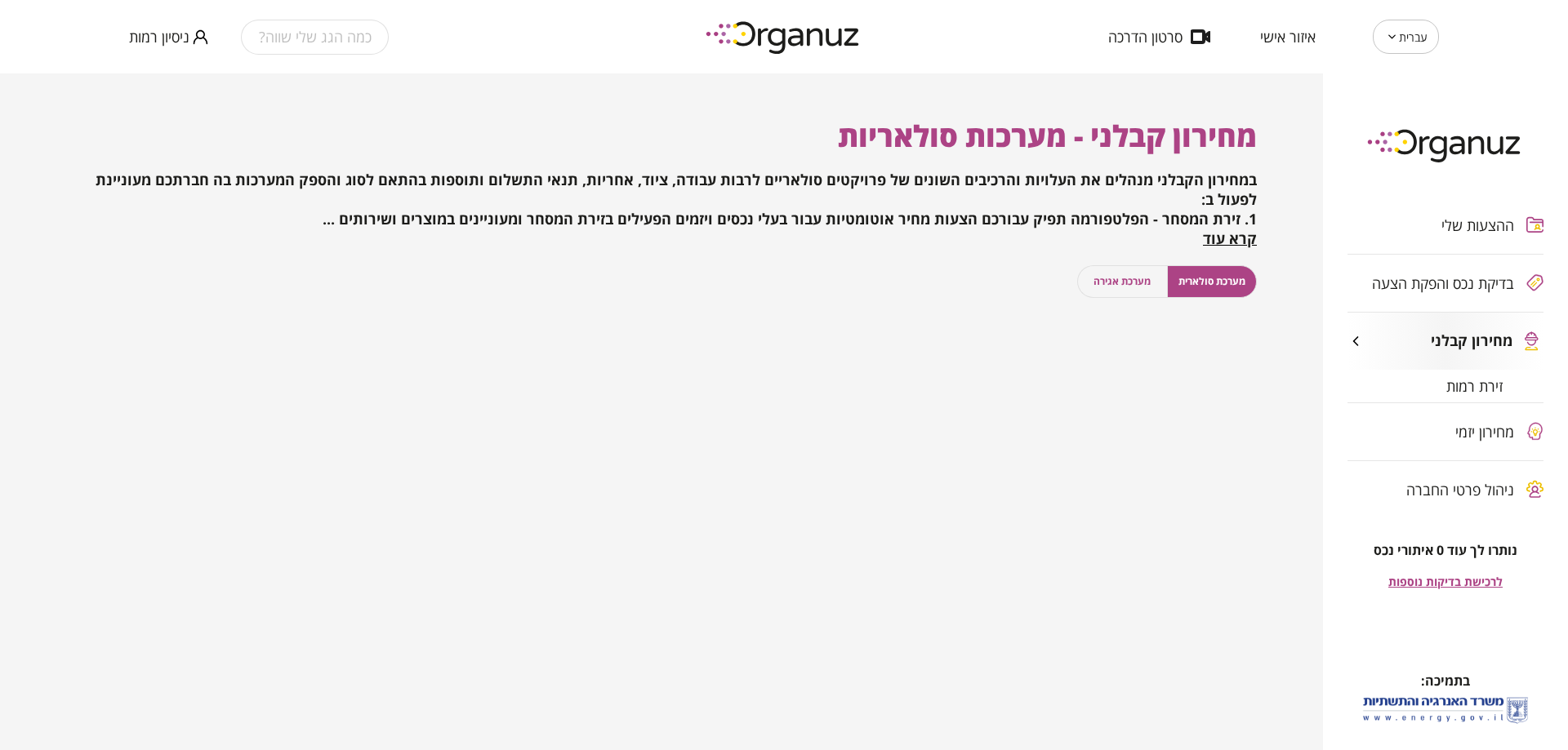
click at [190, 38] on button "ניסיון רמות" at bounding box center [168, 38] width 79 height 20
click at [166, 66] on li "התנתק" at bounding box center [160, 67] width 64 height 29
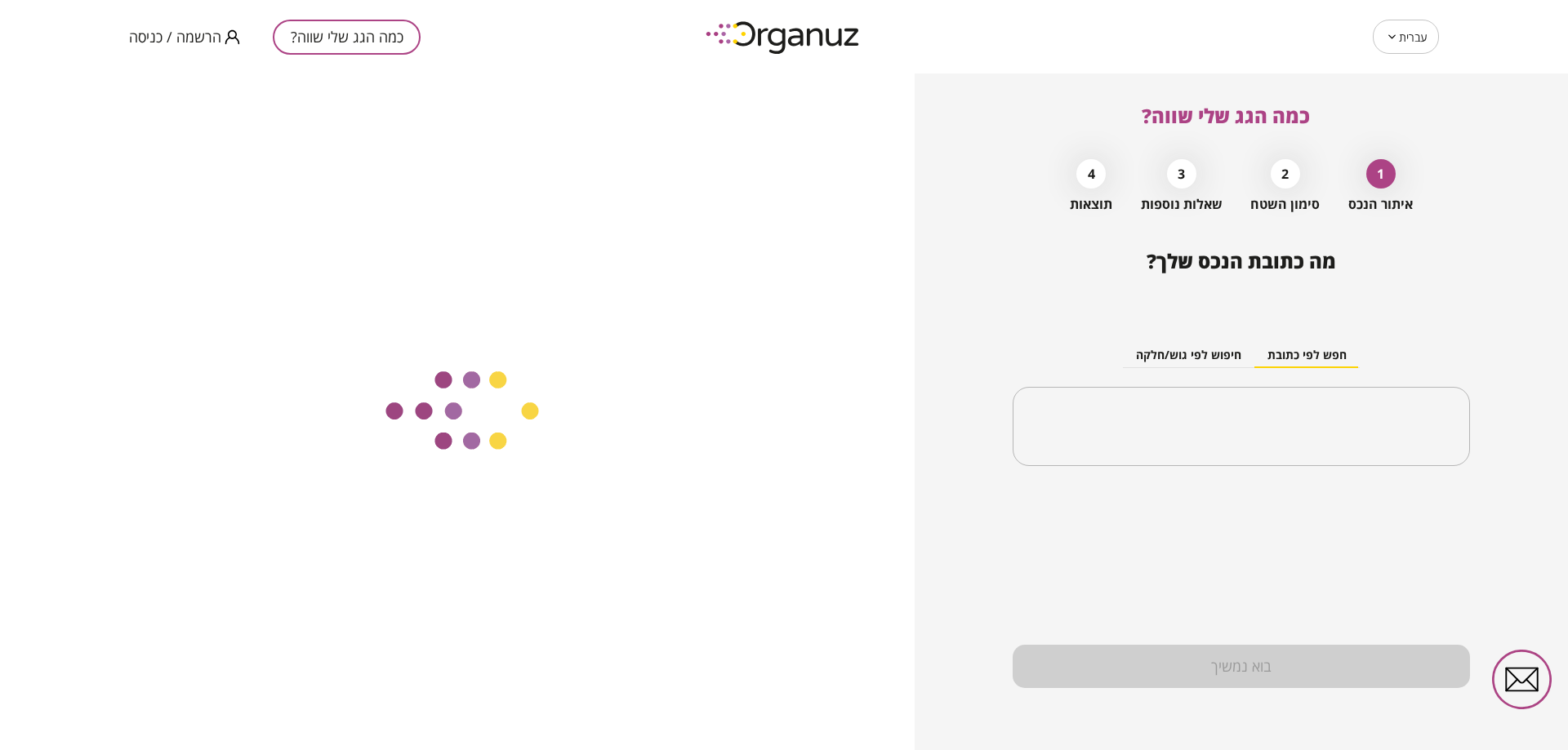
click at [191, 38] on span "הרשמה / כניסה" at bounding box center [175, 36] width 92 height 16
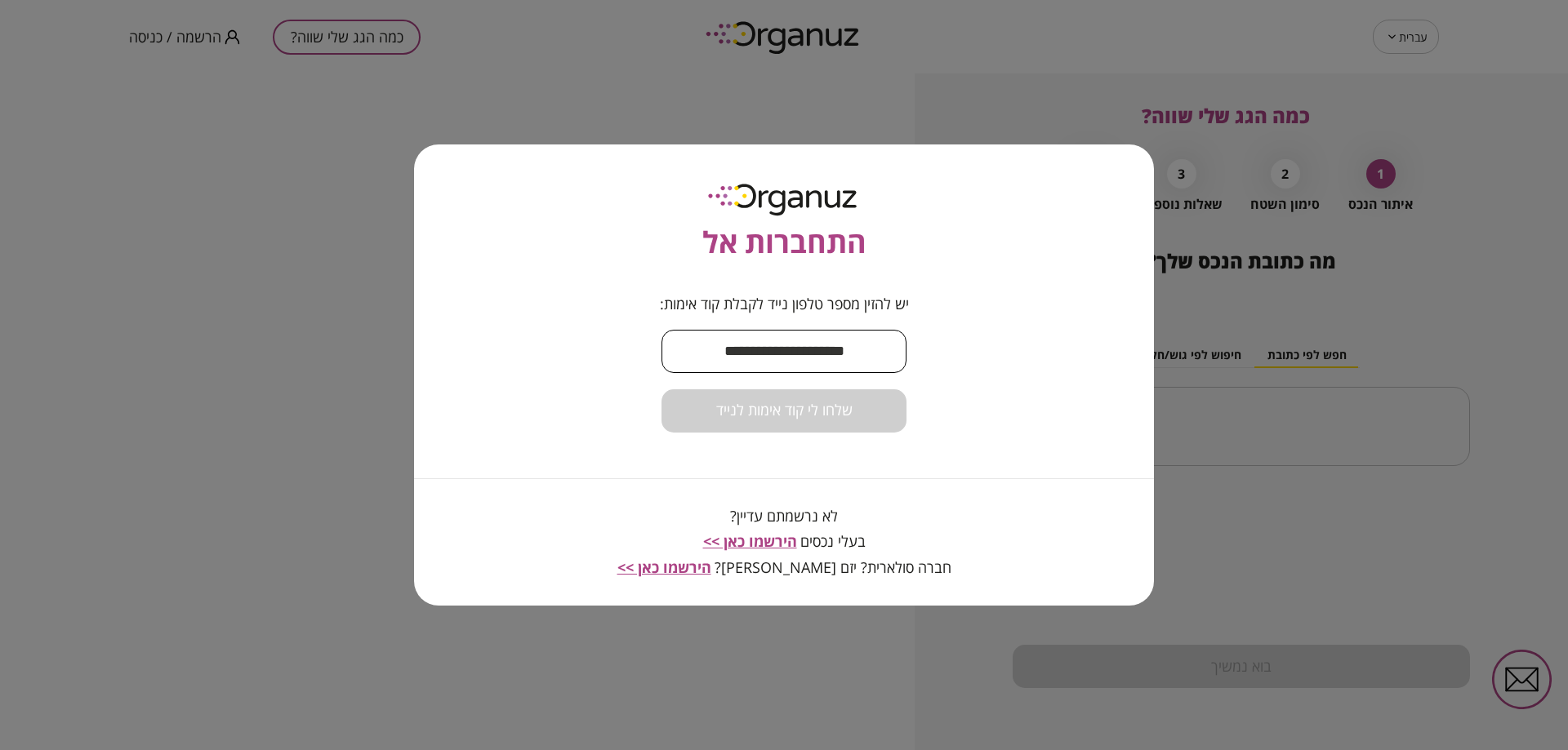
click at [807, 340] on input "text" at bounding box center [784, 352] width 245 height 48
click at [810, 359] on input "***" at bounding box center [784, 352] width 245 height 48
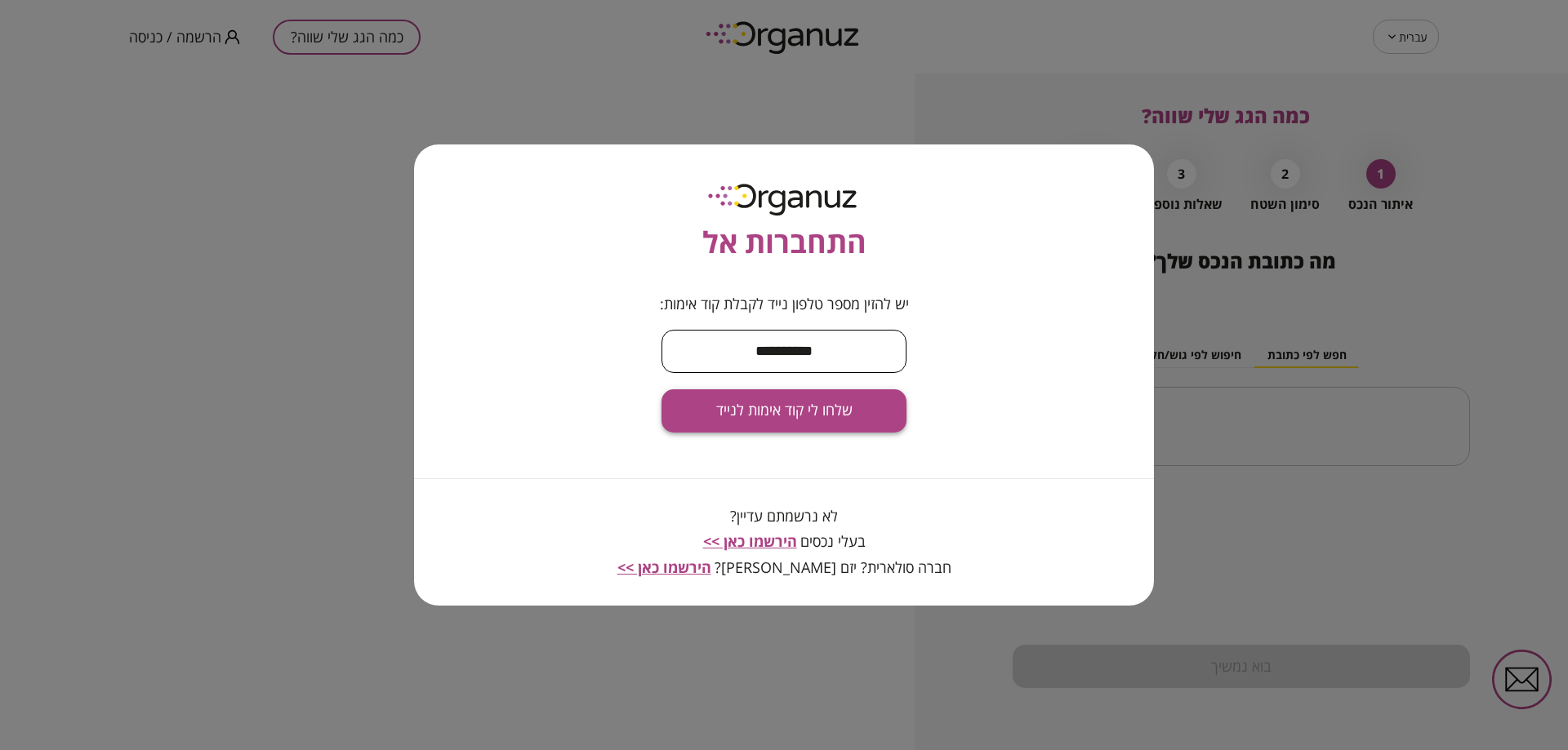
type input "**********"
click at [827, 411] on span "שלחו לי קוד אימות לנייד" at bounding box center [784, 410] width 137 height 18
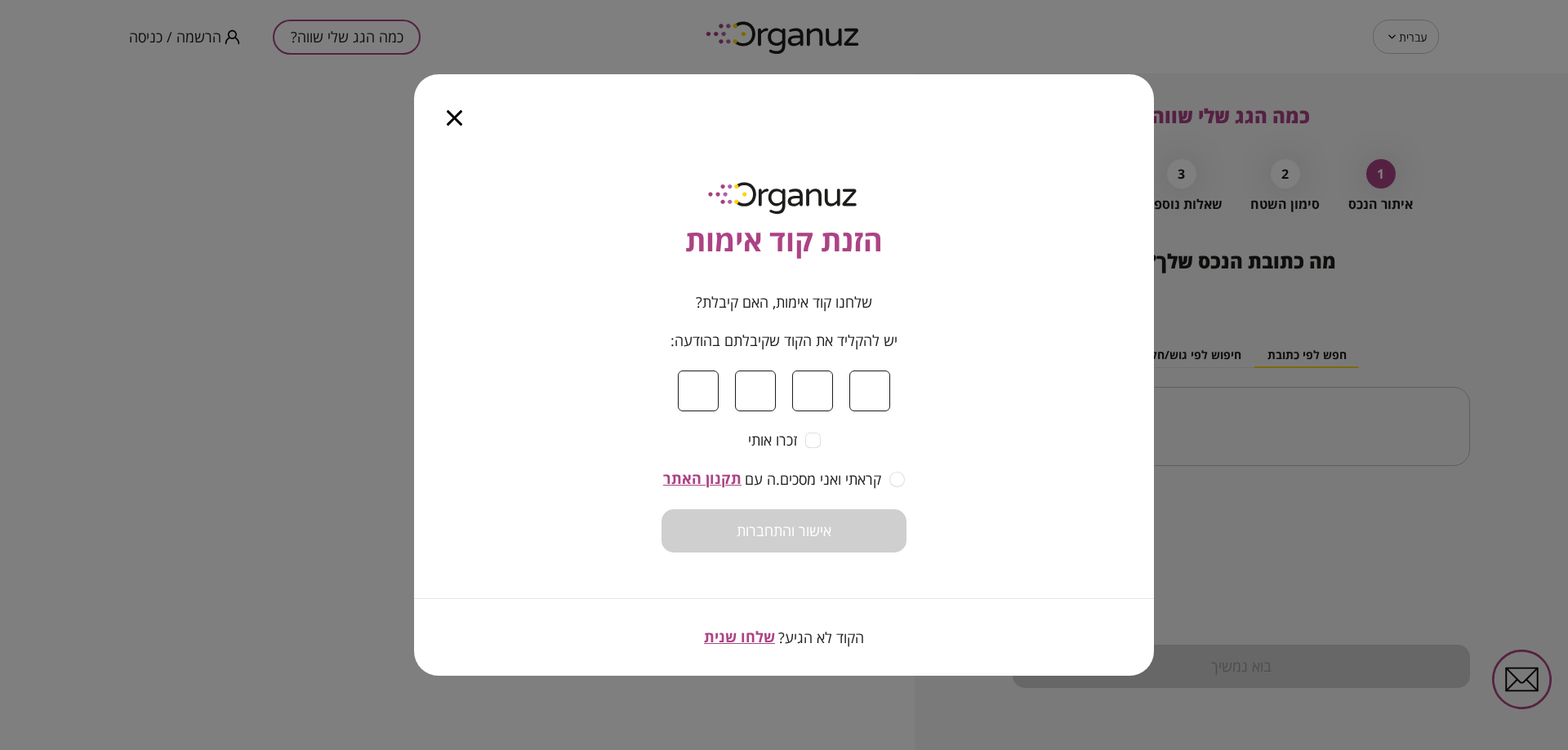
type input "*"
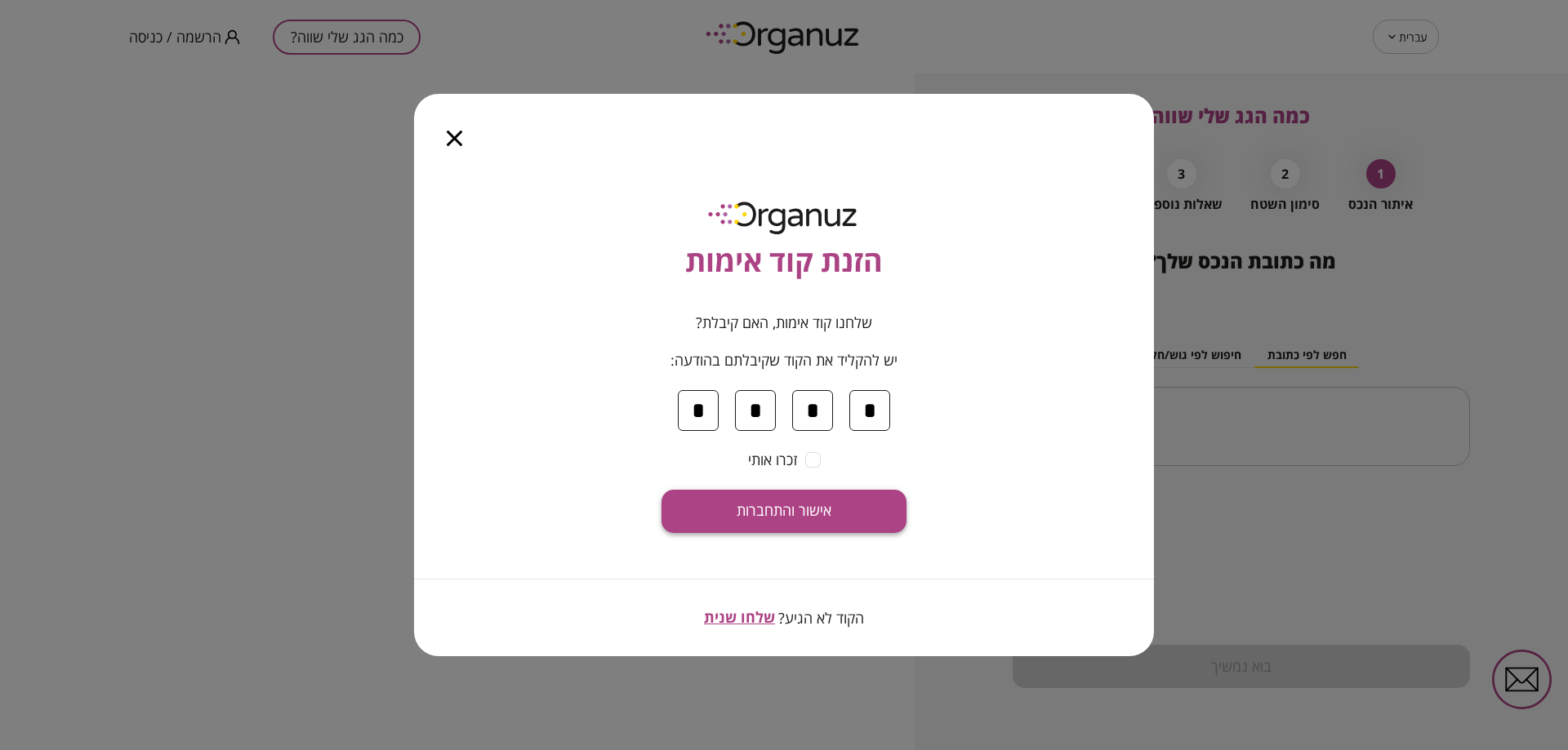
click at [878, 509] on button "אישור והתחברות" at bounding box center [784, 511] width 245 height 44
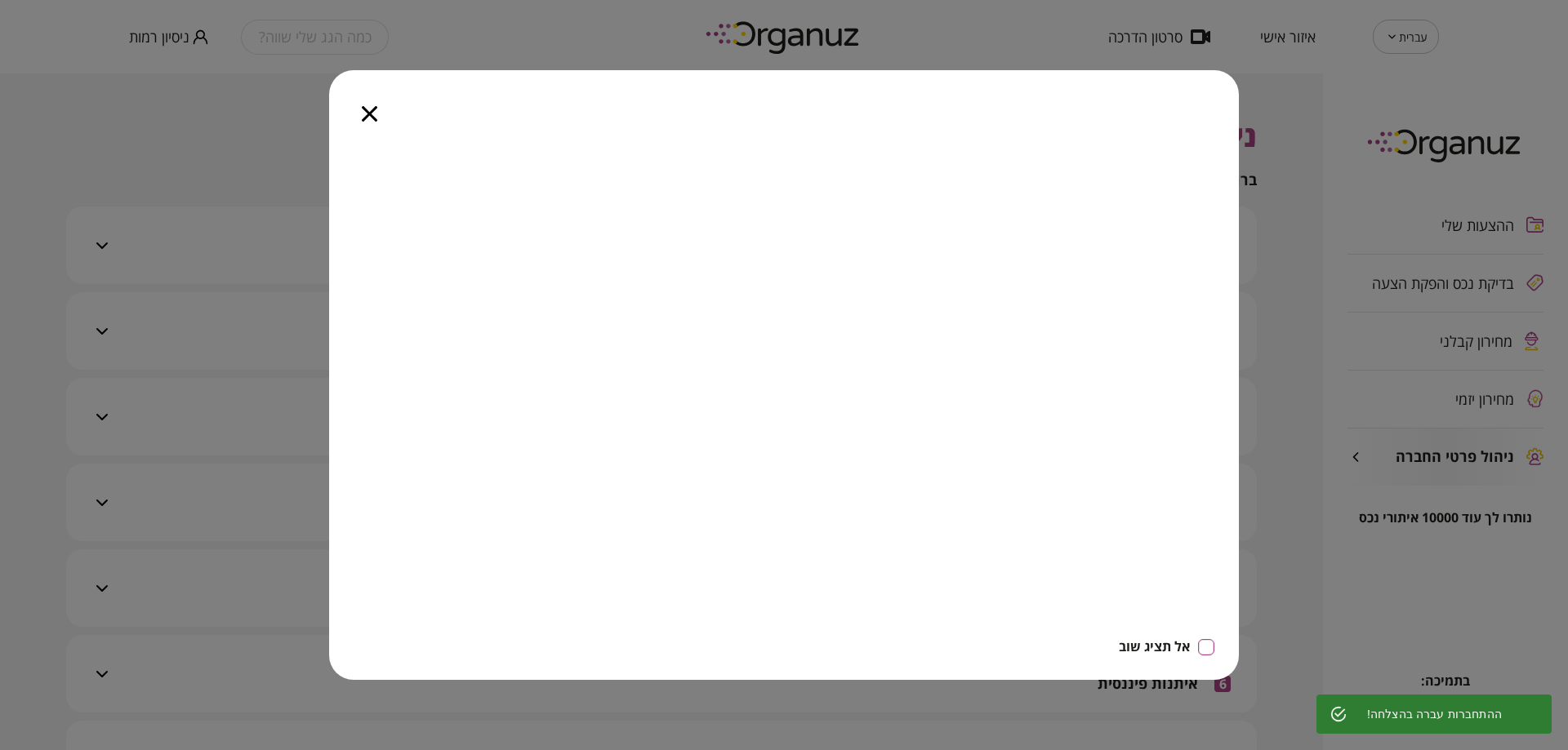
click at [369, 111] on icon "button" at bounding box center [370, 113] width 15 height 15
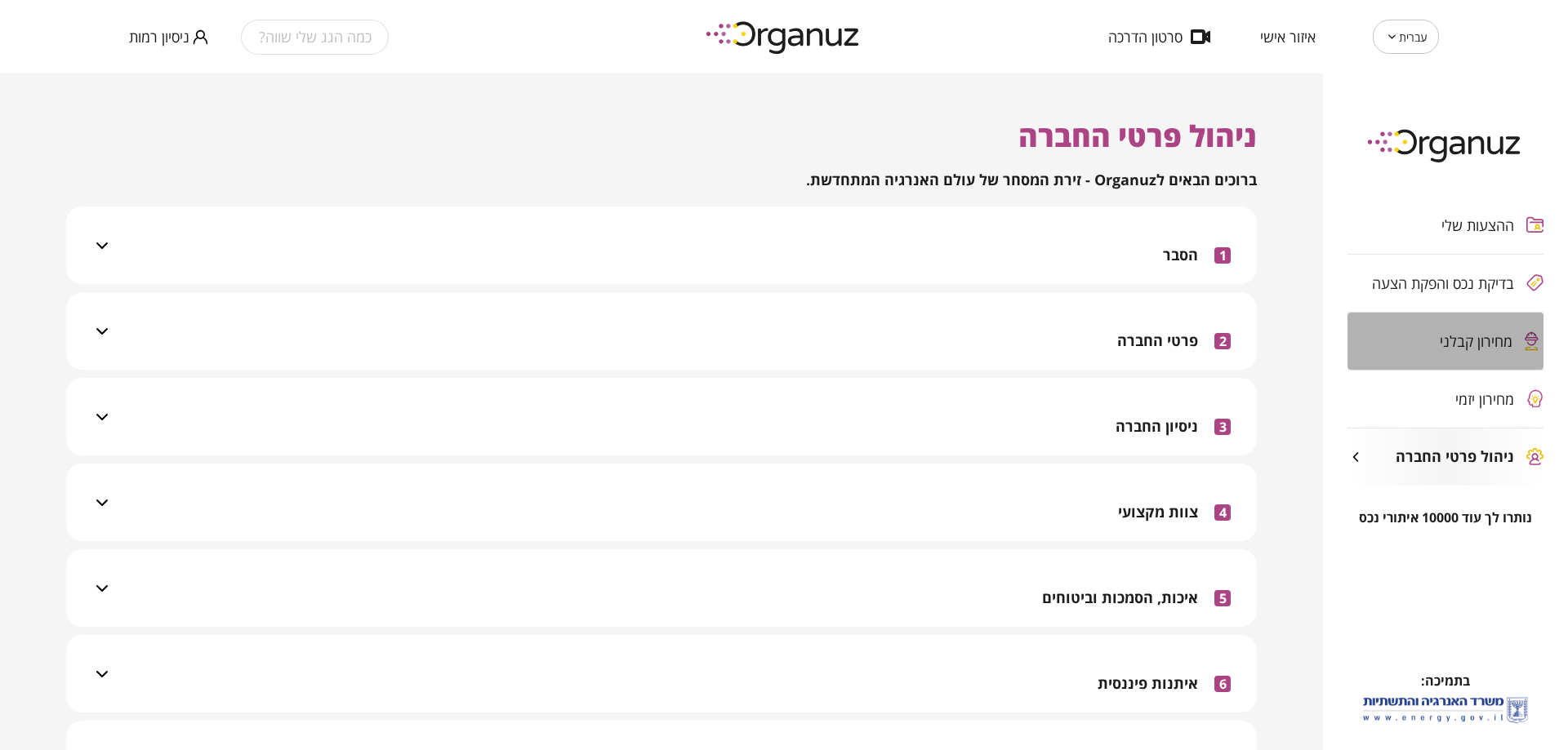
click at [1454, 337] on span "מחירון קבלני" at bounding box center [1475, 340] width 73 height 16
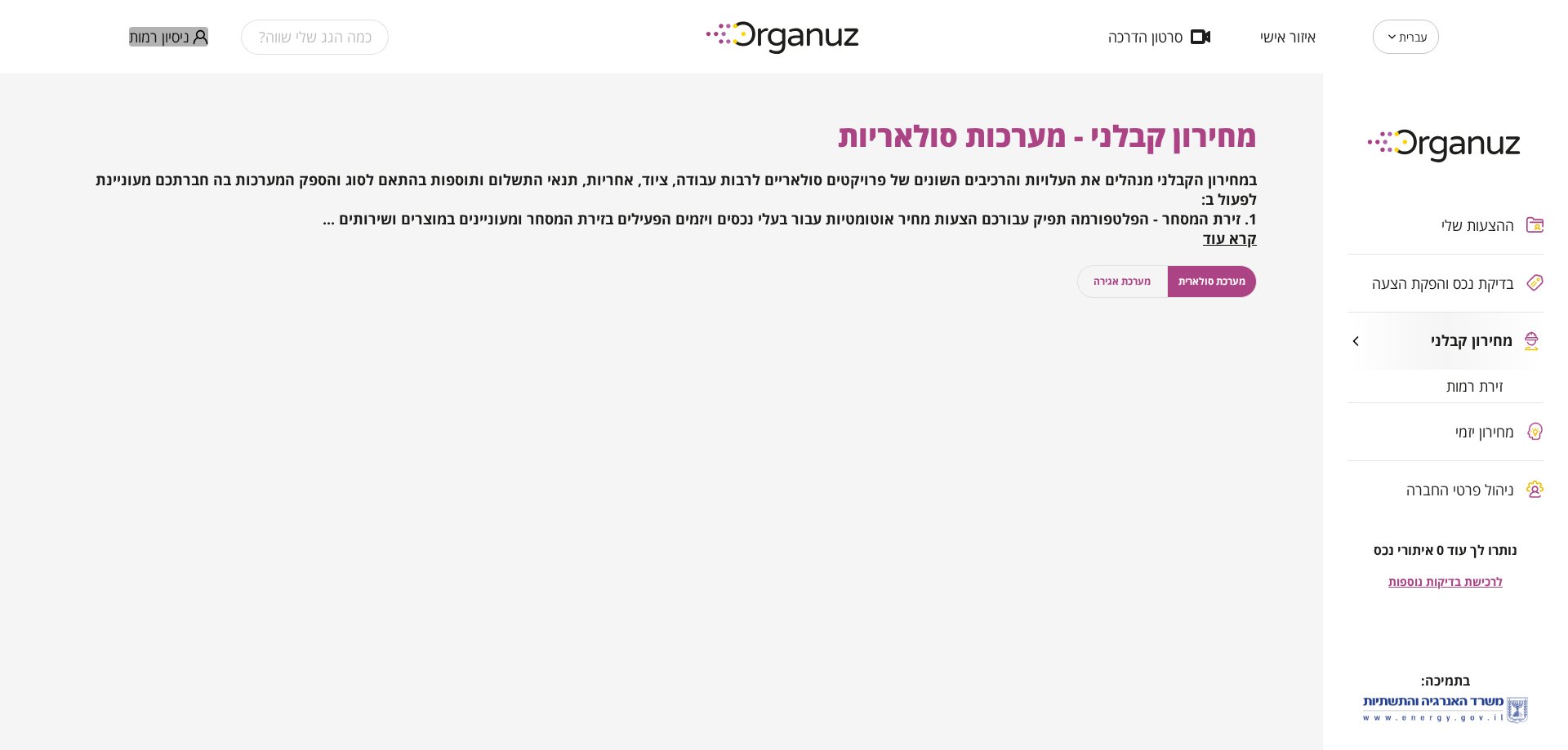
click at [187, 38] on span "ניסיון רמות" at bounding box center [159, 36] width 61 height 16
click at [160, 66] on li "התנתק" at bounding box center [160, 67] width 64 height 29
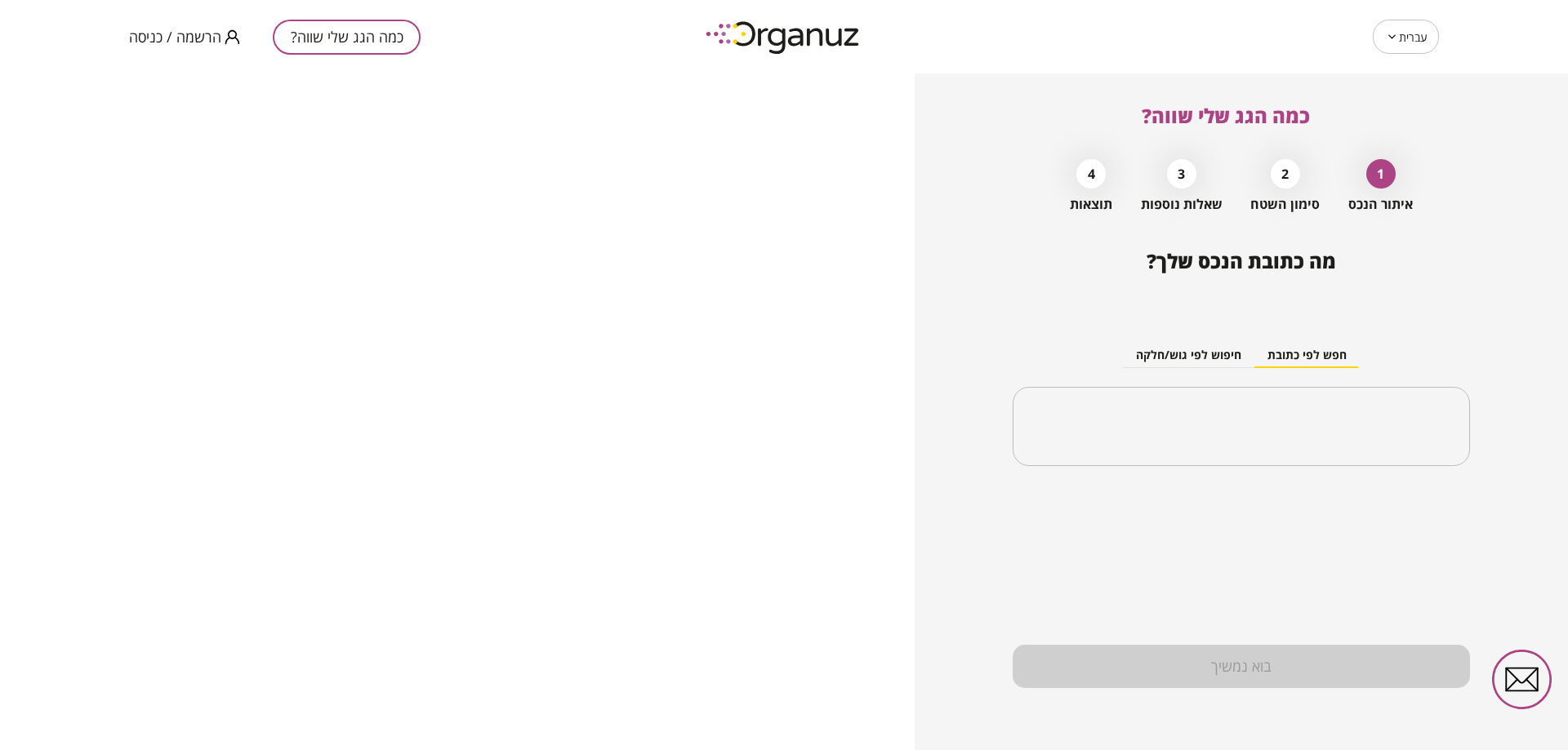
click at [178, 36] on span "הרשמה / כניסה" at bounding box center [175, 36] width 92 height 16
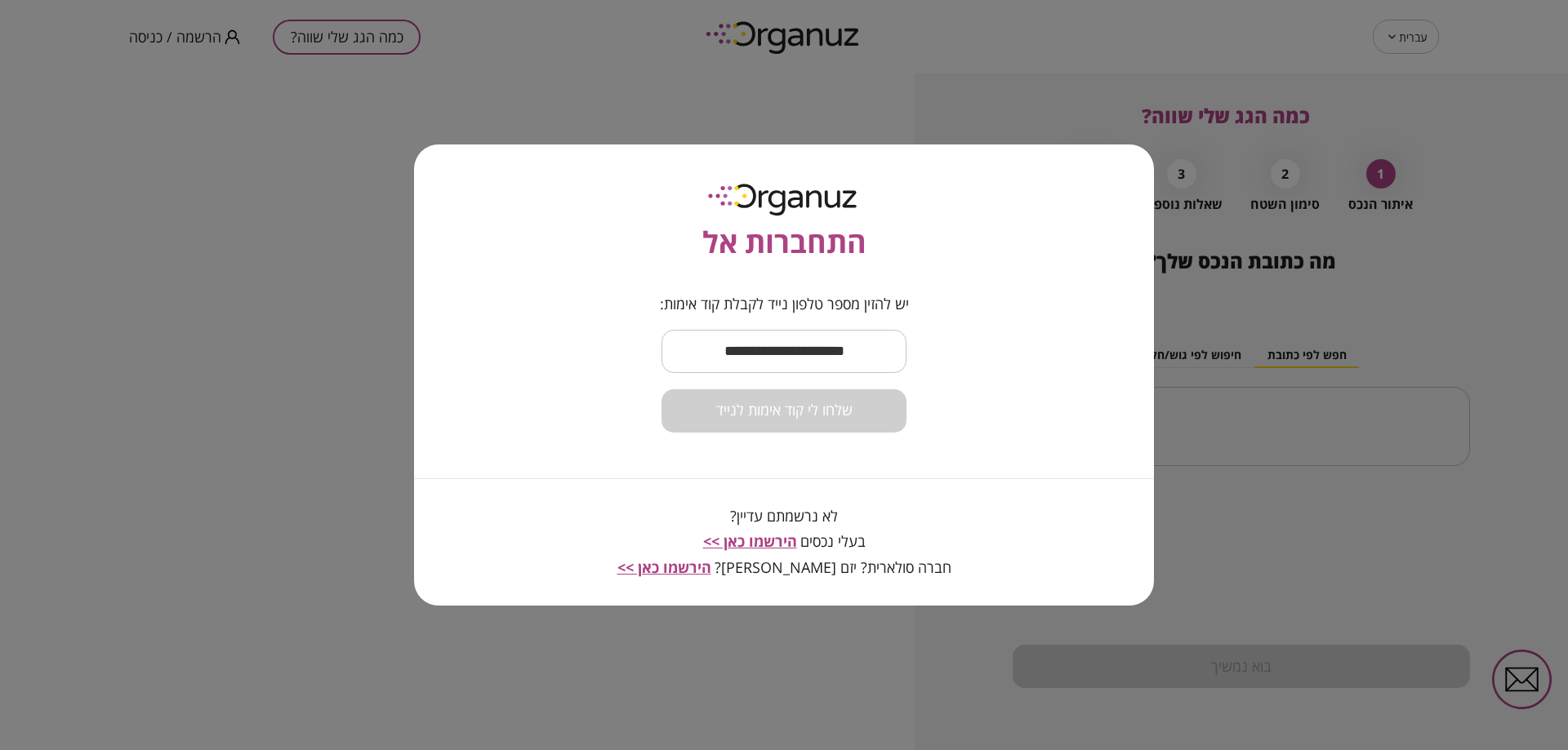
click at [821, 345] on input "text" at bounding box center [784, 352] width 245 height 48
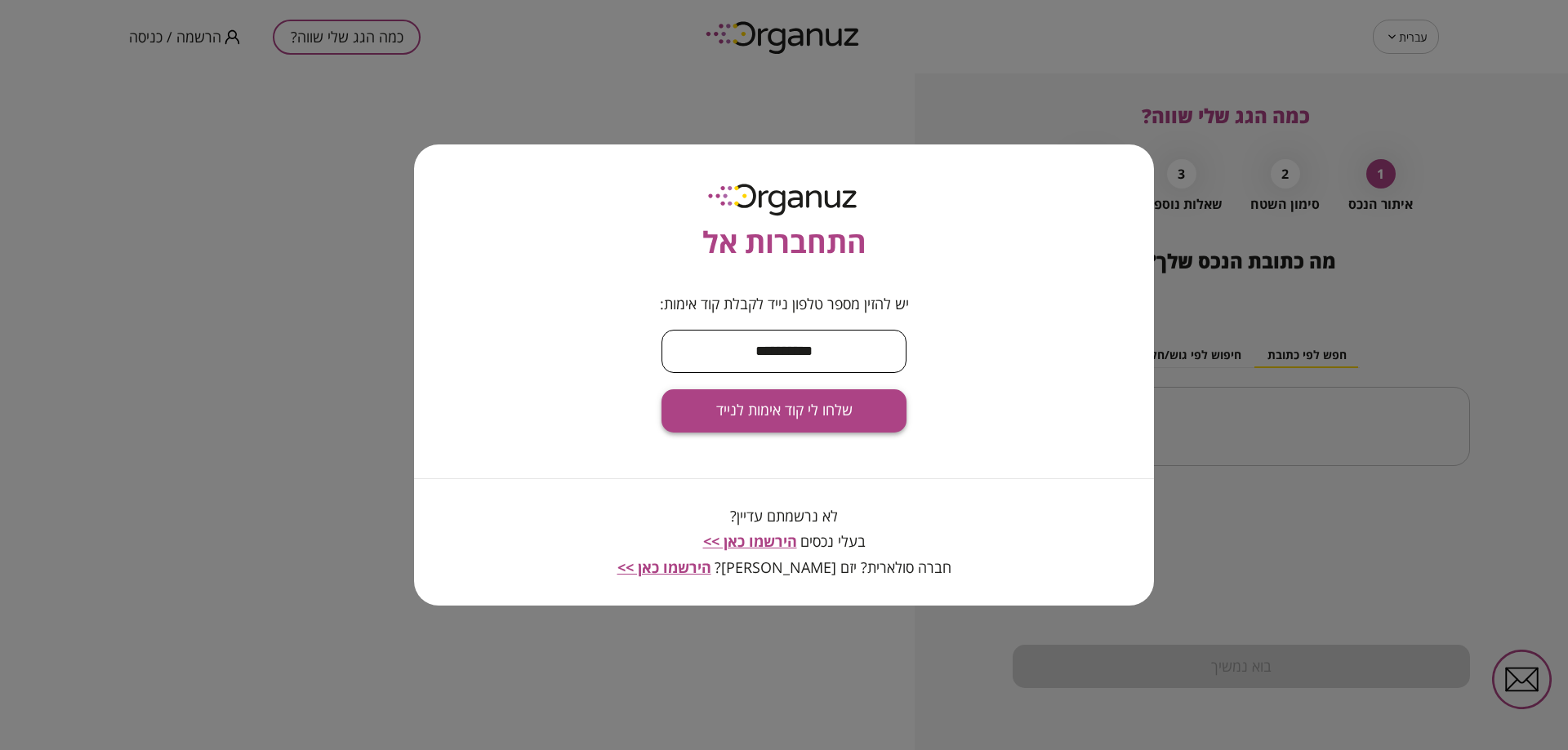
type input "**********"
click at [790, 424] on button "שלחו לי קוד אימות לנייד" at bounding box center [784, 410] width 245 height 44
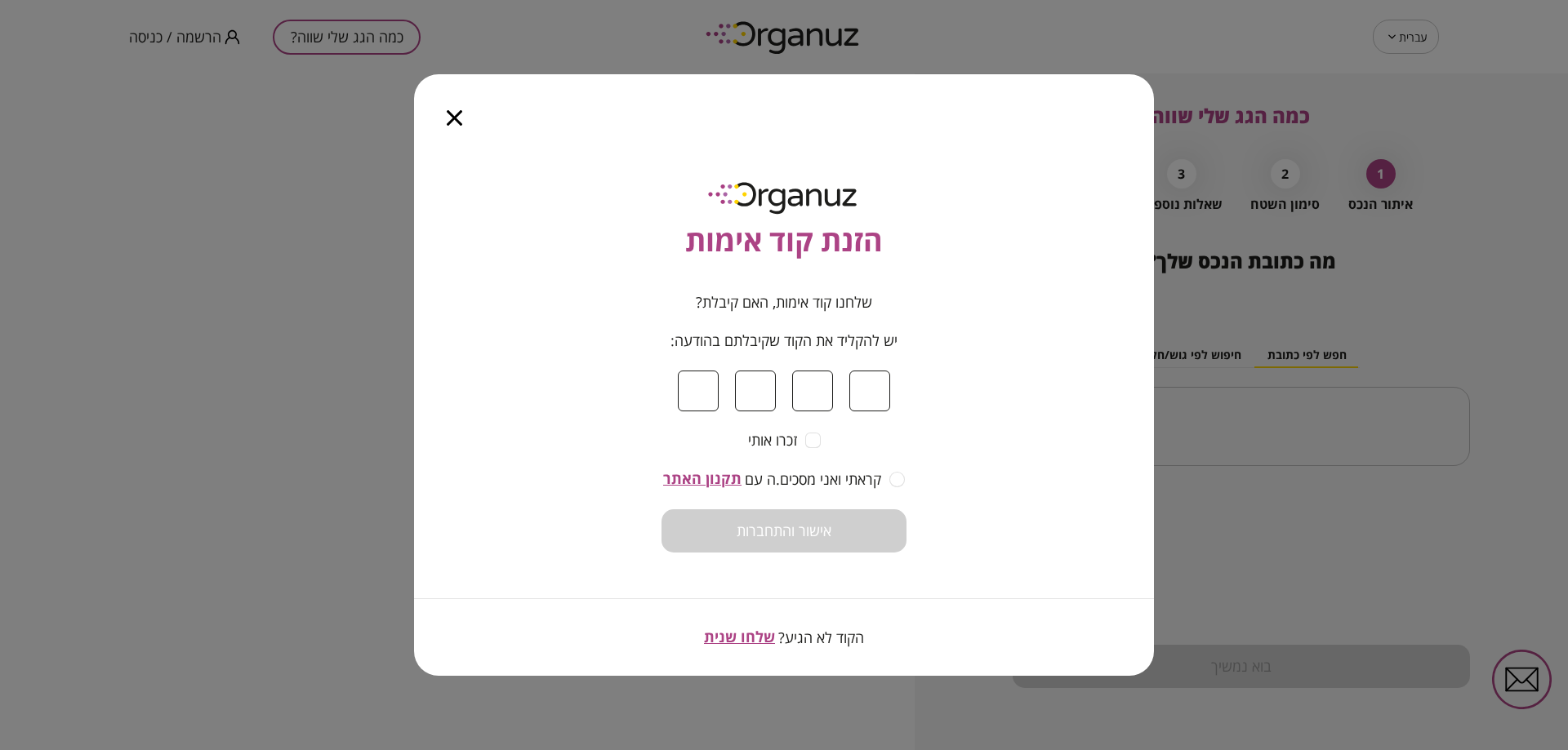
click at [454, 125] on icon "button" at bounding box center [454, 118] width 15 height 15
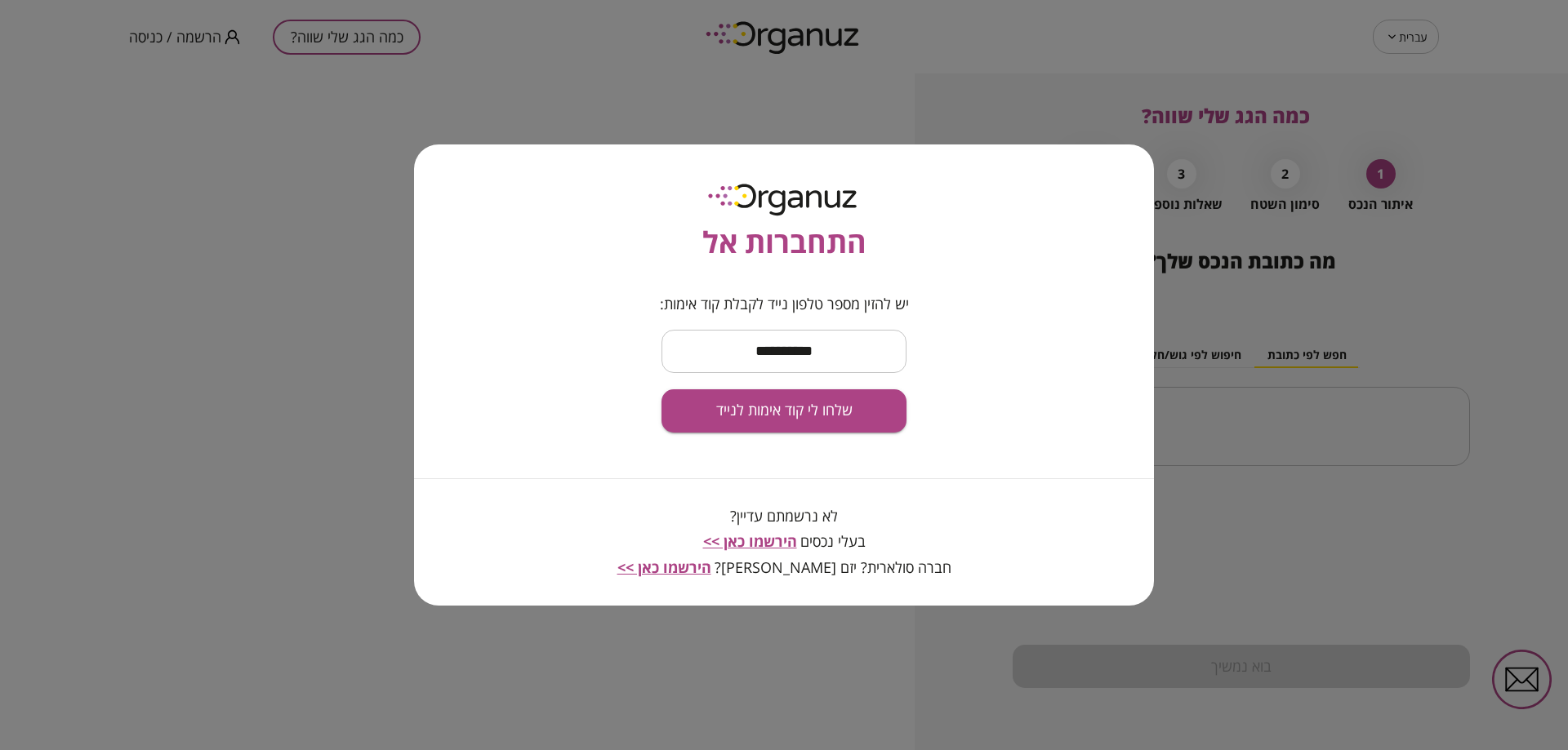
click at [855, 363] on input "**********" at bounding box center [784, 352] width 245 height 48
paste input "text"
type input "**********"
click at [836, 402] on span "שלחו לי קוד אימות לנייד" at bounding box center [784, 410] width 137 height 18
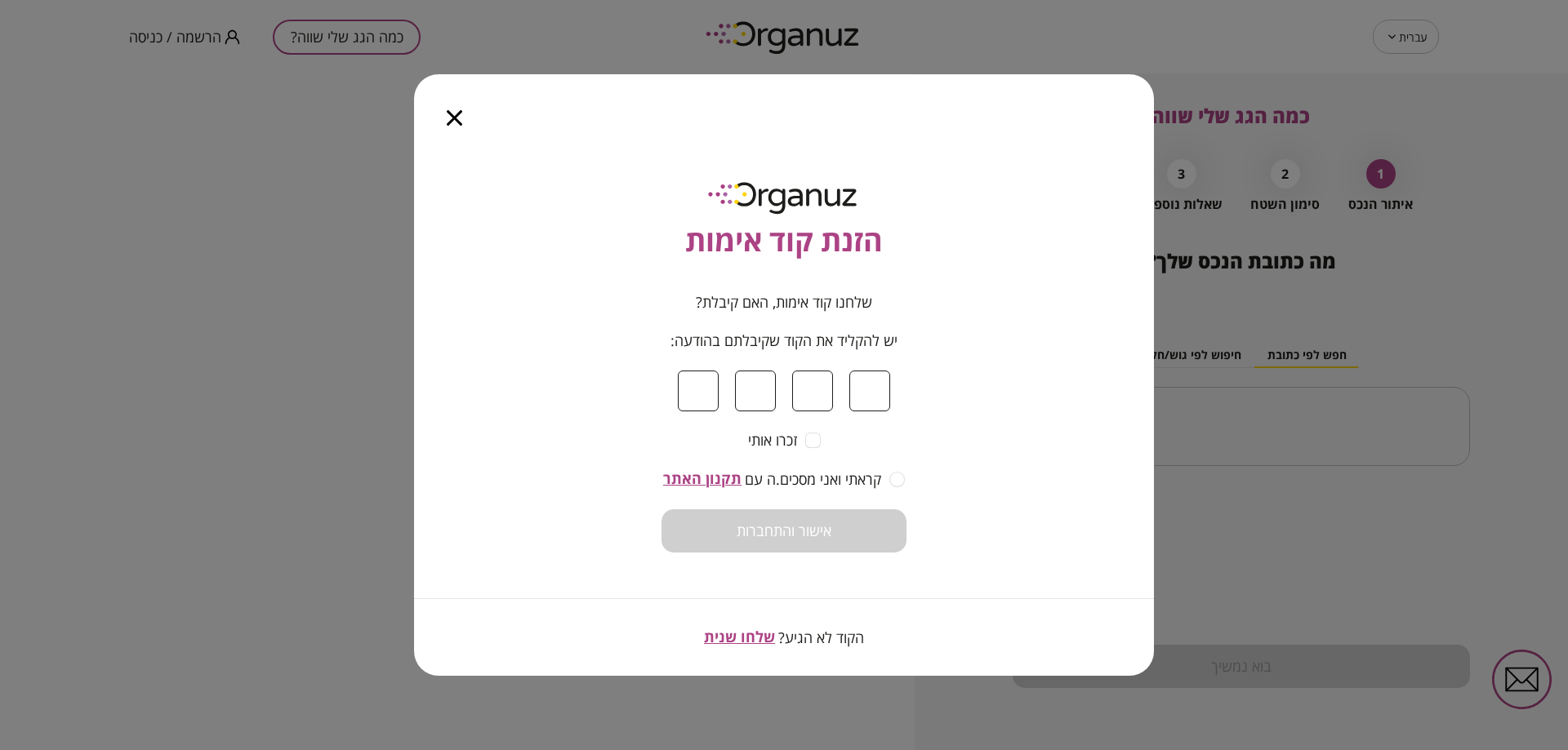
type input "*"
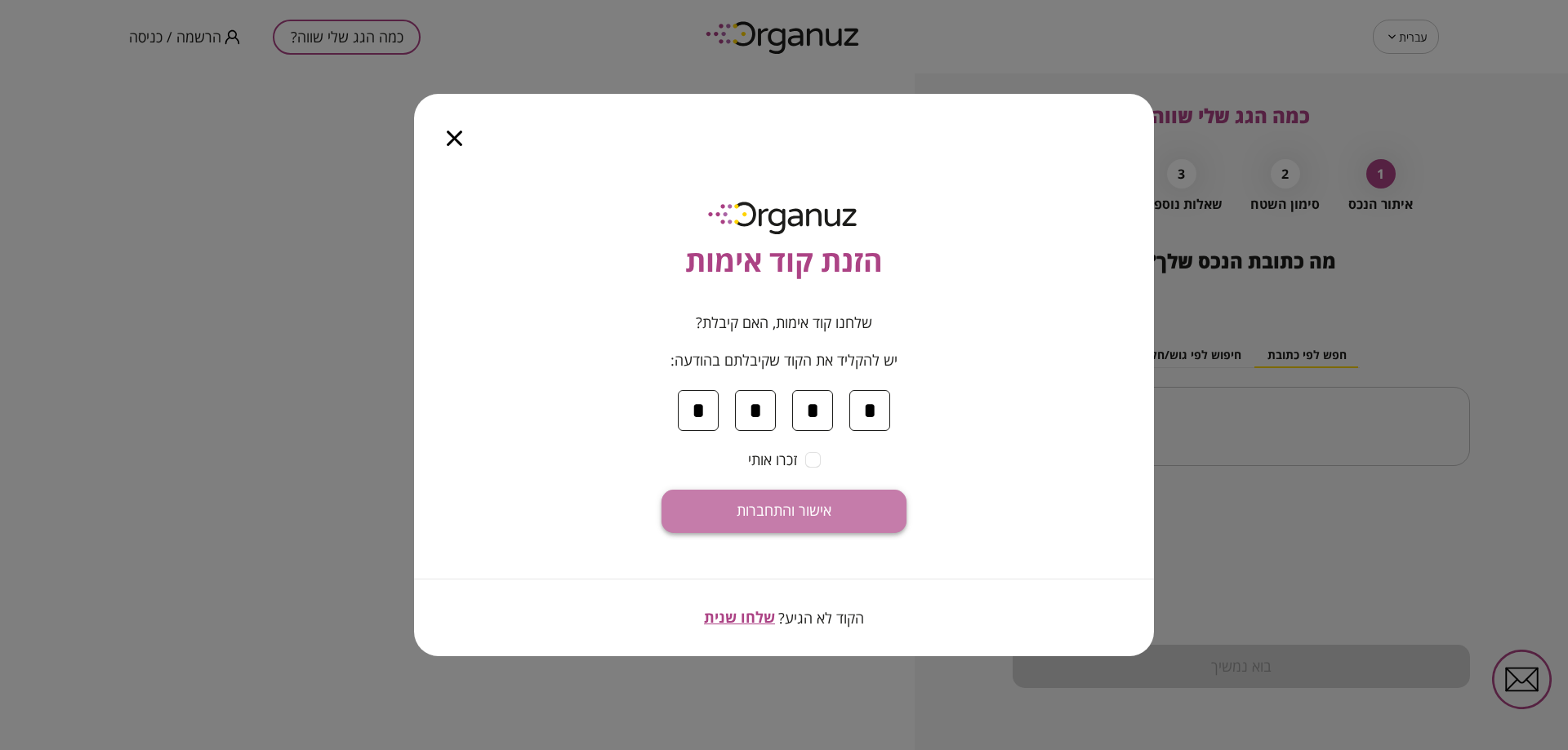
click at [893, 512] on button "אישור והתחברות" at bounding box center [784, 511] width 245 height 44
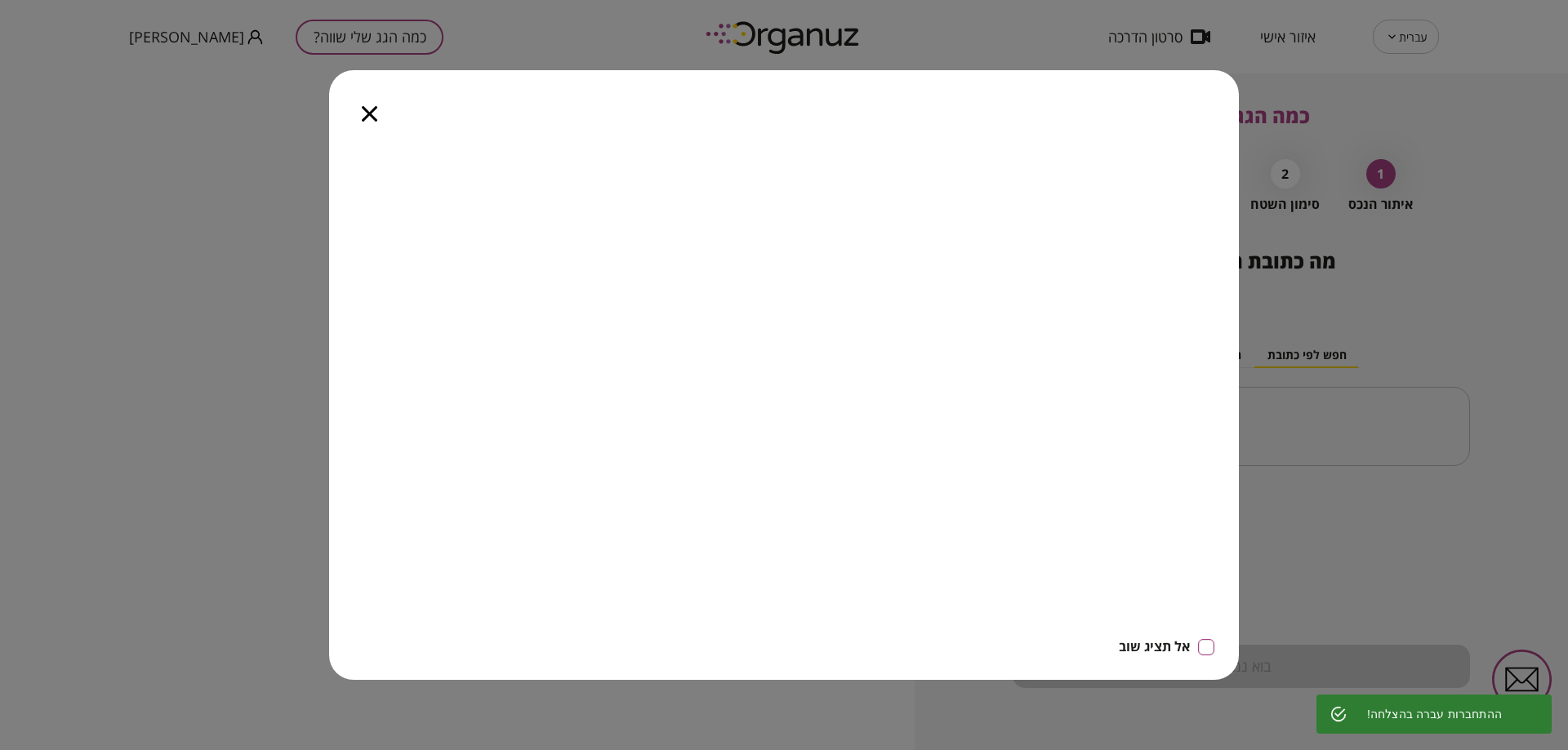
click at [374, 113] on icon "button" at bounding box center [370, 113] width 15 height 15
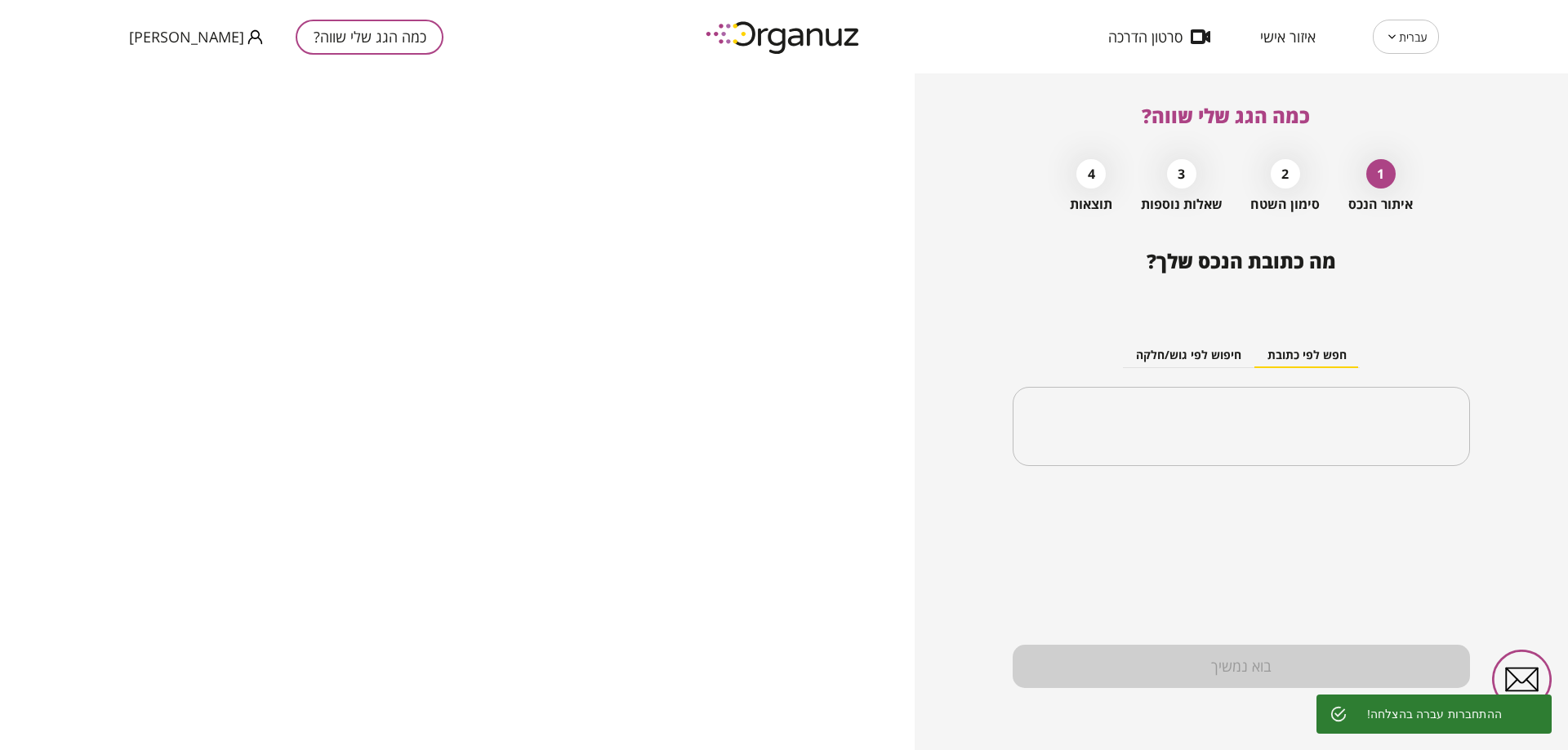
click at [189, 39] on span "דרורי אליהו" at bounding box center [186, 36] width 115 height 16
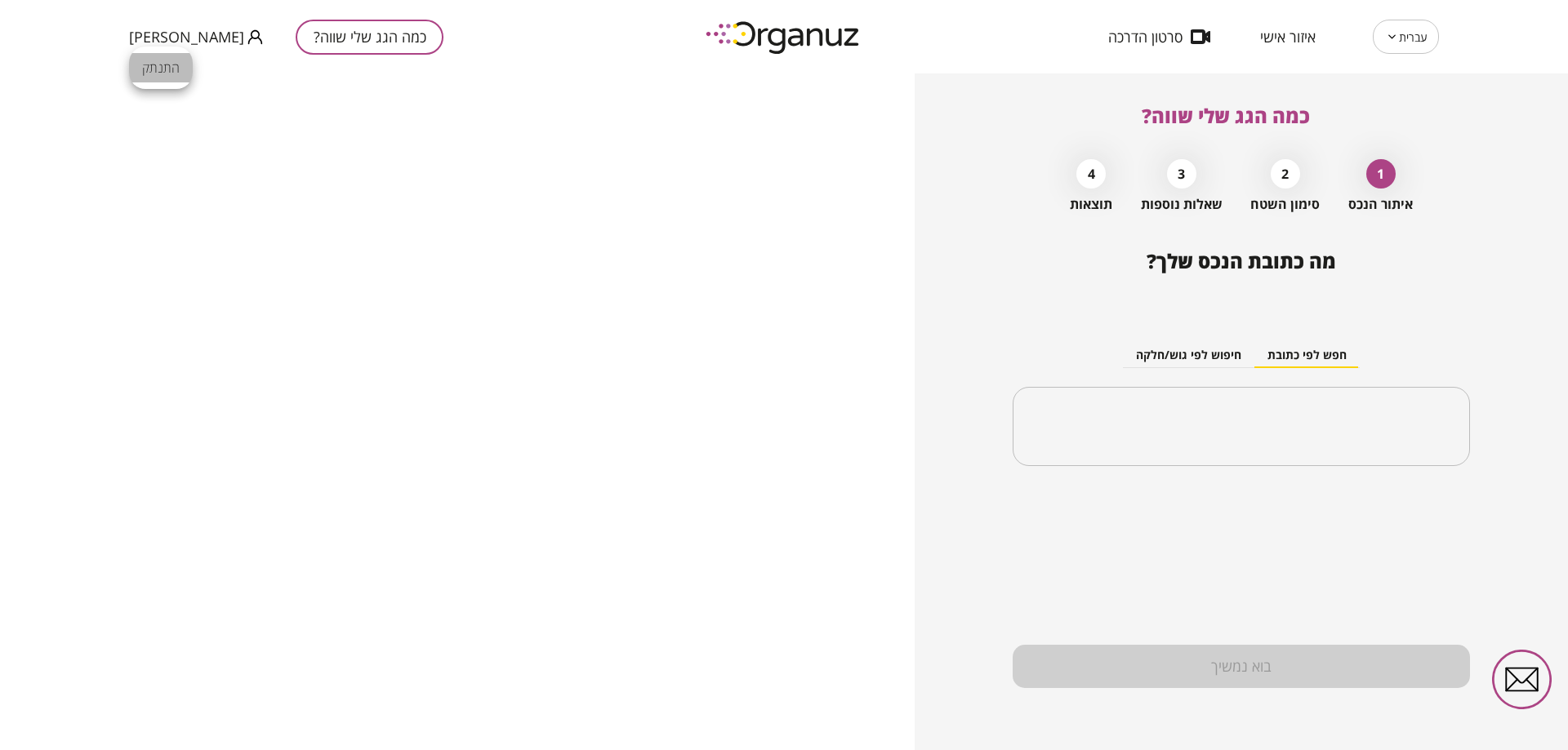
click at [175, 72] on li "התנתק" at bounding box center [160, 67] width 64 height 29
click at [310, 29] on button "כמה הגג שלי שווה?" at bounding box center [346, 37] width 148 height 35
click at [332, 38] on button "כמה הגג שלי שווה?" at bounding box center [346, 37] width 148 height 35
click at [164, 29] on span "הרשמה / כניסה" at bounding box center [175, 36] width 92 height 16
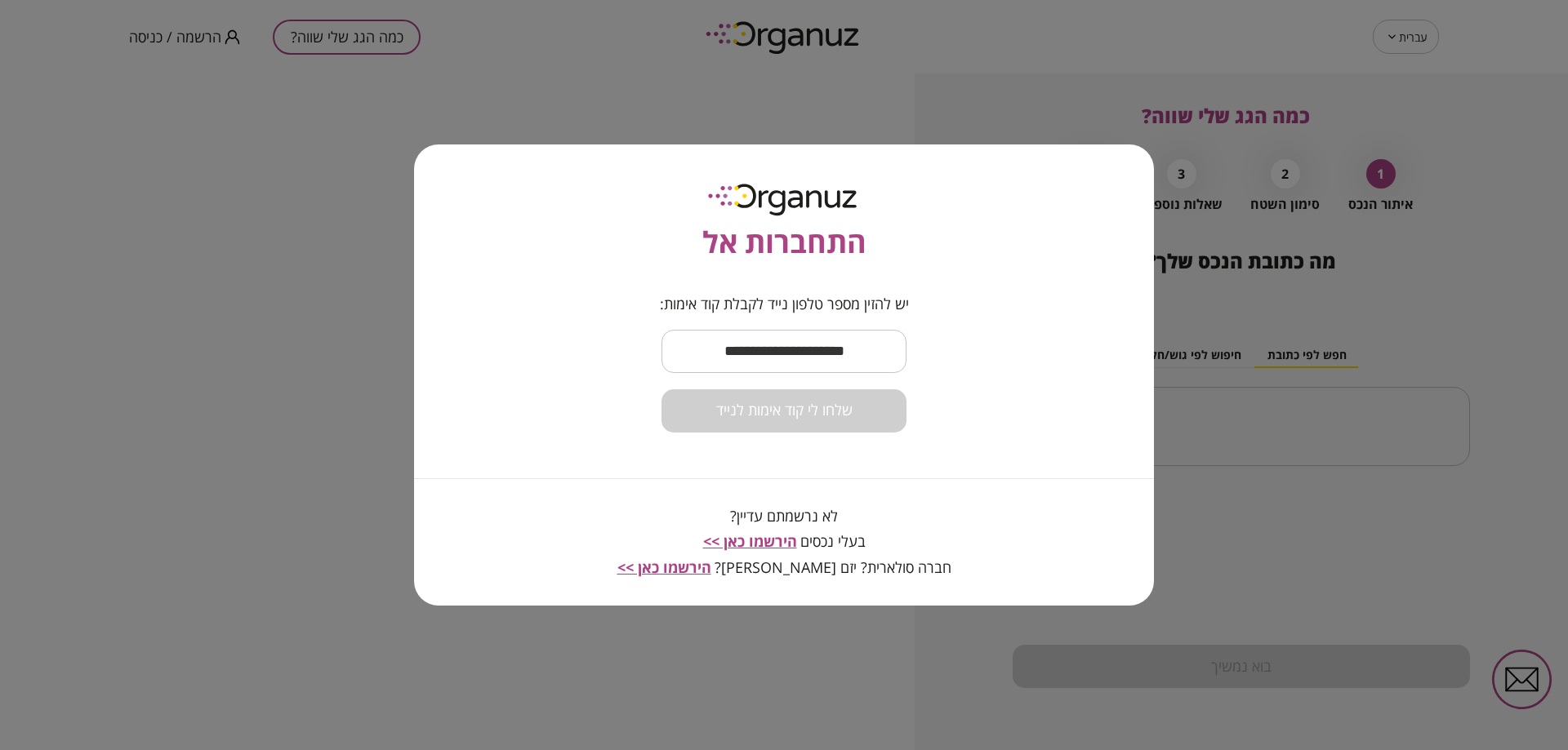
click at [854, 357] on input "text" at bounding box center [784, 352] width 245 height 48
paste input "**********"
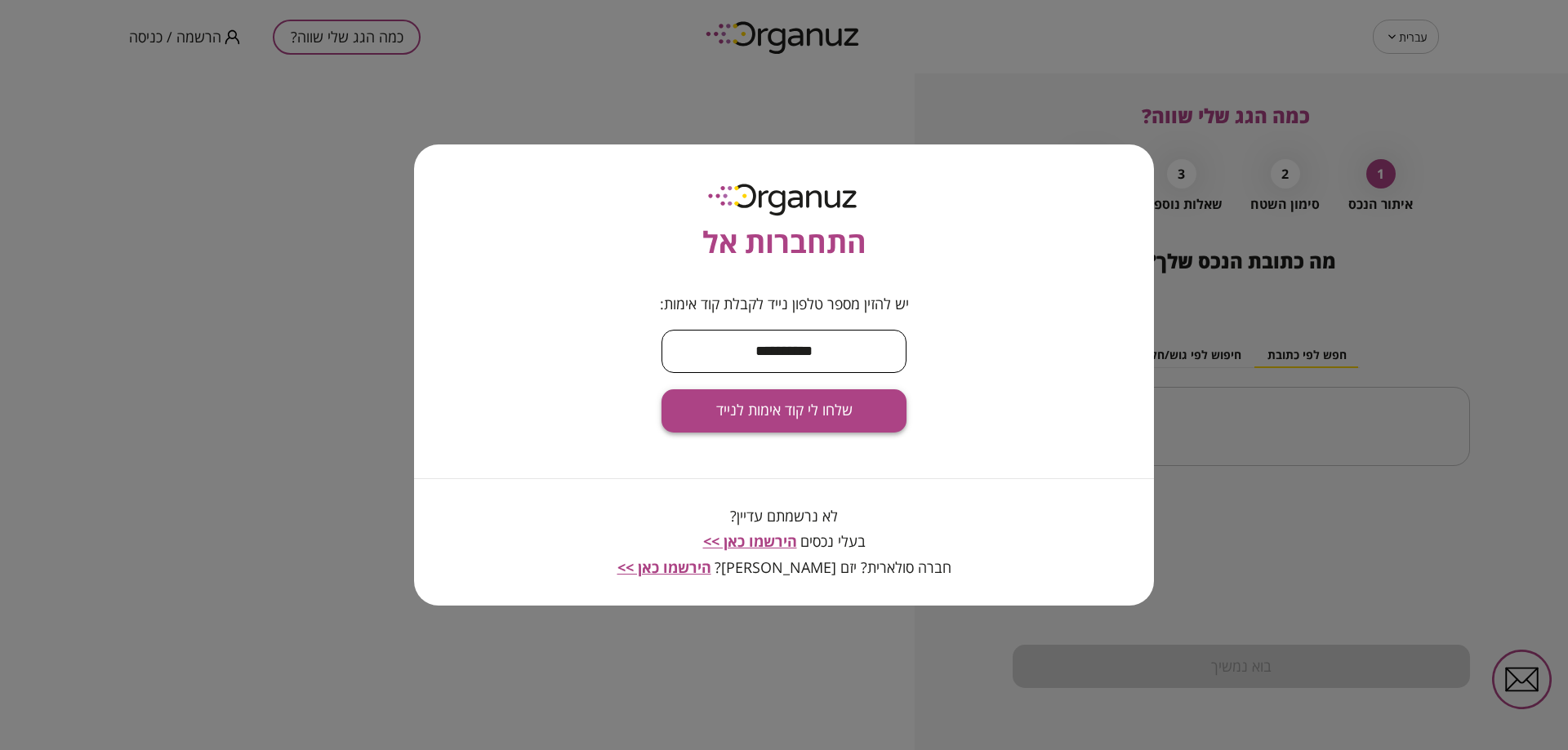
type input "**********"
click at [838, 393] on button "שלחו לי קוד אימות לנייד" at bounding box center [784, 410] width 245 height 44
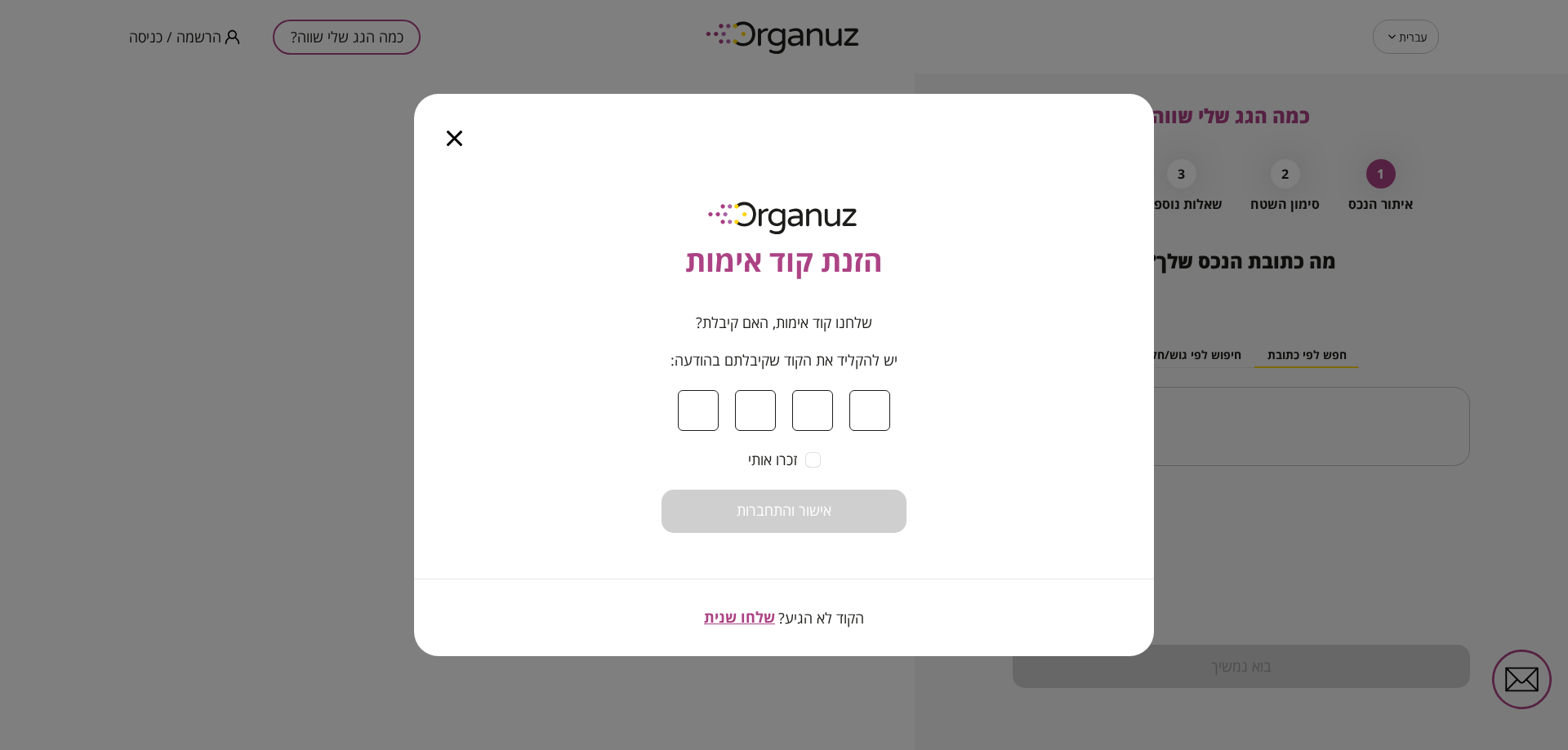
type input "*"
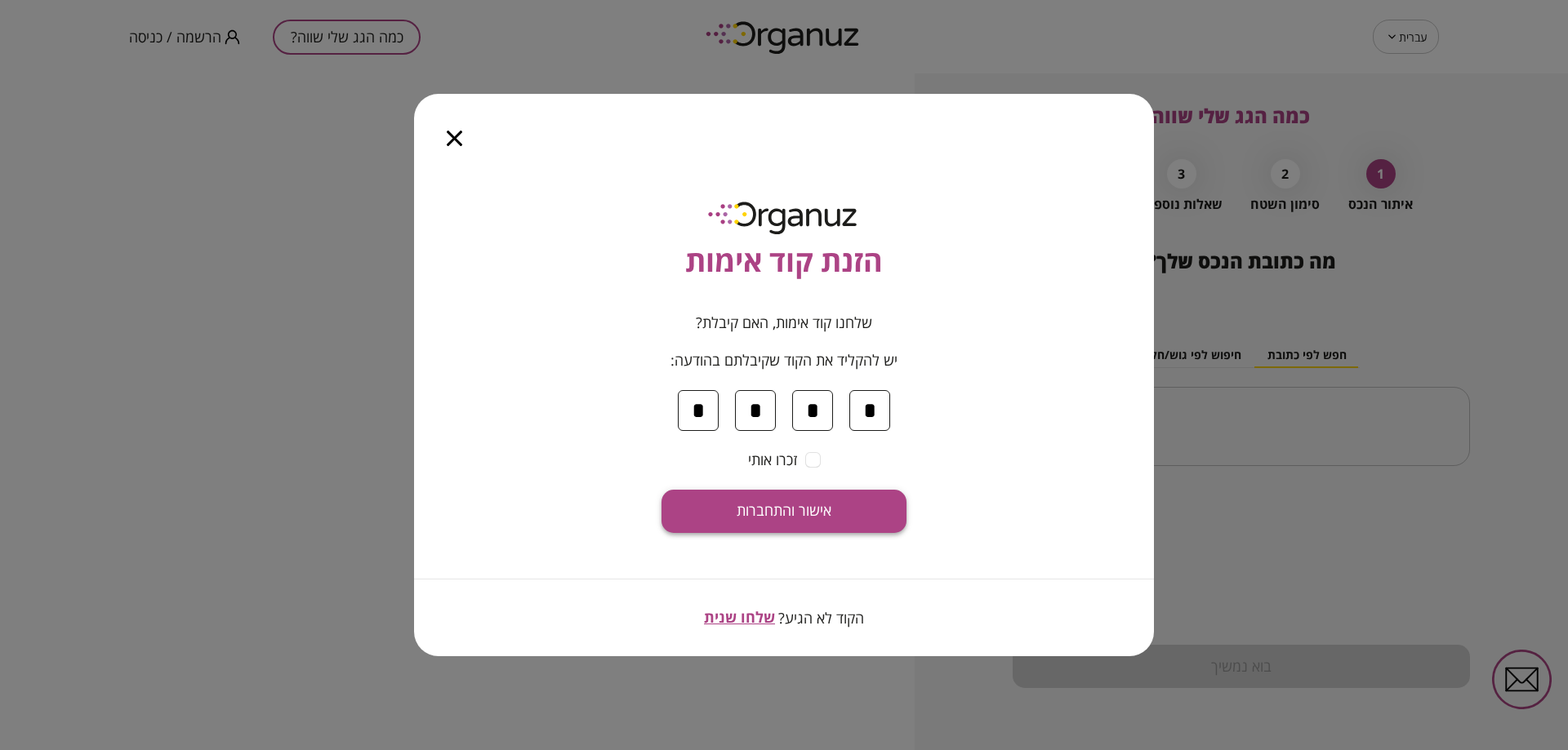
type input "*"
click at [827, 525] on button "אישור והתחברות" at bounding box center [784, 511] width 245 height 44
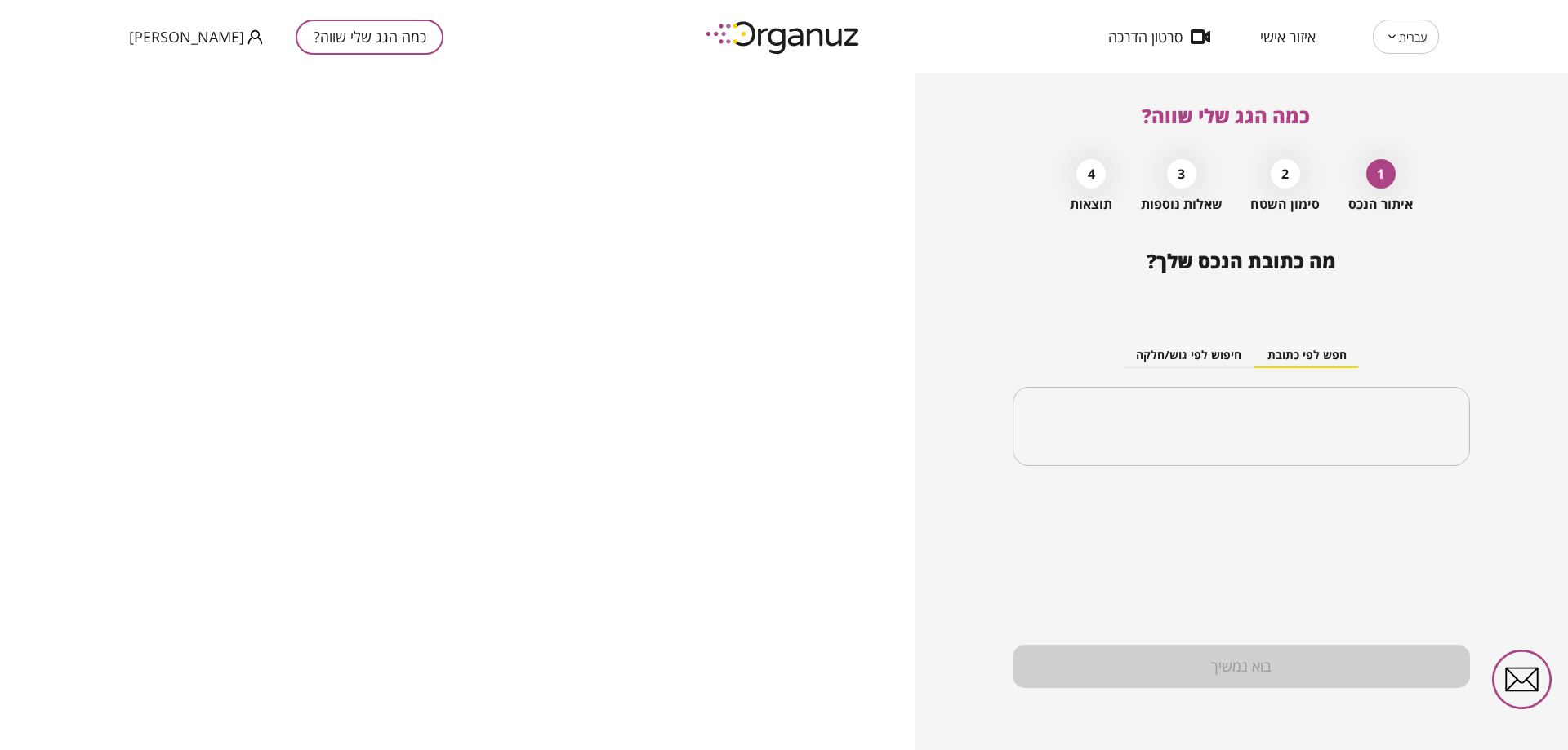
click at [168, 31] on span "דרורי אליהו" at bounding box center [186, 36] width 115 height 16
click at [143, 72] on li "התנתק" at bounding box center [160, 67] width 64 height 29
click at [156, 36] on span "הרשמה / כניסה" at bounding box center [175, 36] width 92 height 16
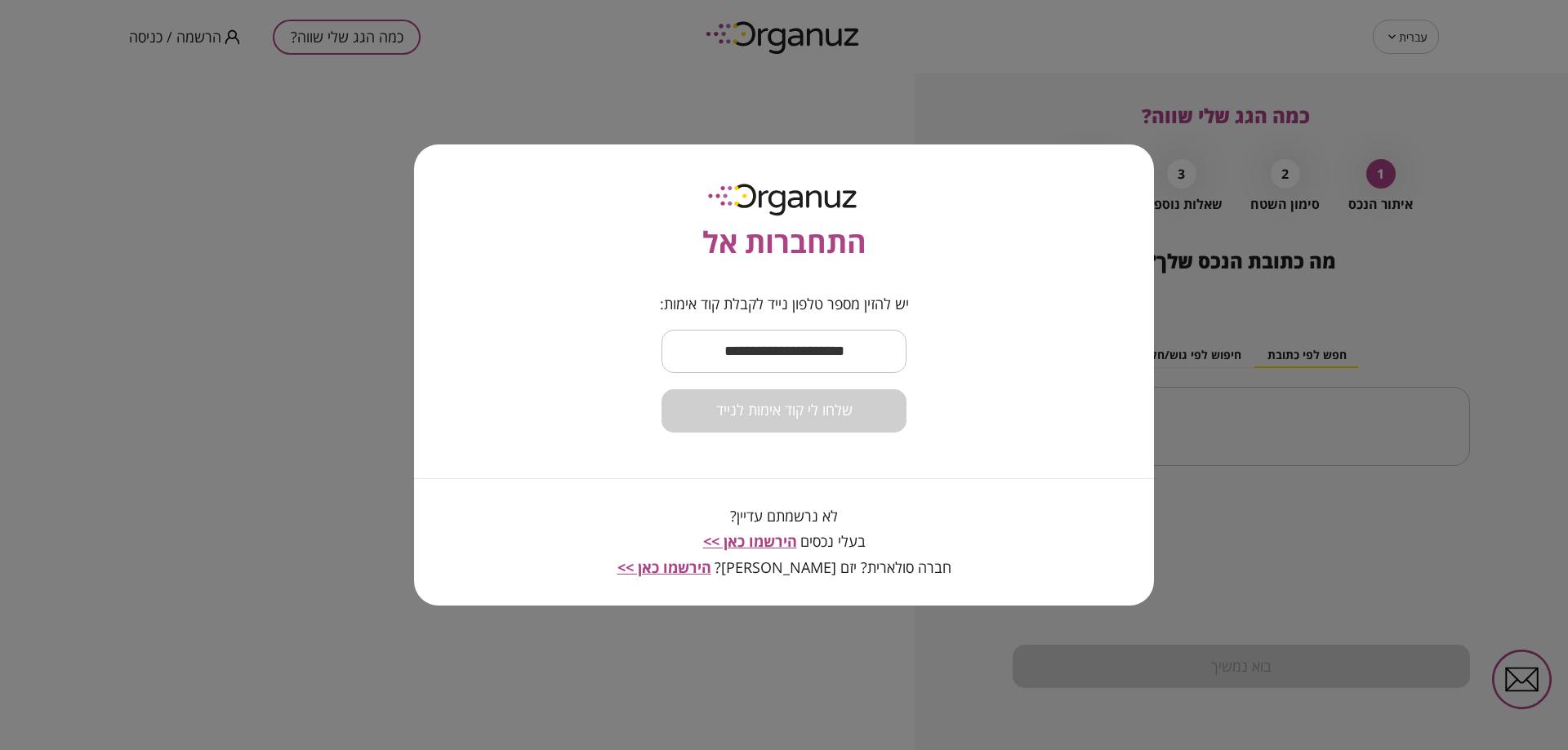
click at [867, 360] on input "text" at bounding box center [784, 352] width 245 height 48
click at [749, 345] on input "text" at bounding box center [784, 352] width 245 height 48
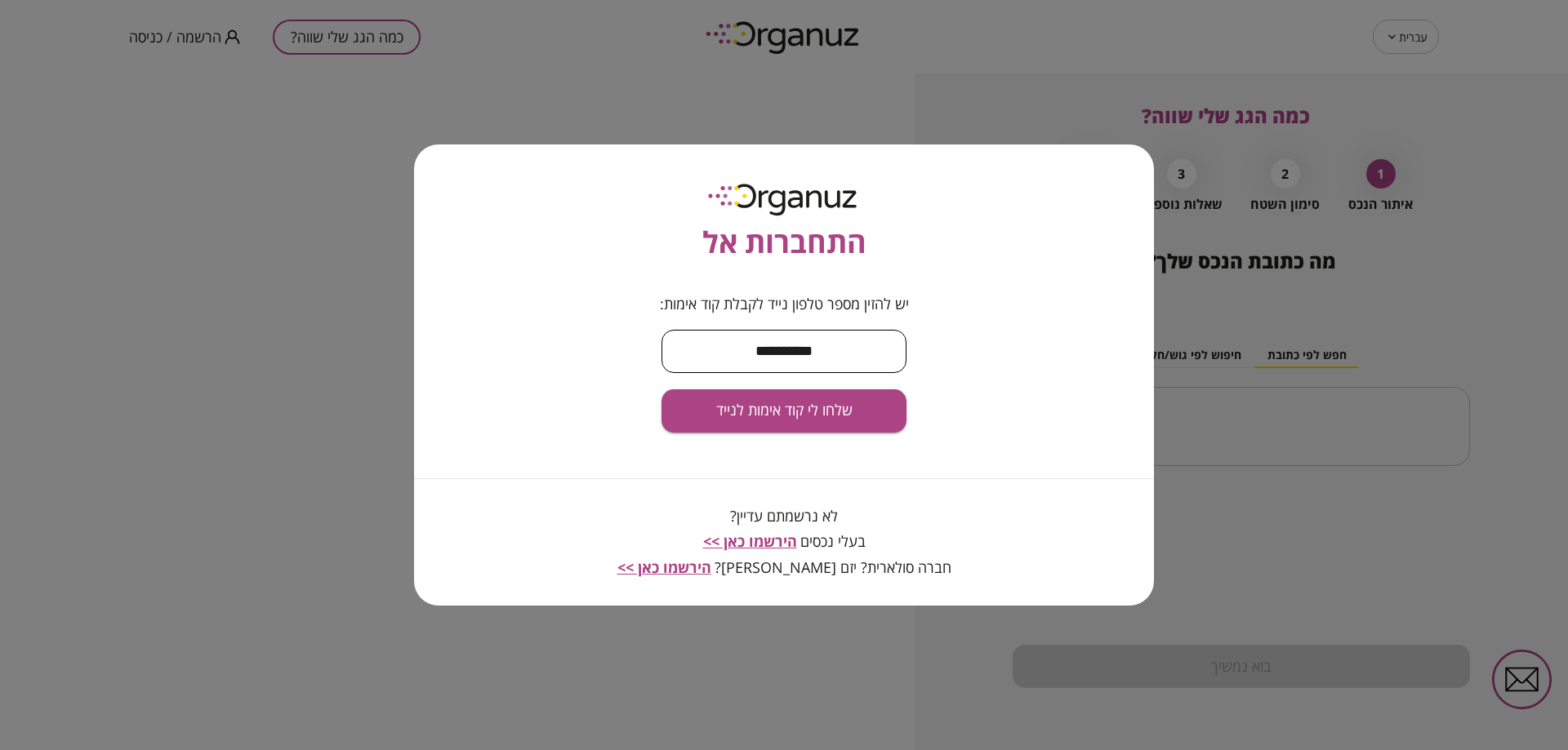
type input "**********"
click at [788, 381] on form "**********" at bounding box center [784, 363] width 249 height 137
click at [792, 398] on button "שלחו לי קוד אימות לנייד" at bounding box center [784, 410] width 245 height 44
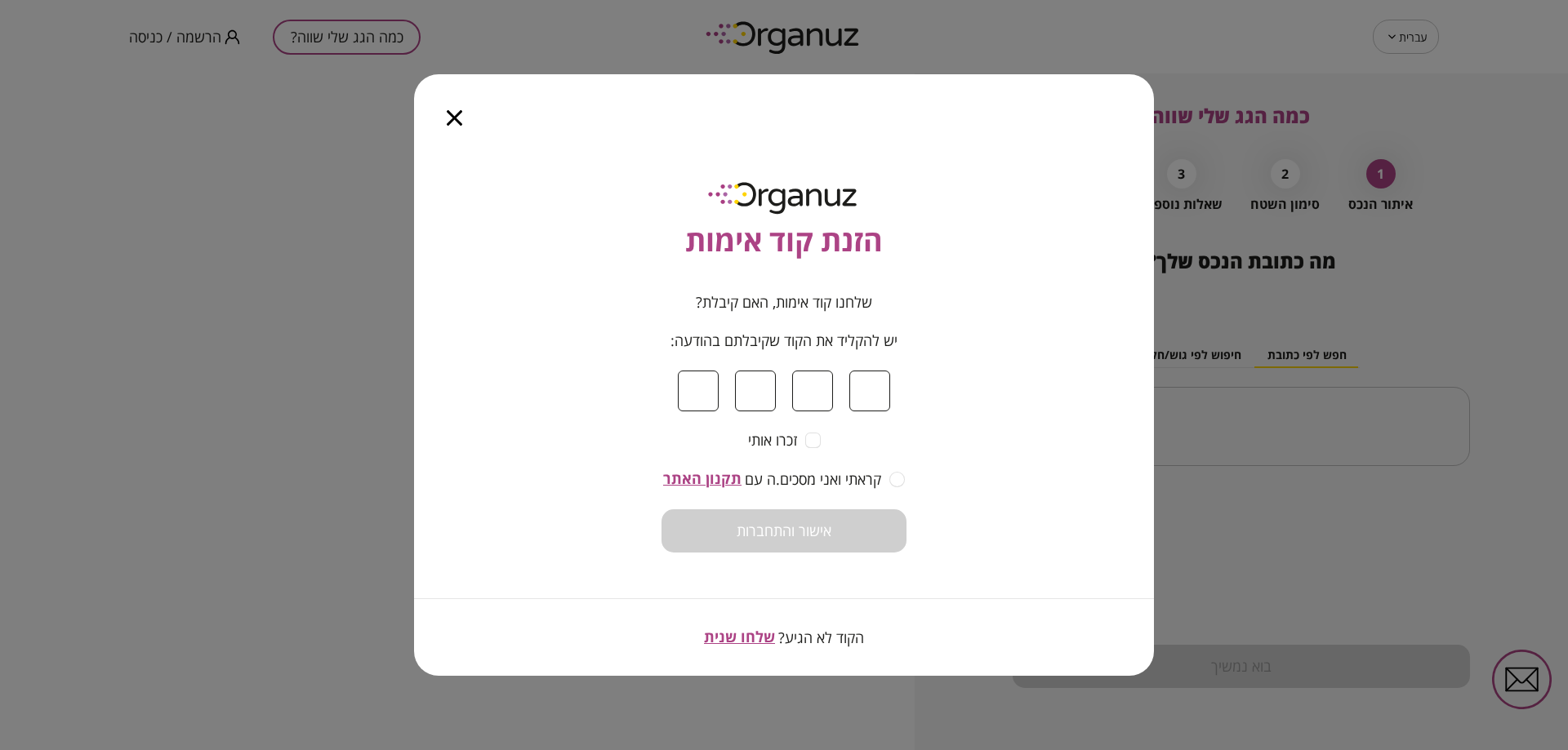
type input "*"
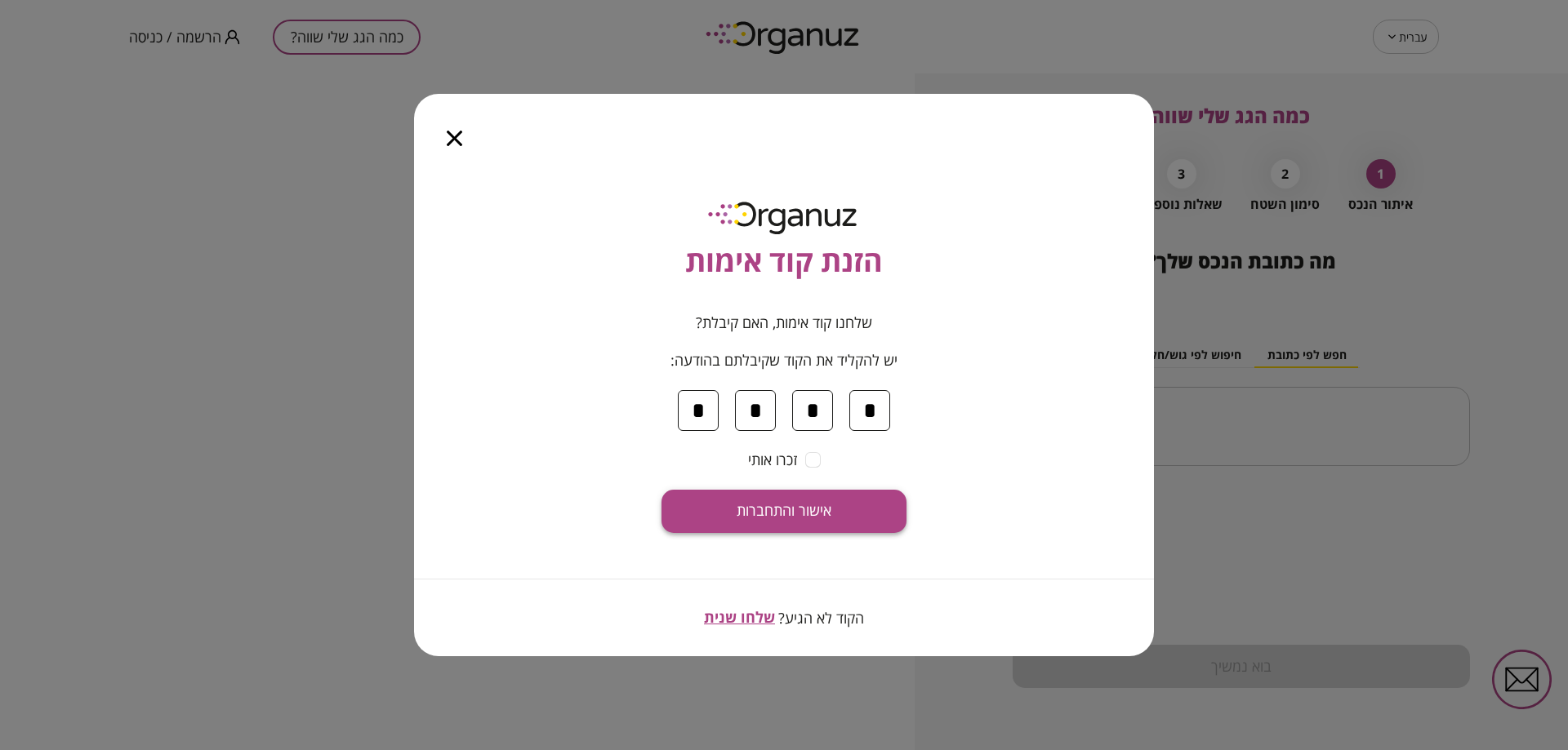
click at [889, 520] on button "אישור והתחברות" at bounding box center [784, 511] width 245 height 44
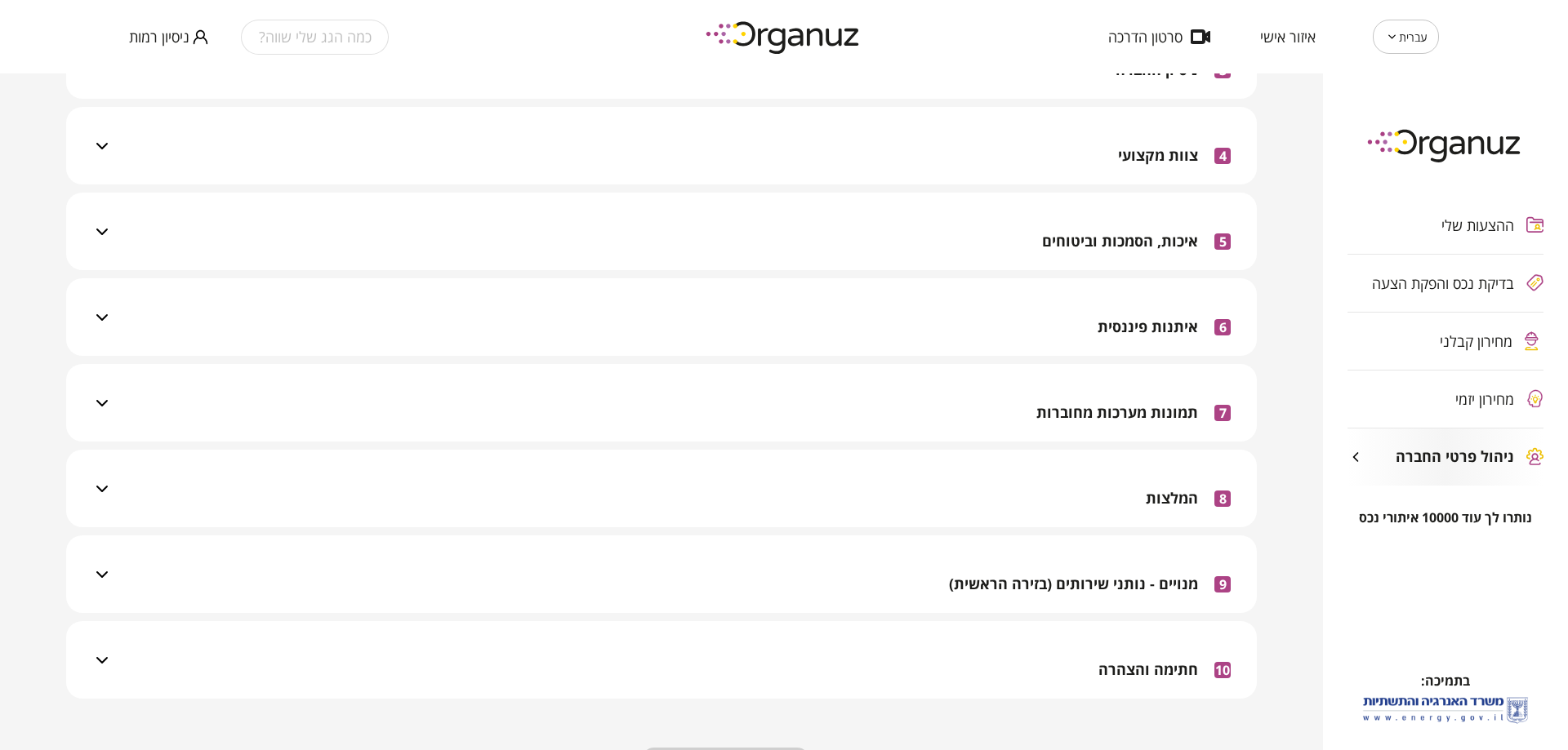
scroll to position [461, 0]
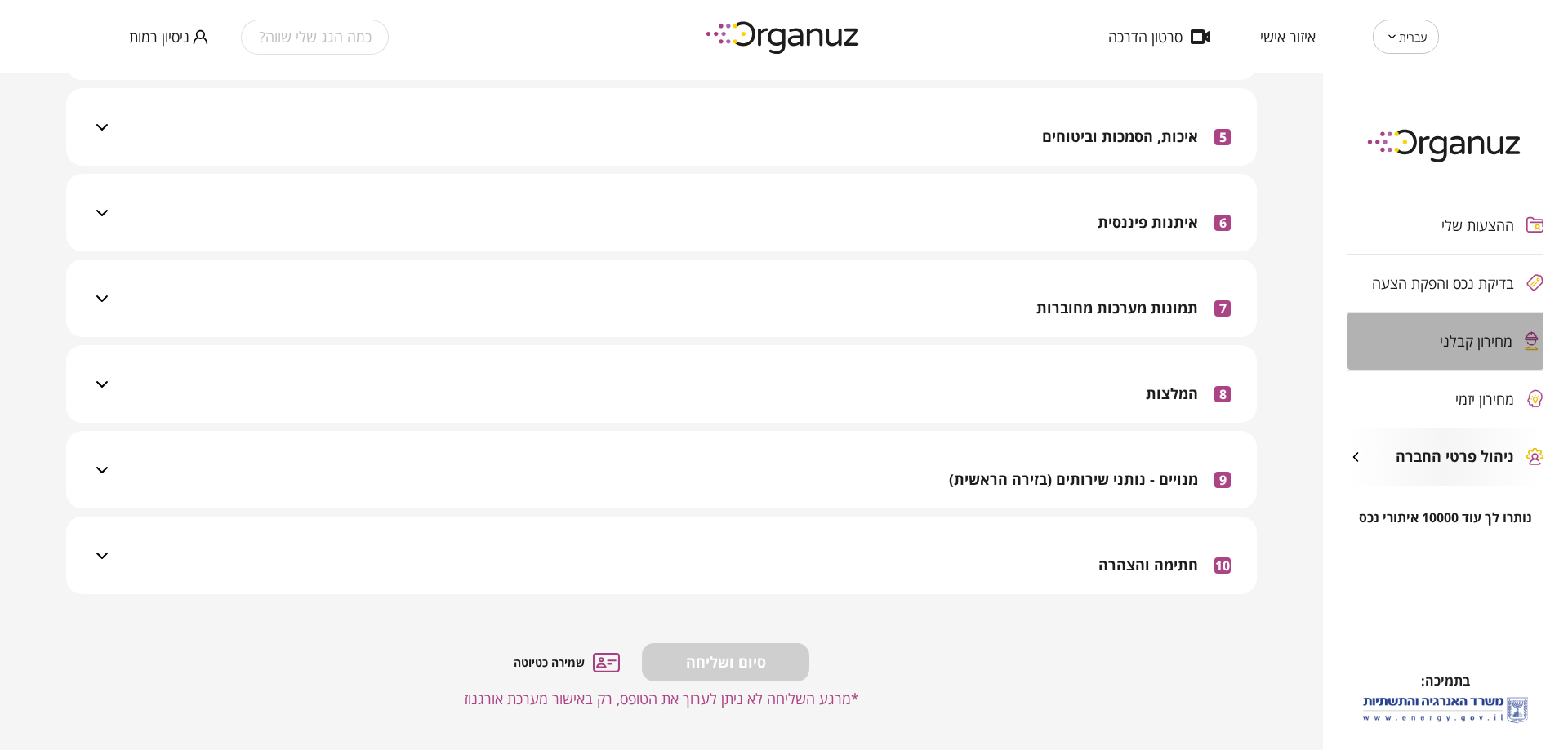
click at [1453, 346] on span "מחירון קבלני" at bounding box center [1475, 340] width 73 height 16
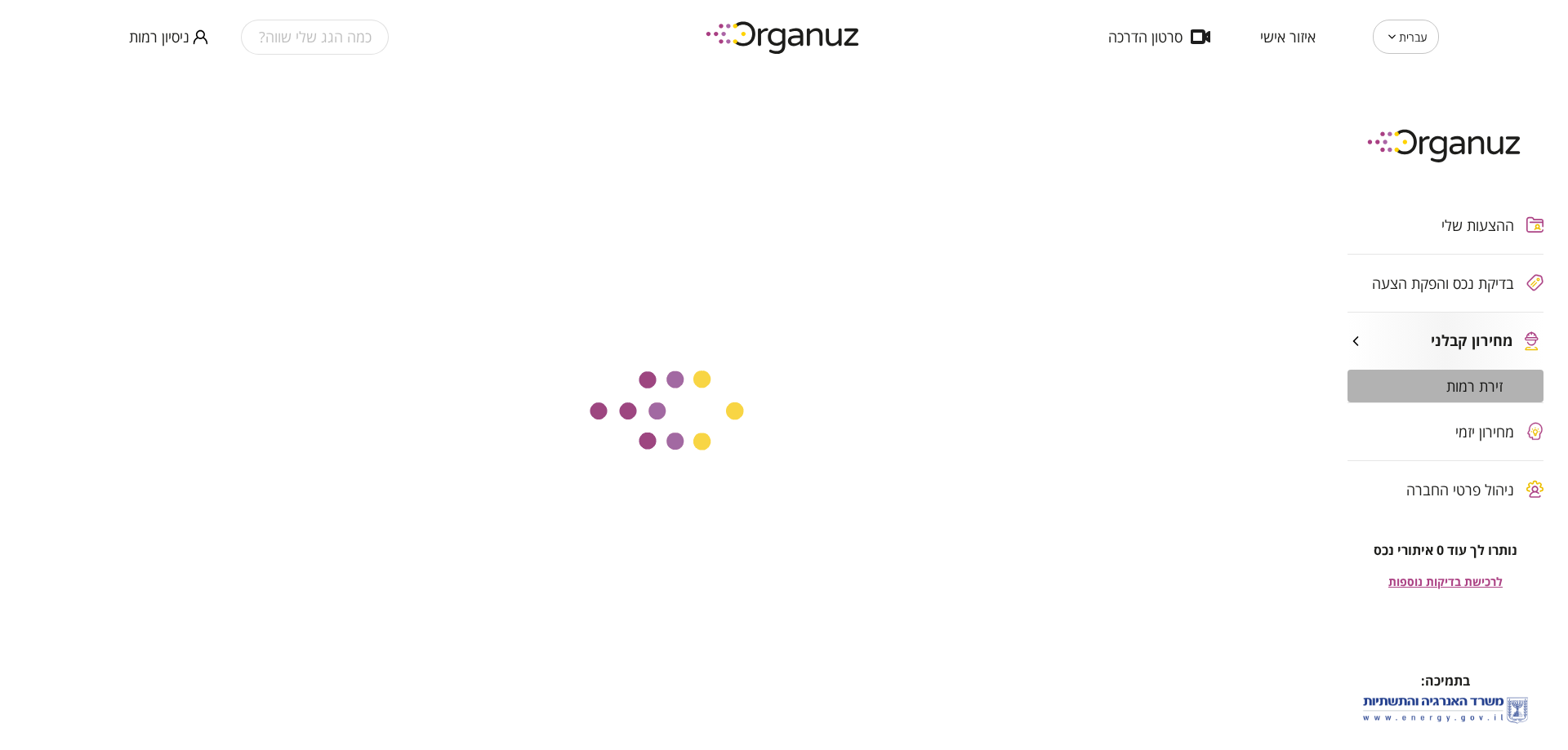
click at [1461, 380] on span "זירת רמות" at bounding box center [1474, 386] width 56 height 16
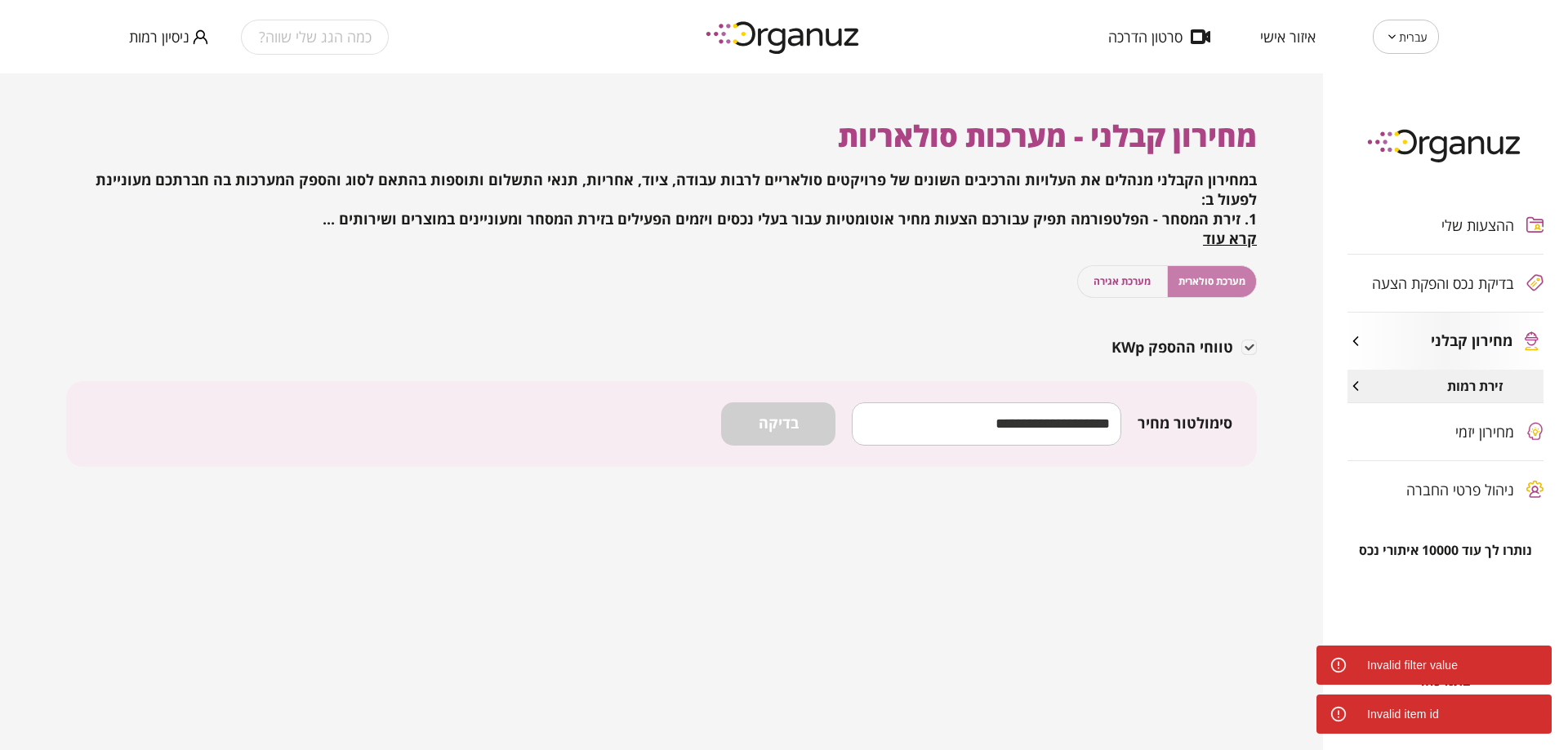
click at [1205, 286] on span "מערכת סולארית" at bounding box center [1211, 281] width 67 height 15
click at [1152, 280] on button "מערכת אגירה" at bounding box center [1122, 282] width 90 height 32
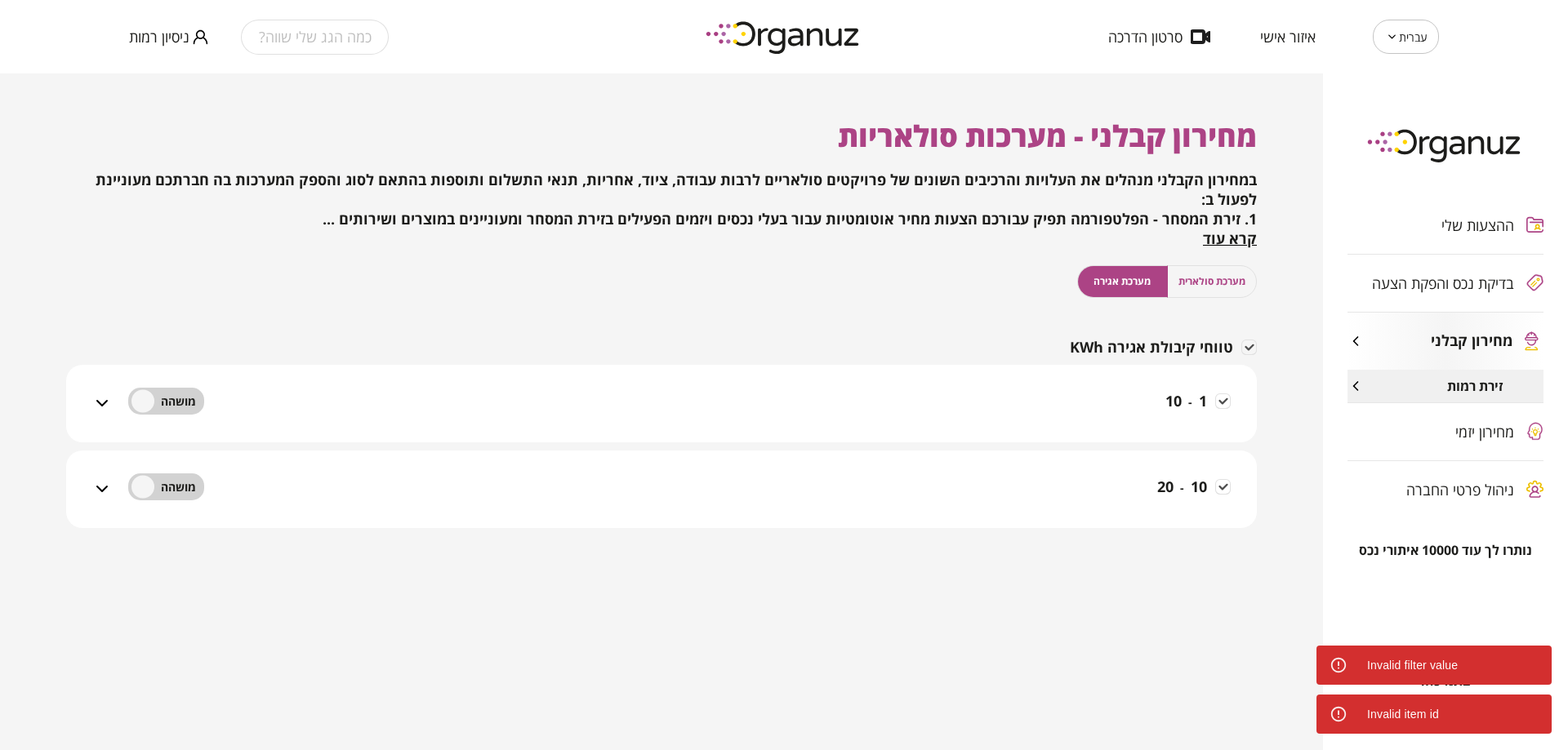
click at [1447, 381] on span "זירת רמות" at bounding box center [1474, 387] width 55 height 15
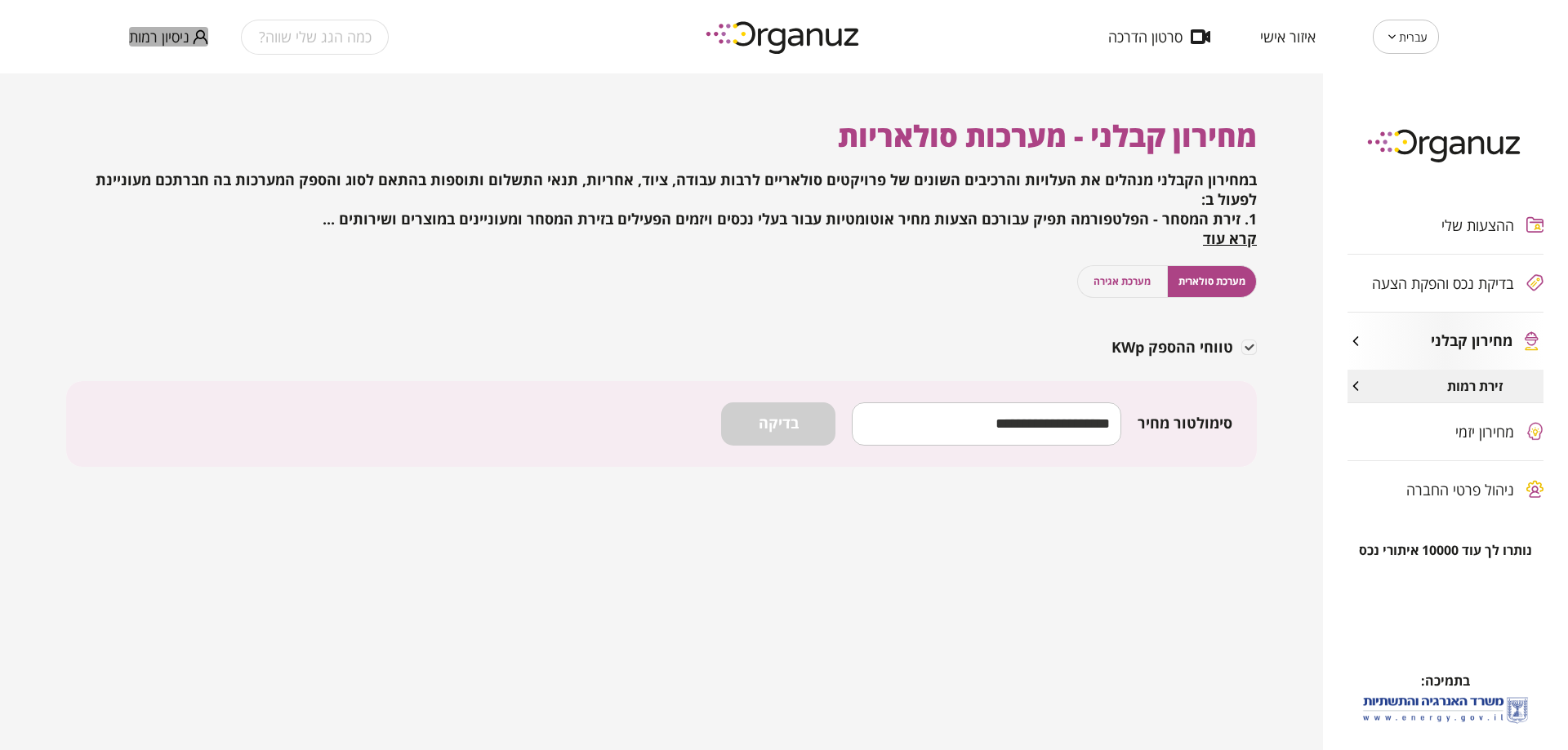
click at [173, 41] on span "ניסיון רמות" at bounding box center [159, 36] width 61 height 16
click at [159, 70] on li "התנתק" at bounding box center [160, 67] width 64 height 29
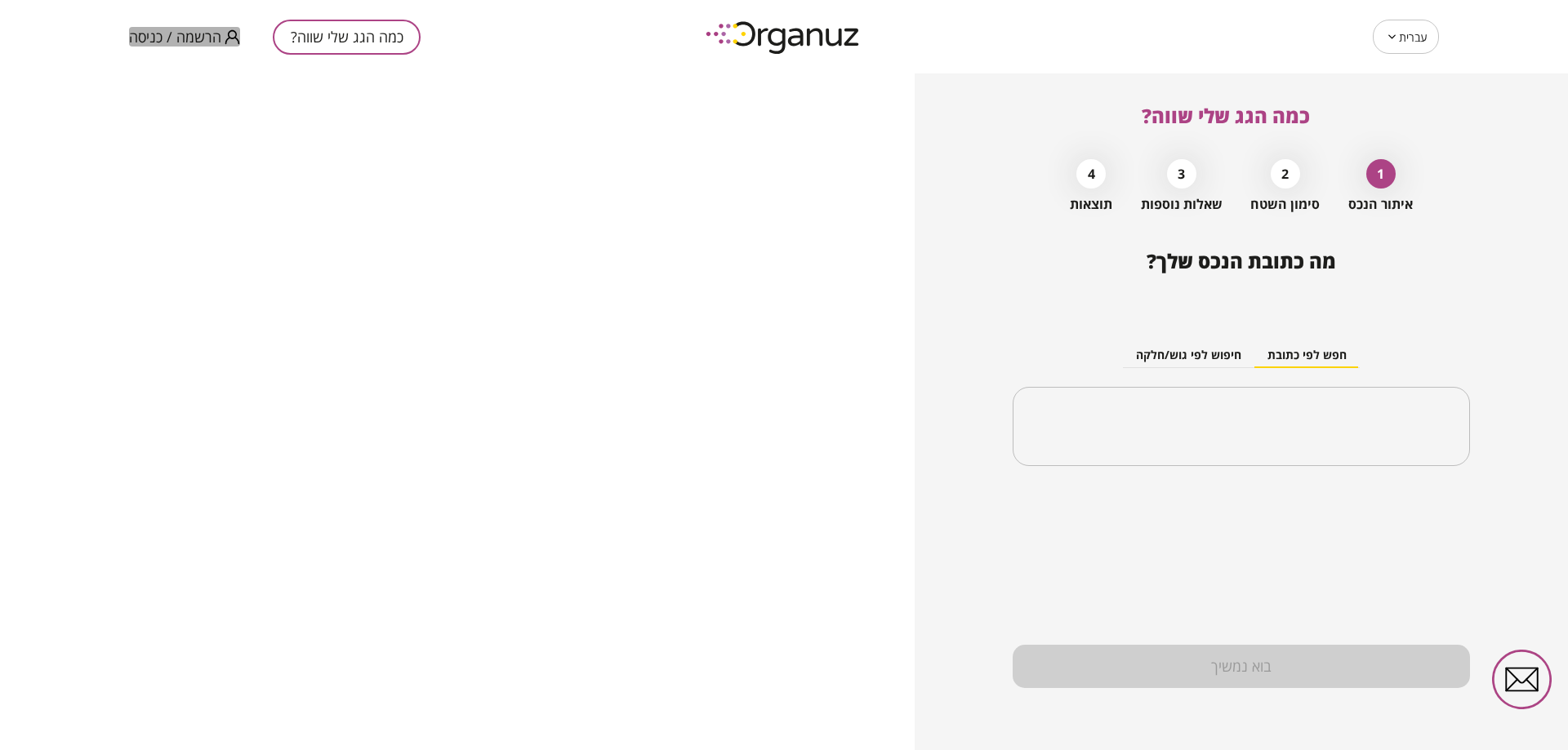
click at [208, 32] on span "הרשמה / כניסה" at bounding box center [175, 36] width 92 height 16
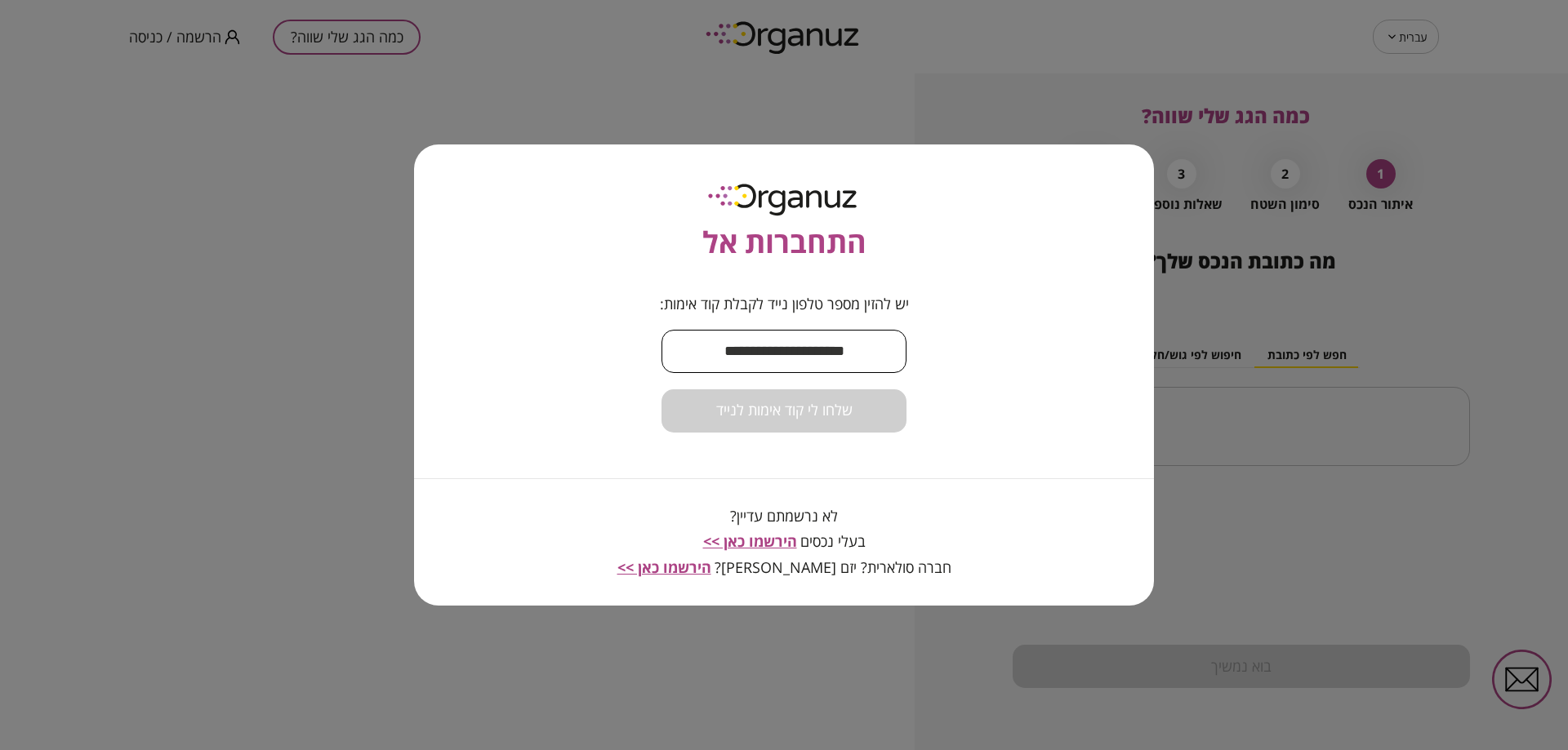
click at [764, 359] on input "text" at bounding box center [784, 352] width 245 height 48
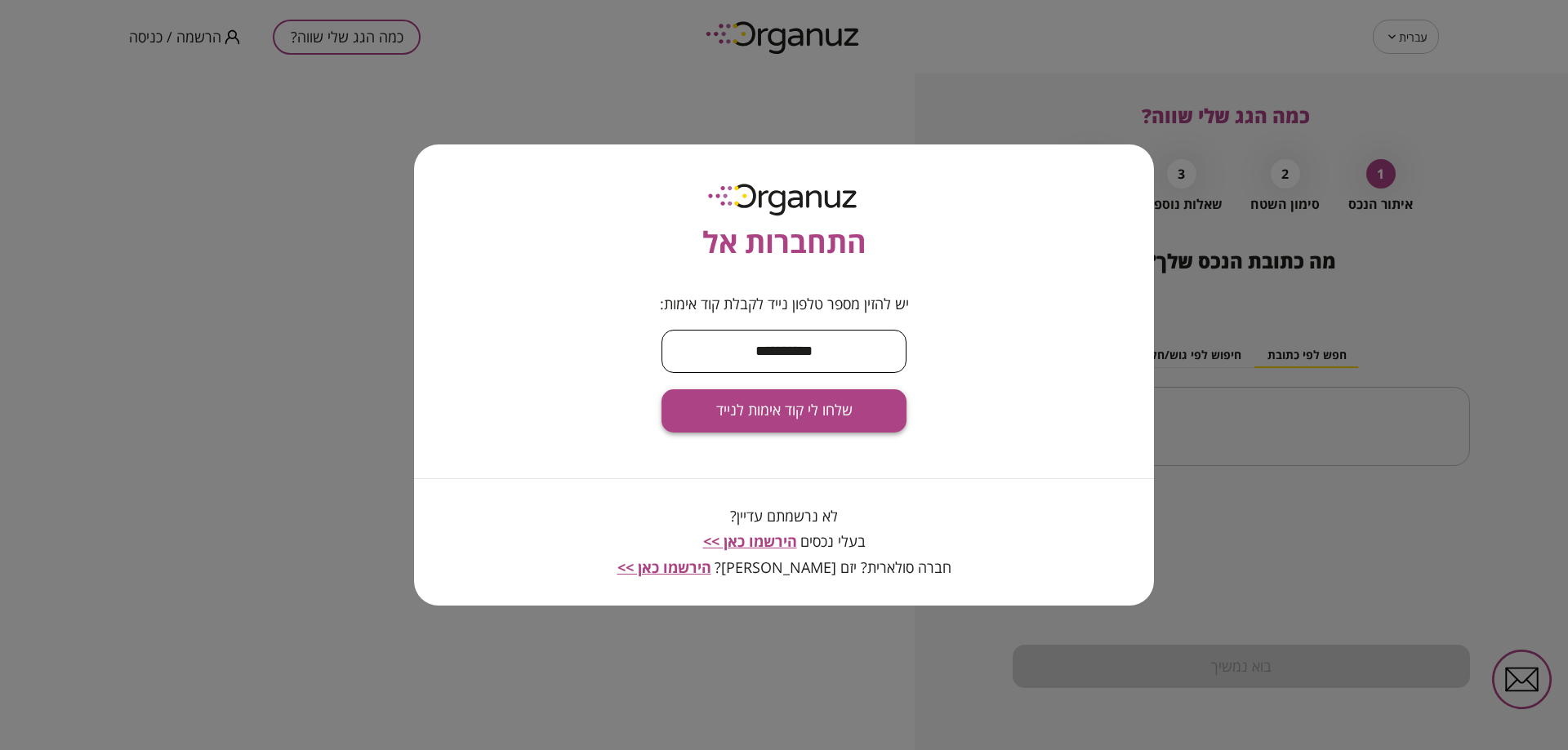
type input "**********"
click at [817, 402] on span "שלחו לי קוד אימות לנייד" at bounding box center [784, 410] width 137 height 18
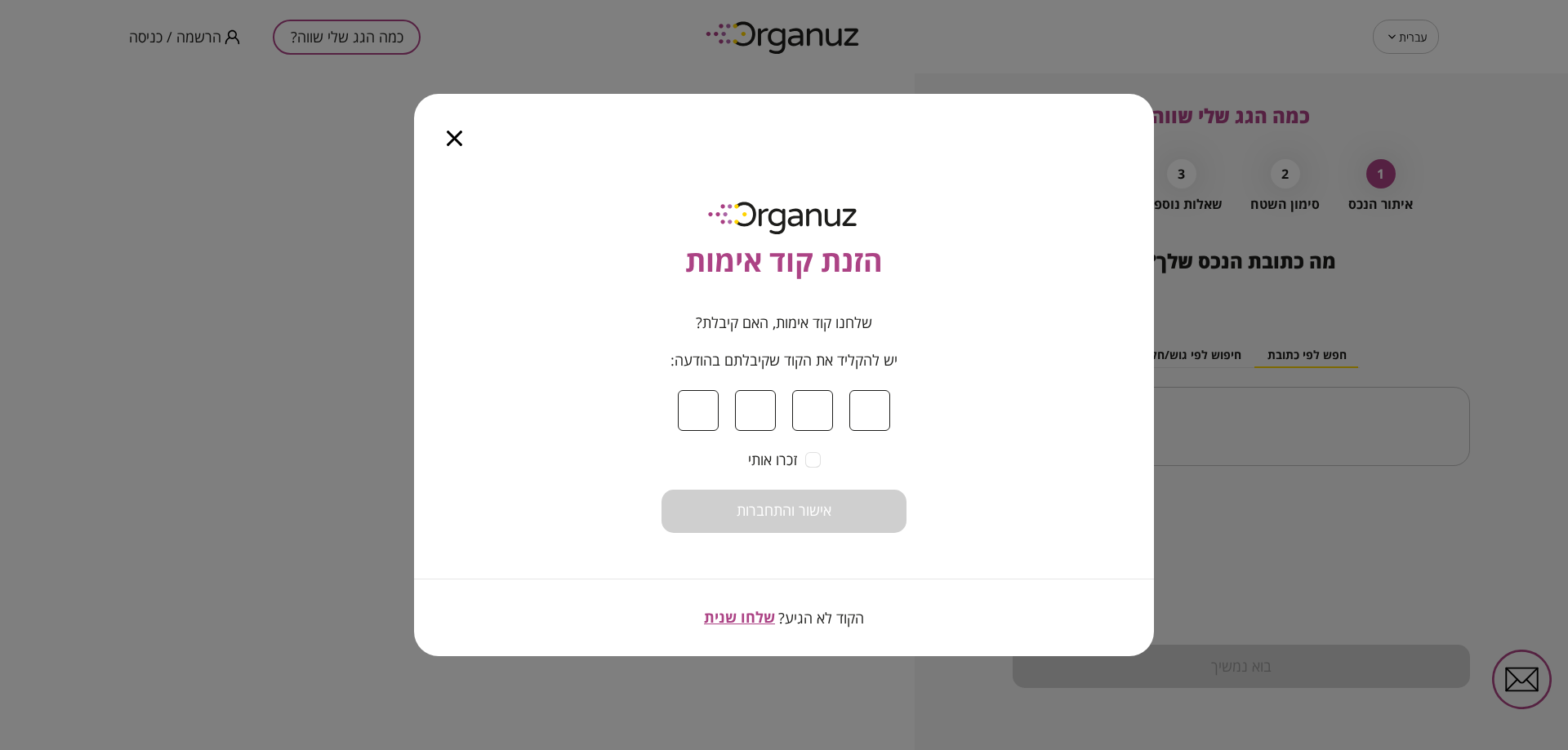
type input "*"
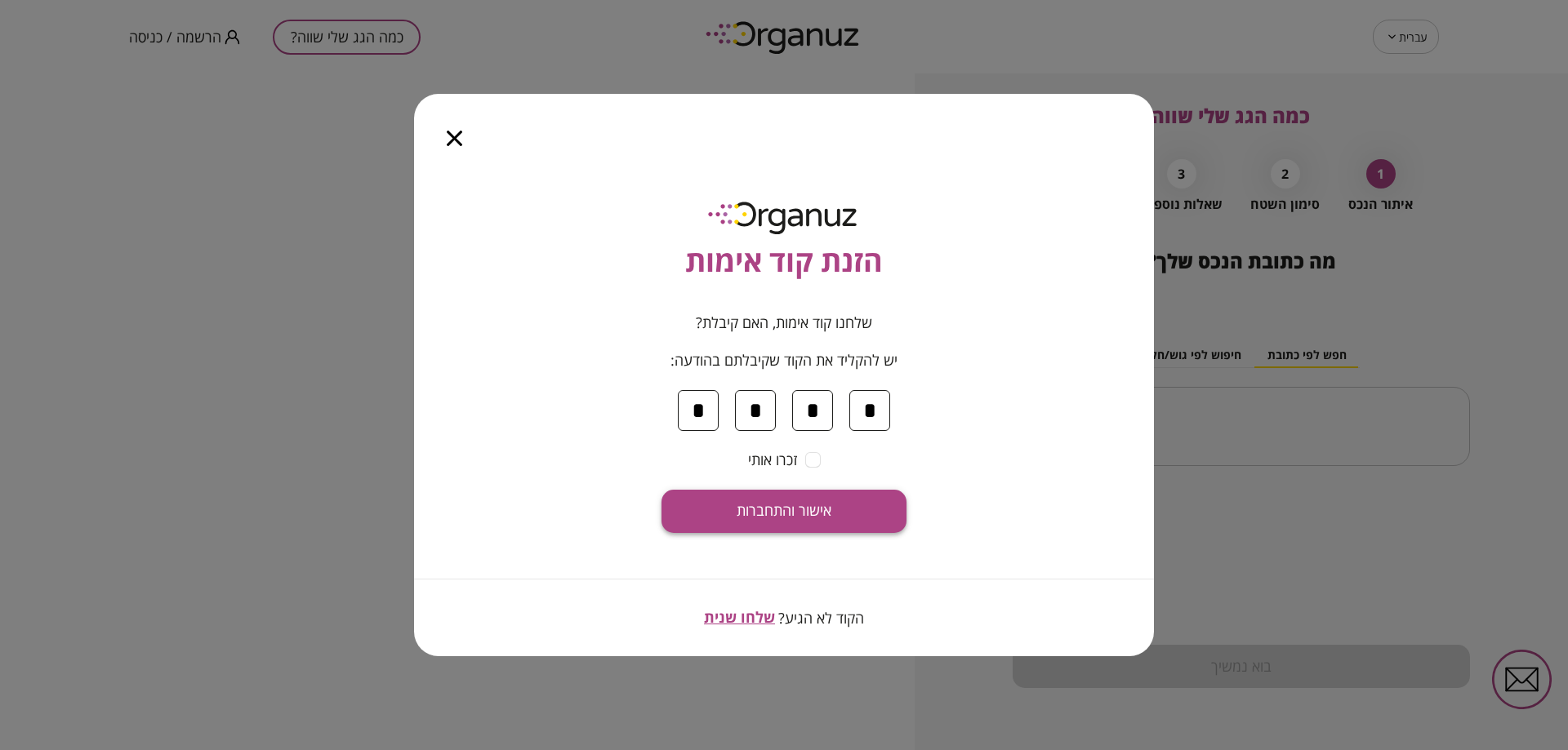
type input "*"
click at [827, 512] on span "אישור והתחברות" at bounding box center [784, 510] width 95 height 18
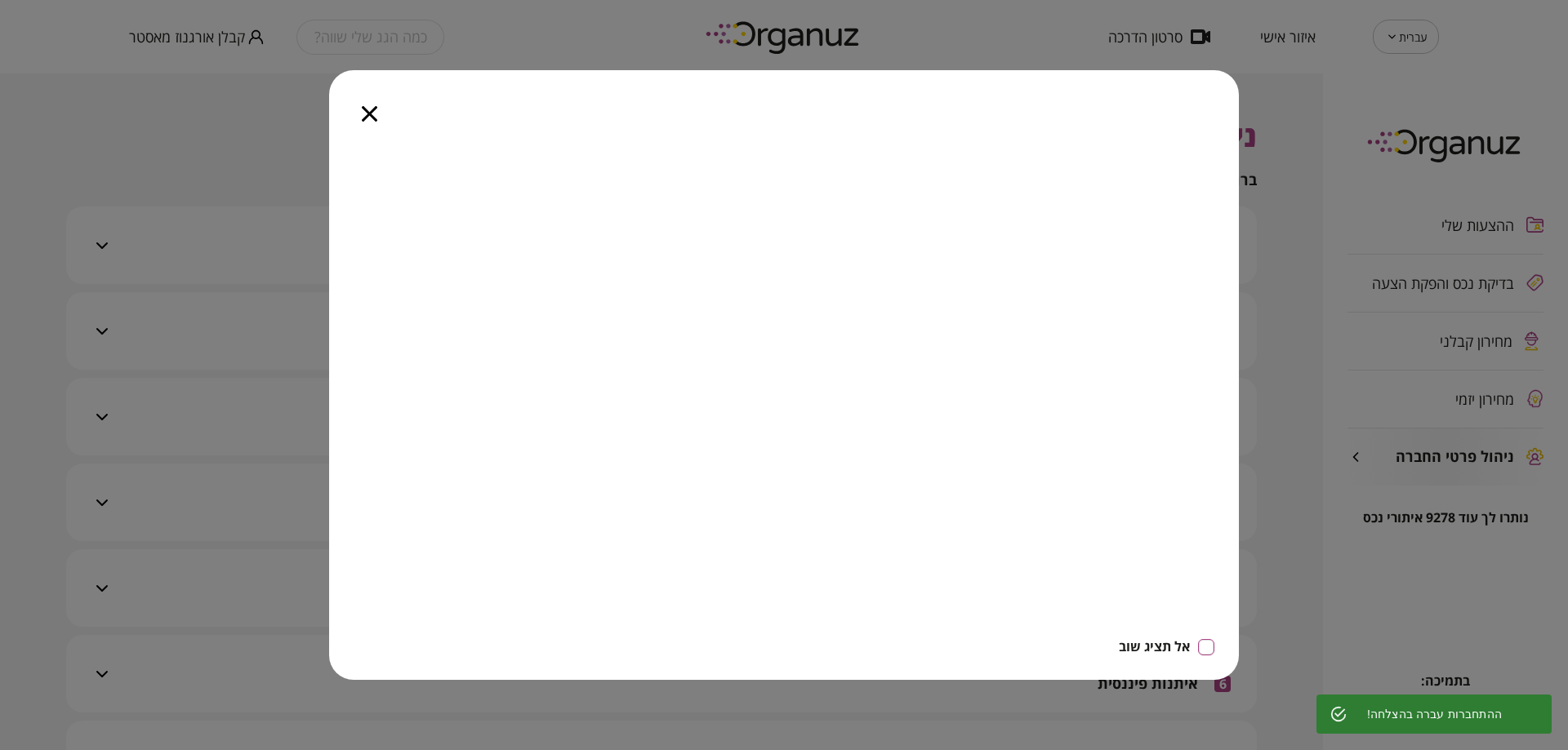
click at [381, 121] on div at bounding box center [370, 104] width 81 height 68
click at [361, 116] on div at bounding box center [370, 104] width 81 height 68
click at [369, 113] on icon "button" at bounding box center [370, 113] width 15 height 15
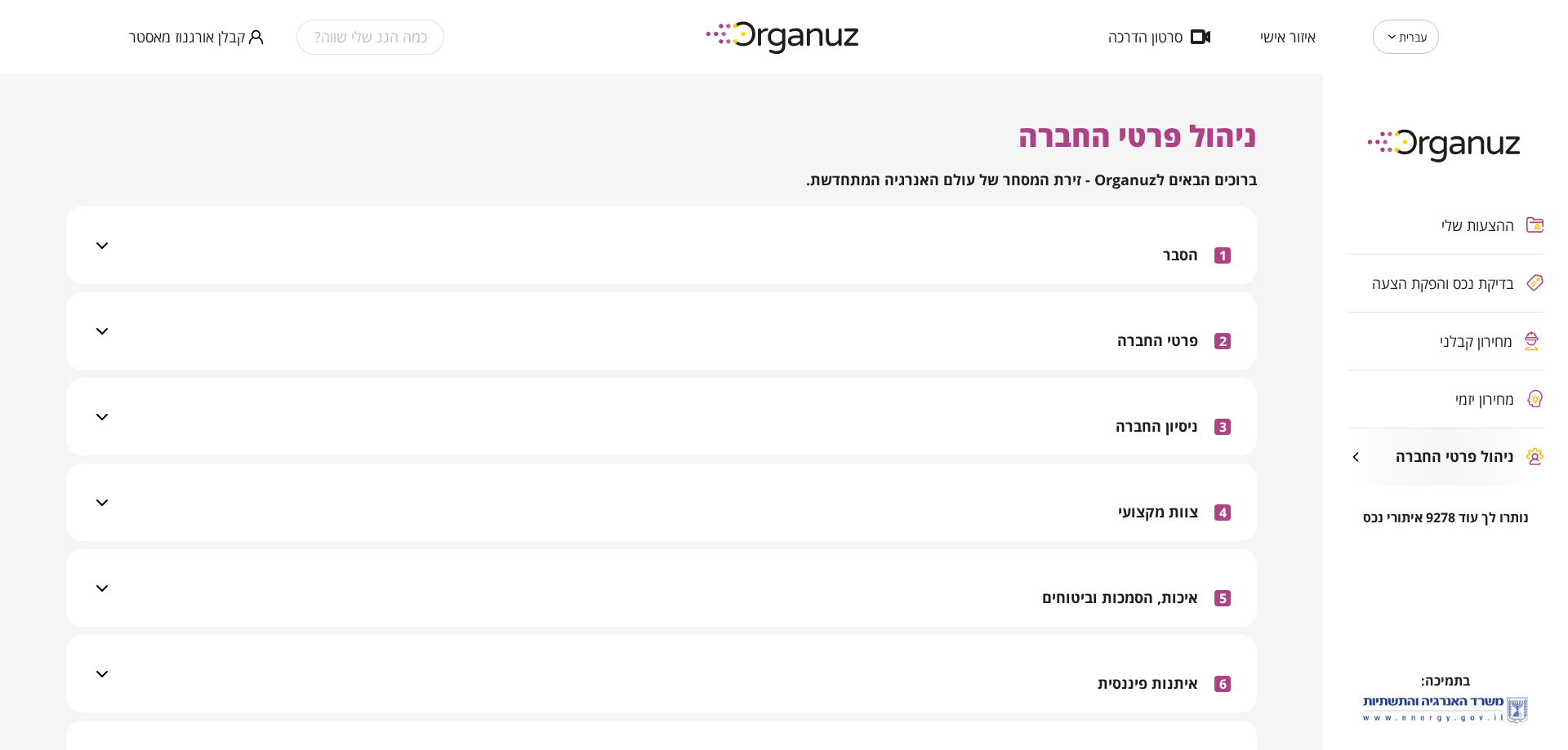
click at [1478, 334] on span "מחירון קבלני" at bounding box center [1475, 340] width 73 height 16
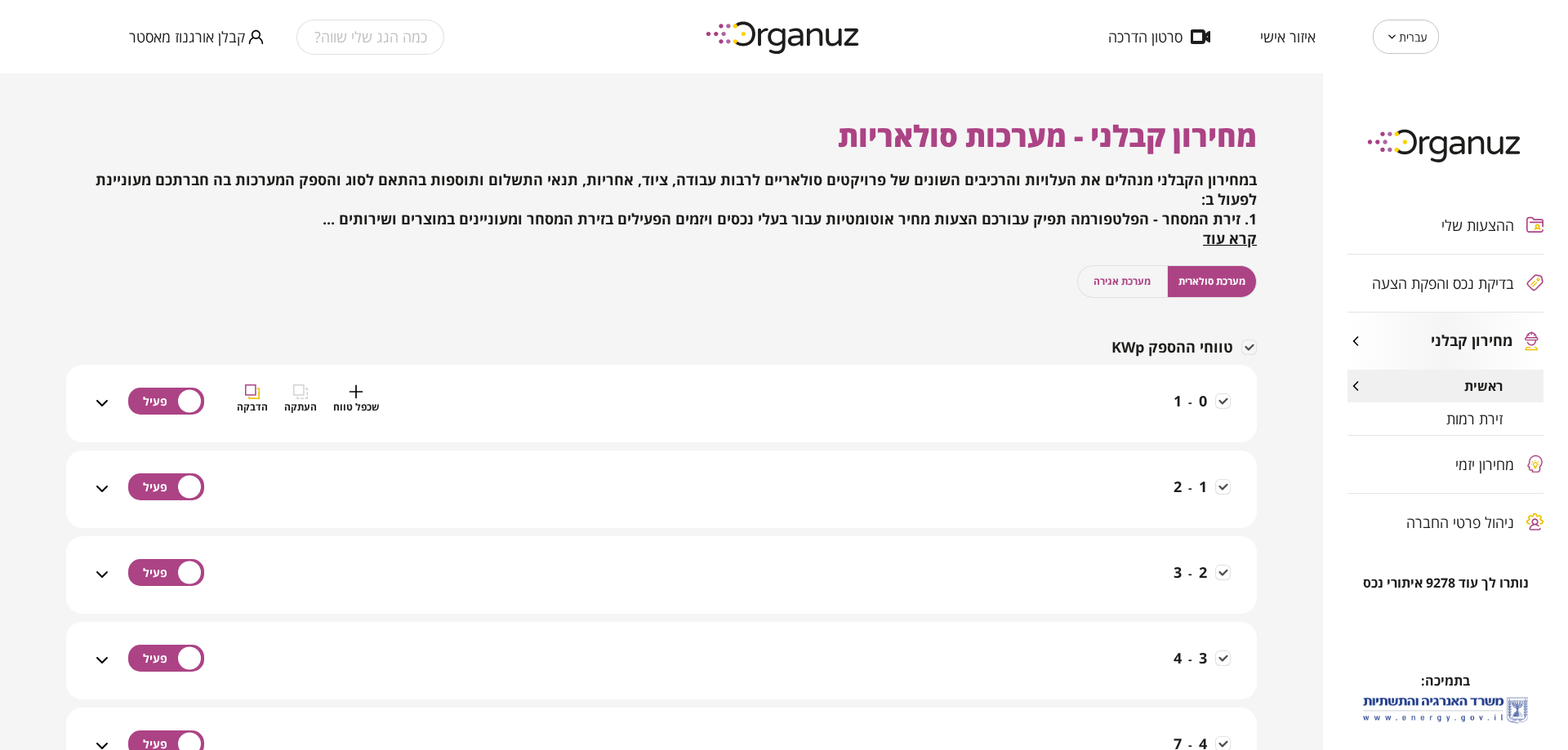
scroll to position [82, 0]
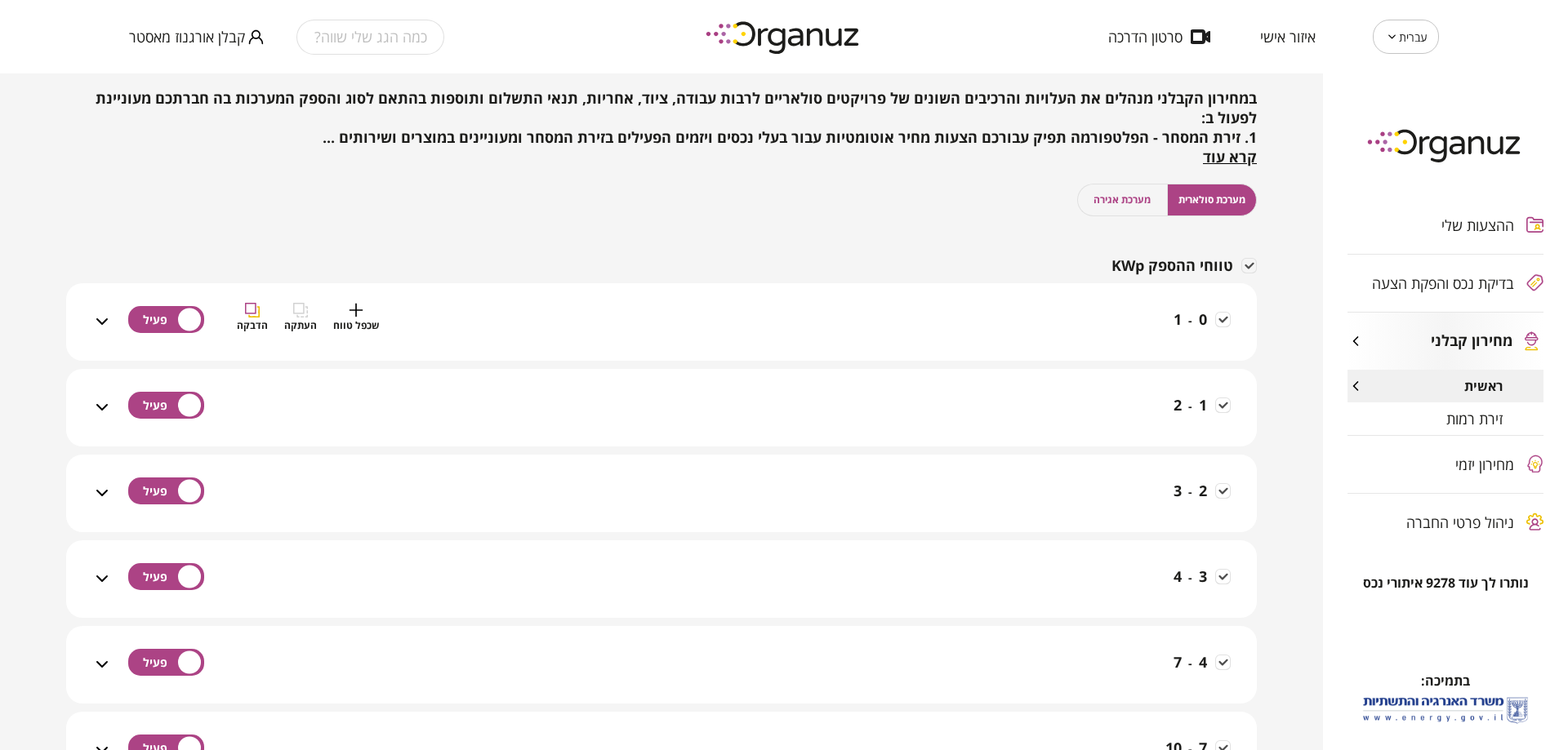
click at [1062, 323] on div "0 - 1 שכפל טווח העתקה הדבקה" at bounding box center [671, 332] width 1119 height 58
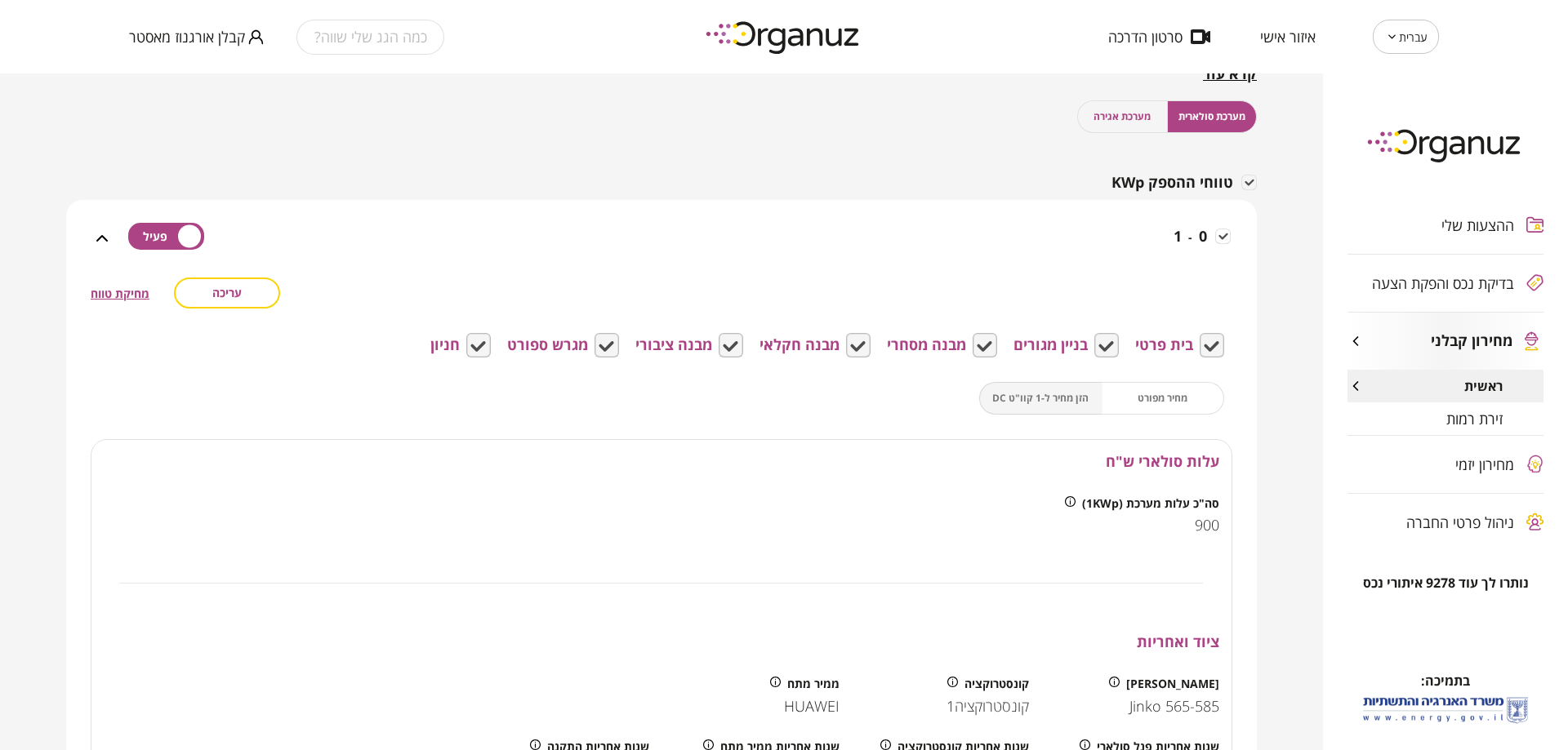
scroll to position [163, 0]
click at [263, 299] on button "עריכה" at bounding box center [227, 294] width 106 height 31
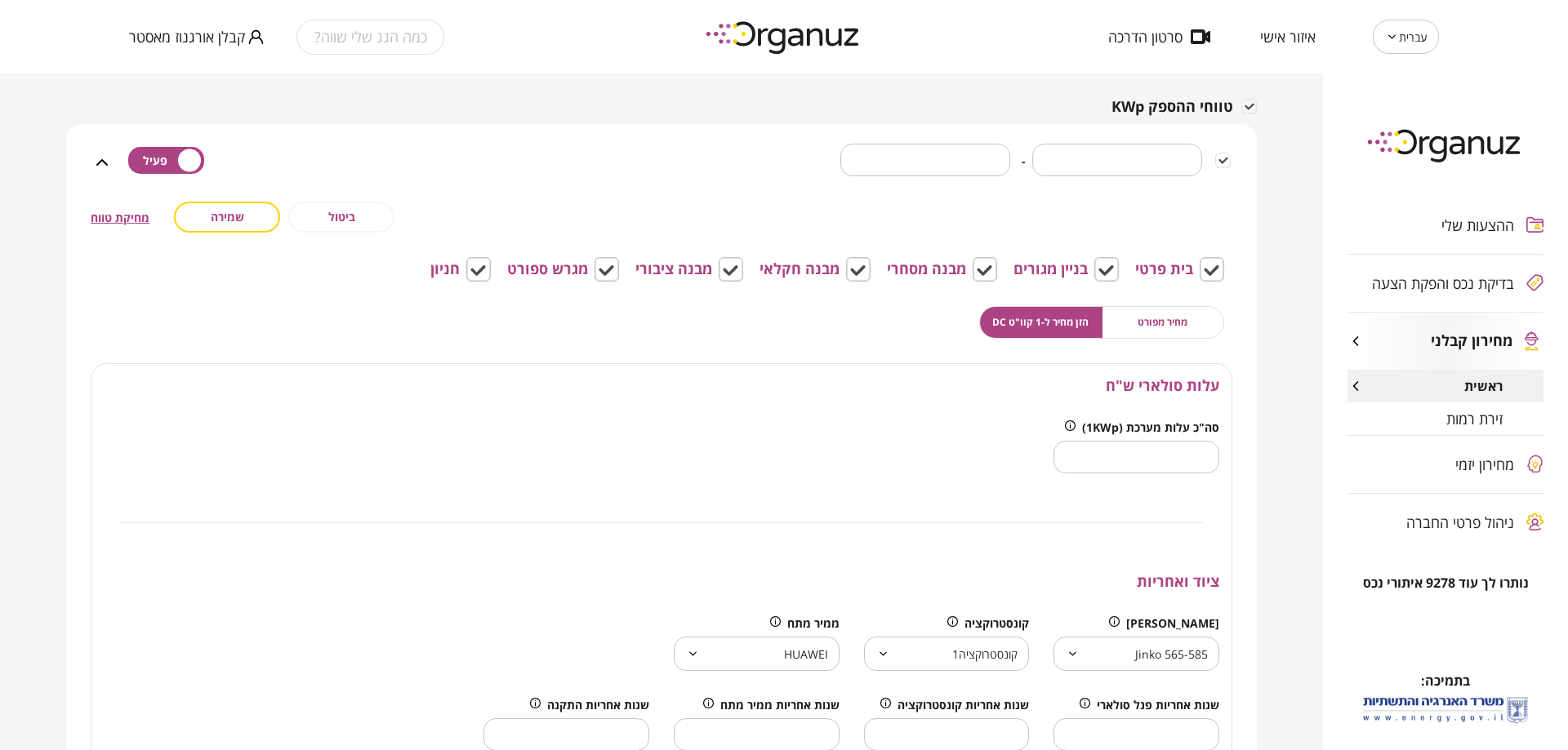
scroll to position [408, 0]
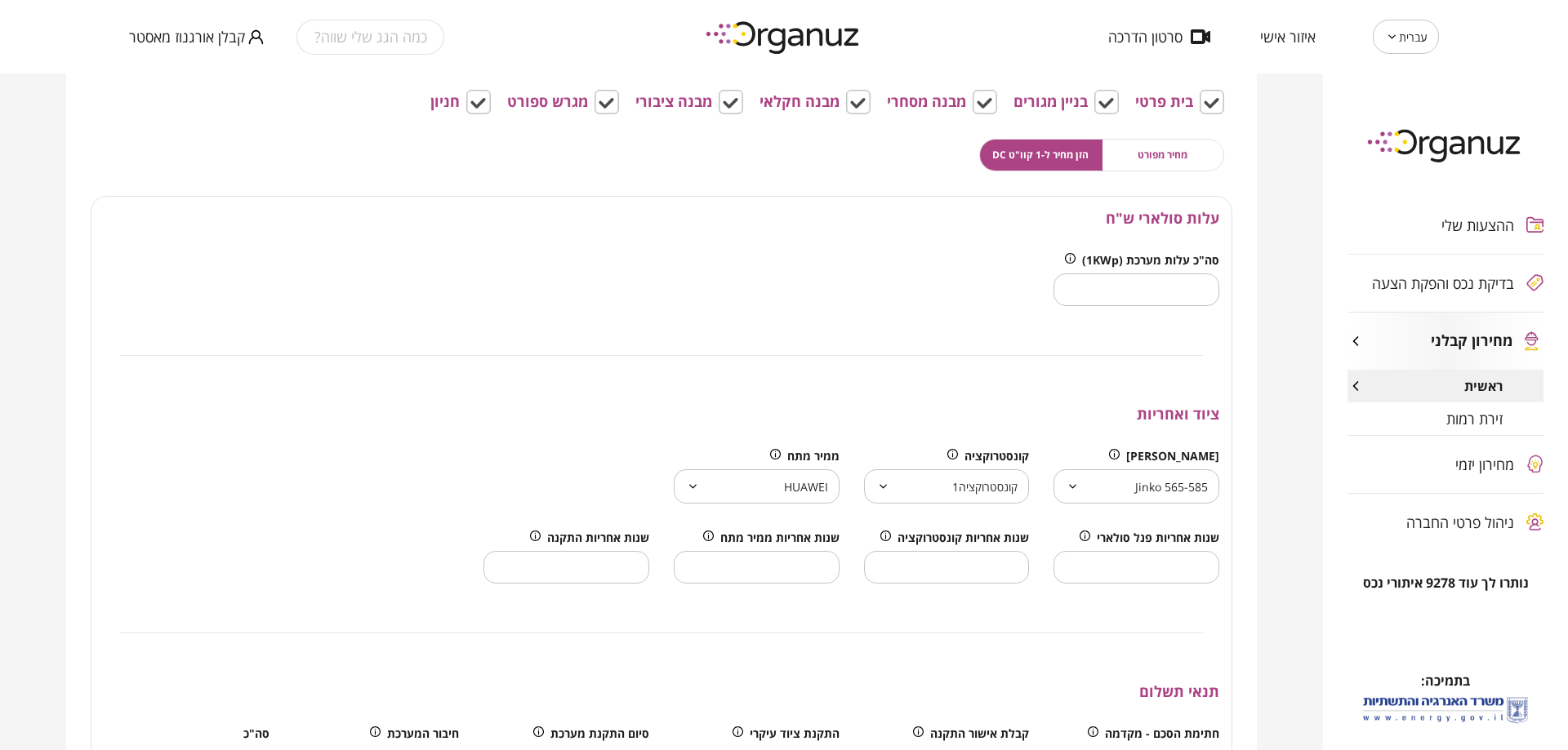
click at [1124, 485] on body "עברית ** ​ איזור אישי סרטון הדרכה כמה הגג שלי שווה? קבלן אורגנוז מאסטר ההצעות ש…" at bounding box center [784, 375] width 1568 height 750
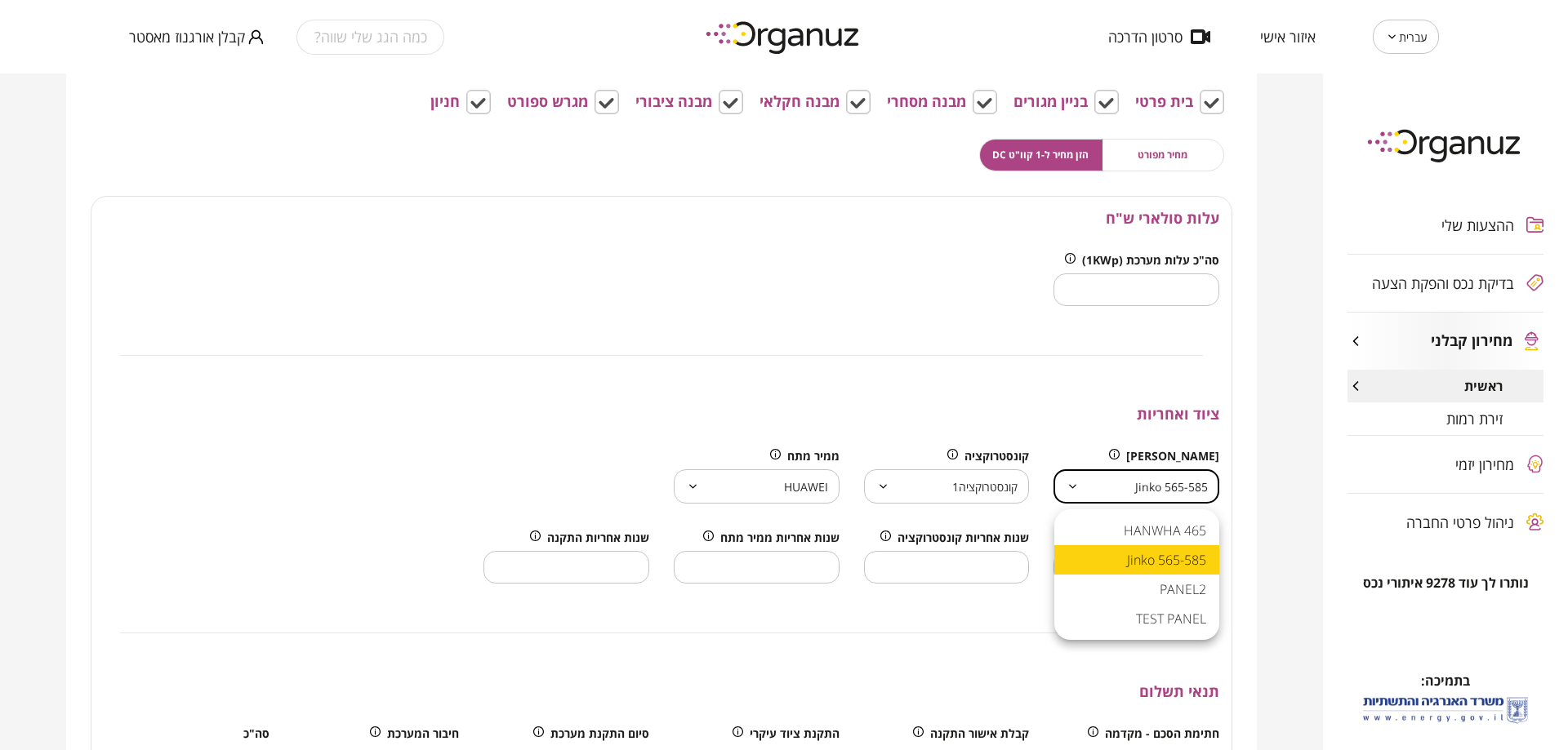
click at [954, 475] on div at bounding box center [784, 375] width 1568 height 750
click at [954, 480] on body "עברית ** ​ איזור אישי סרטון הדרכה כמה הגג שלי שווה? קבלן אורגנוז מאסטר ההצעות ש…" at bounding box center [784, 375] width 1568 height 750
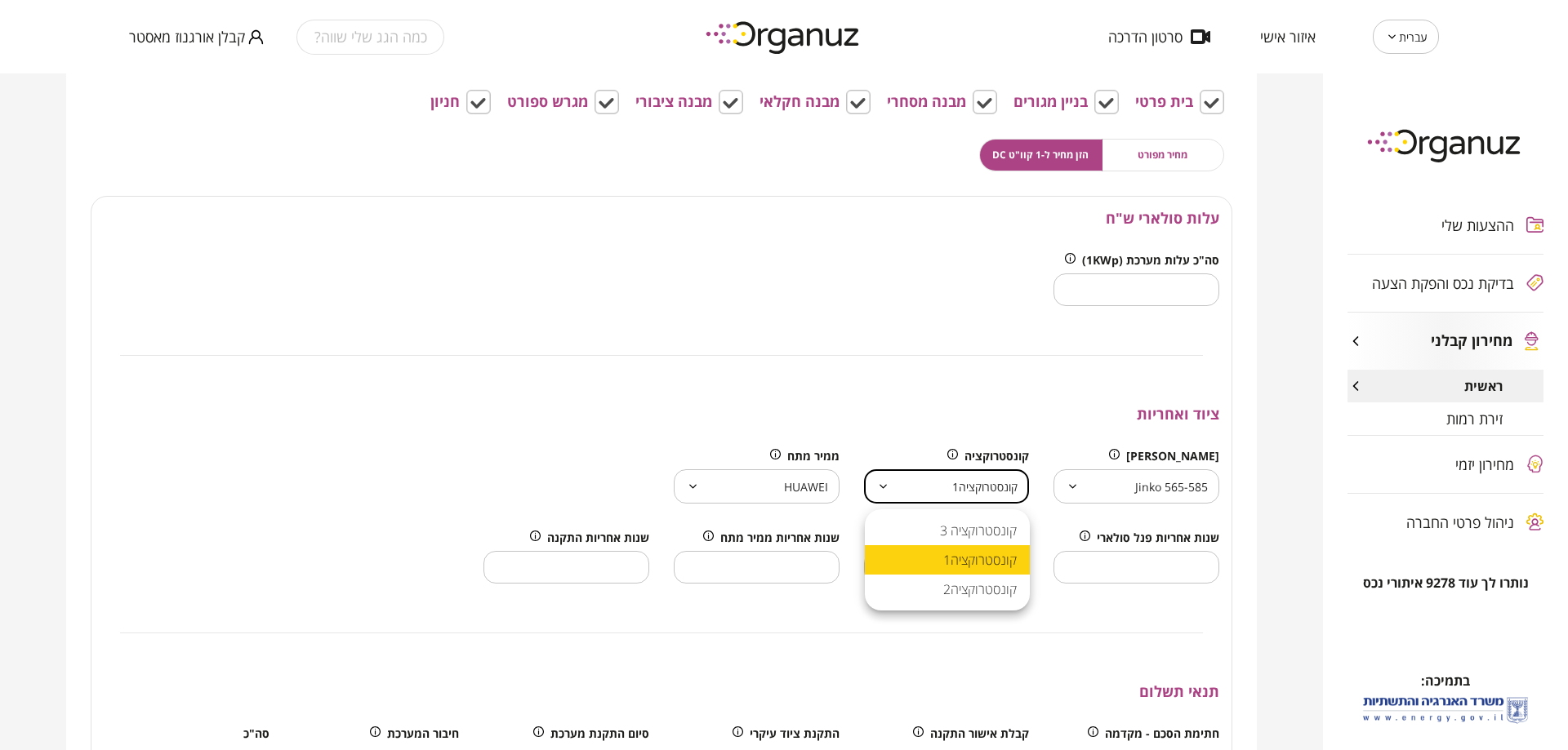
click at [801, 476] on div at bounding box center [784, 375] width 1568 height 750
click at [793, 490] on body "עברית ** ​ איזור אישי סרטון הדרכה כמה הגג שלי שווה? קבלן אורגנוז מאסטר ההצעות ש…" at bounding box center [784, 375] width 1568 height 750
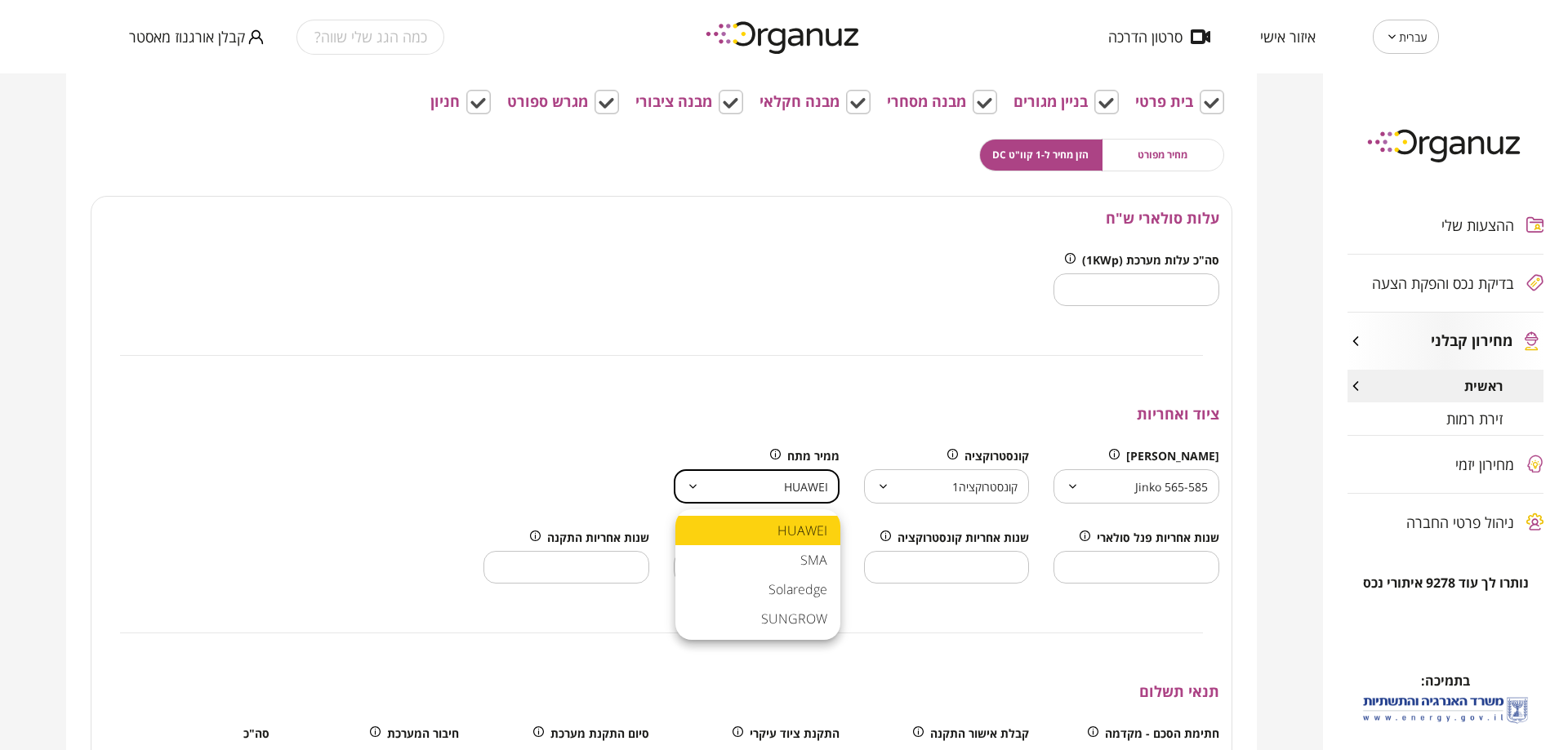
click at [791, 487] on div at bounding box center [784, 375] width 1568 height 750
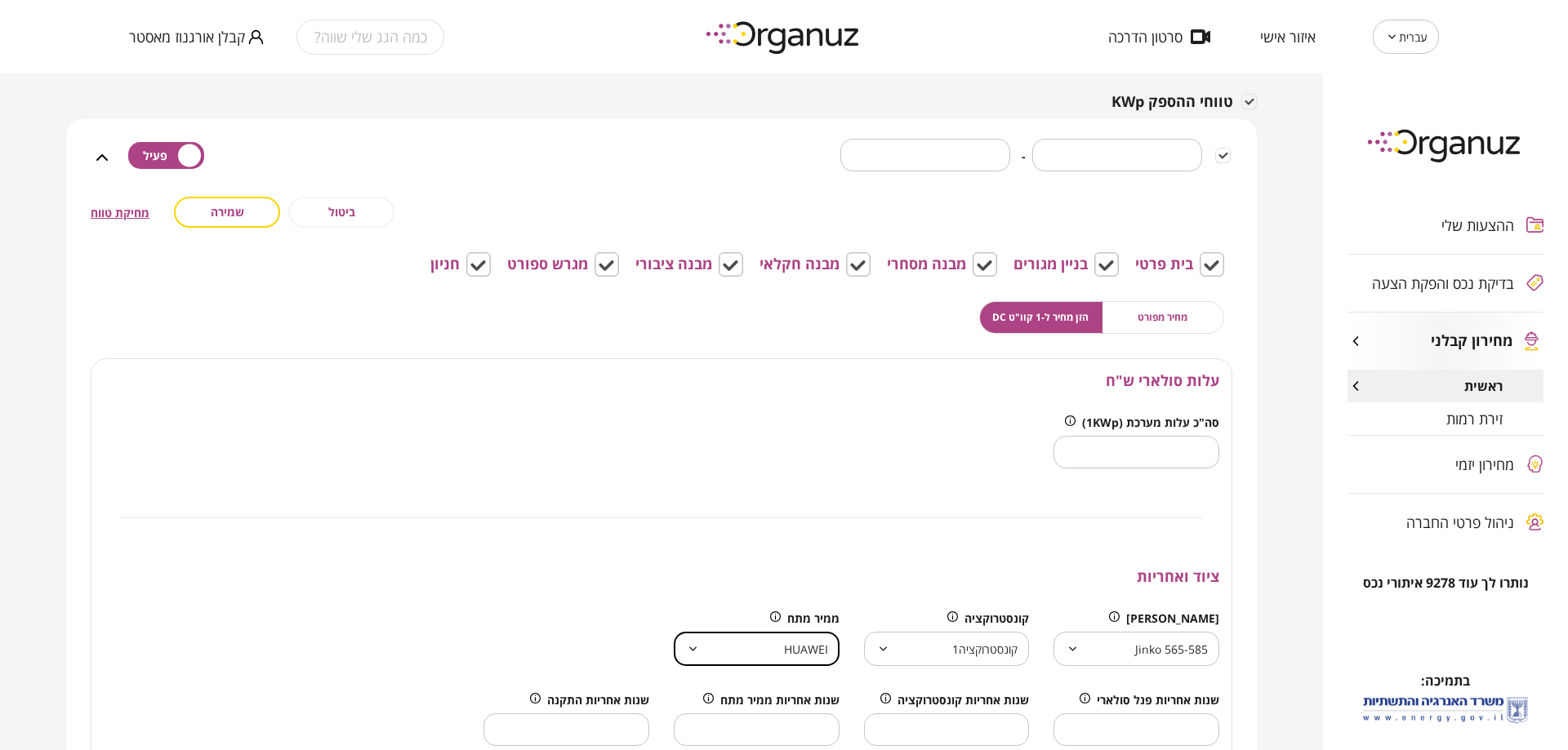
scroll to position [245, 0]
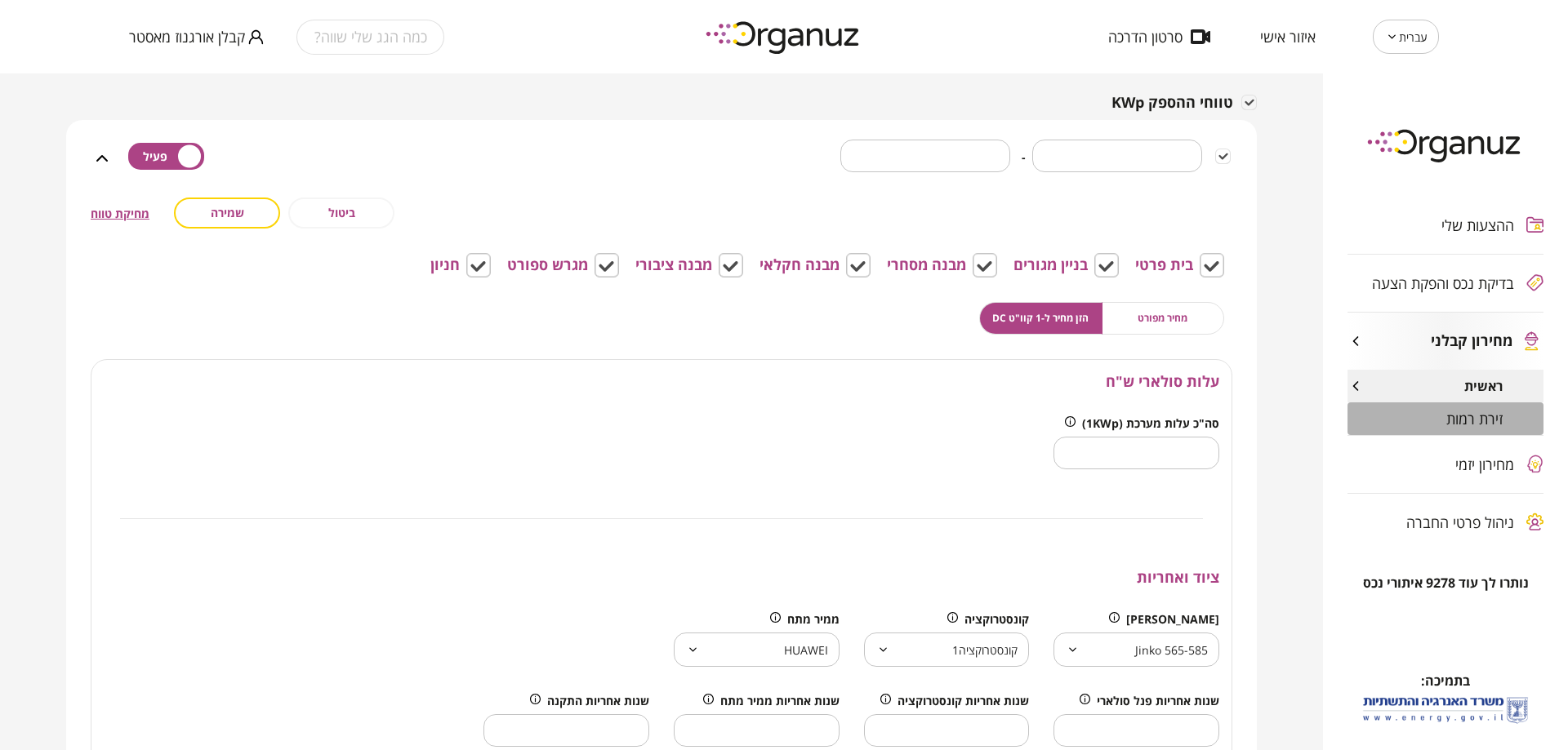
click at [1457, 422] on span "זירת רמות" at bounding box center [1474, 418] width 56 height 16
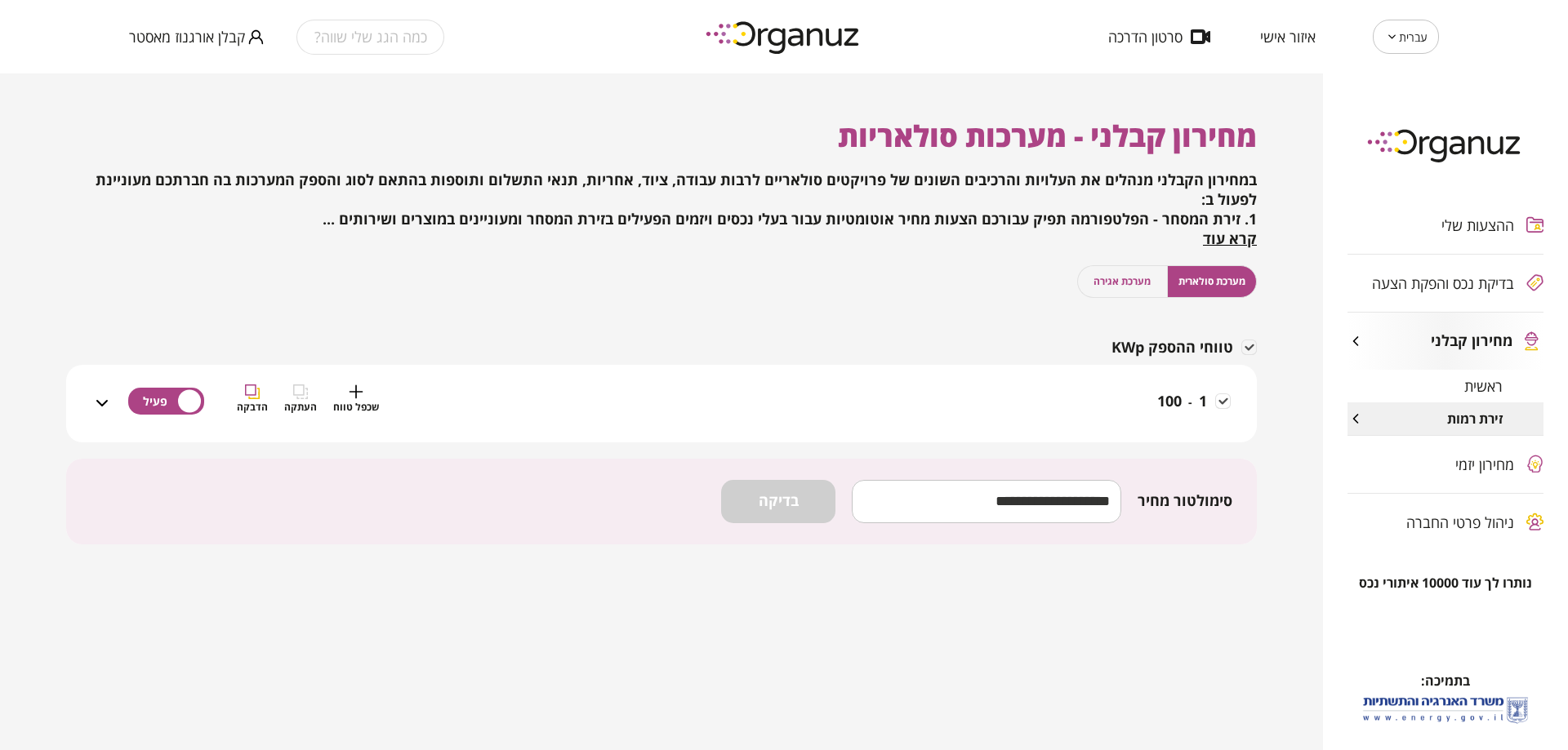
click at [1034, 407] on div "1 - 100 שכפל טווח העתקה הדבקה" at bounding box center [671, 414] width 1119 height 58
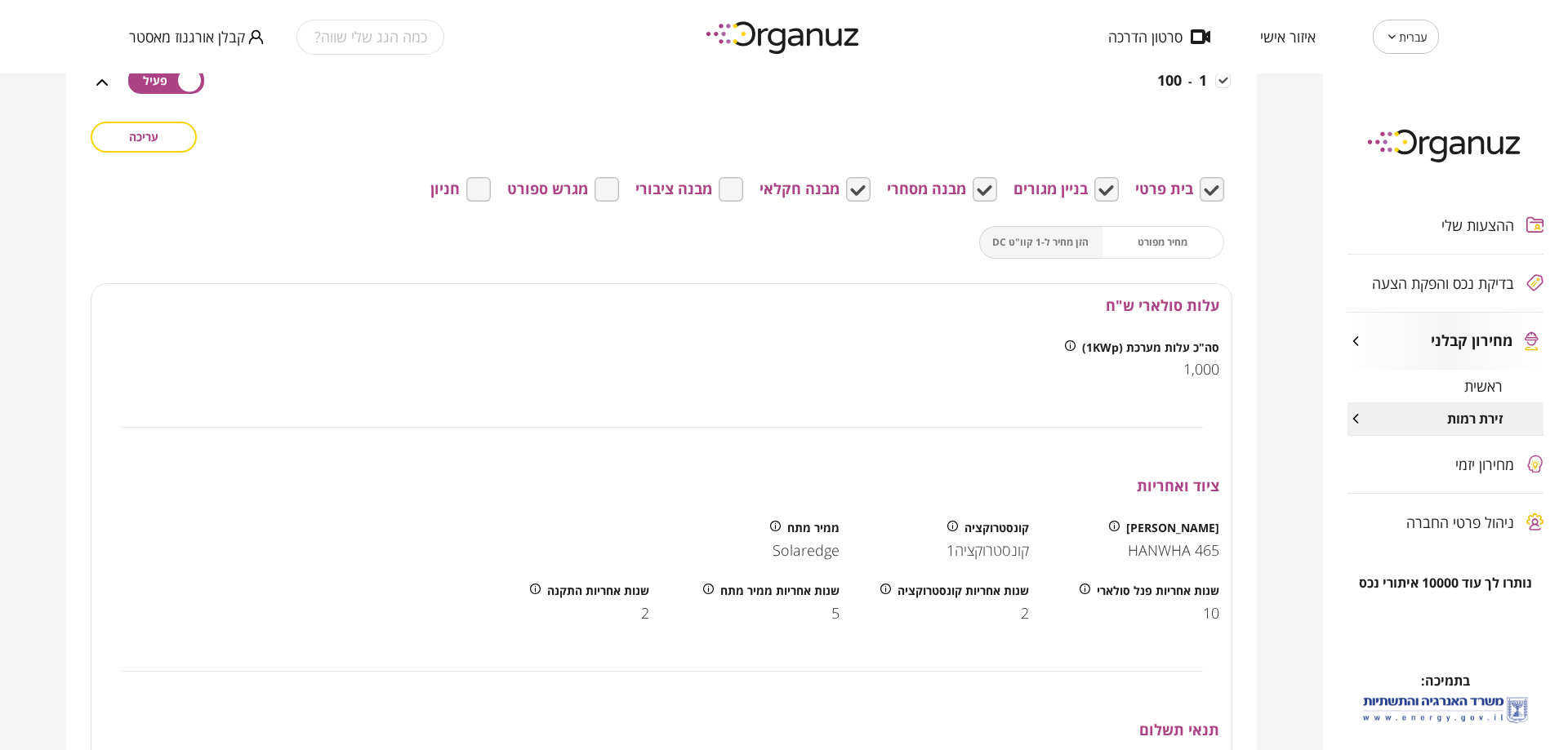
scroll to position [327, 0]
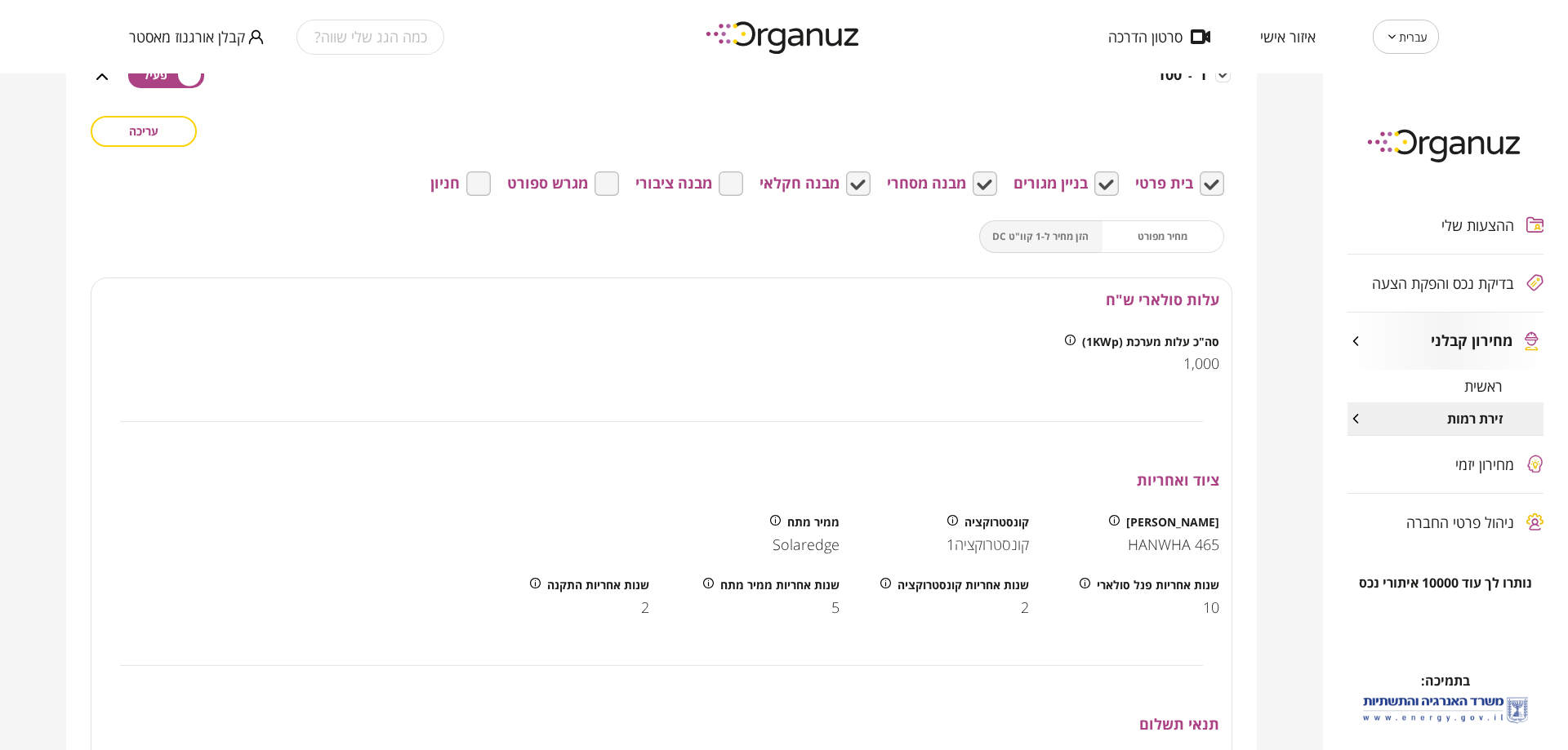
click at [1147, 541] on span "HANWHA 465" at bounding box center [1173, 544] width 91 height 18
click at [143, 114] on div at bounding box center [166, 87] width 76 height 58
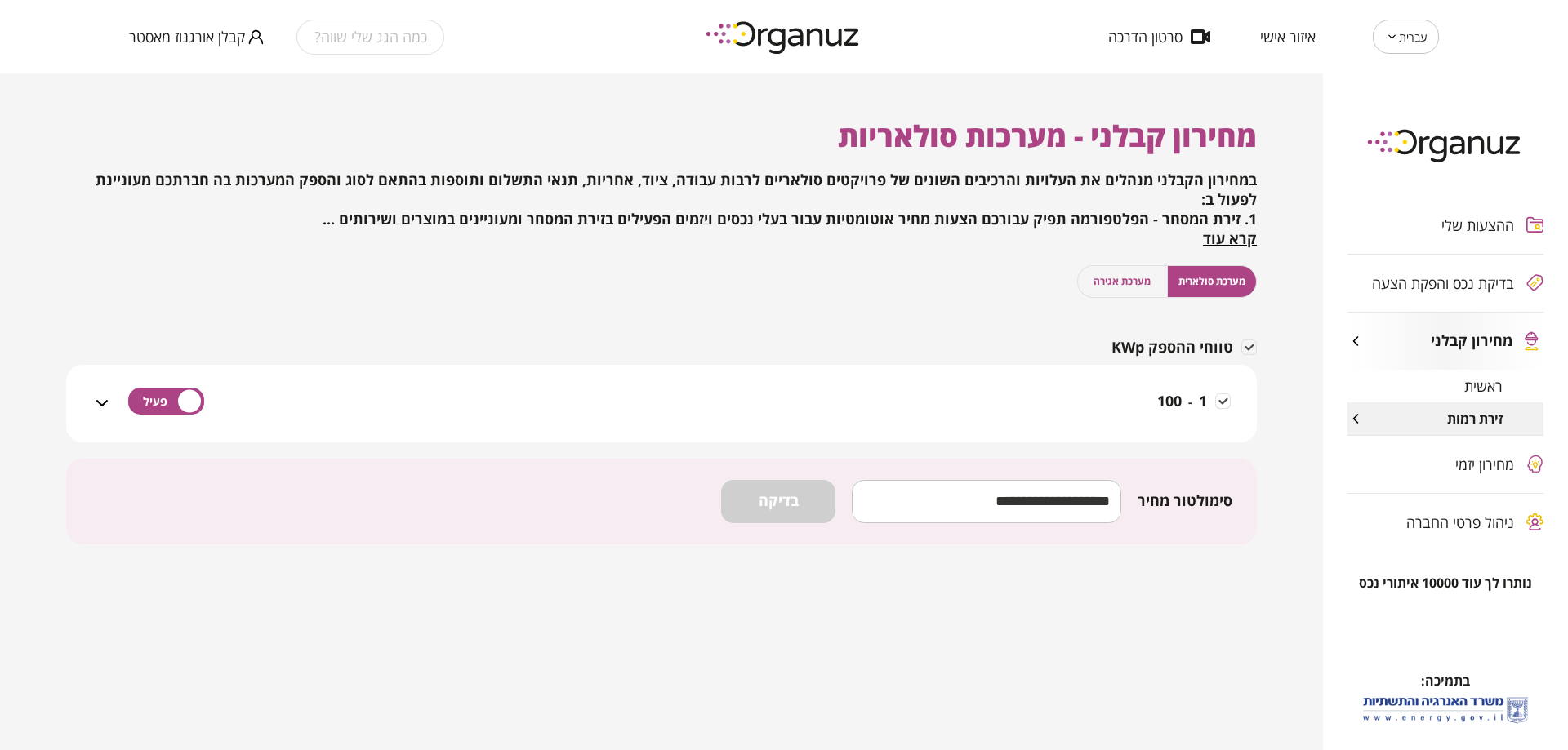
scroll to position [0, 0]
click at [330, 427] on div "שכפל טווח העתקה הדבקה" at bounding box center [307, 414] width 142 height 58
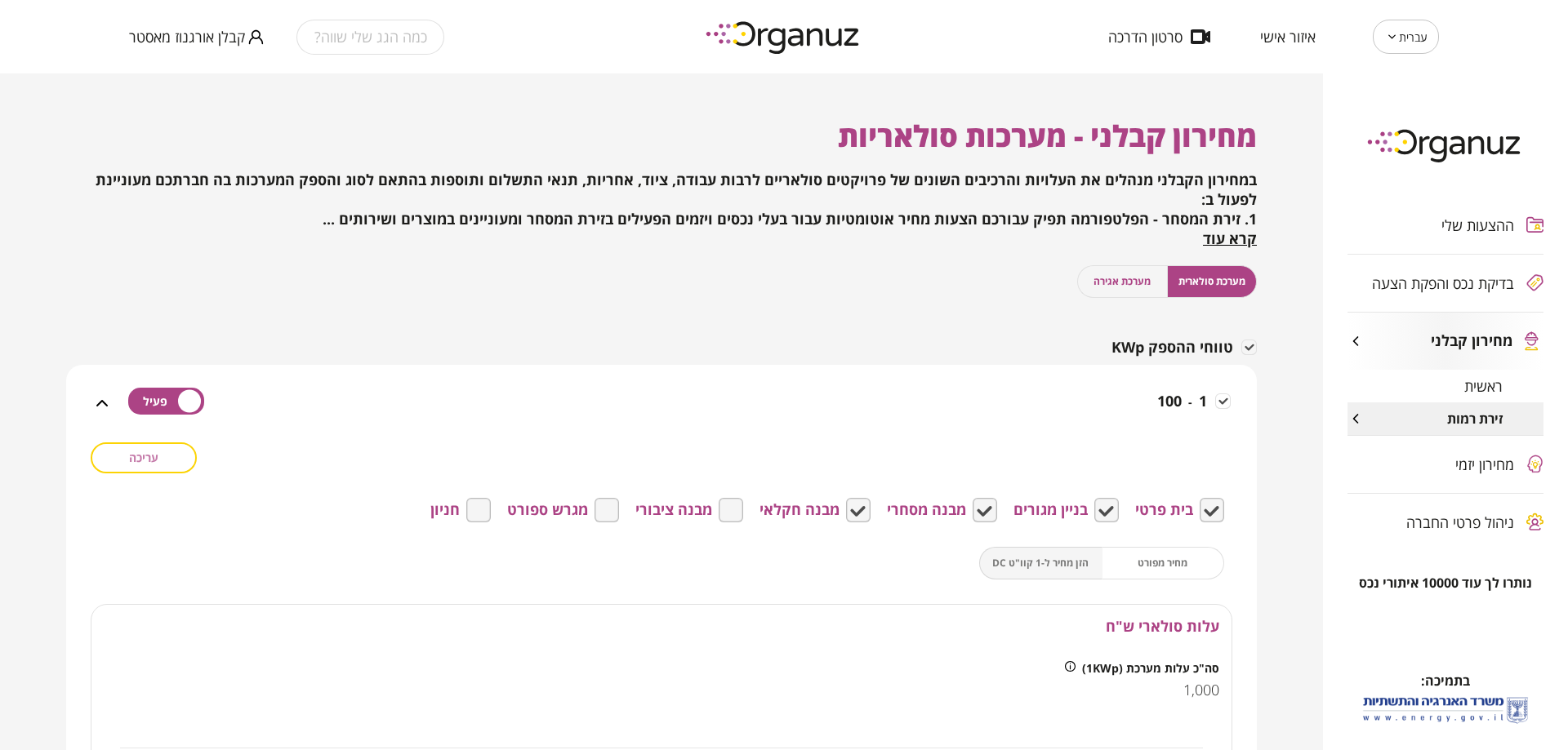
click at [173, 457] on button "עריכה" at bounding box center [143, 457] width 106 height 31
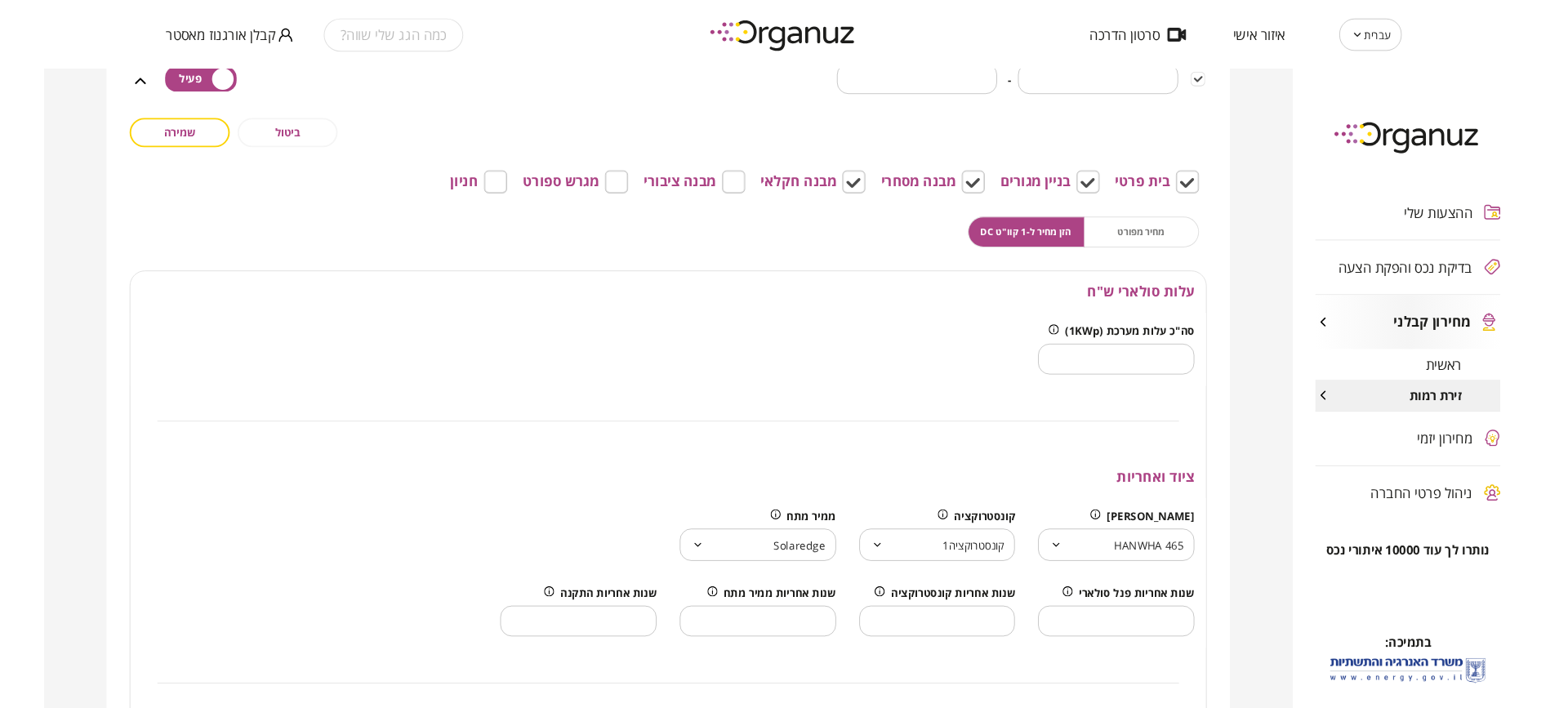
scroll to position [327, 0]
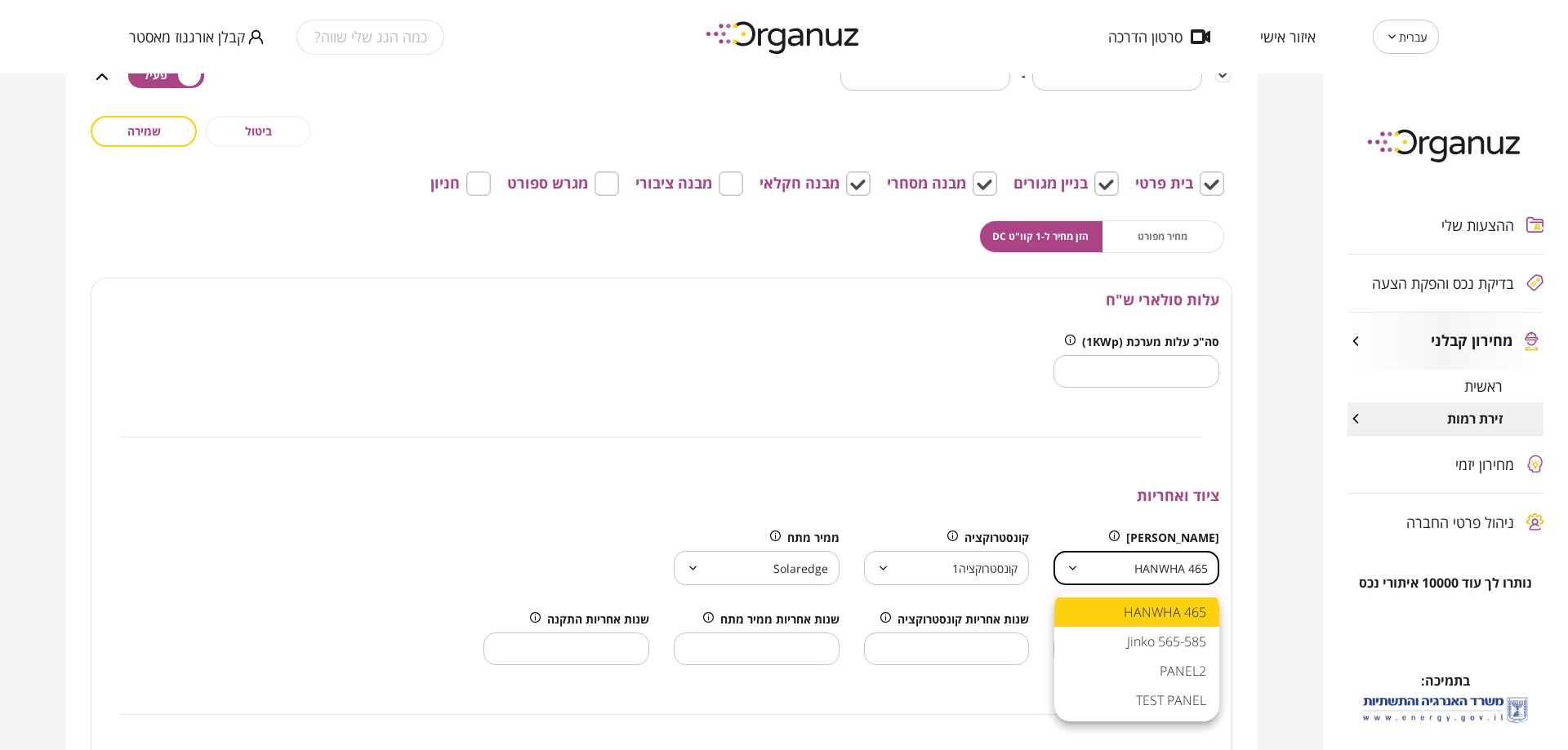
click at [1187, 573] on body "עברית ** ​ איזור אישי סרטון הדרכה כמה הגג שלי שווה? קבלן אורגנוז מאסטר ההצעות ש…" at bounding box center [784, 375] width 1568 height 750
click at [1187, 573] on div at bounding box center [784, 375] width 1568 height 750
click at [982, 573] on body "עברית ** ​ איזור אישי סרטון הדרכה כמה הגג שלי שווה? קבלן אורגנוז מאסטר ההצעות ש…" at bounding box center [784, 375] width 1568 height 750
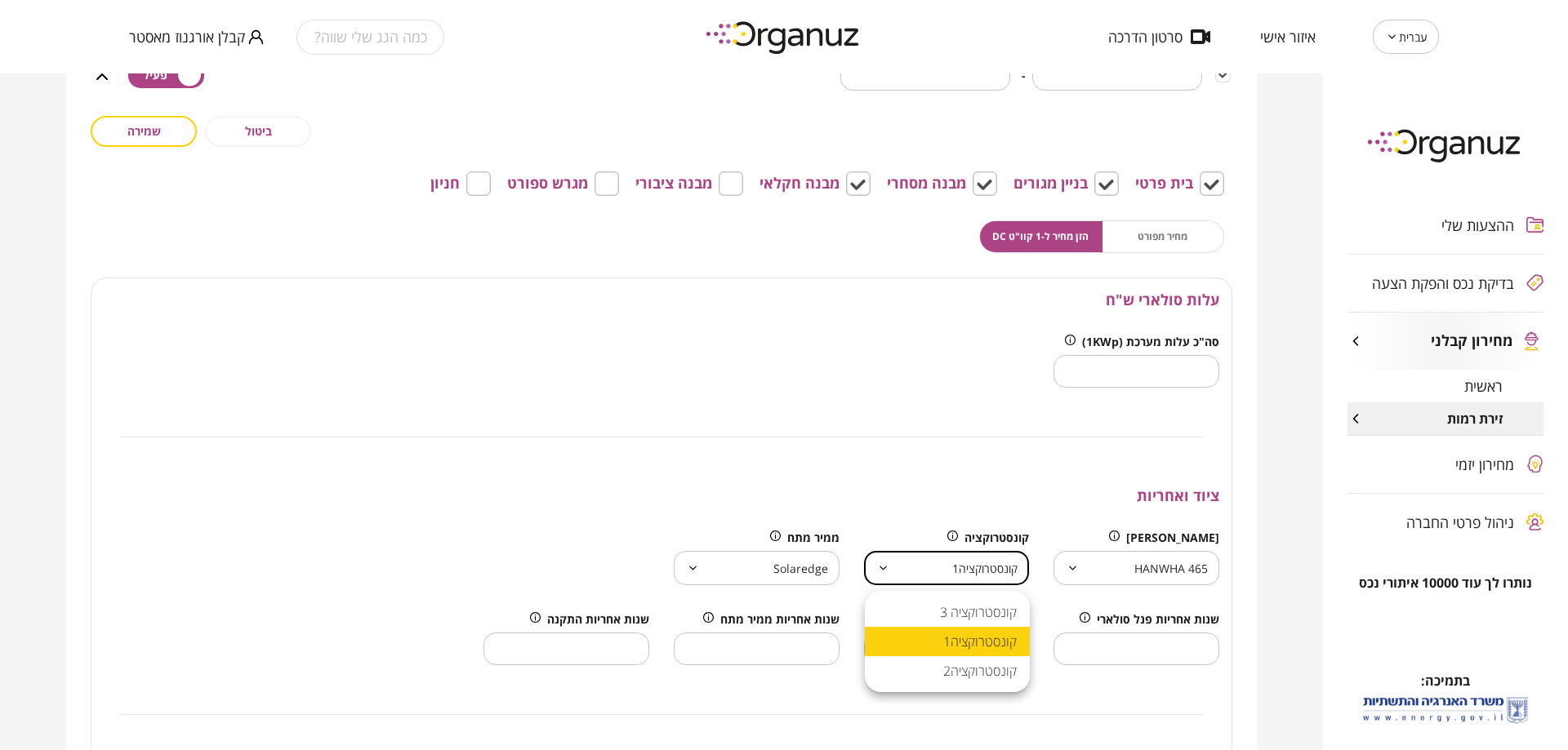
click at [982, 573] on div at bounding box center [784, 375] width 1568 height 750
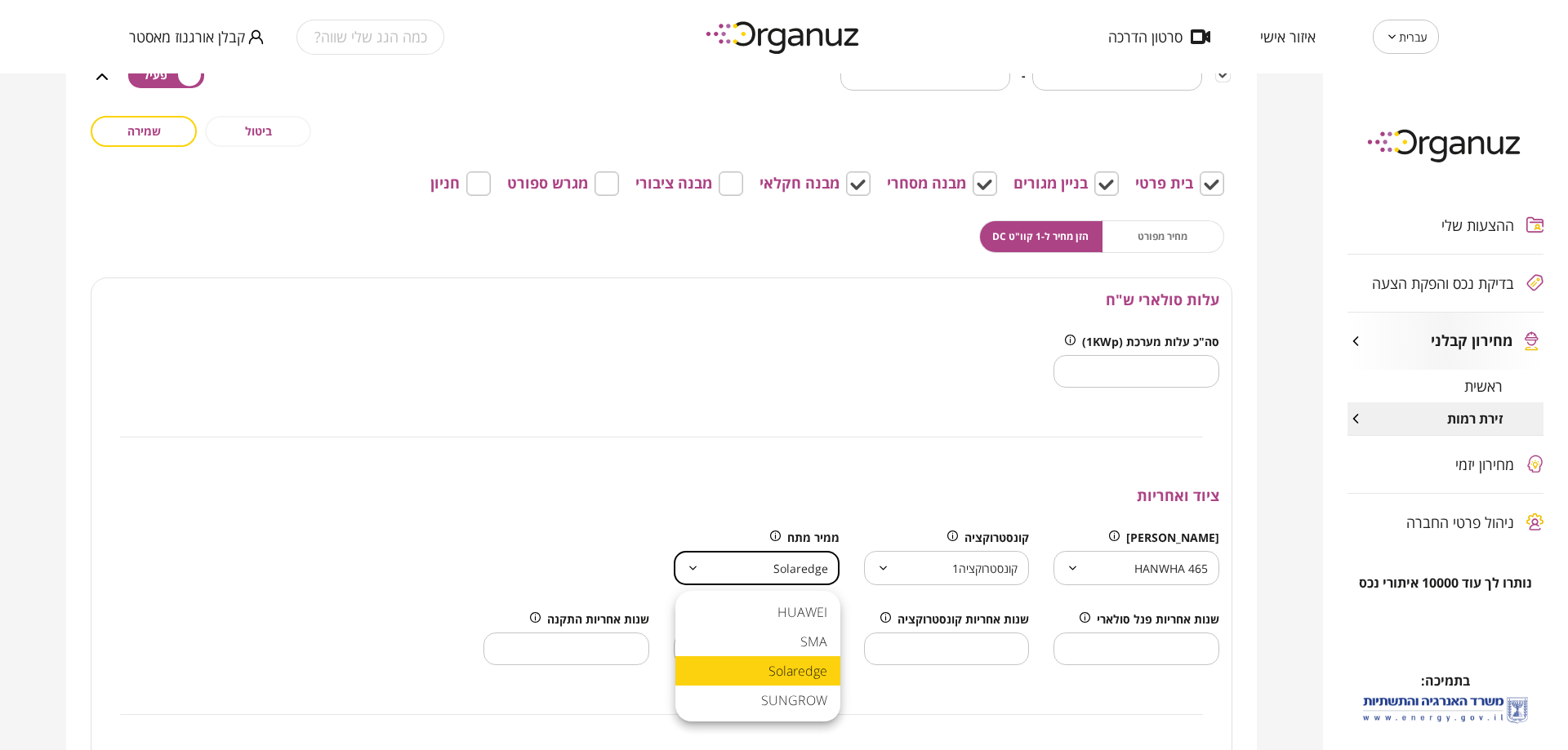
click at [791, 573] on body "עברית ** ​ איזור אישי סרטון הדרכה כמה הגג שלי שווה? קבלן אורגנוז מאסטר ההצעות ש…" at bounding box center [784, 375] width 1568 height 750
click at [791, 573] on div at bounding box center [784, 375] width 1568 height 750
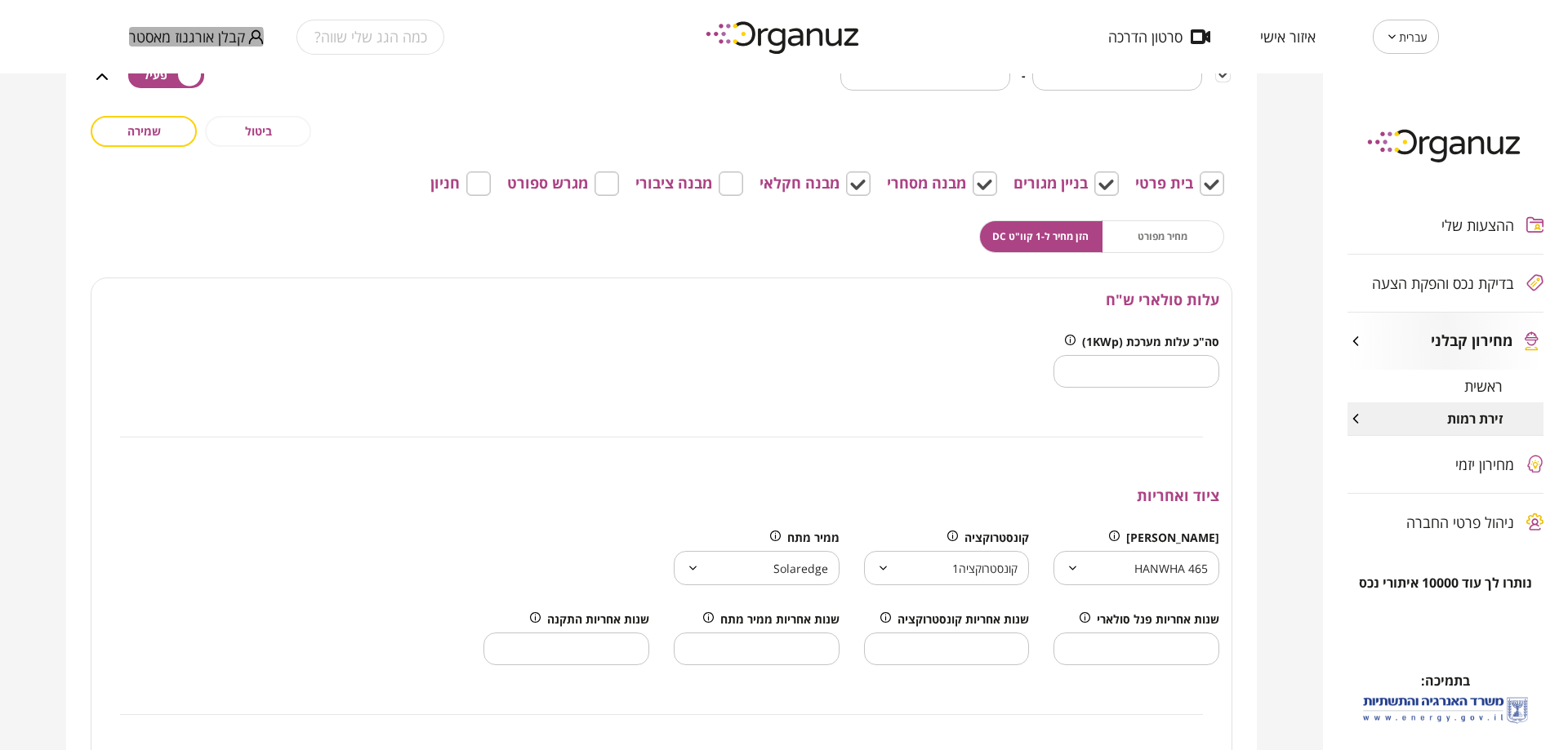
click at [184, 37] on span "קבלן אורגנוז מאסטר" at bounding box center [187, 36] width 116 height 16
click at [166, 80] on li "התנתק" at bounding box center [160, 67] width 64 height 29
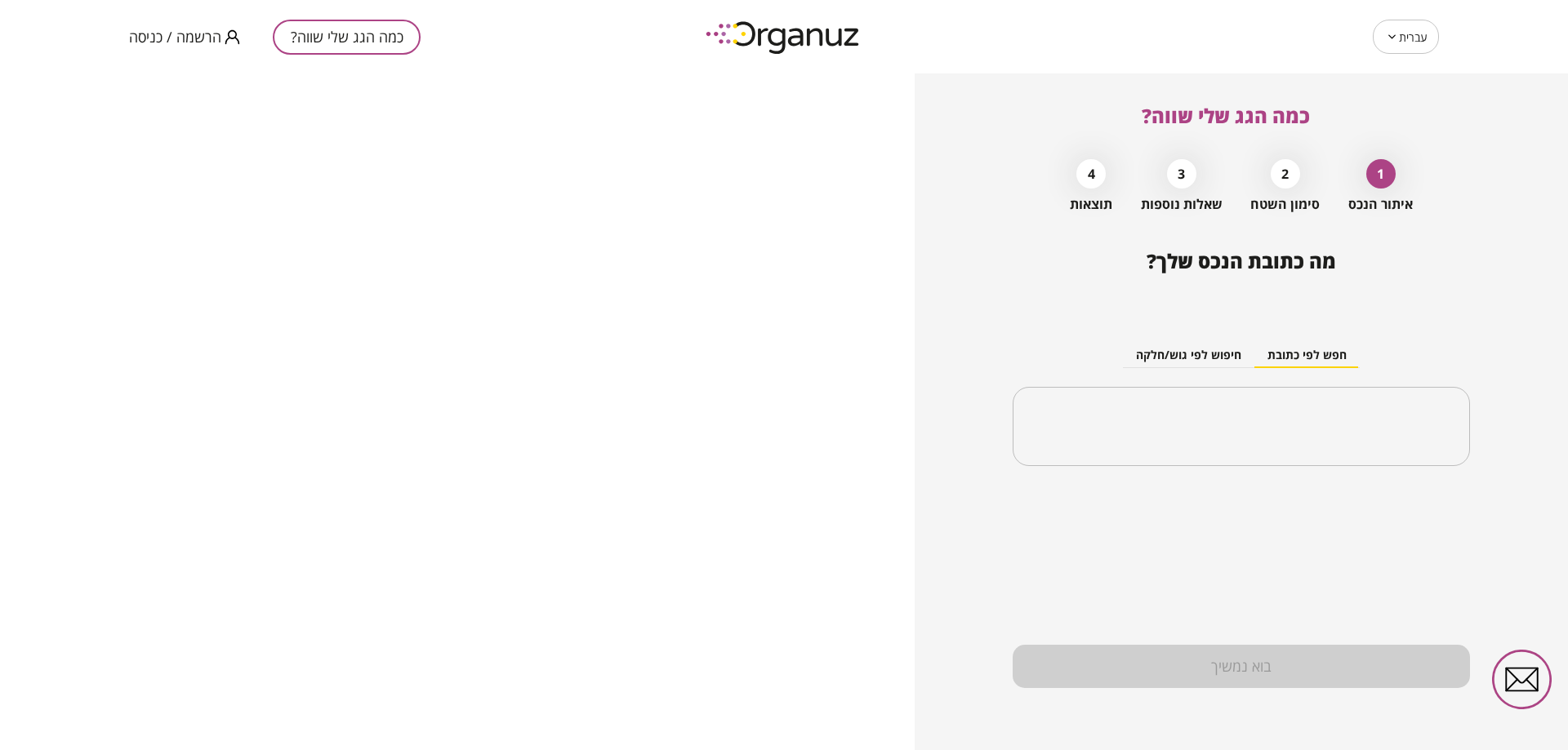
click at [227, 38] on icon "button" at bounding box center [232, 36] width 14 height 14
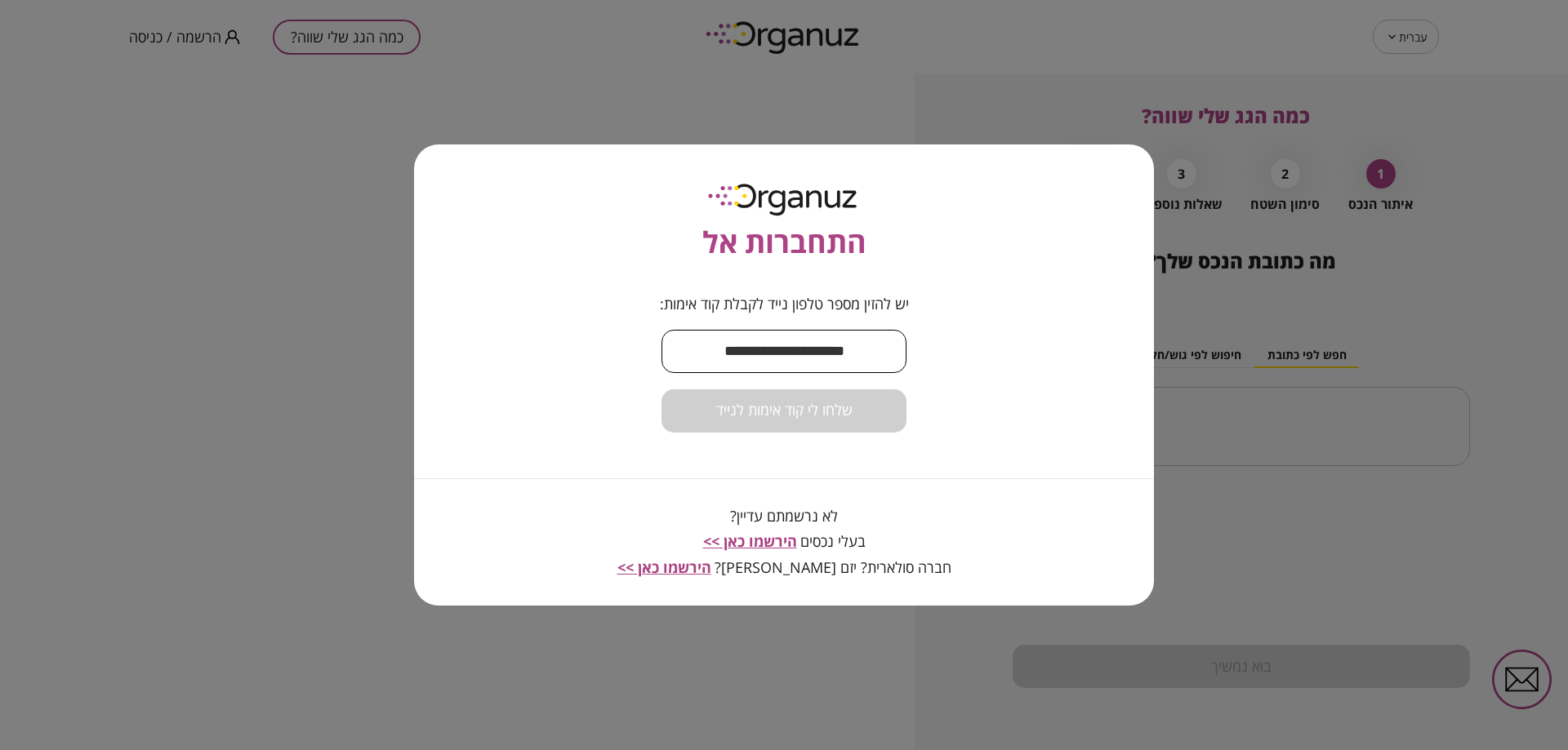
click at [795, 339] on input "text" at bounding box center [784, 352] width 245 height 48
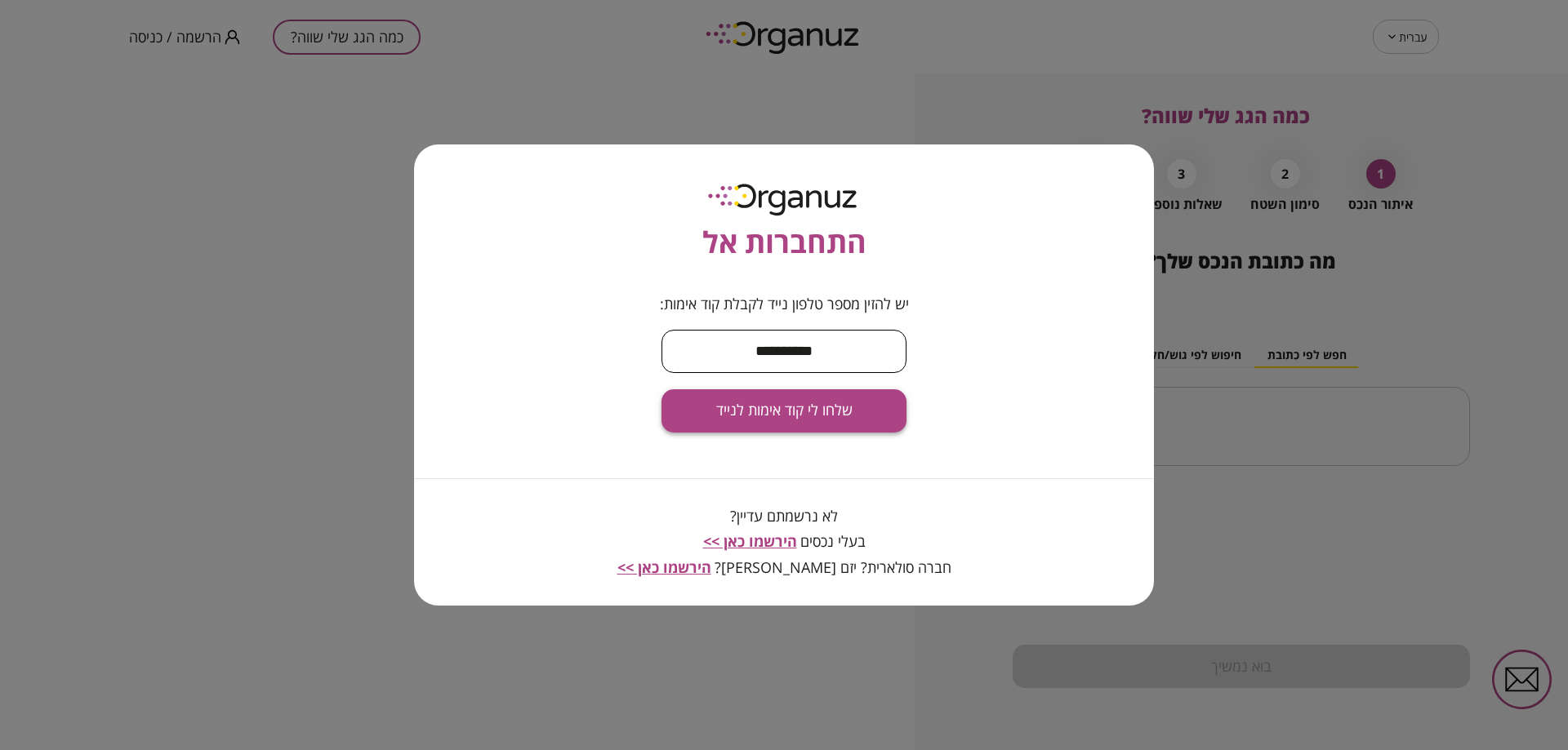
type input "**********"
click at [813, 389] on button "שלחו לי קוד אימות לנייד" at bounding box center [784, 410] width 245 height 44
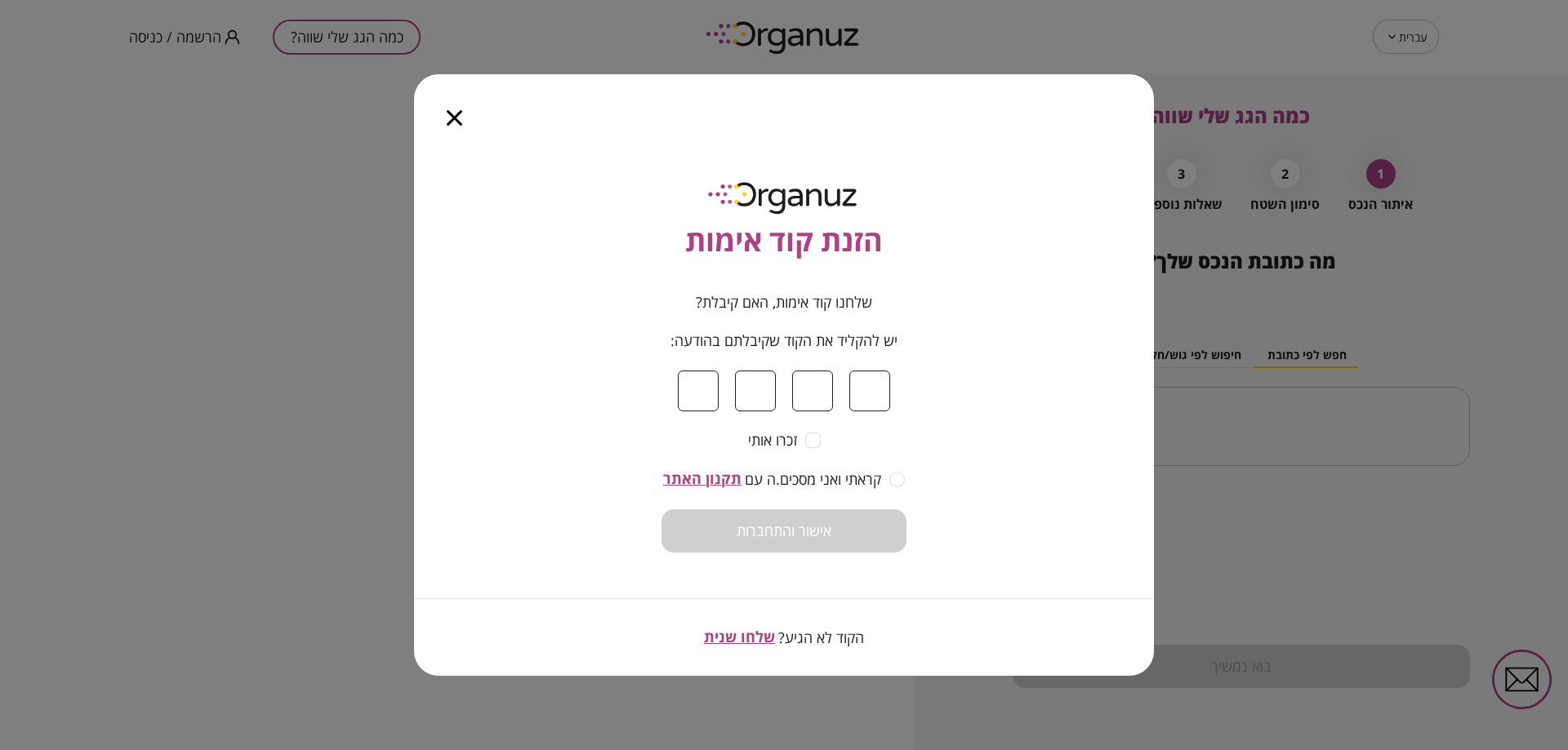
type input "*"
click at [817, 516] on form "שלחנו קוד אימות, האם קיבלת? יש להקליד את הקוד שקיבלתם בהודעה: * * * * זכרו אותי…" at bounding box center [784, 422] width 245 height 259
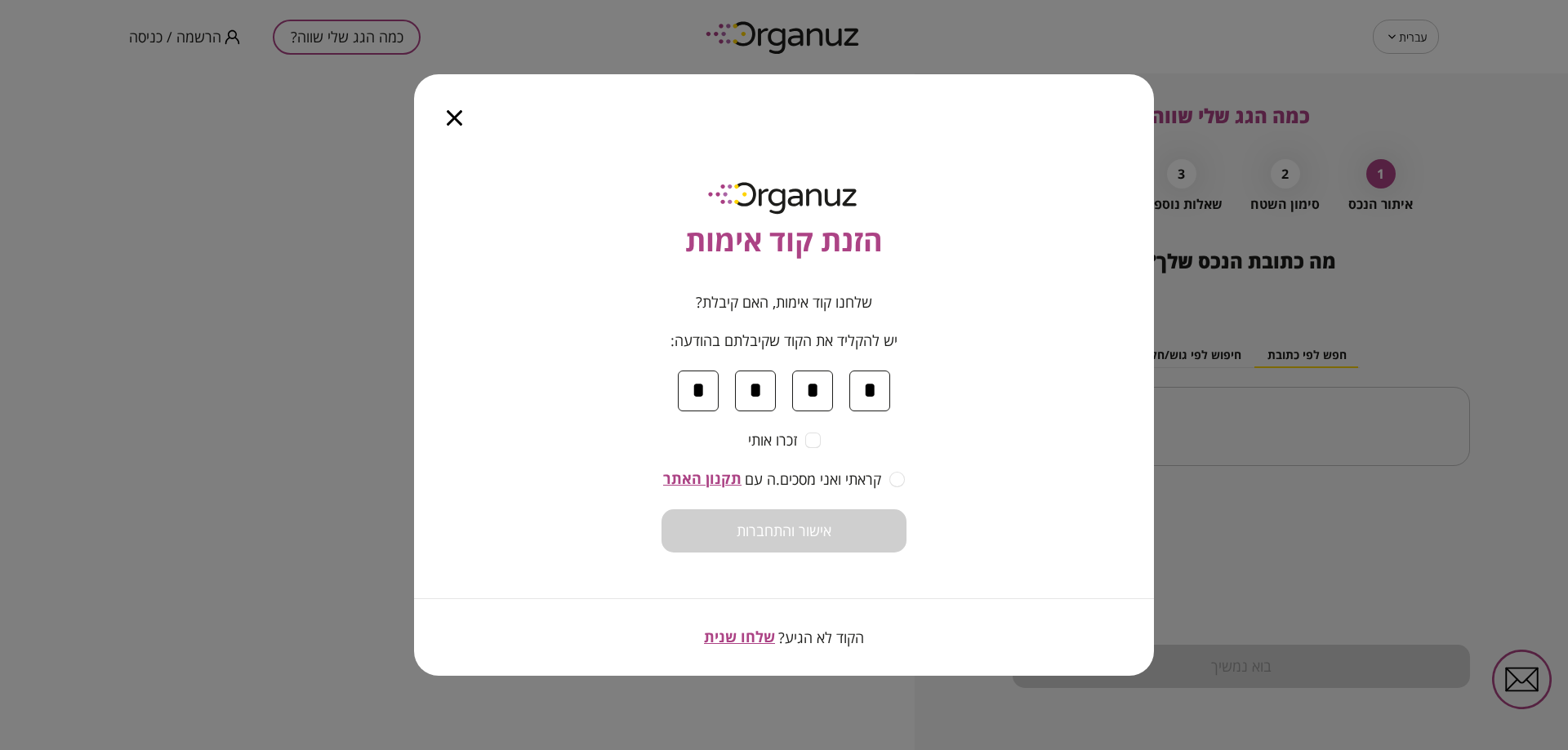
click at [875, 497] on form "שלחנו קוד אימות, האם קיבלת? יש להקליד את הקוד שקיבלתם בהודעה: * * * * זכרו אותי…" at bounding box center [784, 422] width 245 height 259
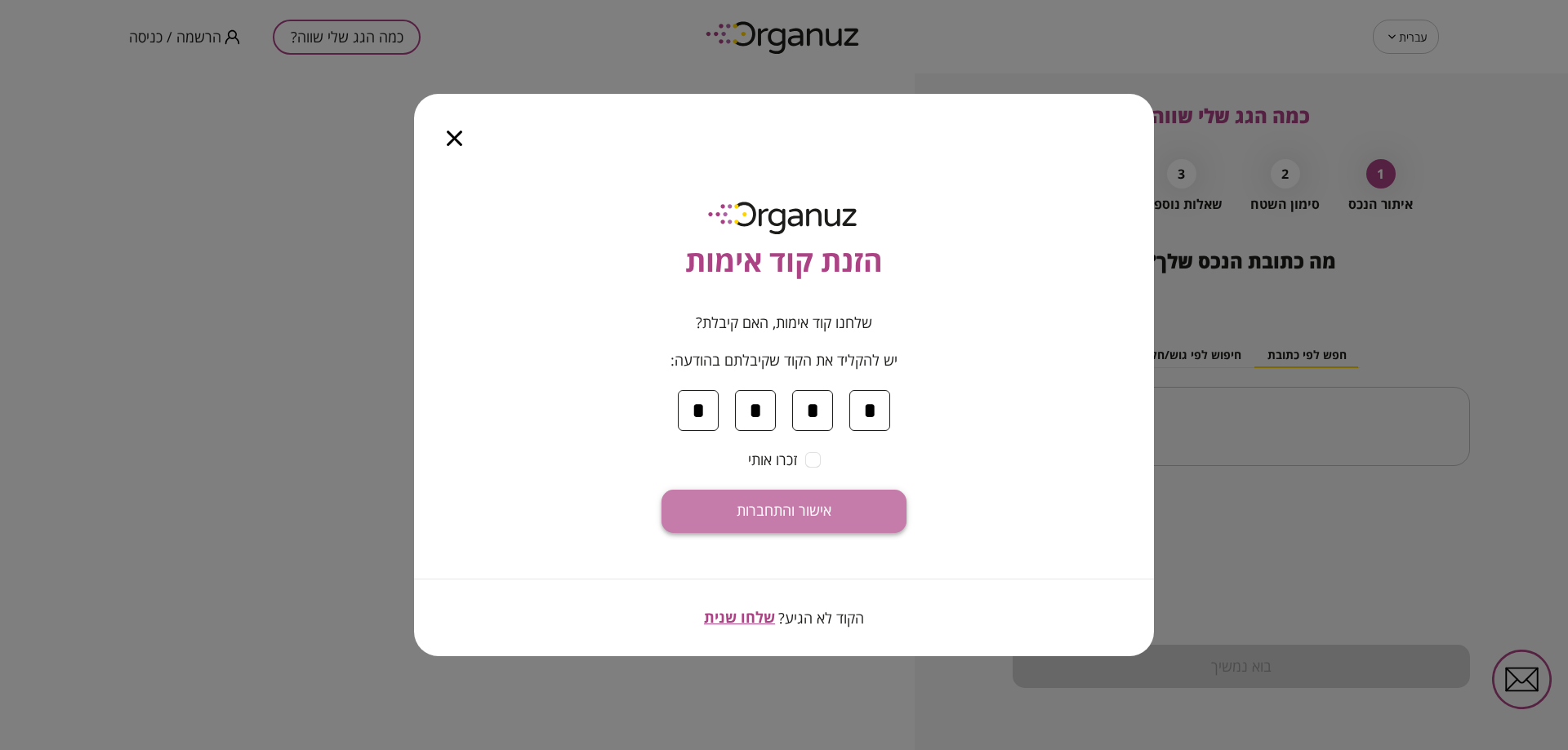
click at [866, 526] on button "אישור והתחברות" at bounding box center [784, 511] width 245 height 44
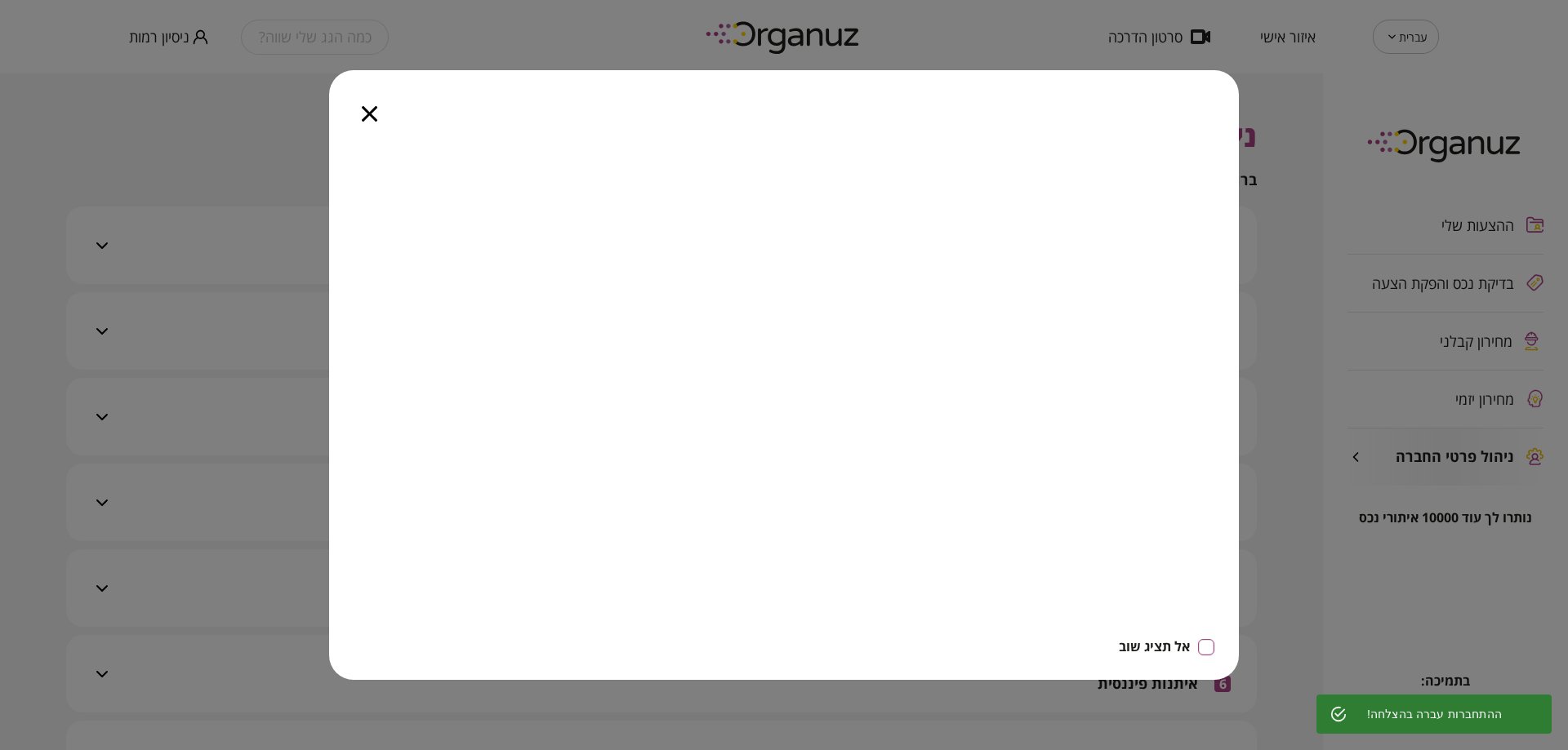
click at [366, 113] on icon "button" at bounding box center [370, 113] width 15 height 15
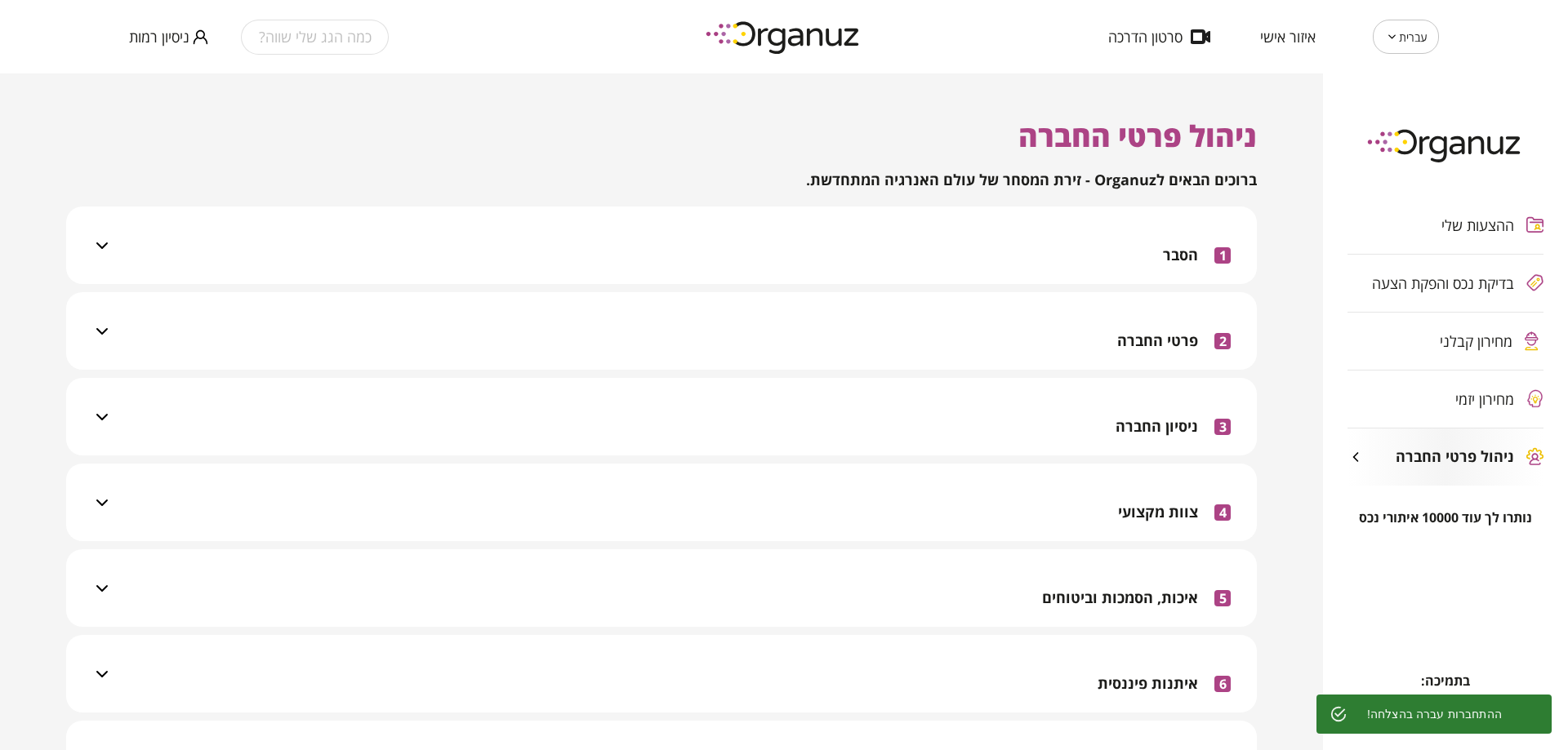
click at [1481, 355] on div "מחירון קבלני" at bounding box center [1445, 340] width 196 height 57
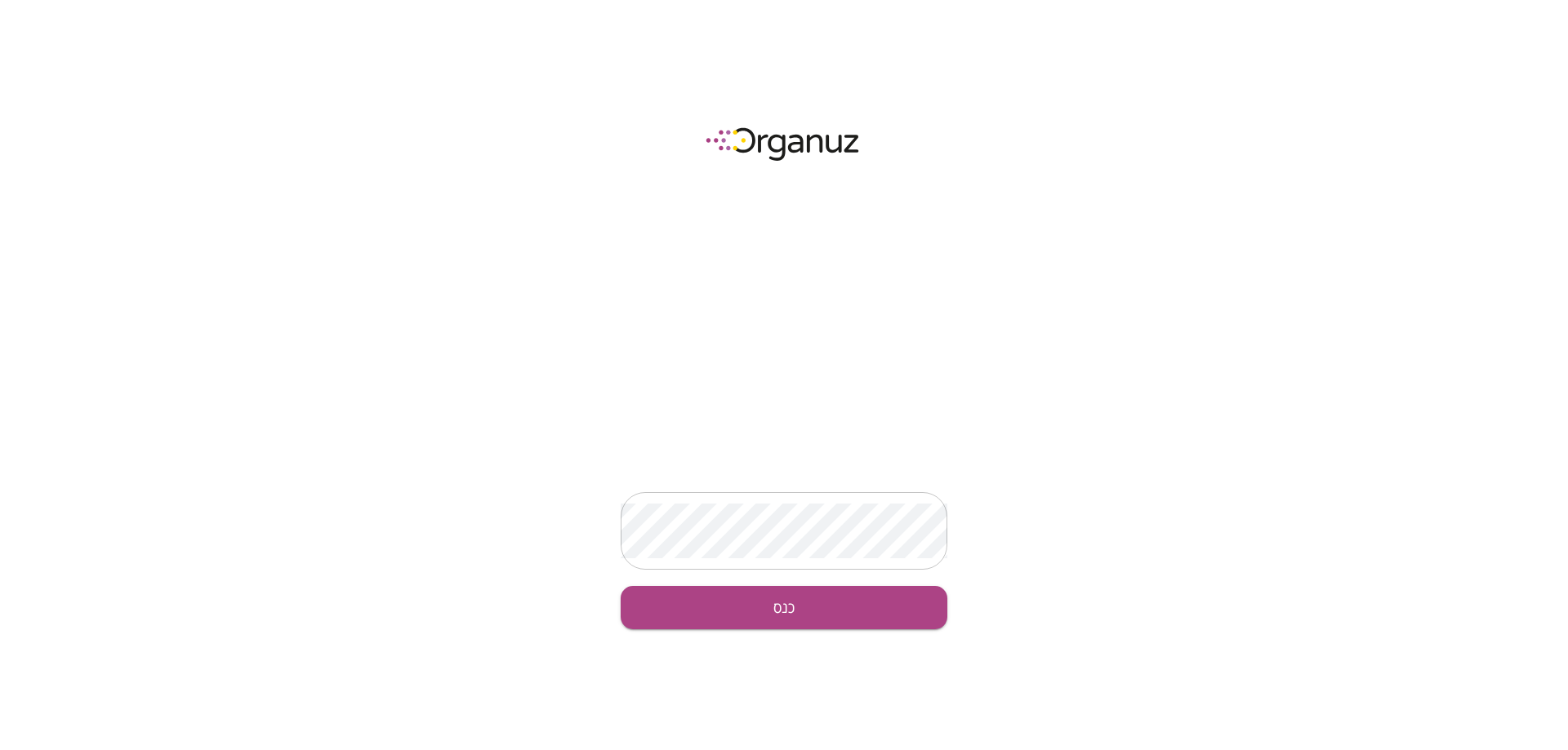
drag, startPoint x: 780, startPoint y: 475, endPoint x: 788, endPoint y: 502, distance: 28.2
click at [783, 479] on div "​ כנס" at bounding box center [784, 375] width 1568 height 750
click at [805, 606] on button "כנס" at bounding box center [784, 608] width 327 height 44
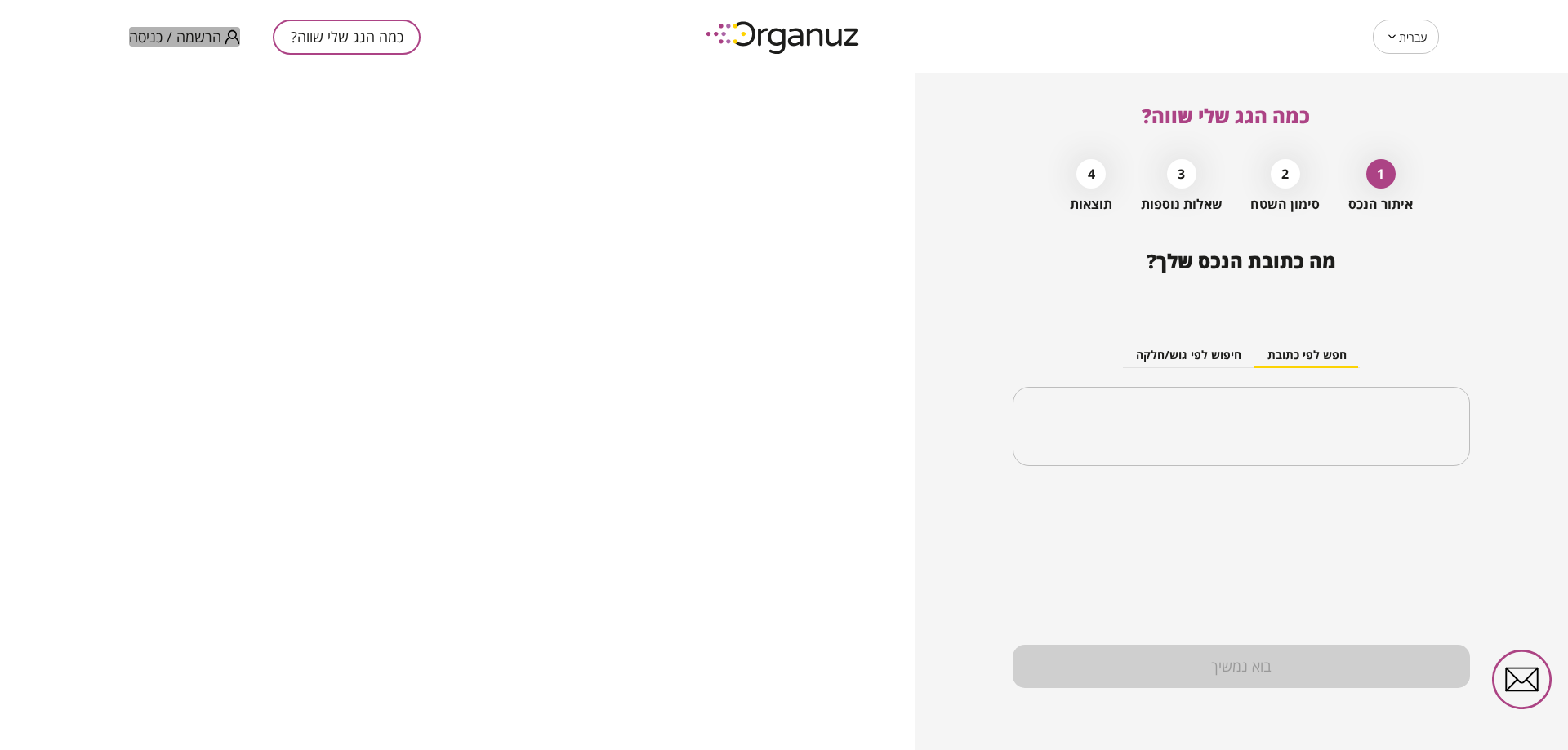
click at [175, 39] on span "הרשמה / כניסה" at bounding box center [175, 36] width 92 height 16
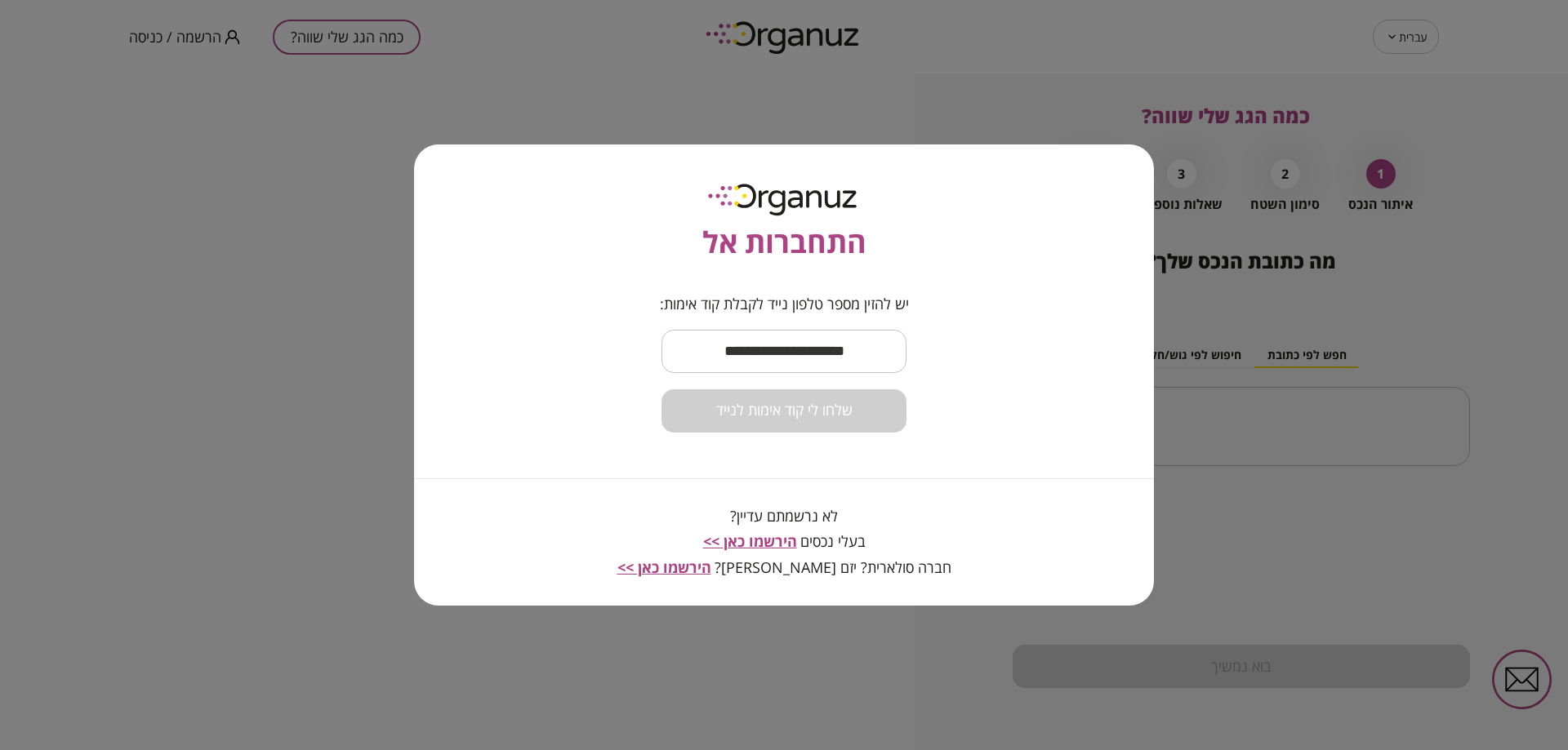
click at [817, 346] on input "text" at bounding box center [784, 352] width 245 height 48
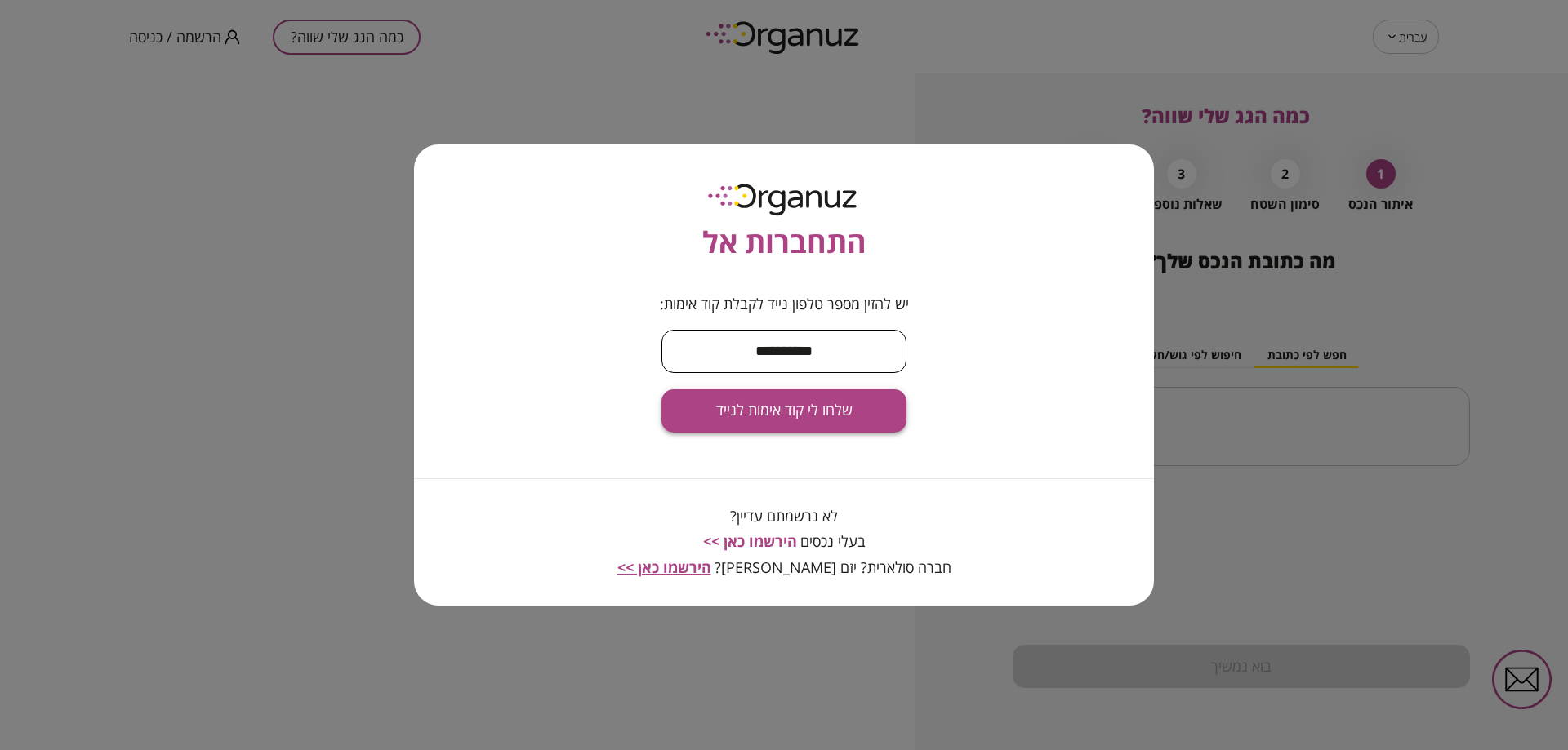
type input "**********"
click at [828, 408] on span "שלחו לי קוד אימות לנייד" at bounding box center [784, 410] width 137 height 18
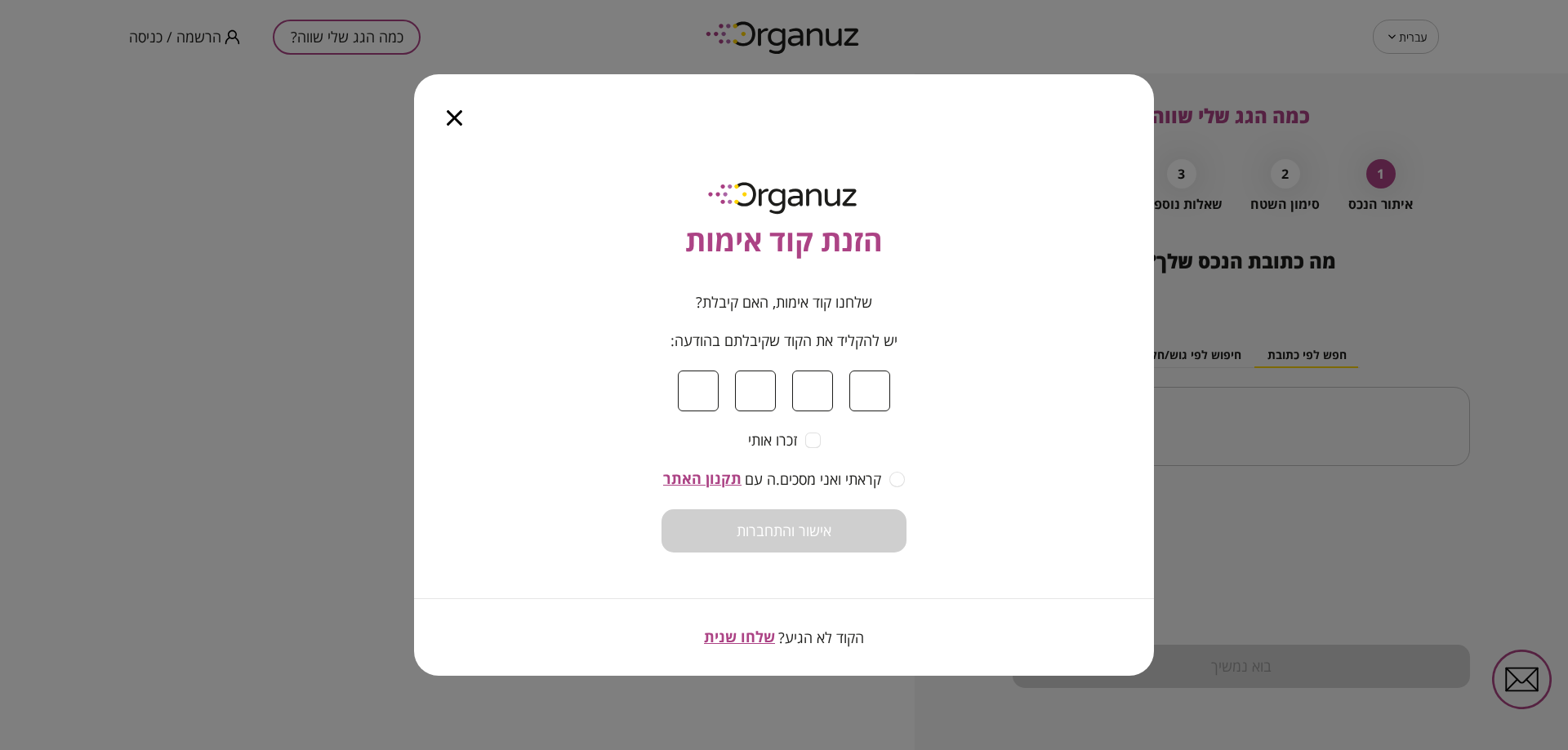
type input "*"
click at [890, 522] on form "שלחנו קוד אימות, האם קיבלת? יש להקליד את הקוד שקיבלתם בהודעה: * * * * זכרו אותי…" at bounding box center [784, 422] width 245 height 259
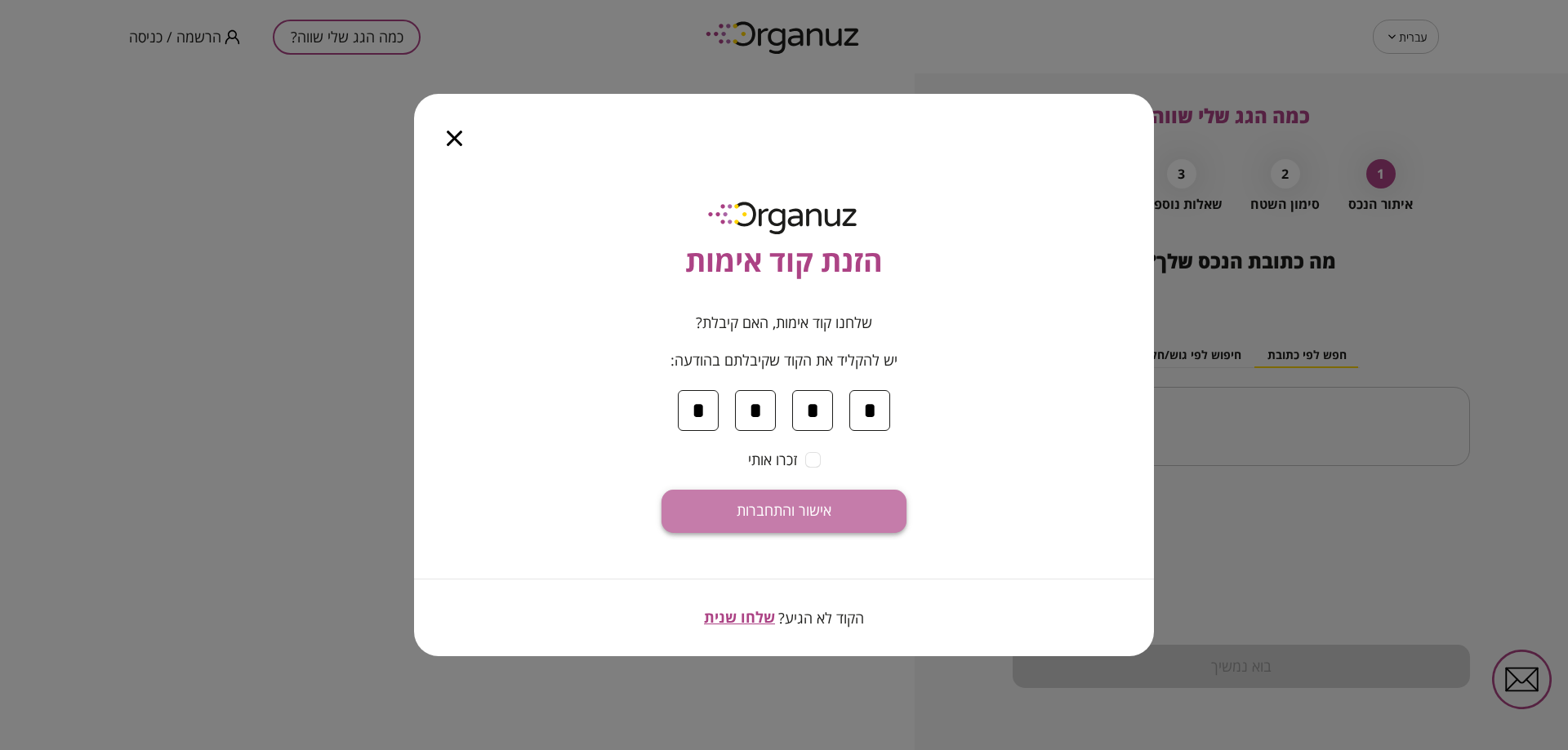
click at [882, 529] on button "אישור והתחברות" at bounding box center [784, 511] width 245 height 44
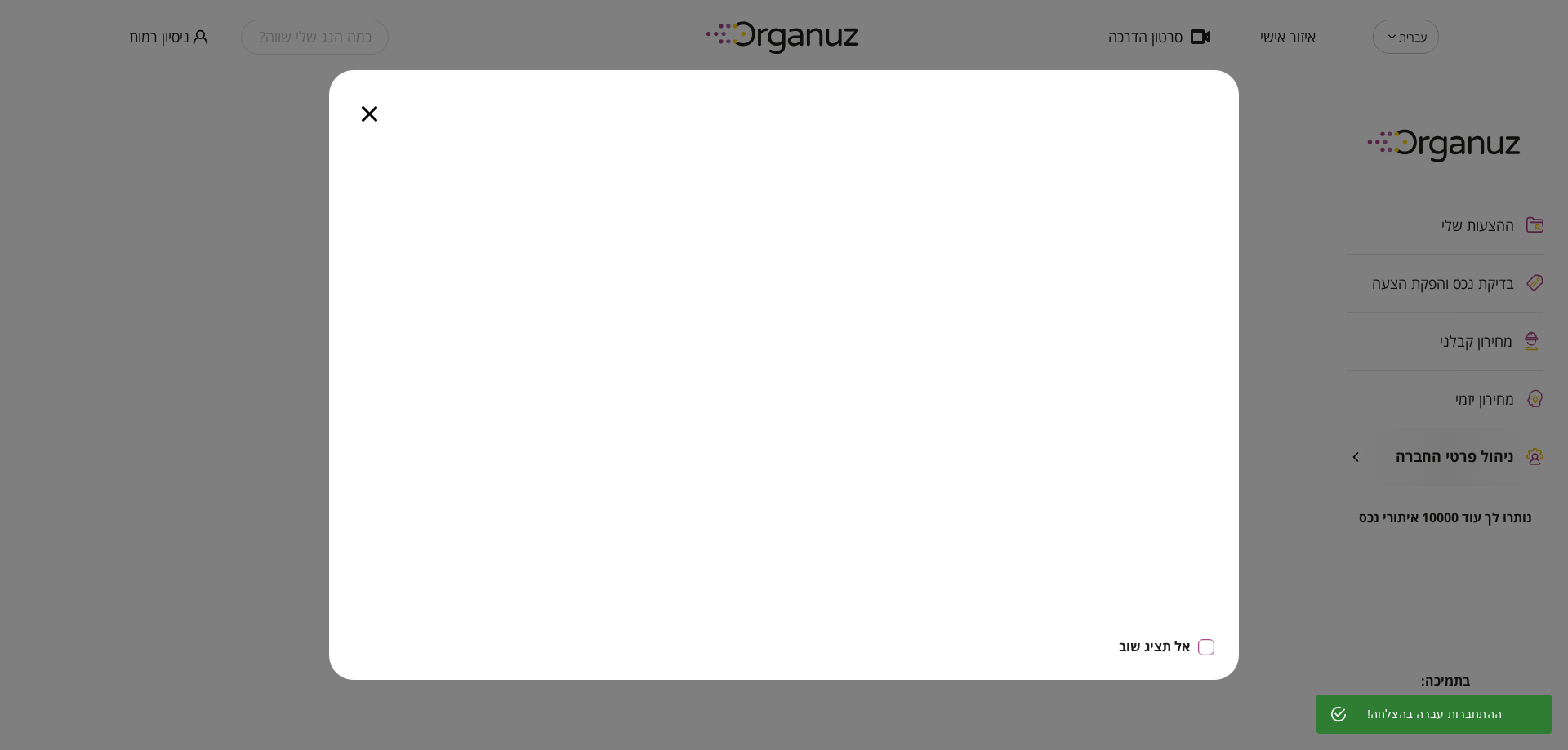
click at [375, 118] on icon "button" at bounding box center [370, 113] width 15 height 15
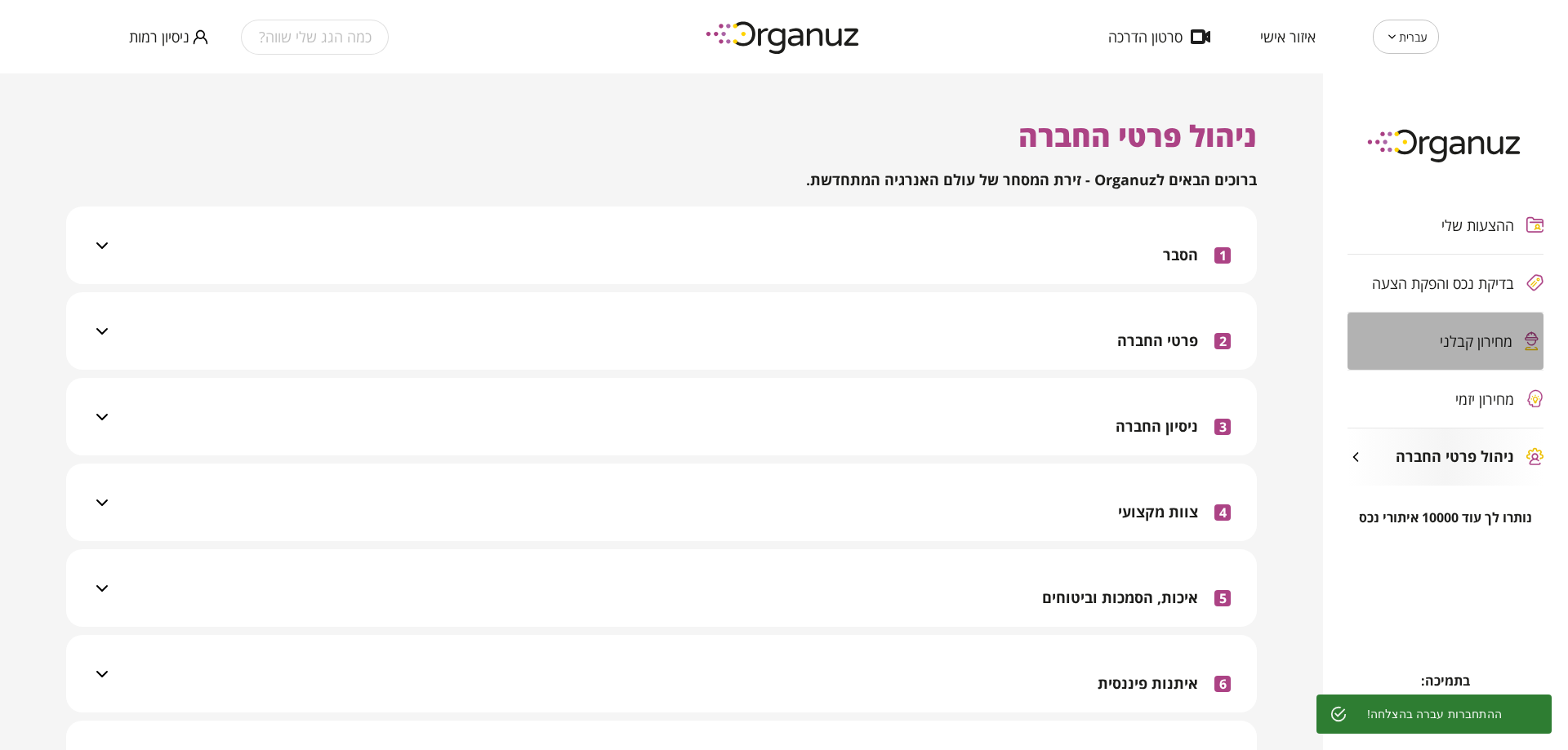
click at [1457, 340] on span "מחירון קבלני" at bounding box center [1475, 340] width 73 height 16
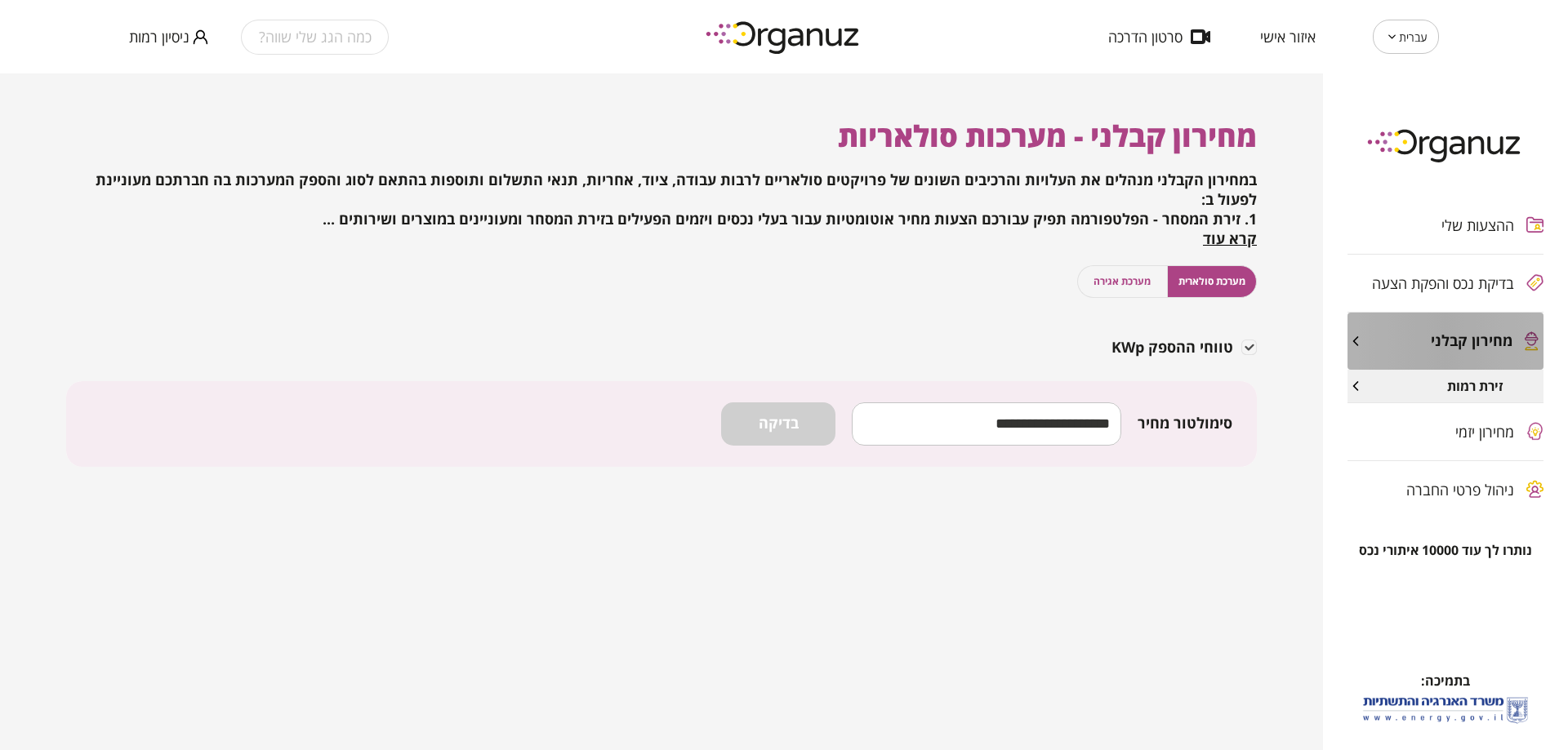
click at [1437, 346] on span "מחירון קבלני" at bounding box center [1472, 340] width 82 height 18
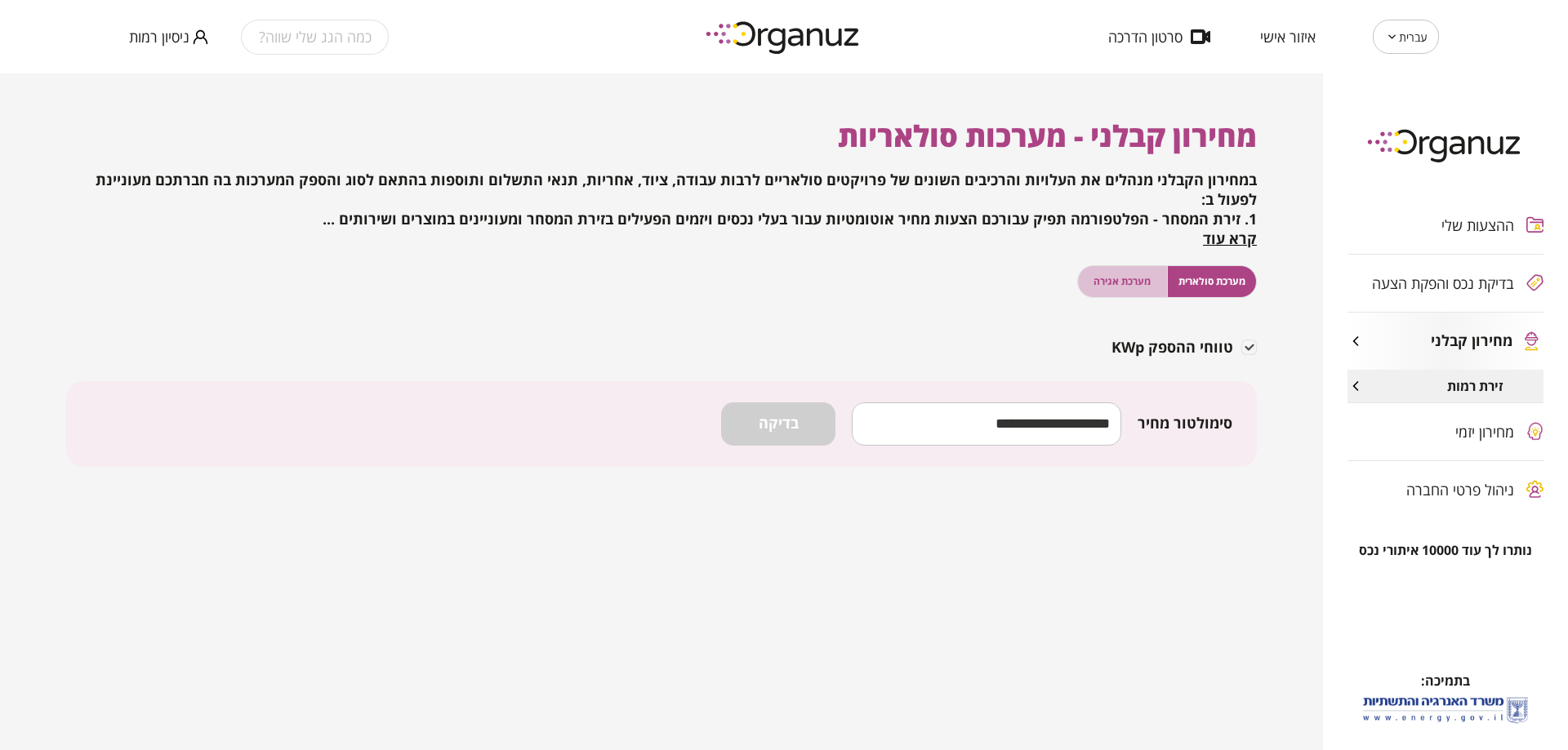
click at [1138, 288] on span "מערכת אגירה" at bounding box center [1122, 281] width 57 height 15
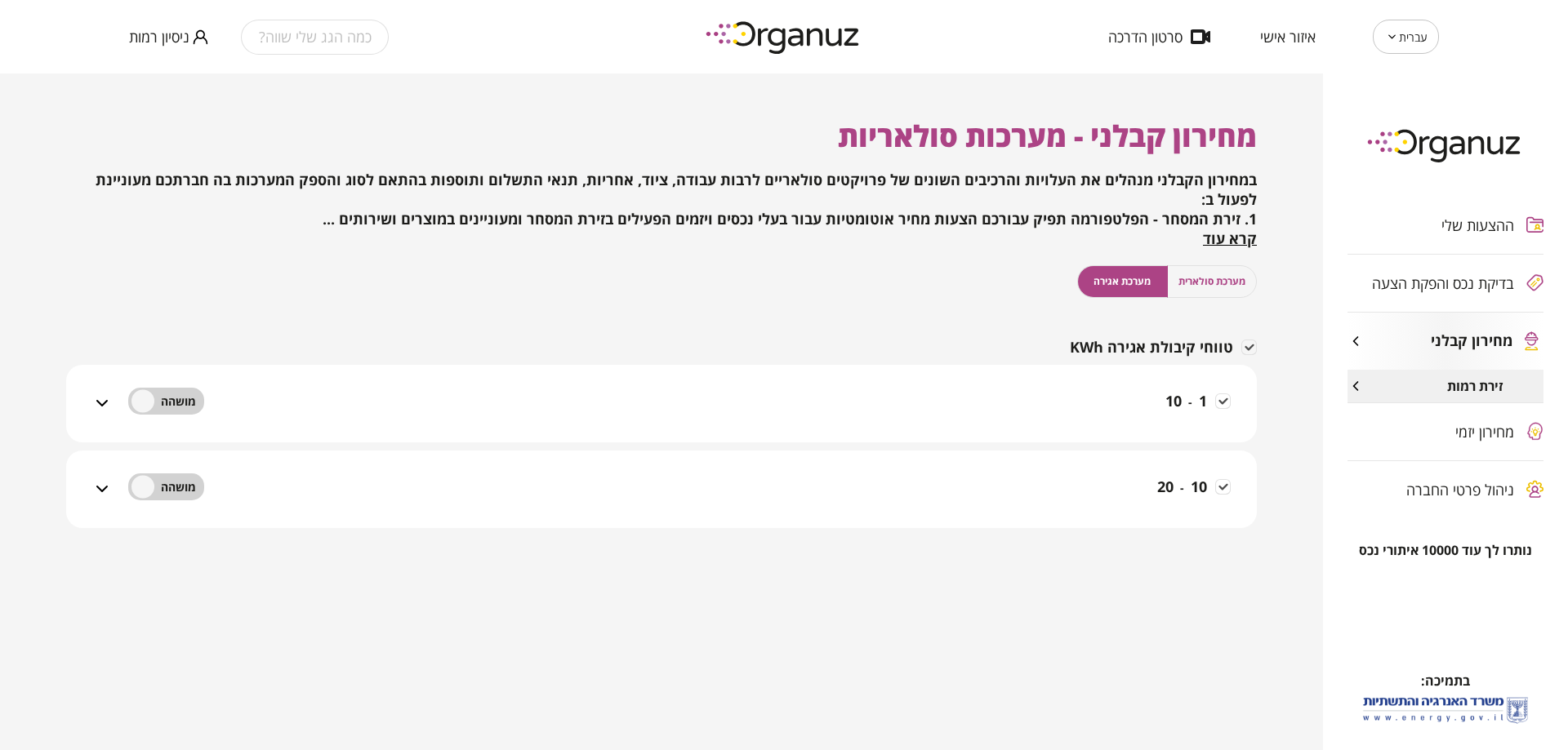
click at [1049, 411] on div "1 - 10" at bounding box center [671, 414] width 1119 height 58
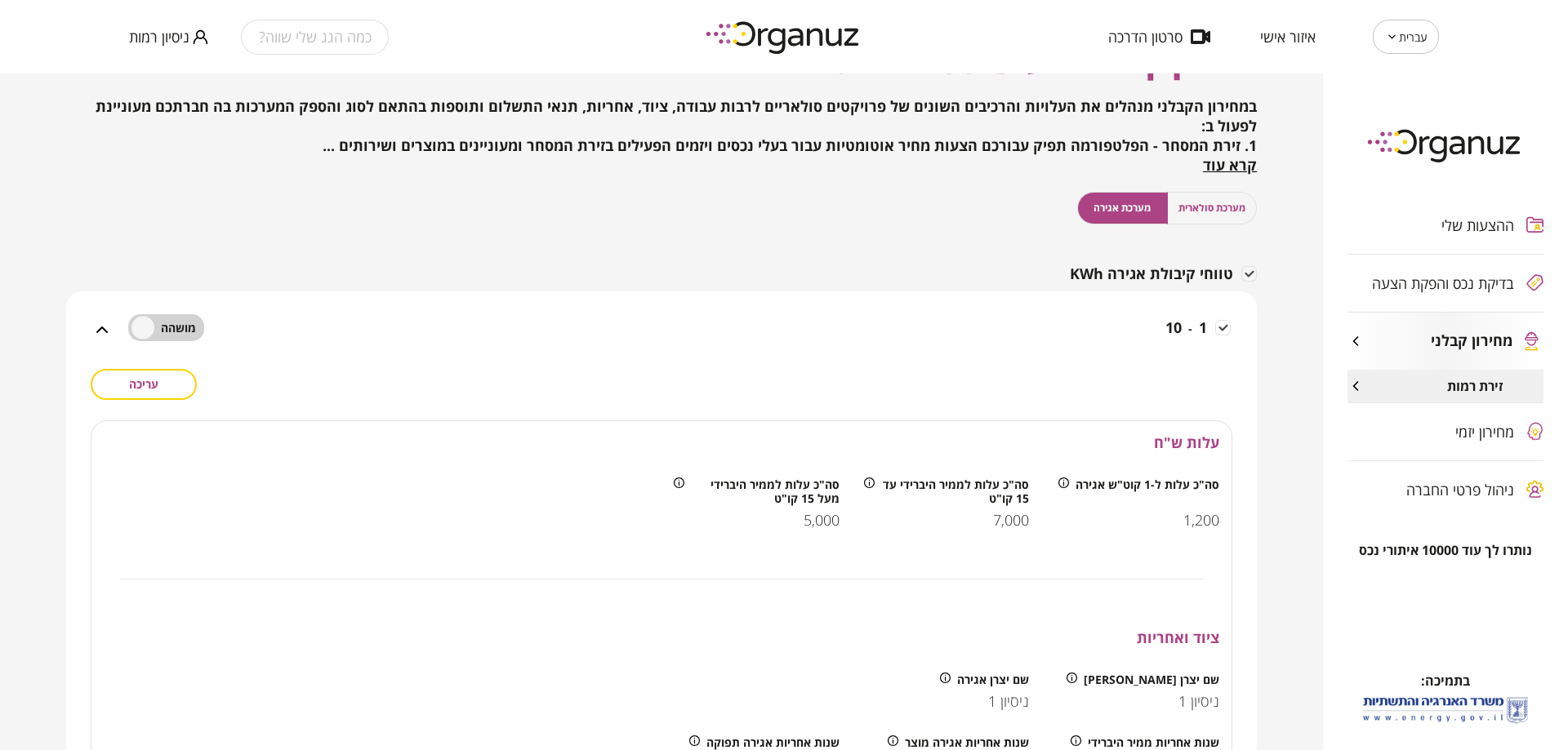
scroll to position [163, 0]
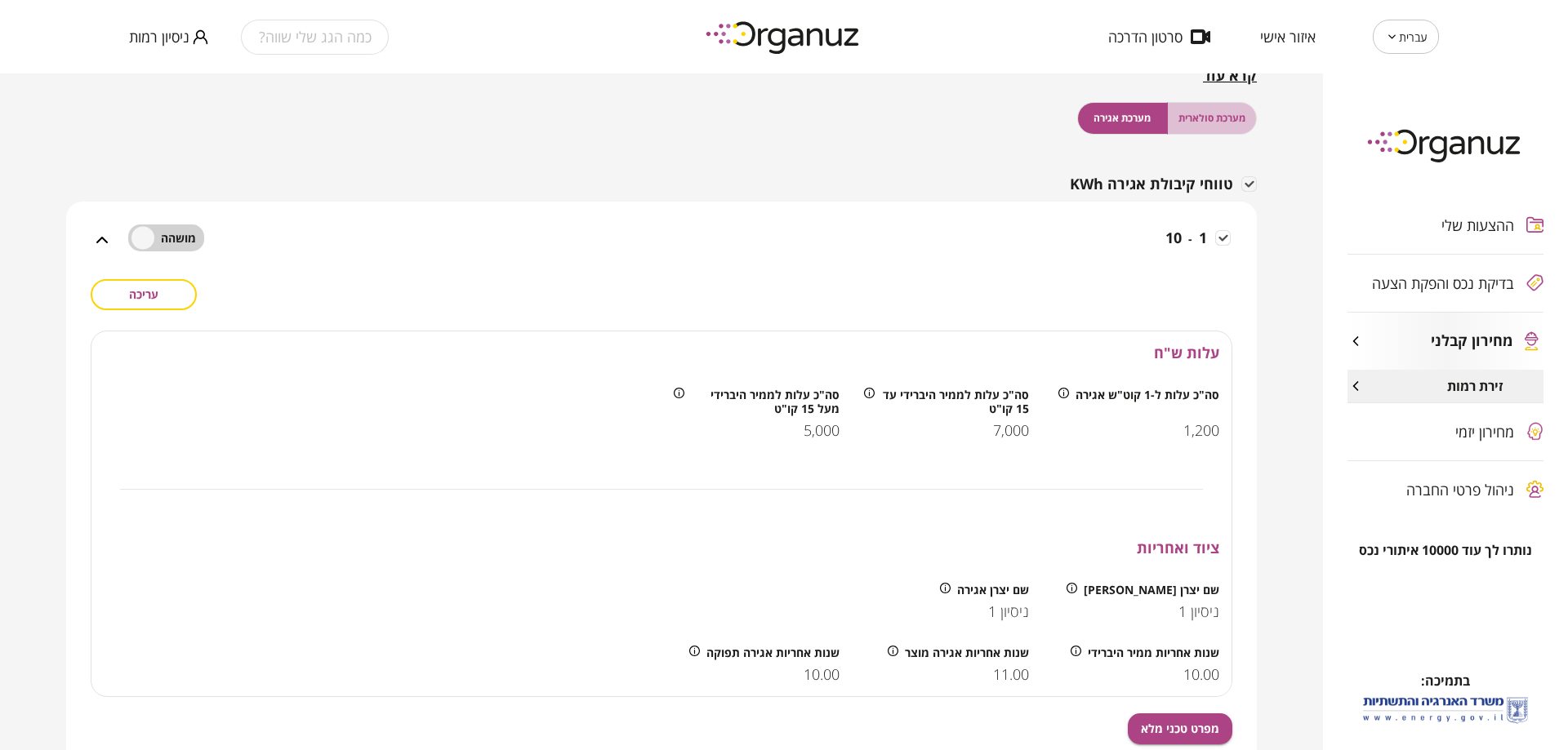
click at [1233, 118] on span "מערכת סולארית" at bounding box center [1211, 118] width 67 height 15
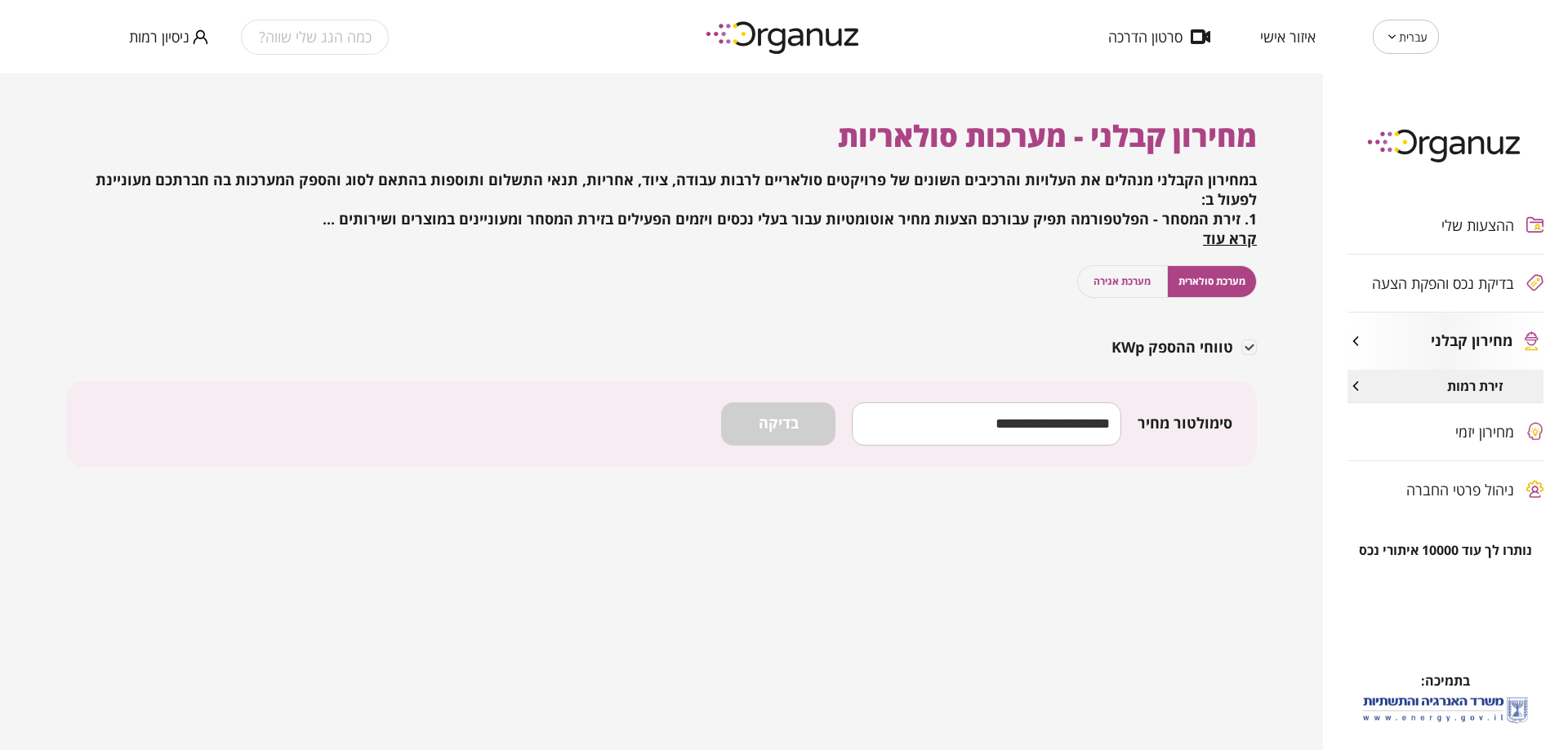
click at [149, 55] on div "כמה הגג שלי שווה? ניסיון רמות" at bounding box center [391, 37] width 524 height 73
click at [154, 42] on span "ניסיון רמות" at bounding box center [159, 36] width 61 height 16
click at [165, 76] on li "התנתק" at bounding box center [160, 67] width 64 height 29
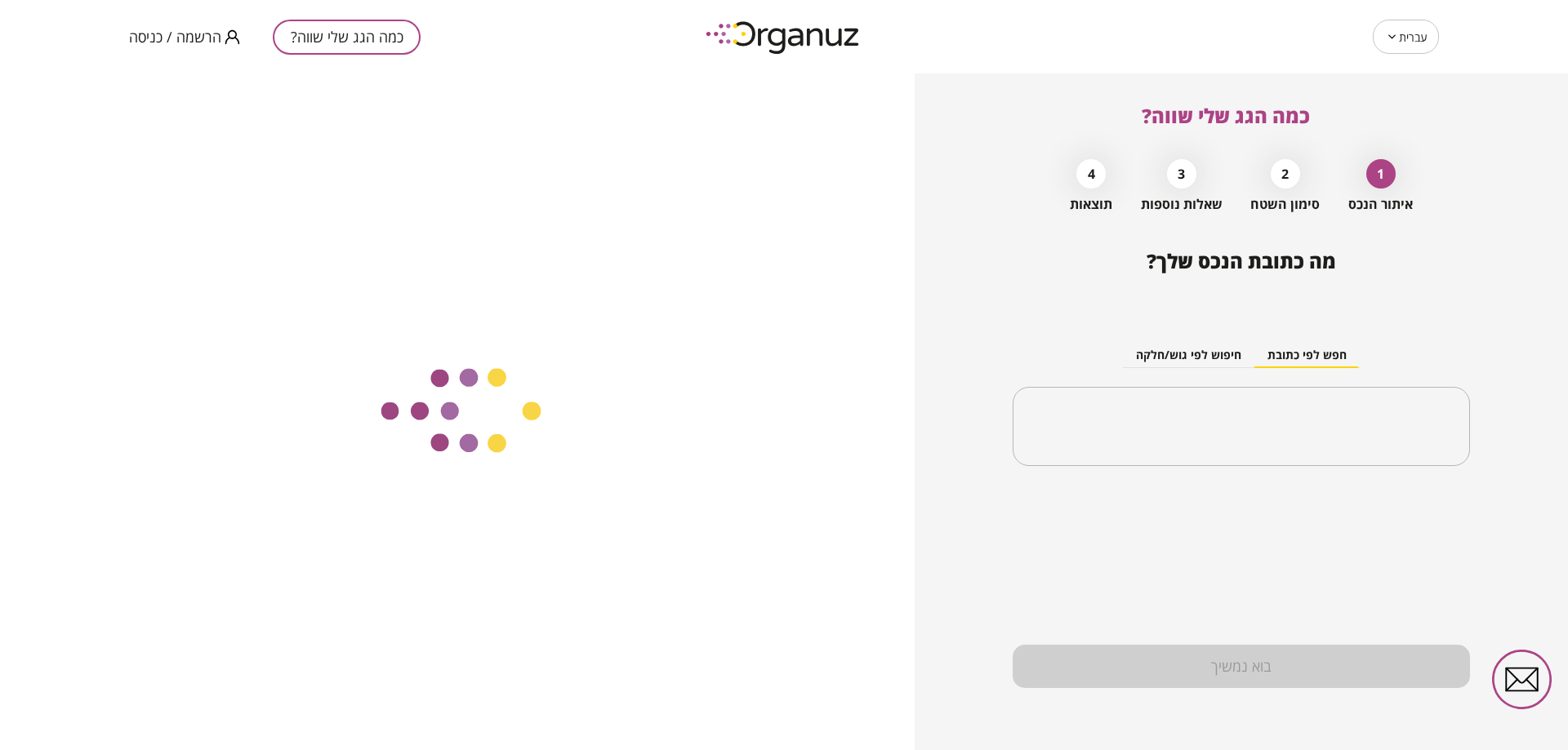
click at [151, 41] on span "הרשמה / כניסה" at bounding box center [175, 36] width 92 height 16
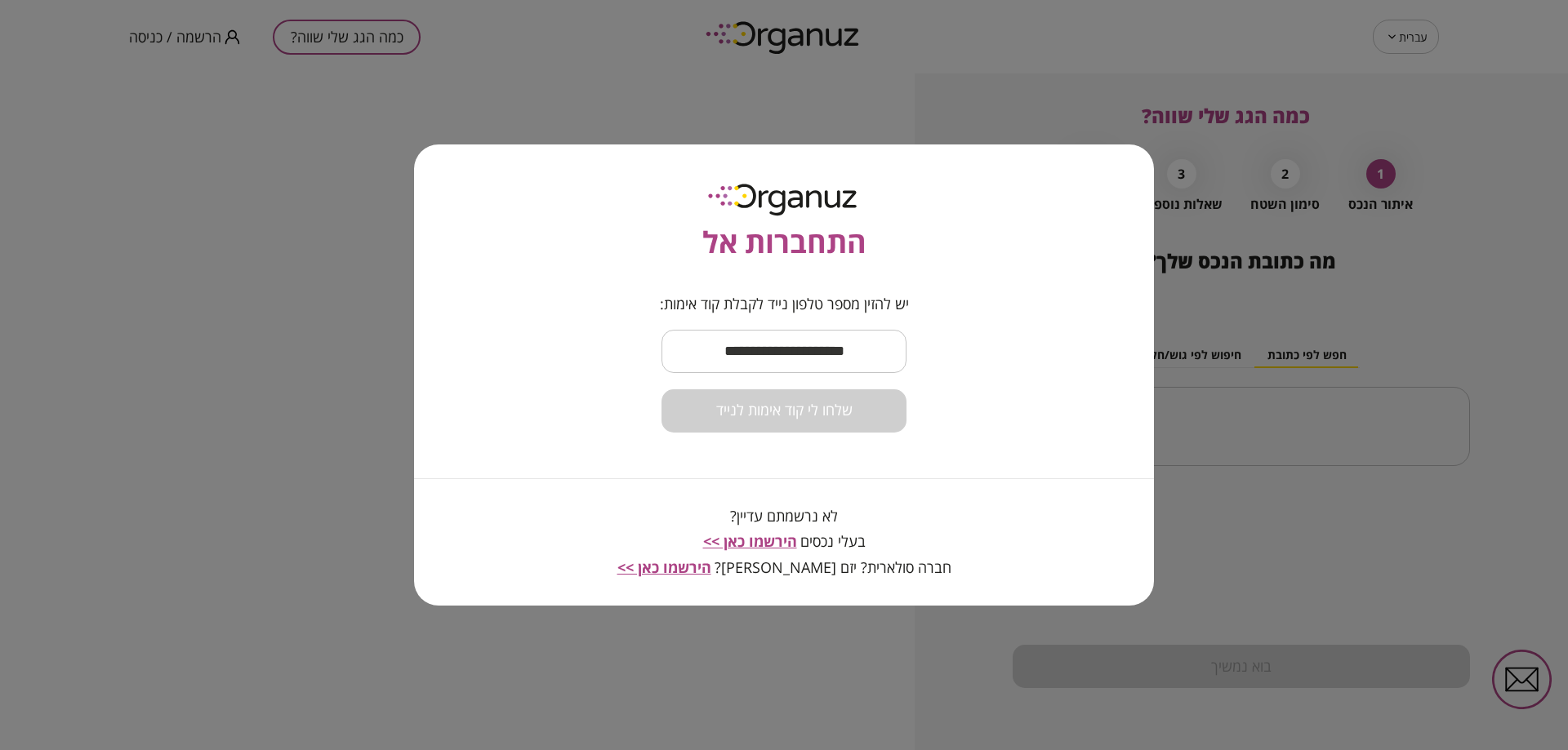
click at [848, 351] on input "text" at bounding box center [784, 352] width 245 height 48
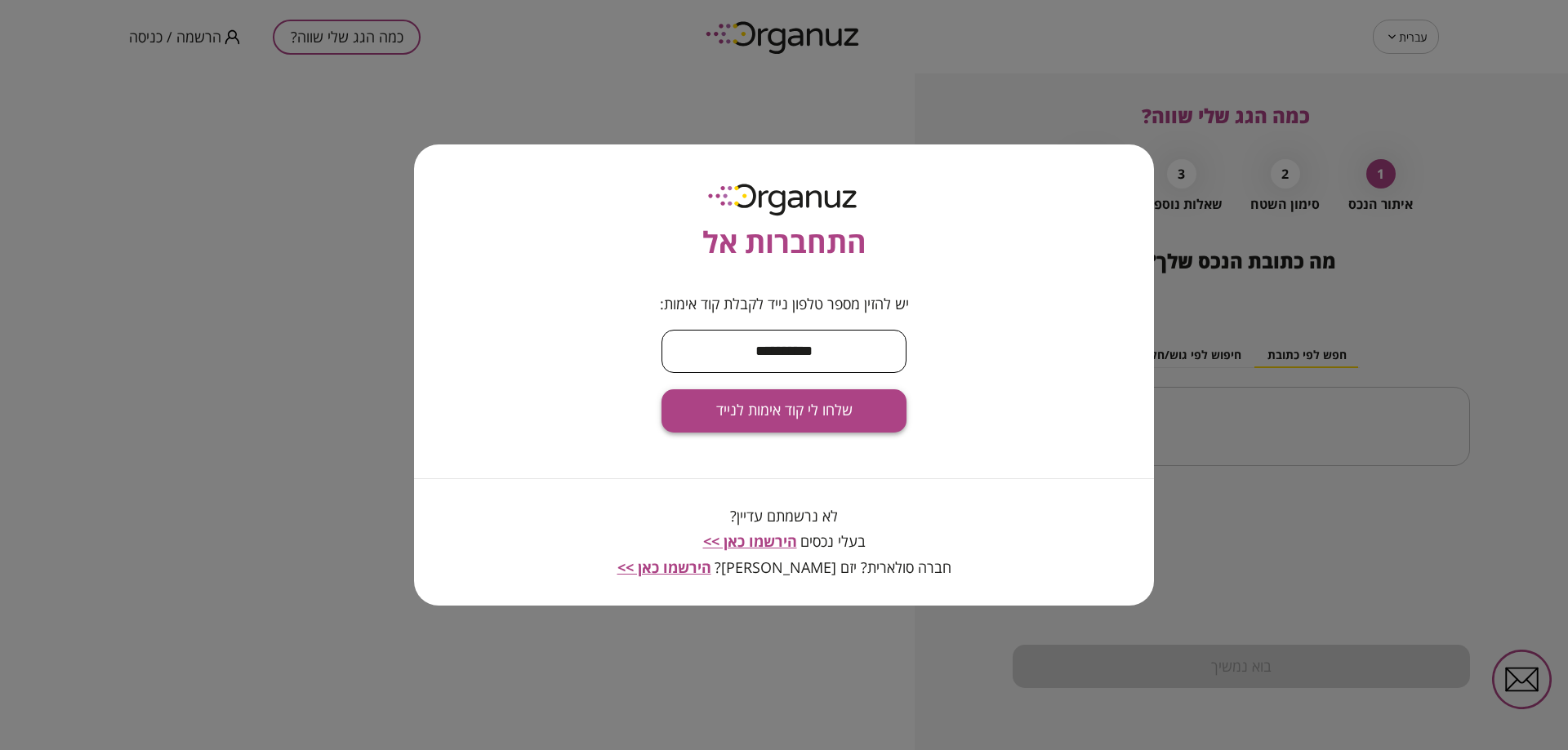
type input "**********"
click at [754, 419] on span "שלחו לי קוד אימות לנייד" at bounding box center [784, 410] width 137 height 18
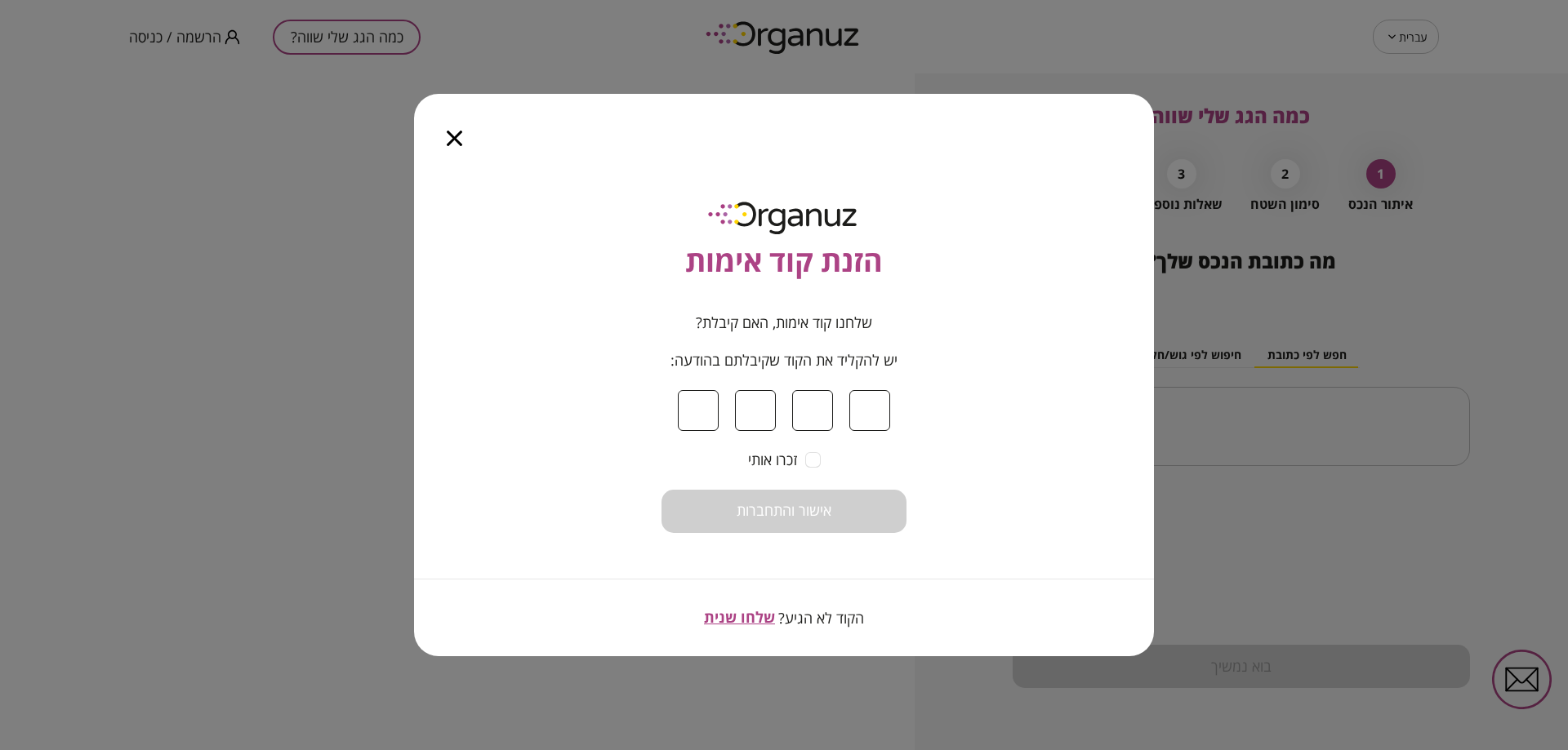
type input "*"
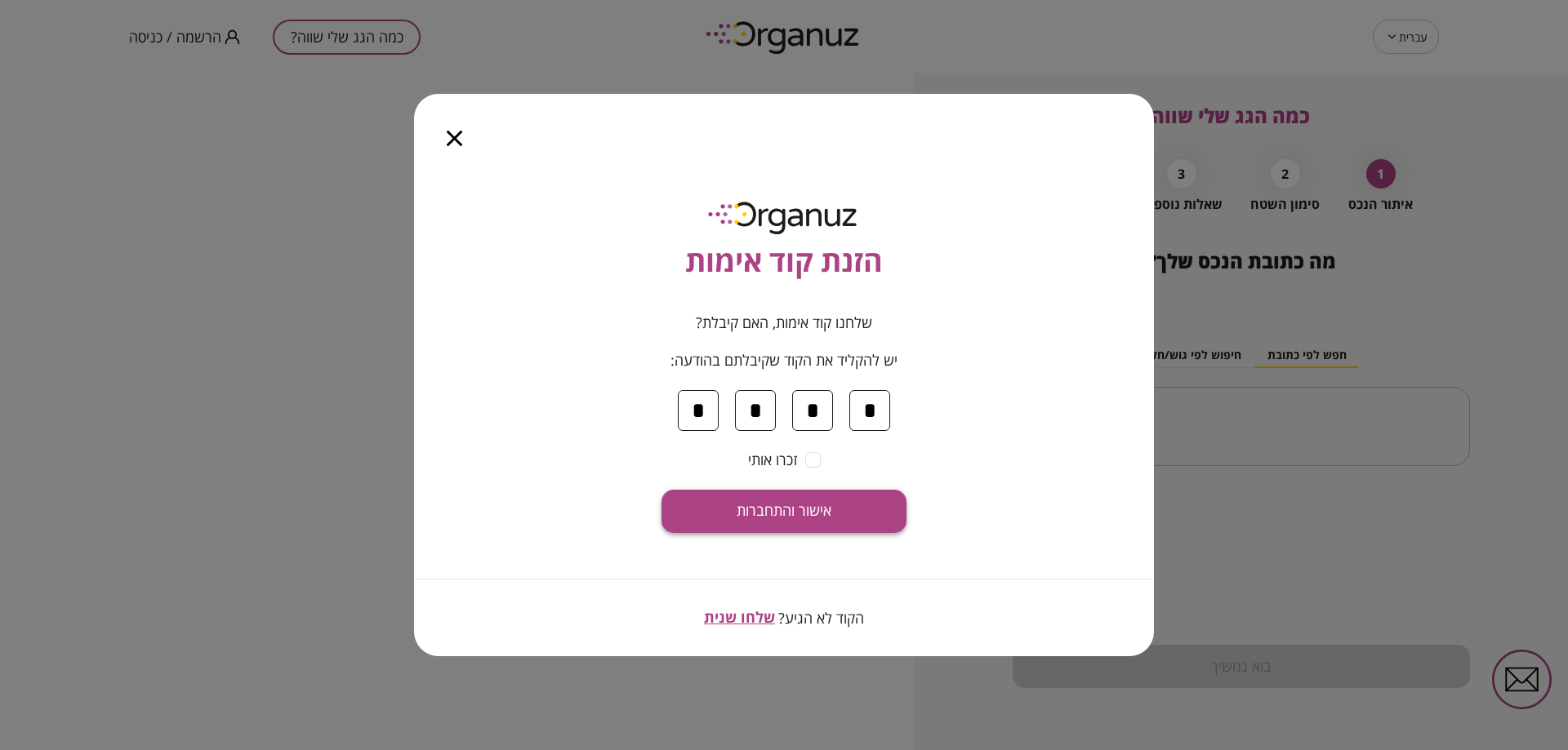
type input "*"
click at [802, 514] on span "אישור והתחברות" at bounding box center [784, 510] width 95 height 18
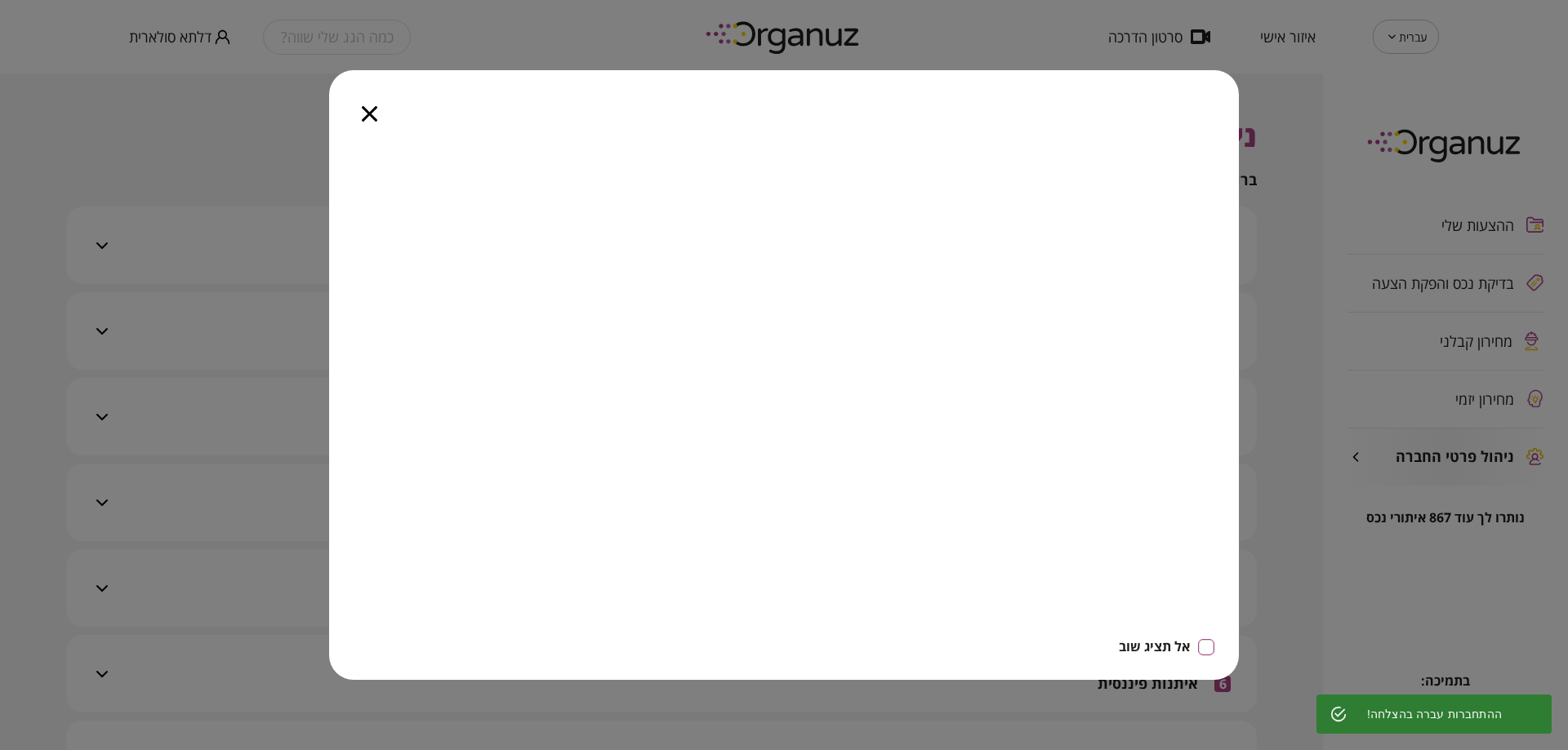
click at [375, 112] on icon "button" at bounding box center [370, 113] width 15 height 15
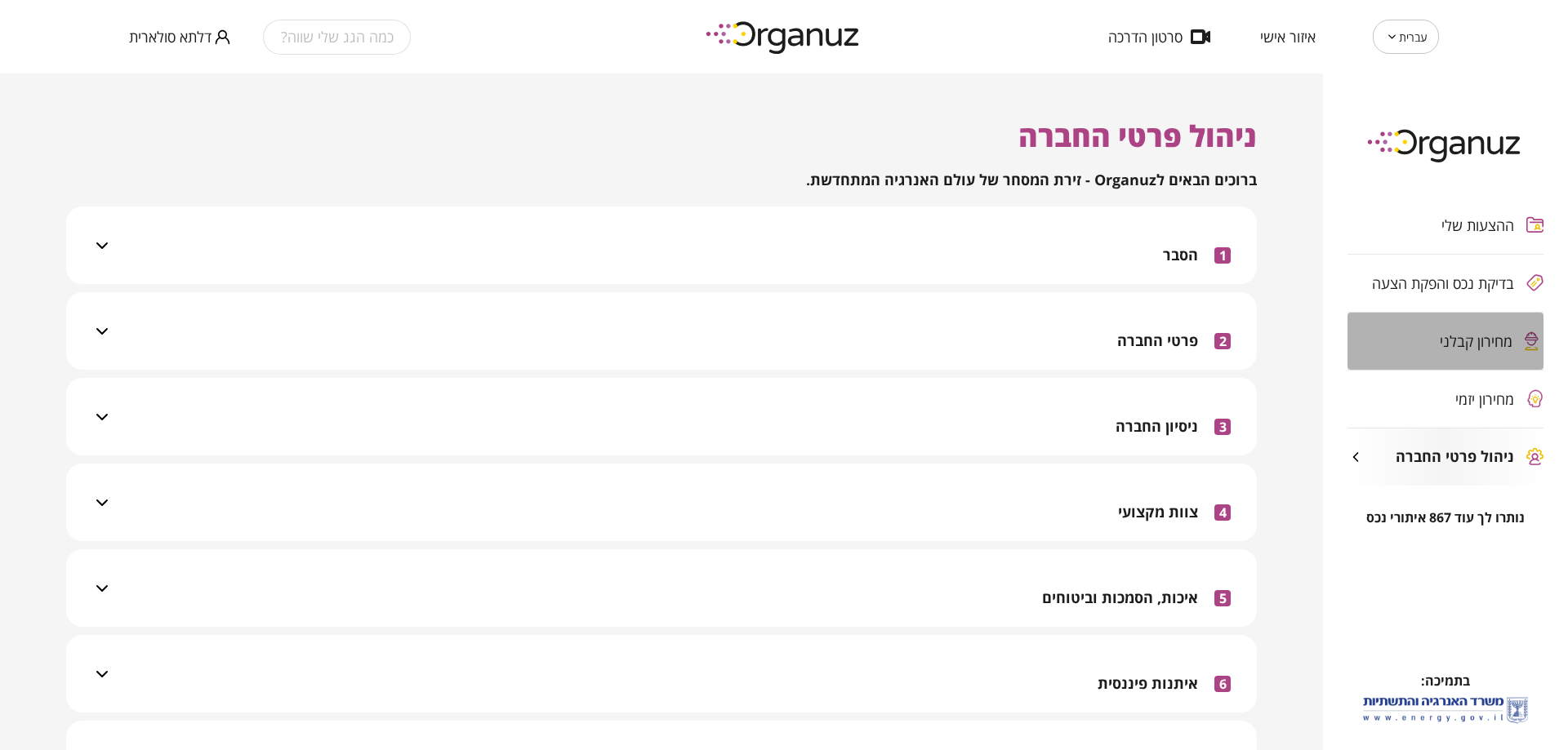
click at [1442, 346] on span "מחירון קבלני" at bounding box center [1475, 340] width 73 height 16
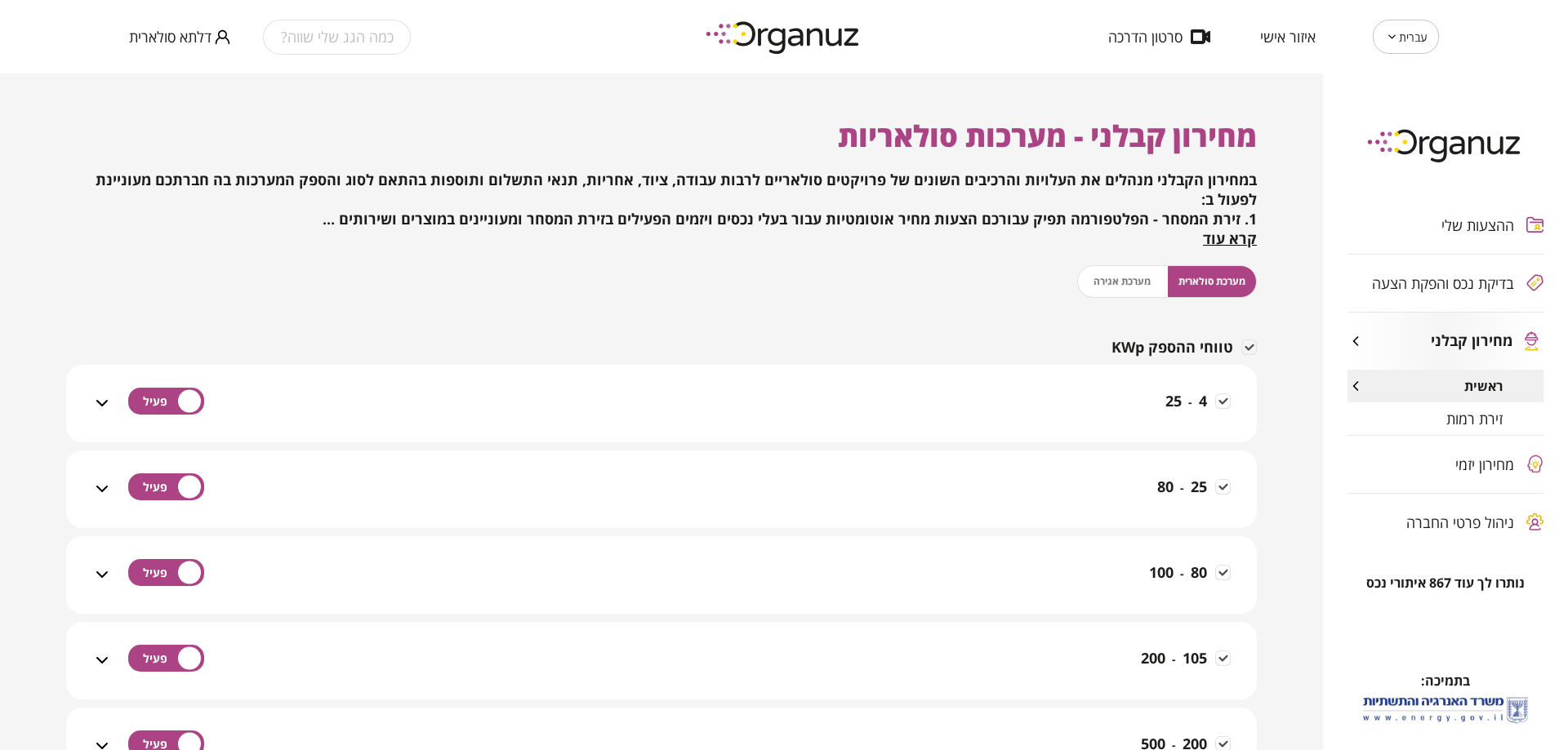
click at [1106, 290] on div "מערכת סולארית מערכת אגירה" at bounding box center [1167, 282] width 179 height 32
click at [1186, 279] on span "מערכת סולארית" at bounding box center [1211, 281] width 67 height 15
click at [1134, 274] on div "מערכת סולארית מערכת אגירה" at bounding box center [1167, 282] width 179 height 32
click at [1436, 422] on div "זירת רמות" at bounding box center [1445, 419] width 196 height 32
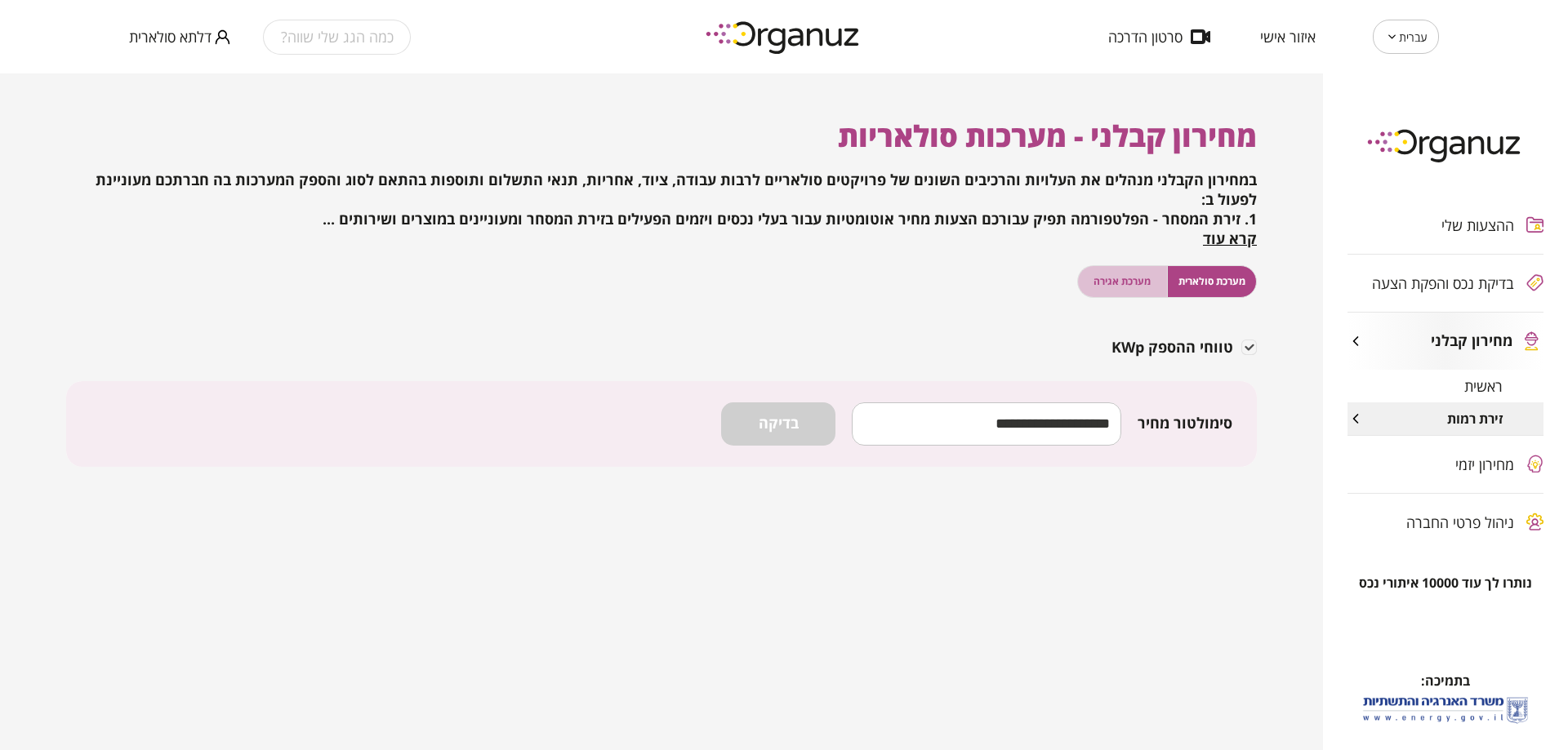
click at [1126, 285] on span "מערכת אגירה" at bounding box center [1122, 281] width 57 height 15
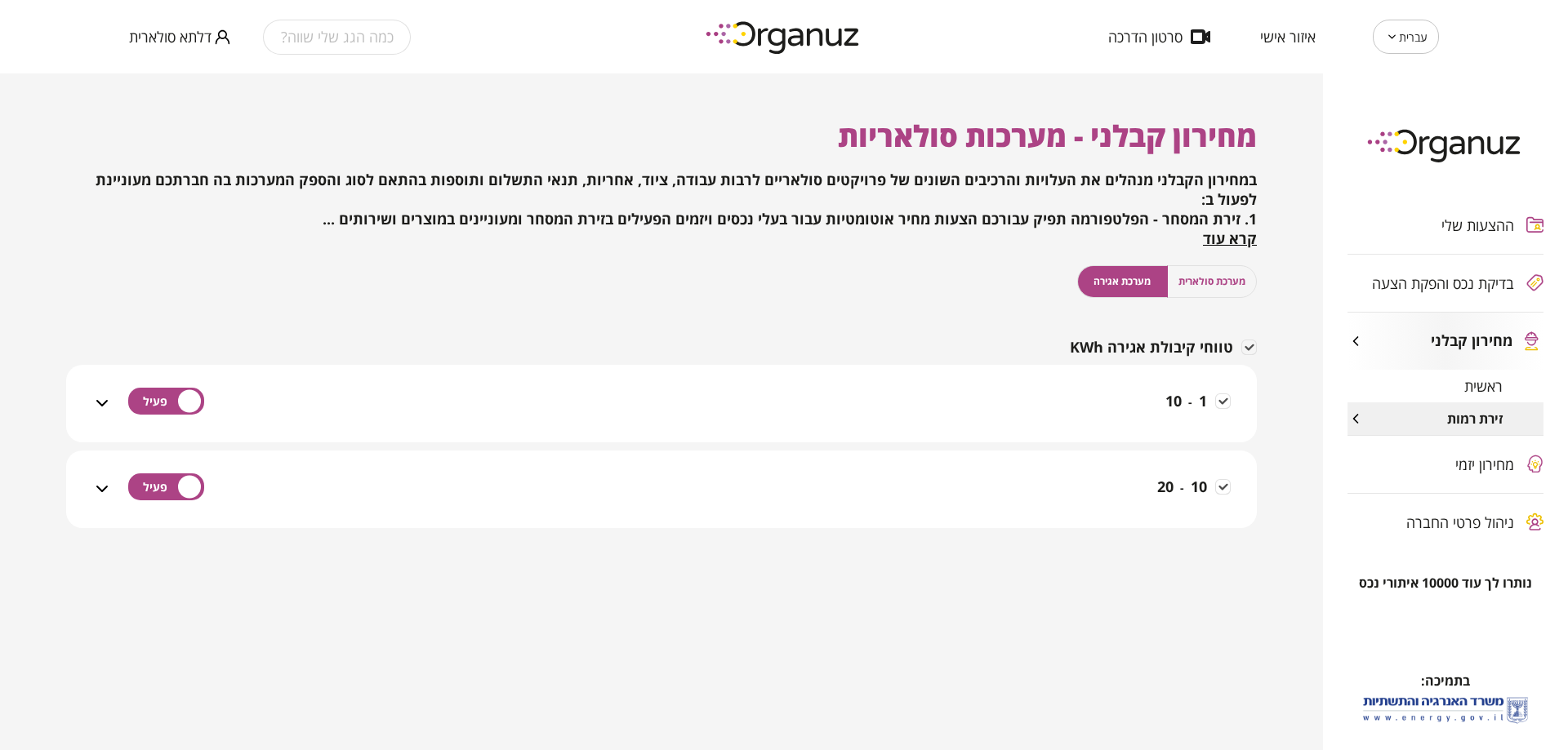
click at [1212, 280] on span "מערכת סולארית" at bounding box center [1211, 281] width 67 height 15
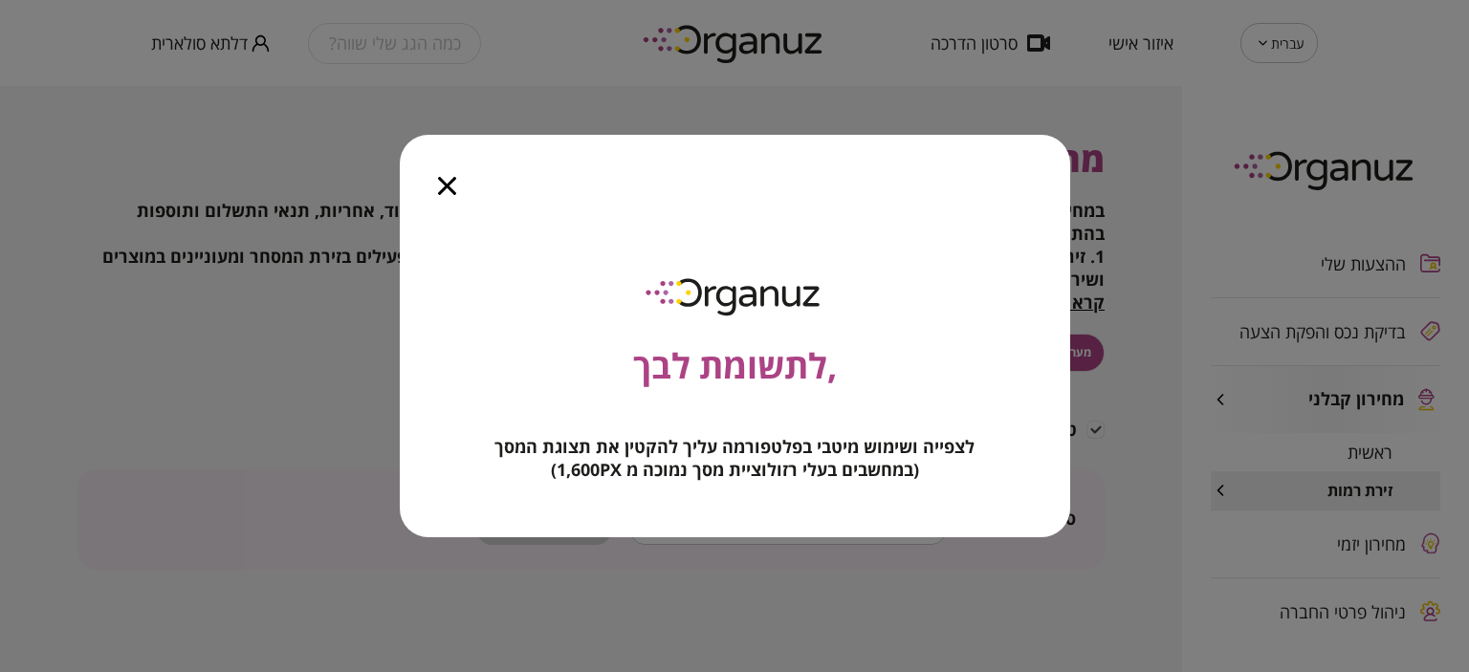
click at [440, 182] on icon "button" at bounding box center [447, 186] width 18 height 18
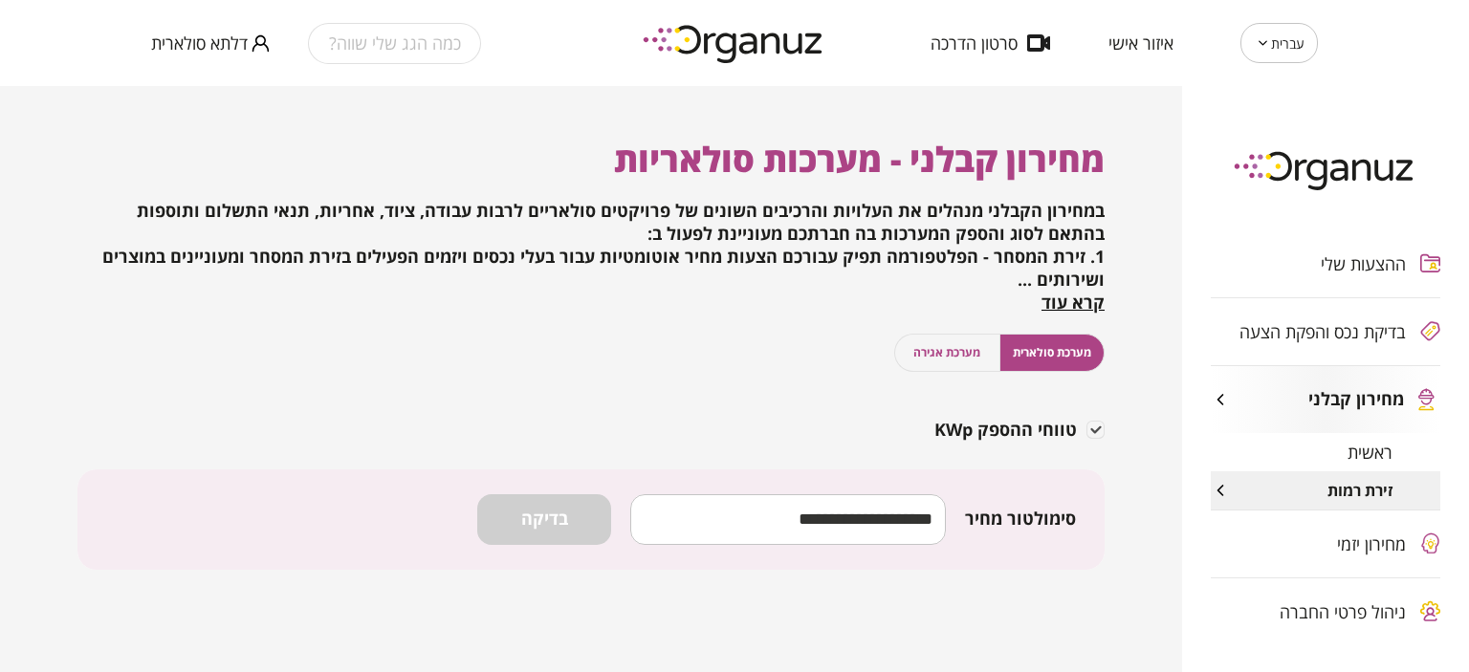
click at [1328, 488] on span "זירת רמות" at bounding box center [1360, 491] width 65 height 18
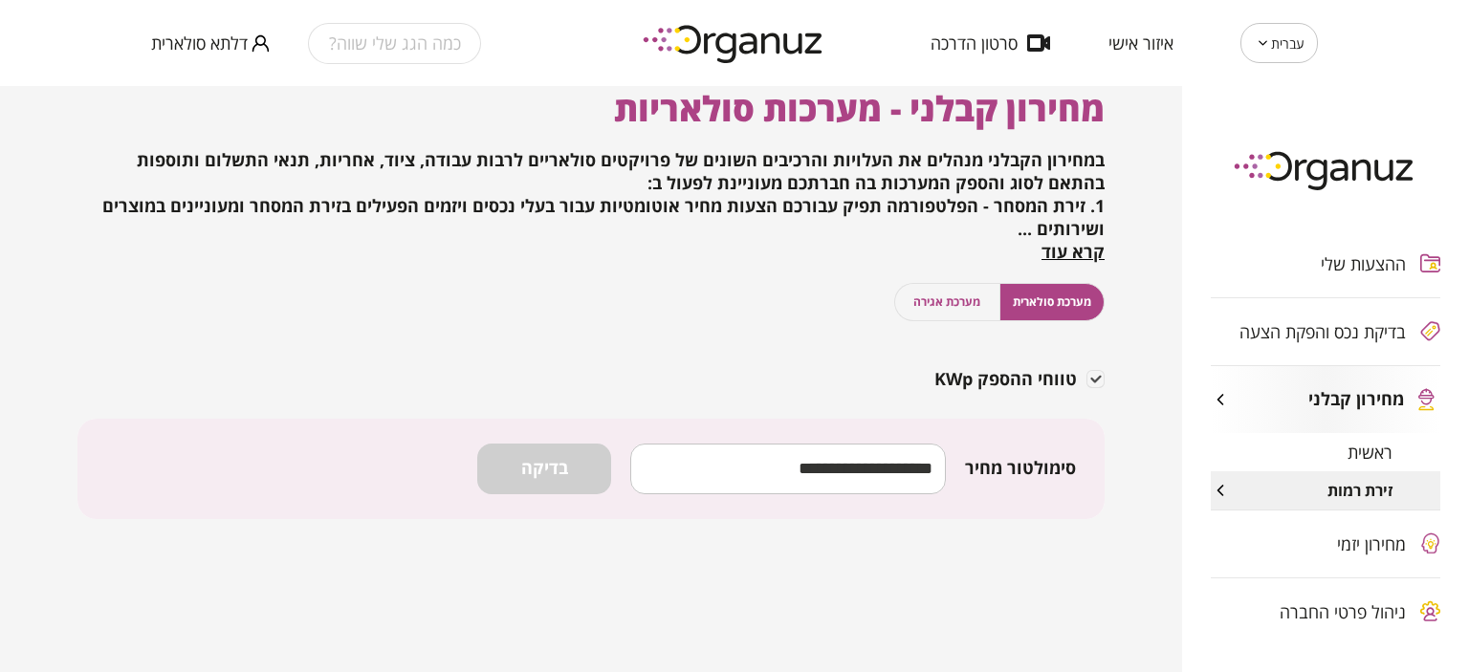
scroll to position [78, 0]
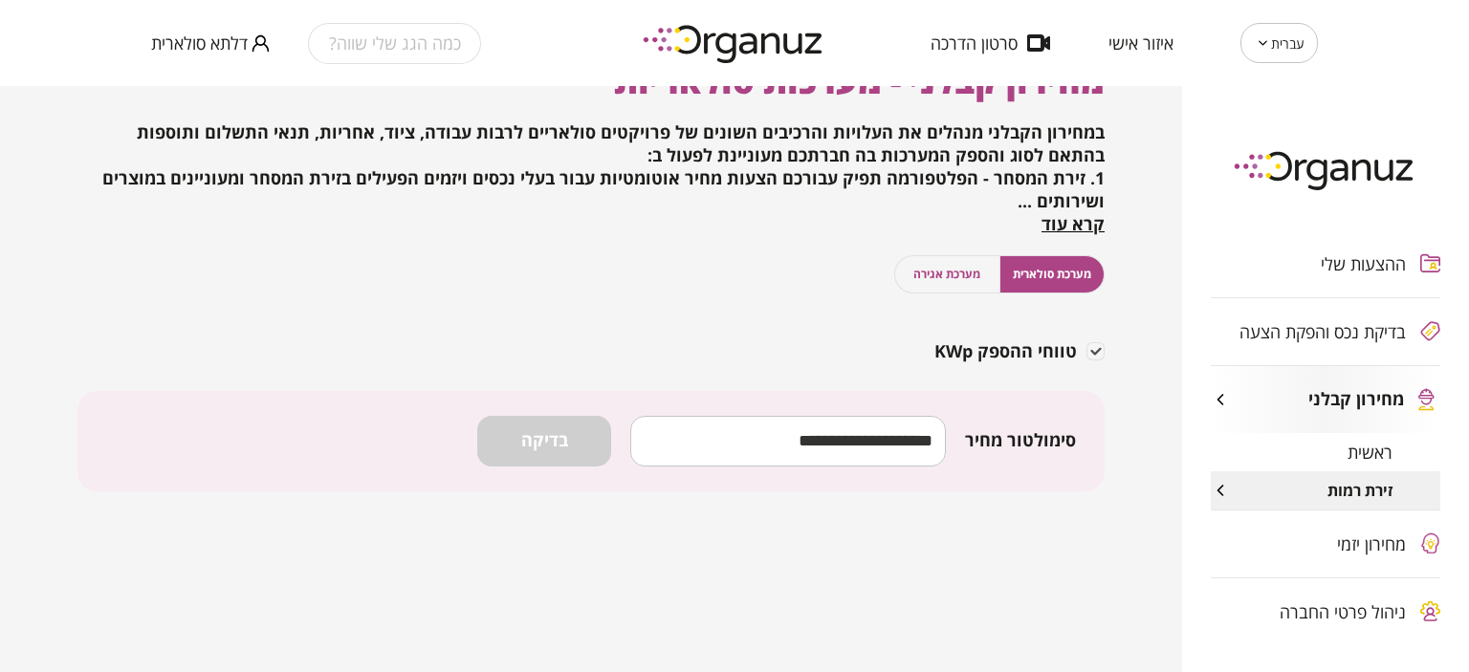
click at [934, 268] on span "מערכת אגירה" at bounding box center [947, 274] width 67 height 18
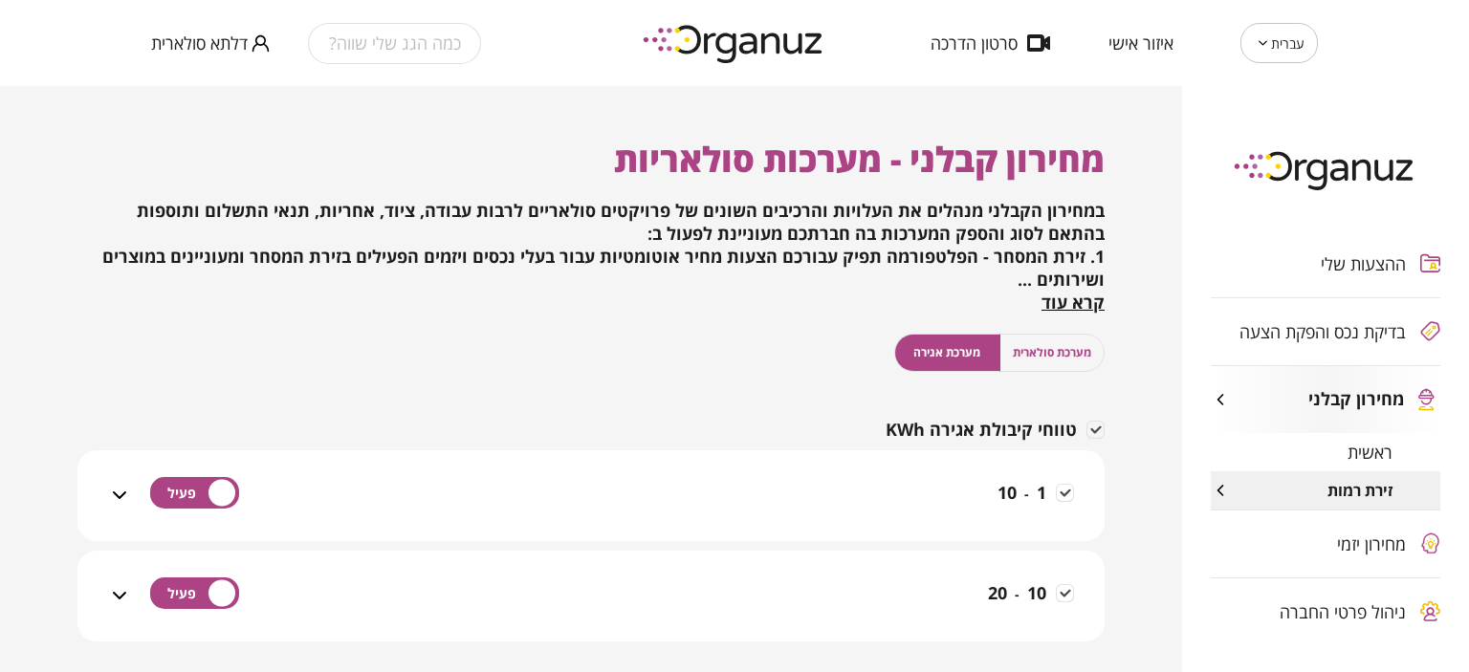
click at [1082, 360] on span "מערכת סולארית" at bounding box center [1052, 352] width 78 height 18
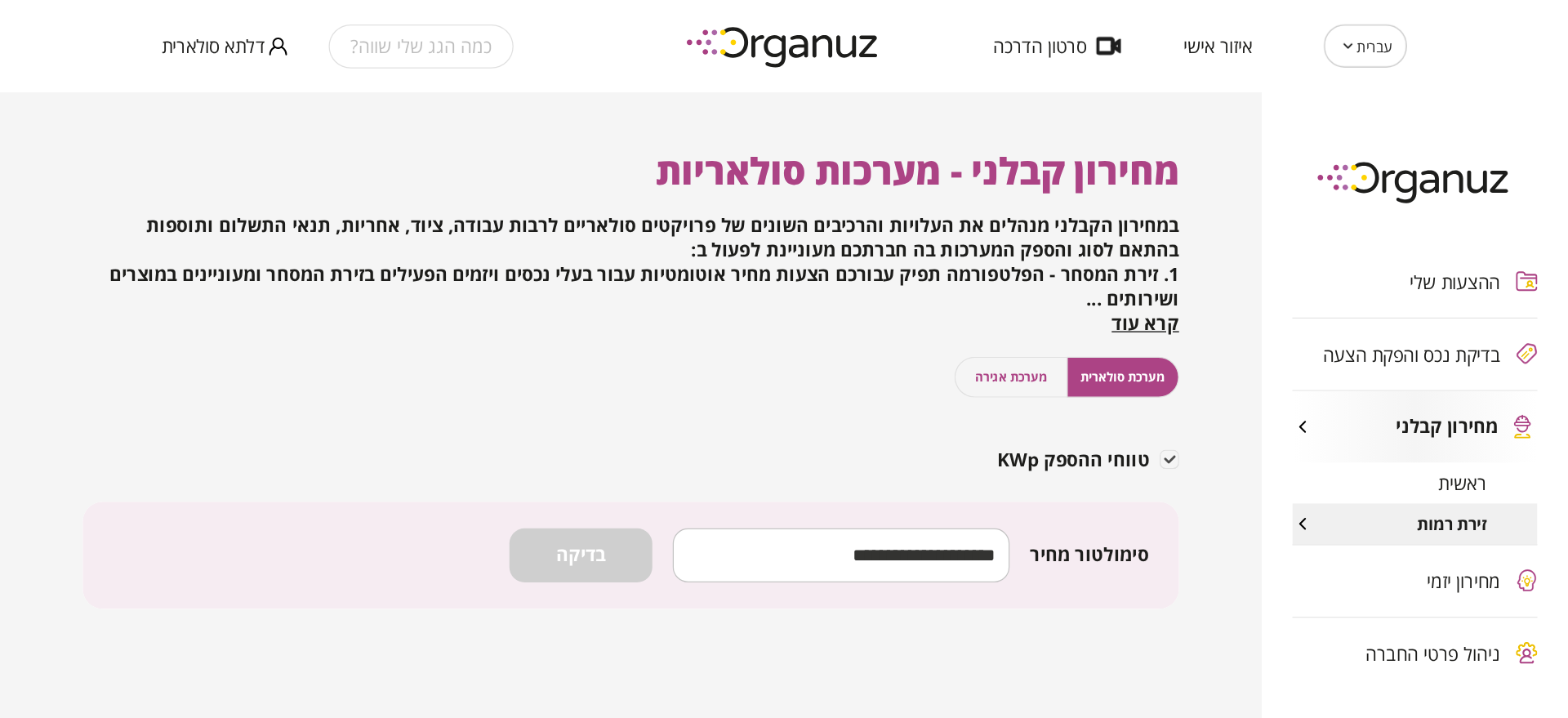
scroll to position [67, 0]
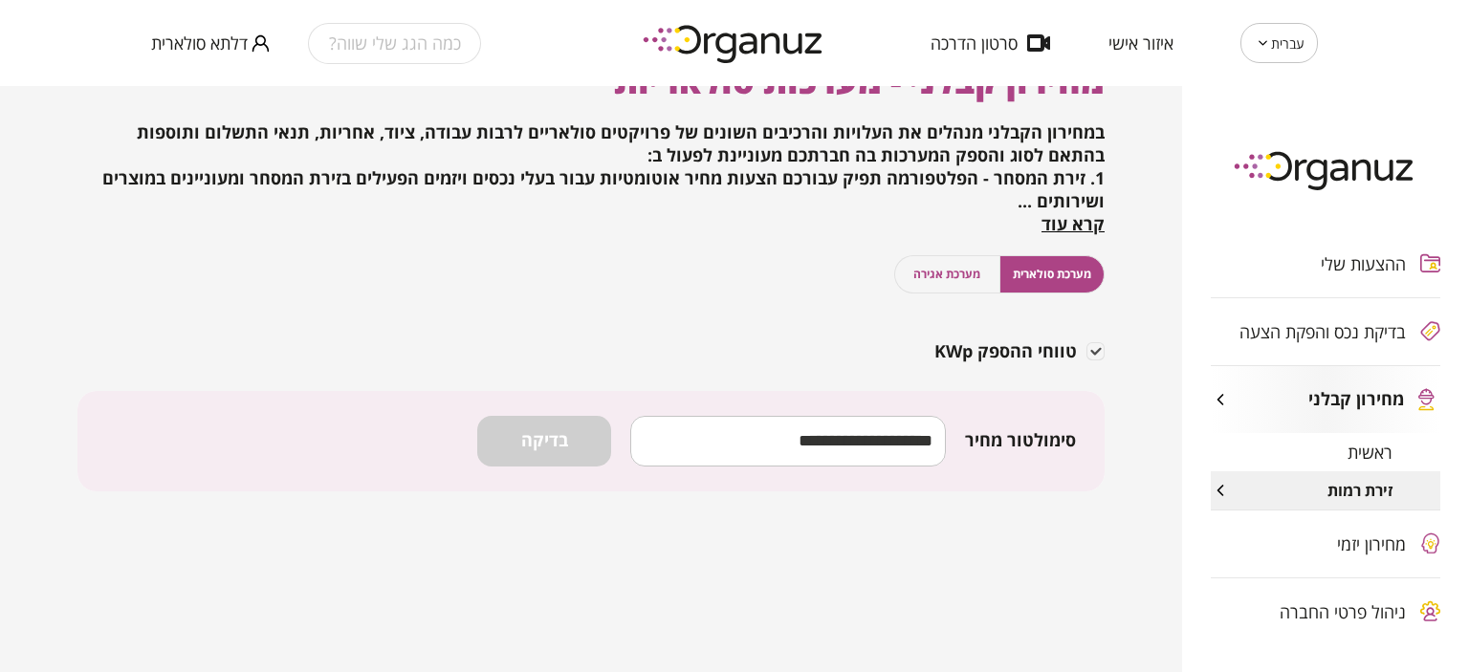
click at [191, 38] on span "דלתא סולארית" at bounding box center [199, 42] width 97 height 19
click at [210, 72] on li "התנתק" at bounding box center [188, 79] width 75 height 34
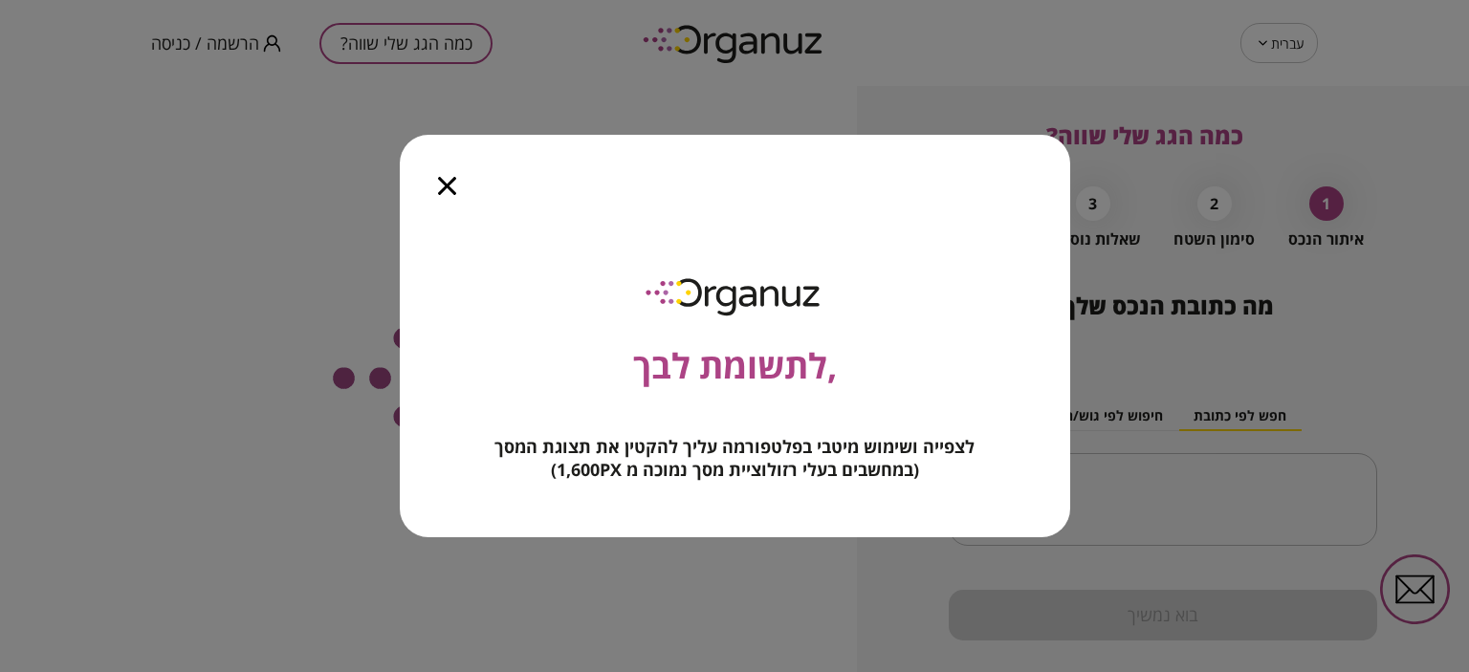
click at [453, 190] on icon "button" at bounding box center [447, 186] width 18 height 18
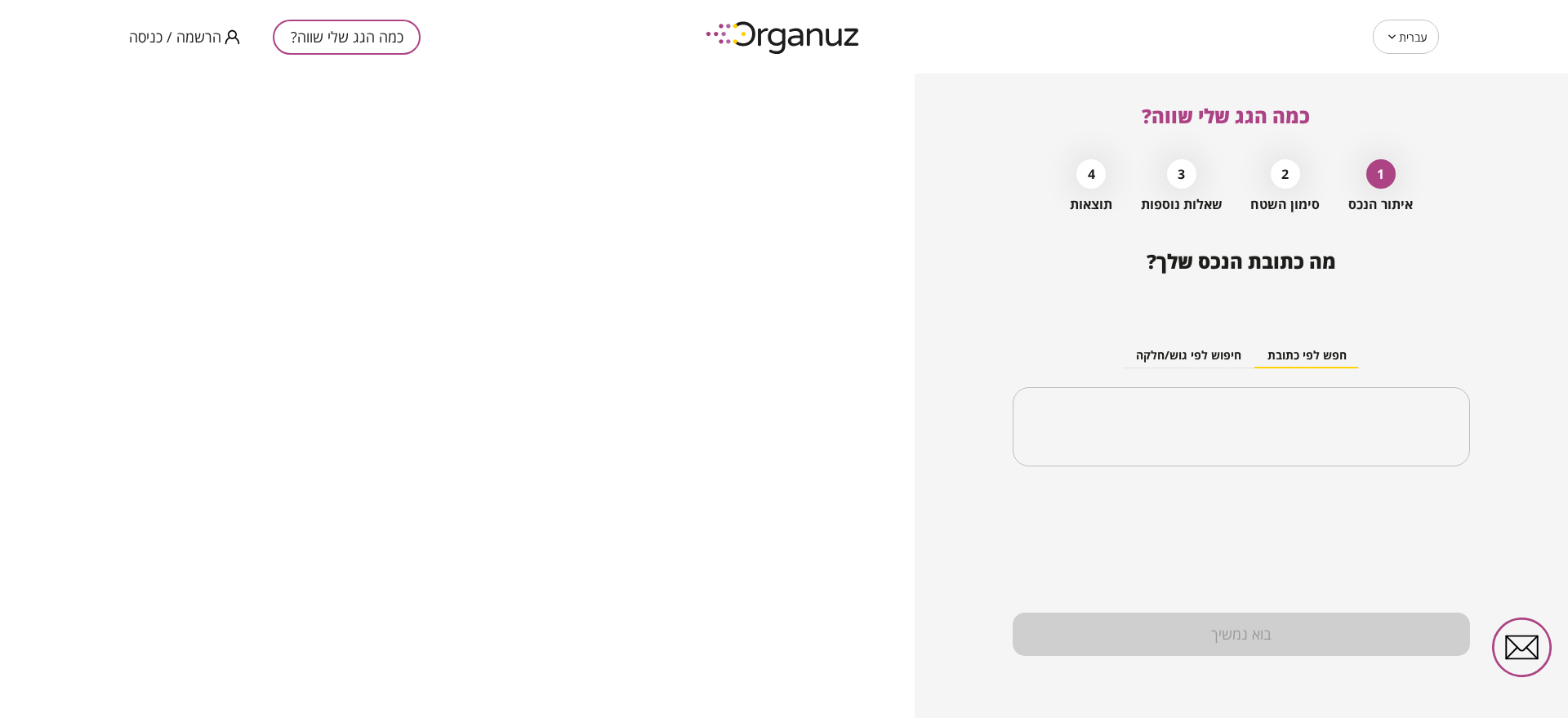
click at [192, 44] on span "הרשמה / כניסה" at bounding box center [175, 36] width 92 height 16
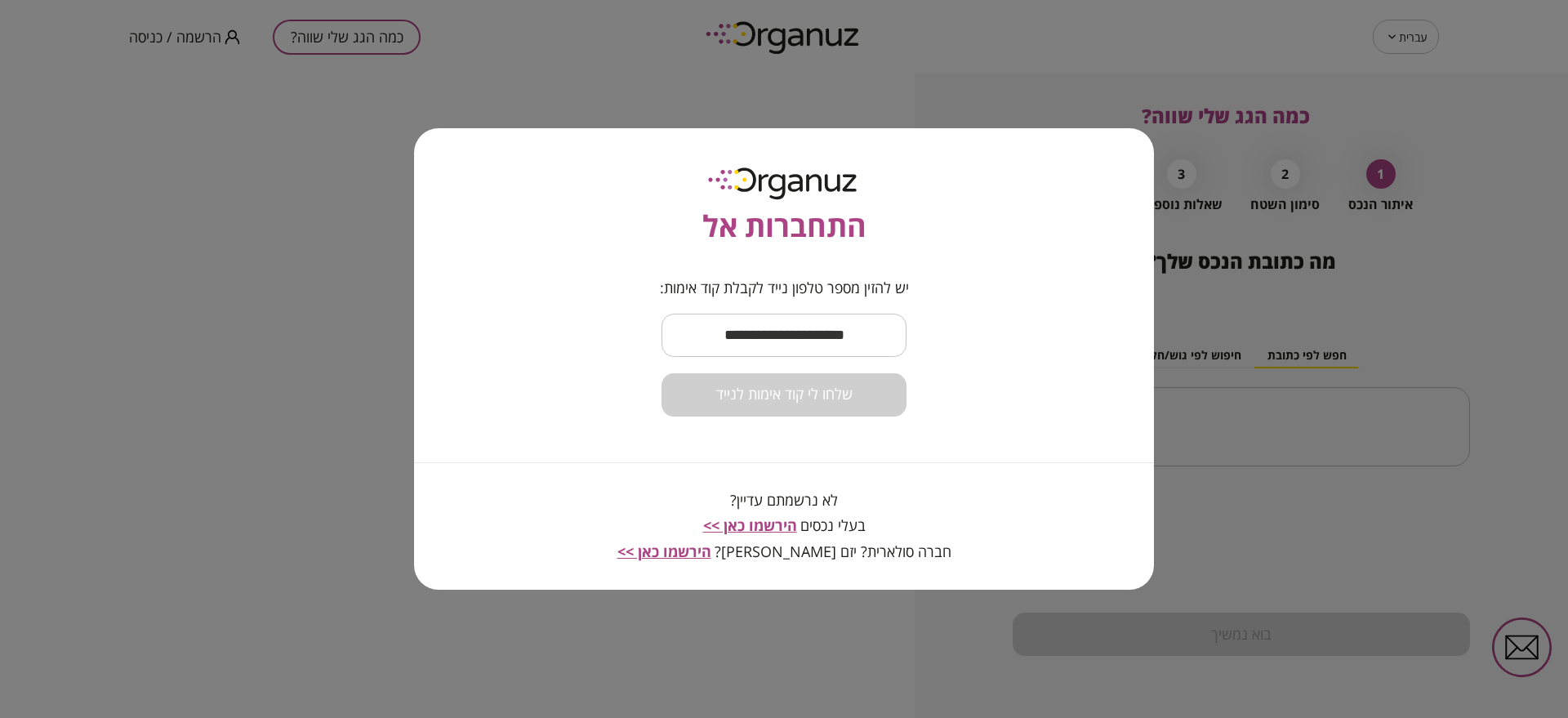
click at [814, 332] on input "text" at bounding box center [784, 335] width 245 height 48
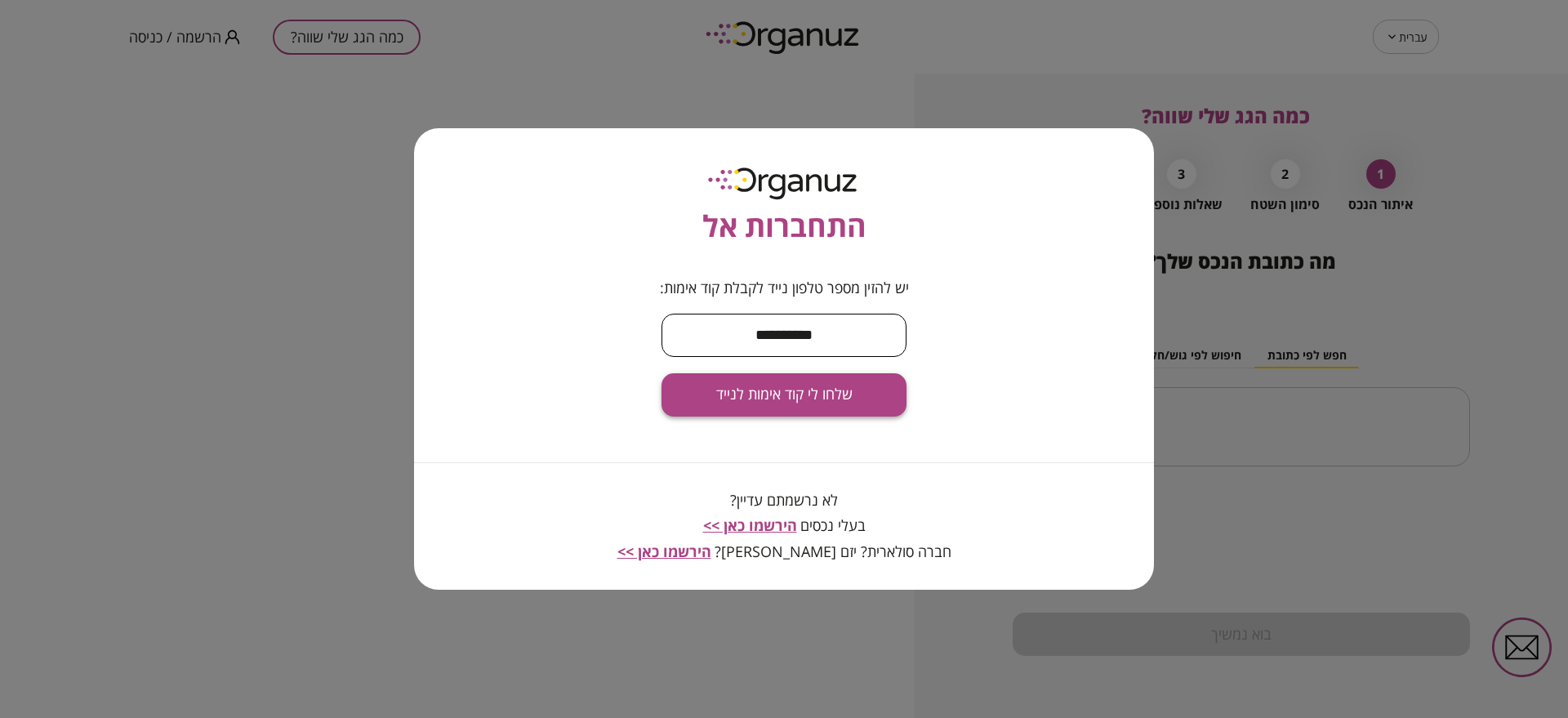
type input "**********"
click at [742, 388] on span "שלחו לי קוד אימות לנייד" at bounding box center [784, 394] width 137 height 18
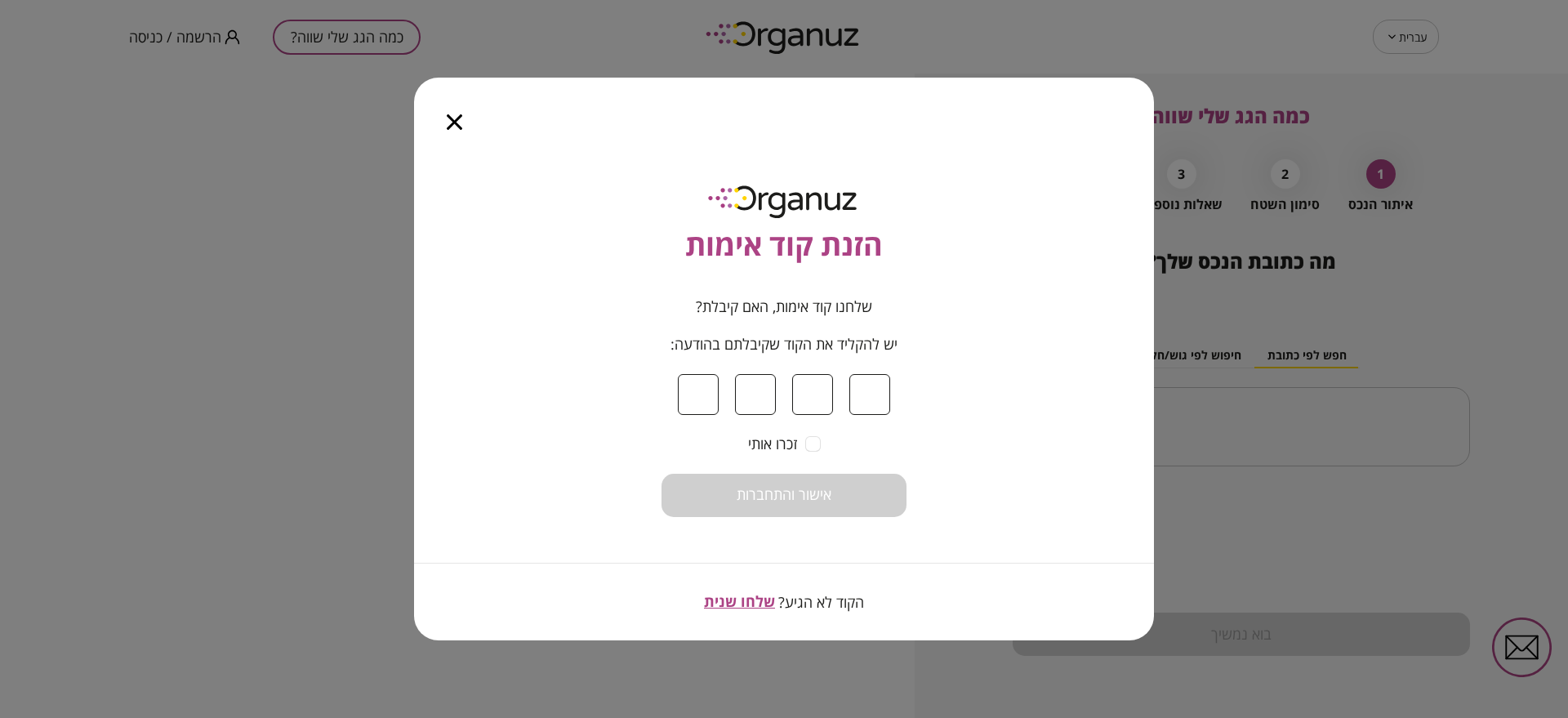
type input "*"
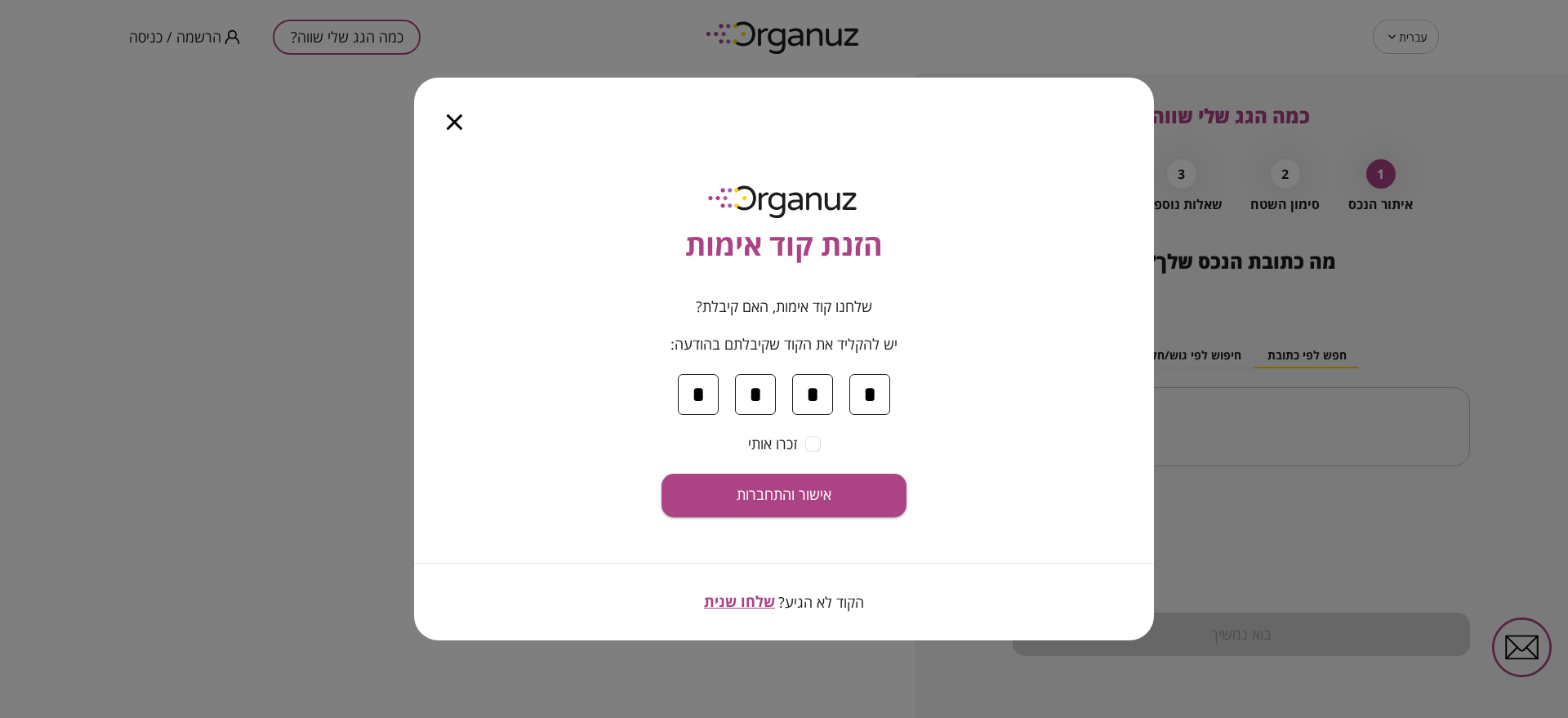
type input "*"
click at [719, 491] on button "אישור והתחברות" at bounding box center [784, 495] width 245 height 44
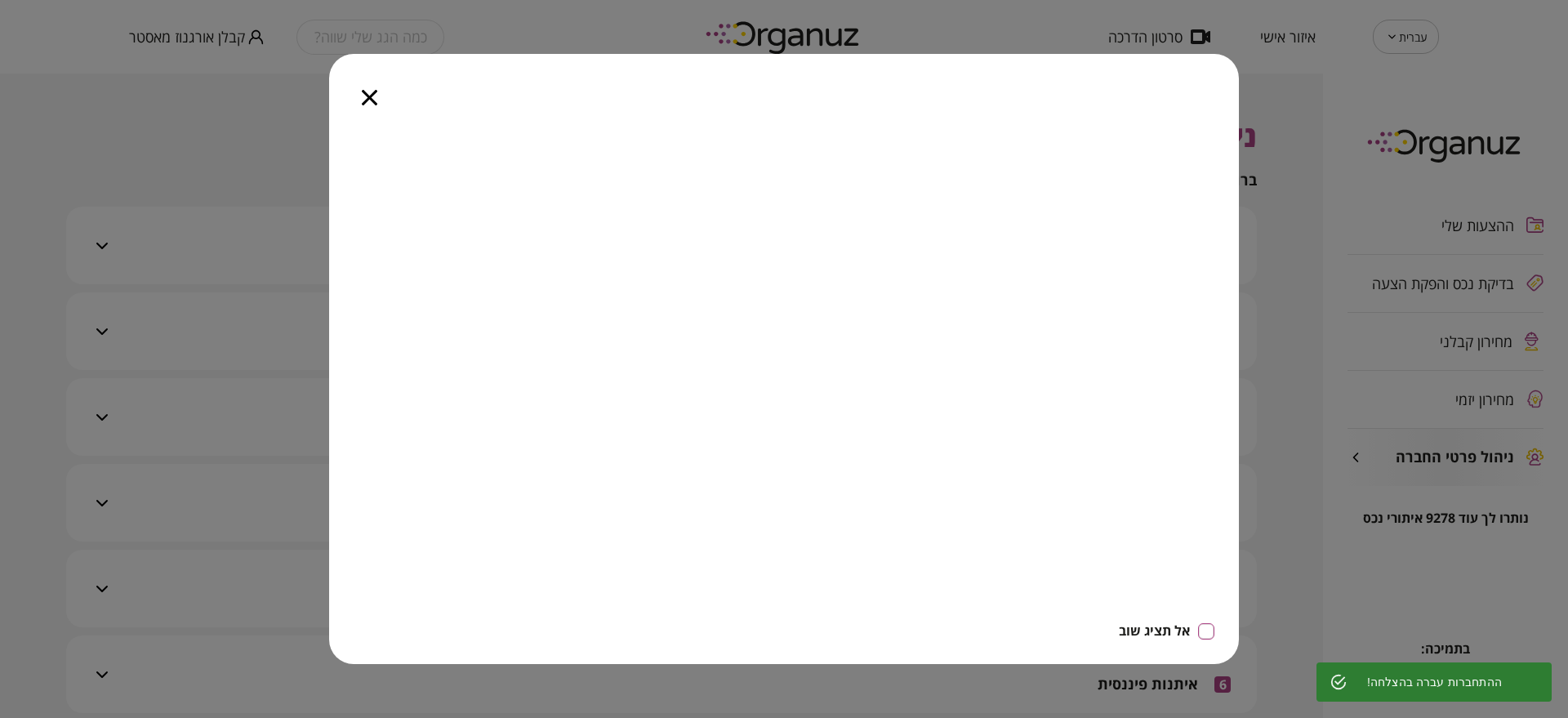
click at [367, 90] on icon "button" at bounding box center [370, 97] width 15 height 15
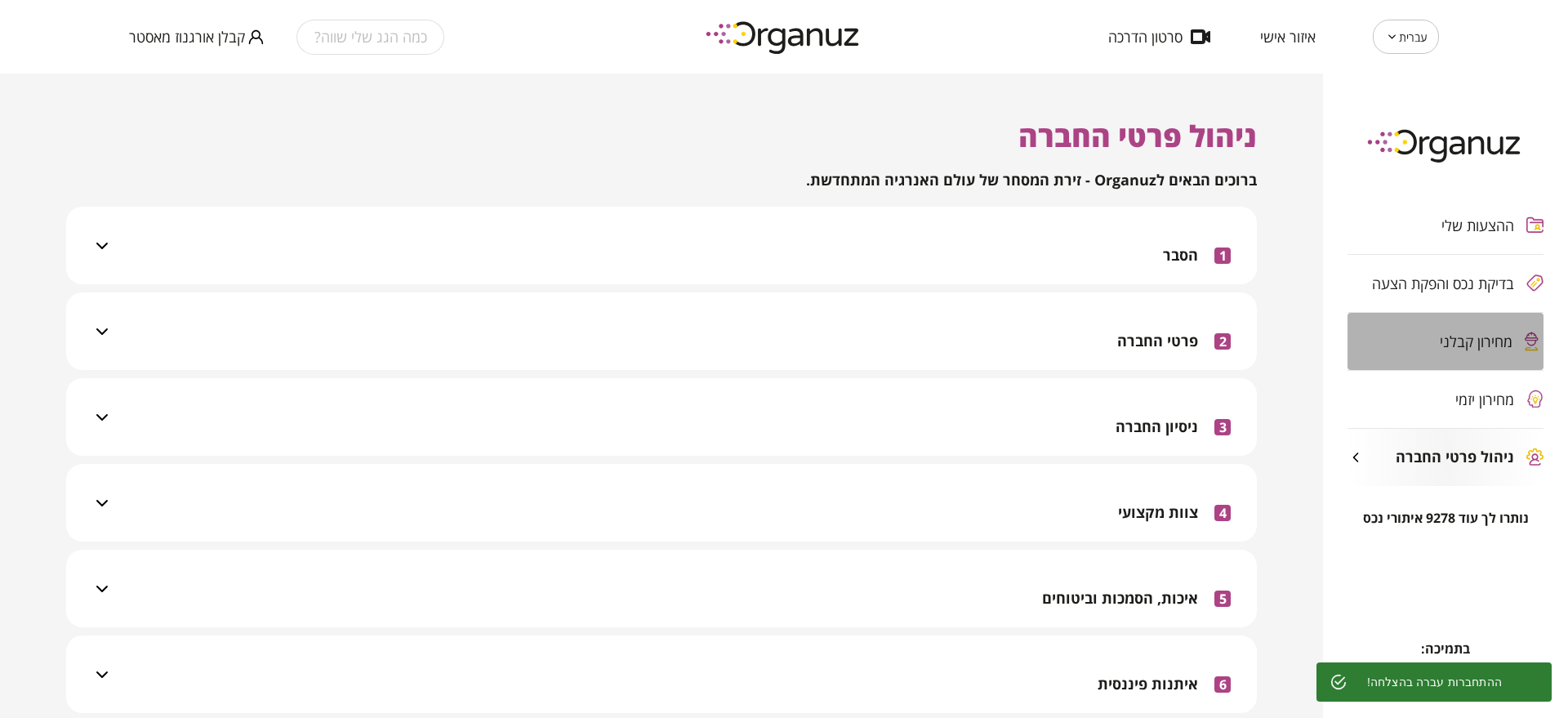
click at [1440, 333] on span "מחירון קבלני" at bounding box center [1475, 341] width 73 height 16
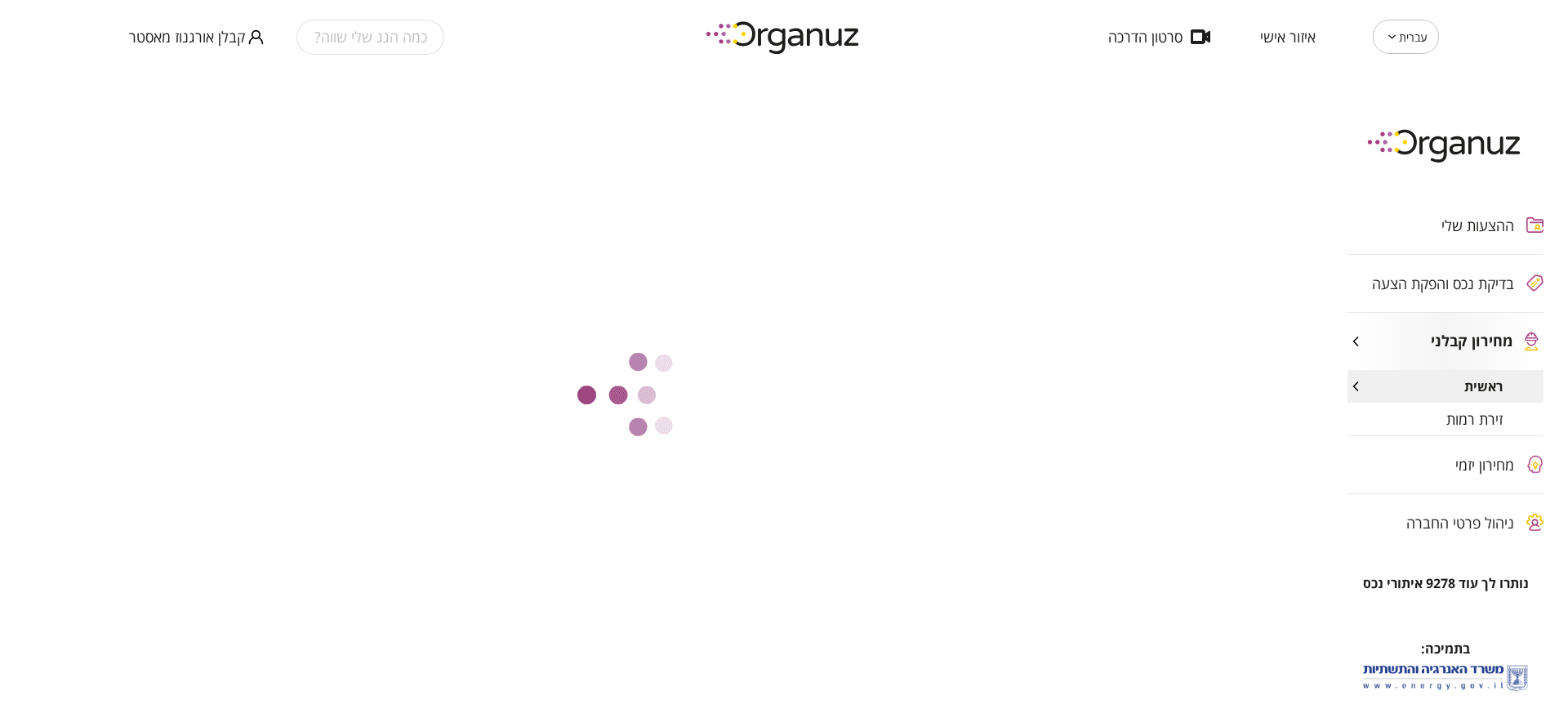
click at [1471, 432] on div "זירת רמות" at bounding box center [1445, 419] width 196 height 32
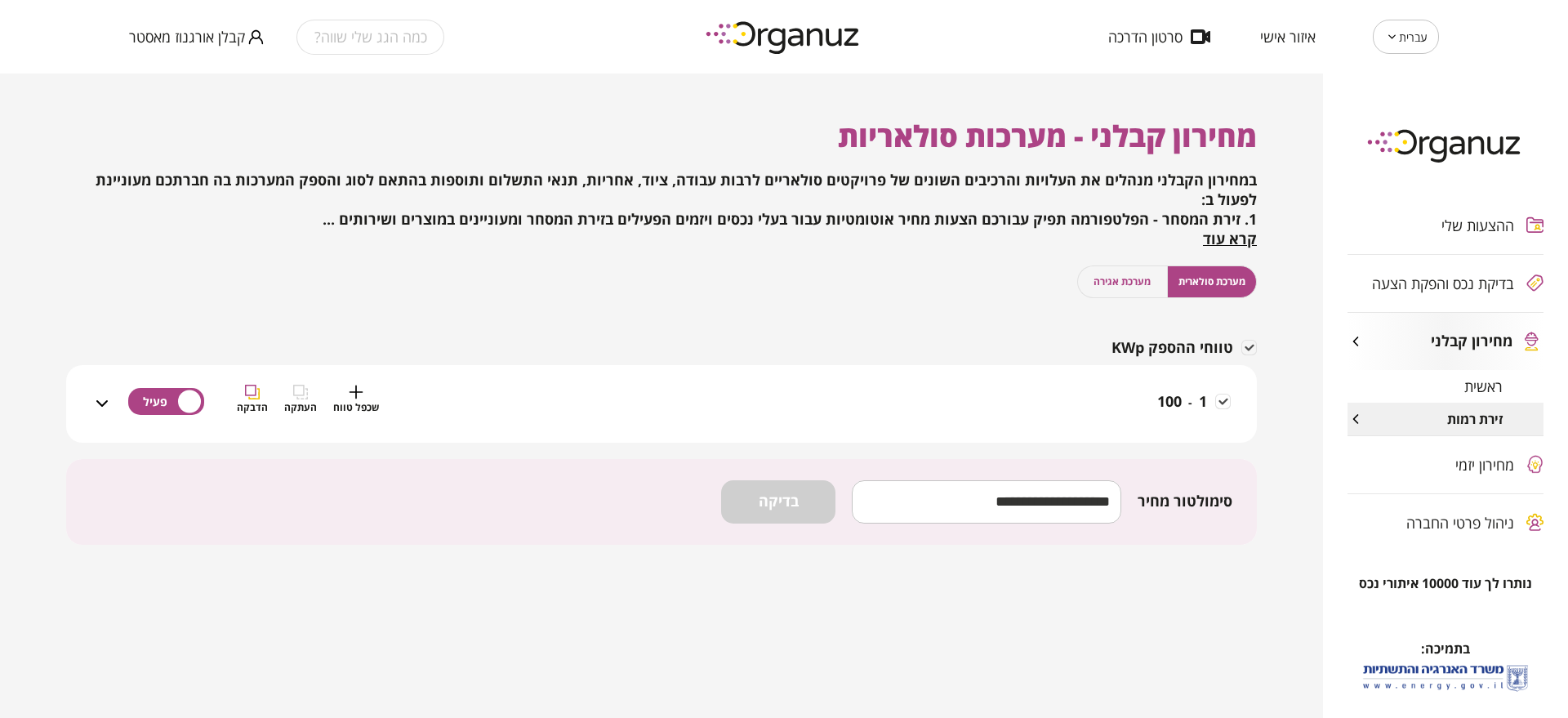
click at [1035, 411] on div "1 - 100 שכפל טווח העתקה הדבקה" at bounding box center [671, 414] width 1119 height 58
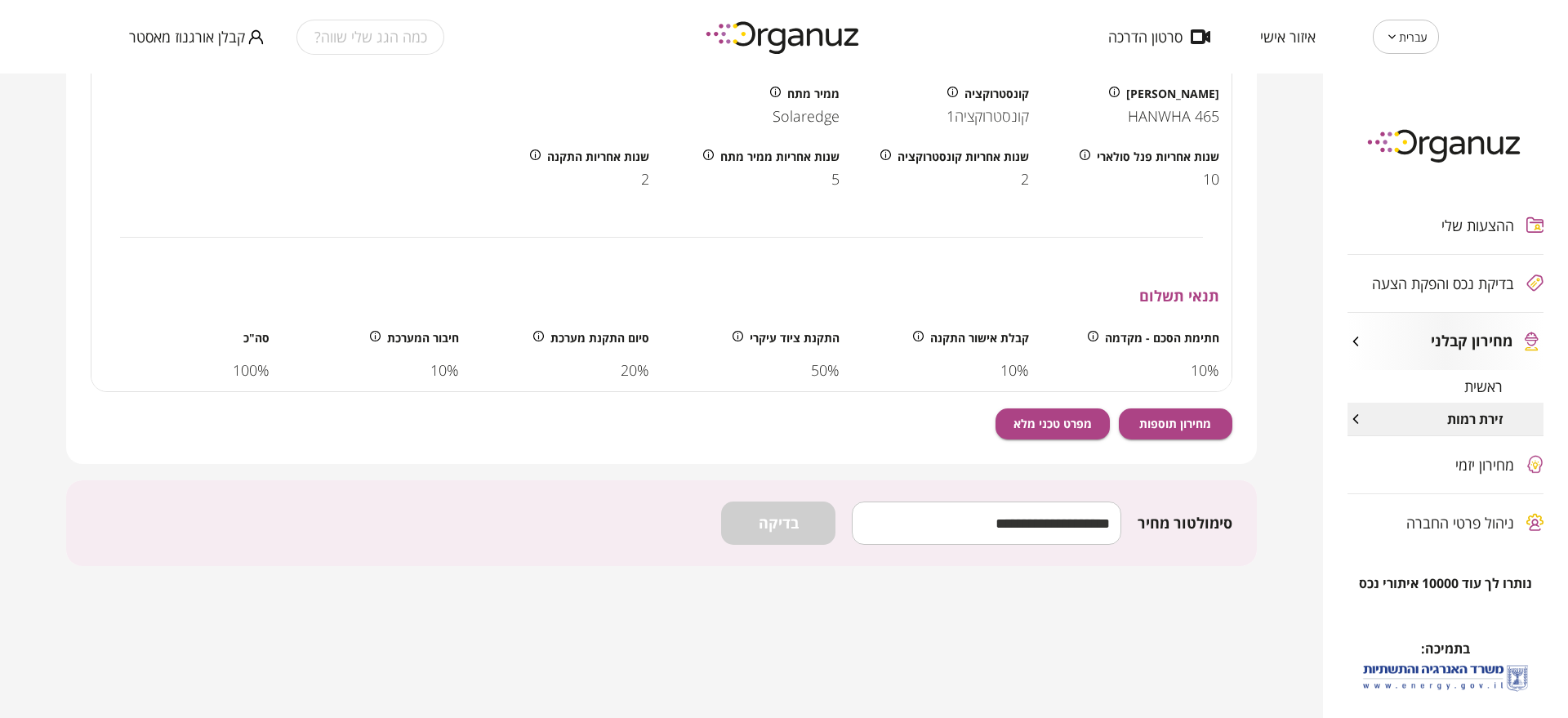
scroll to position [759, 0]
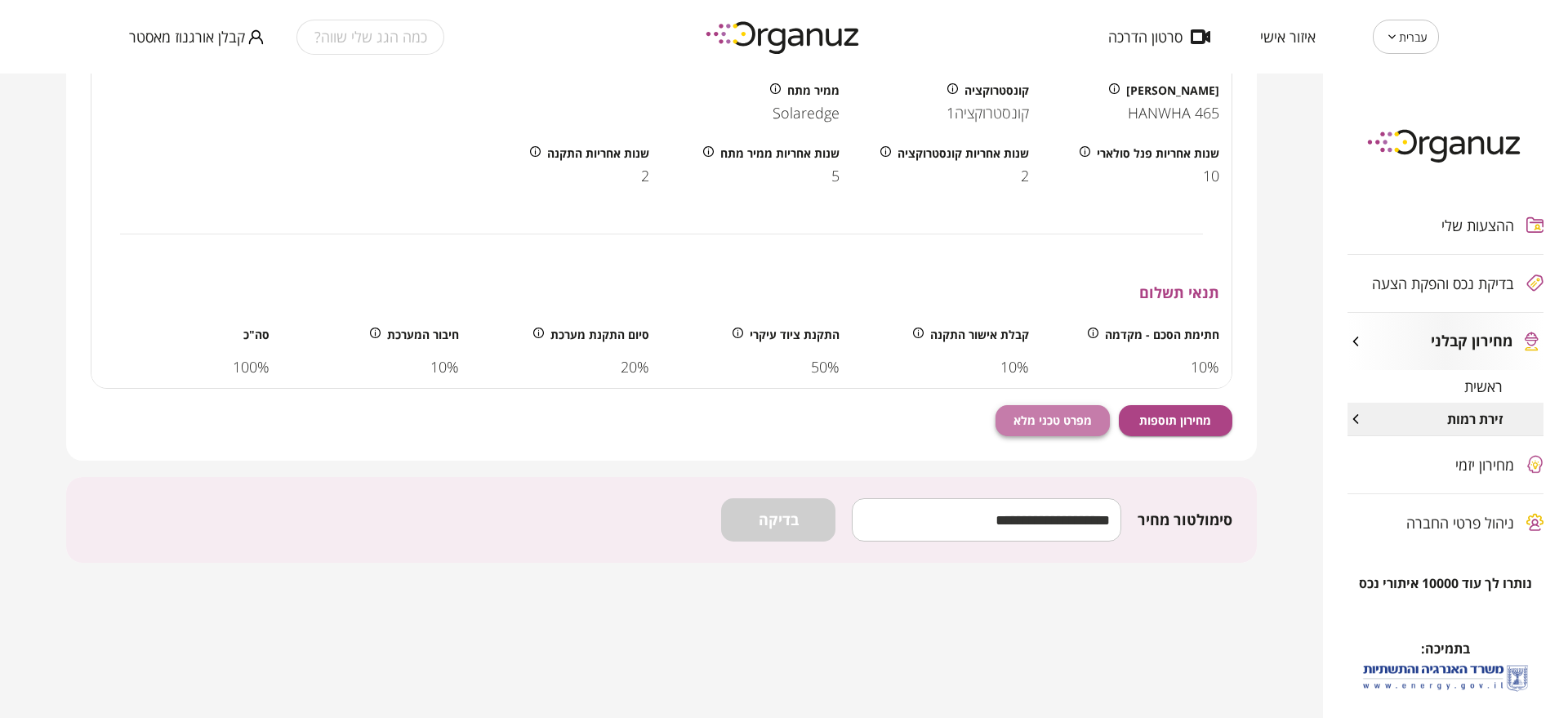
click at [1052, 421] on span "מפרט טכני מלא" at bounding box center [1052, 420] width 79 height 14
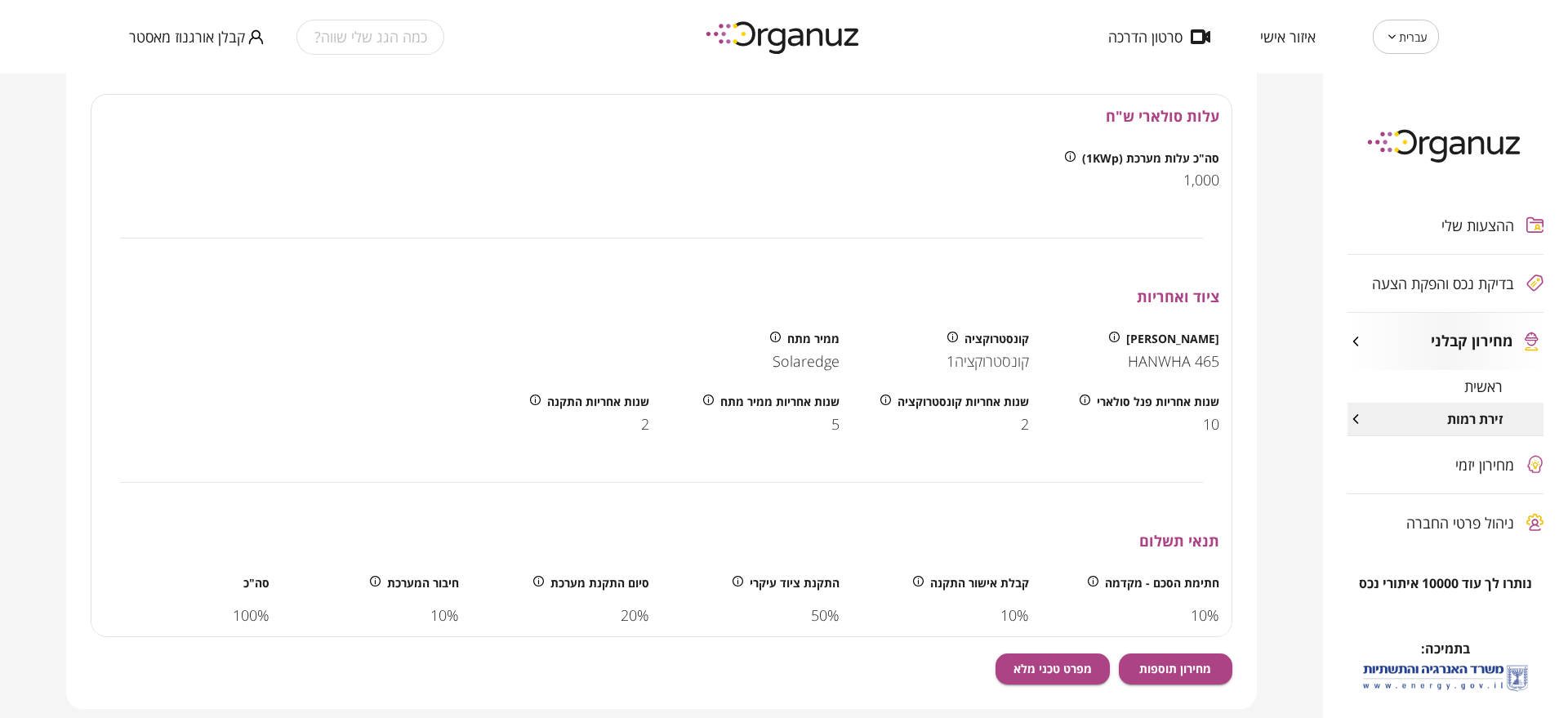
scroll to position [612, 0]
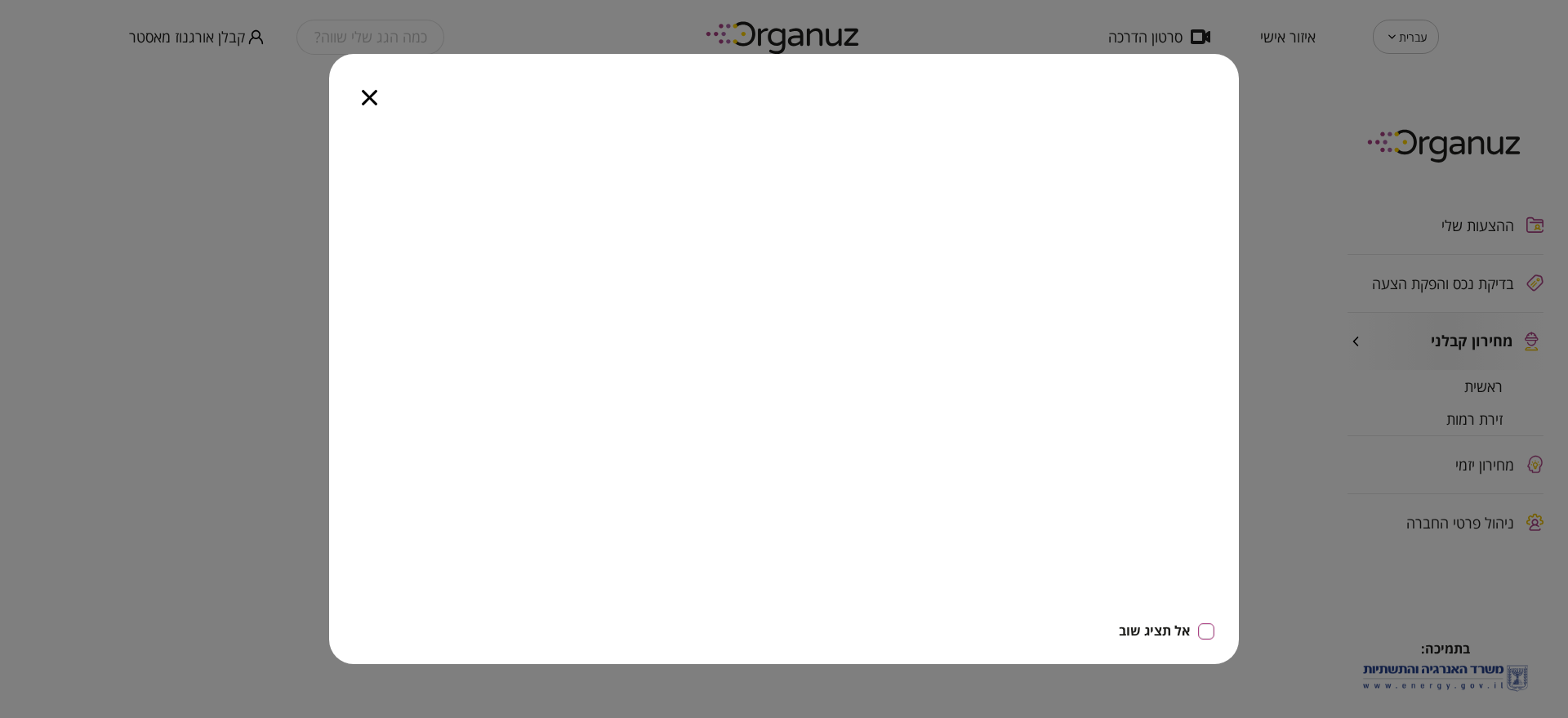
click at [371, 99] on icon "button" at bounding box center [370, 97] width 15 height 15
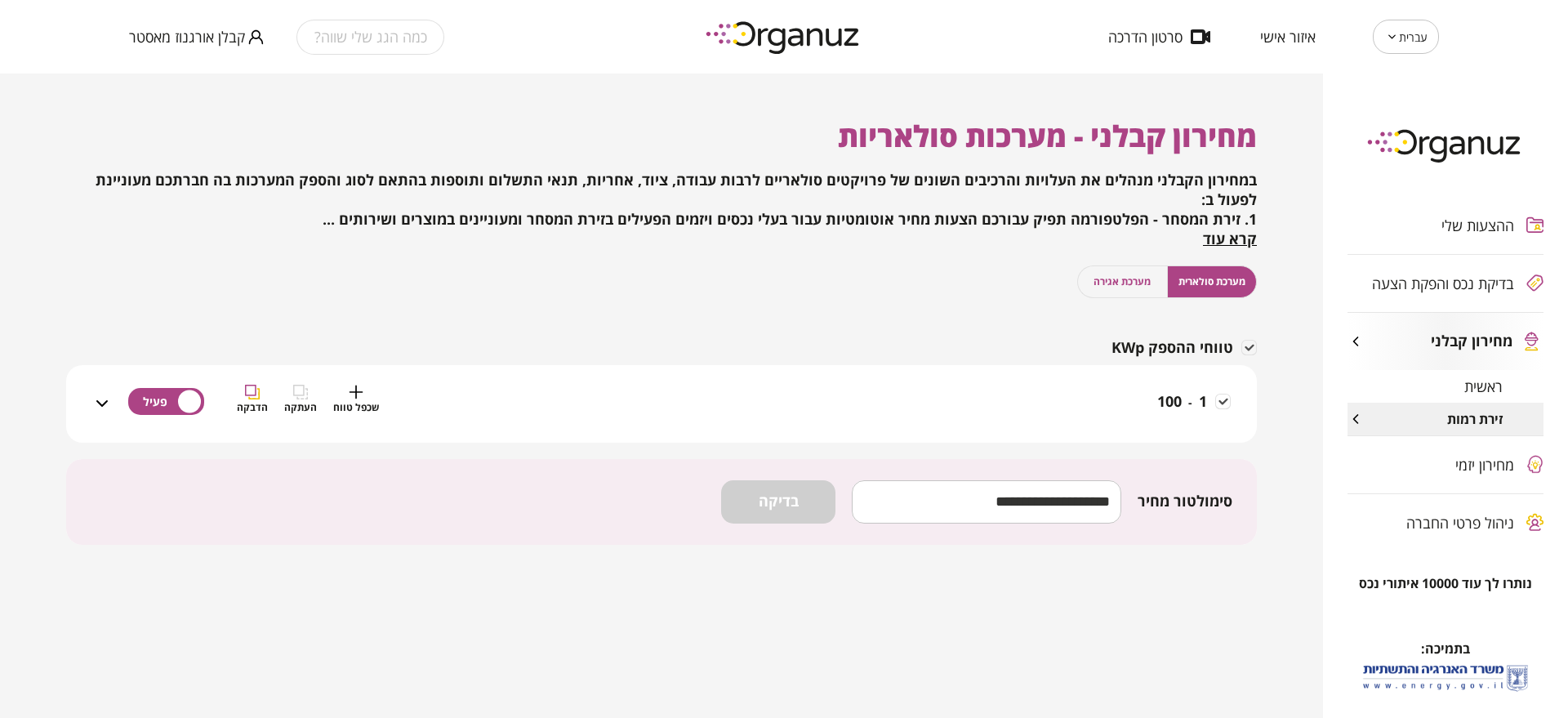
click at [1035, 411] on div "1 - 100 שכפל טווח העתקה הדבקה" at bounding box center [671, 414] width 1119 height 58
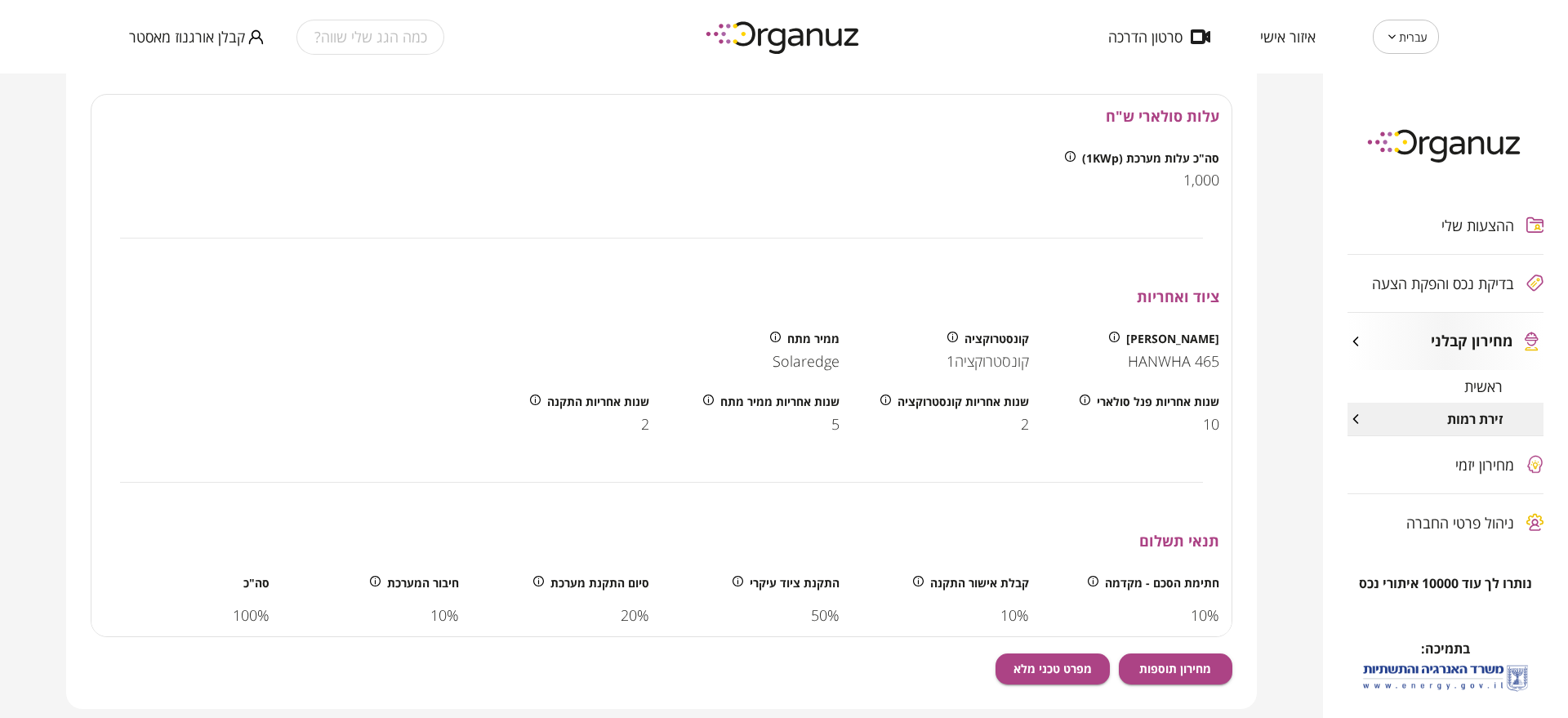
scroll to position [612, 0]
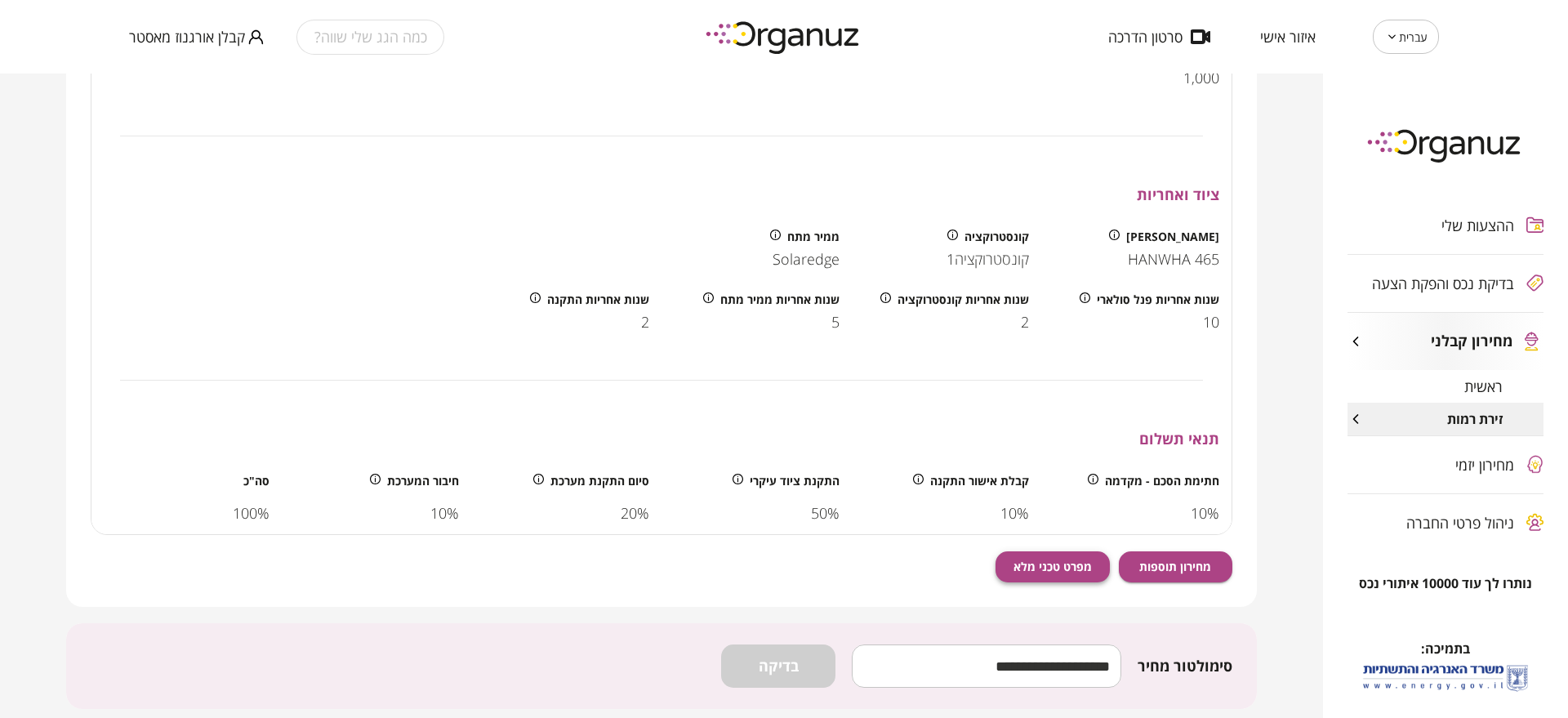
click at [1041, 567] on span "מפרט טכני מלא" at bounding box center [1052, 566] width 79 height 14
